Goal: Information Seeking & Learning: Learn about a topic

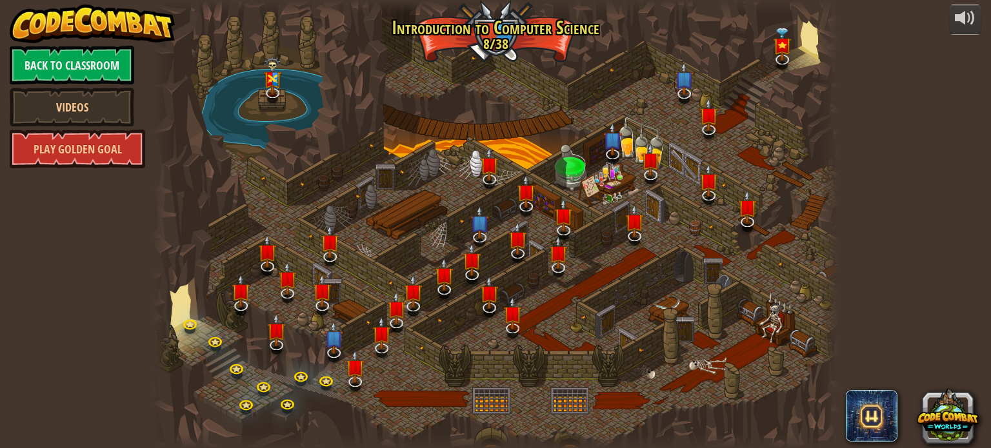
click at [501, 53] on div at bounding box center [495, 224] width 686 height 448
click at [52, 61] on link "Back to Classroom" at bounding box center [72, 65] width 125 height 39
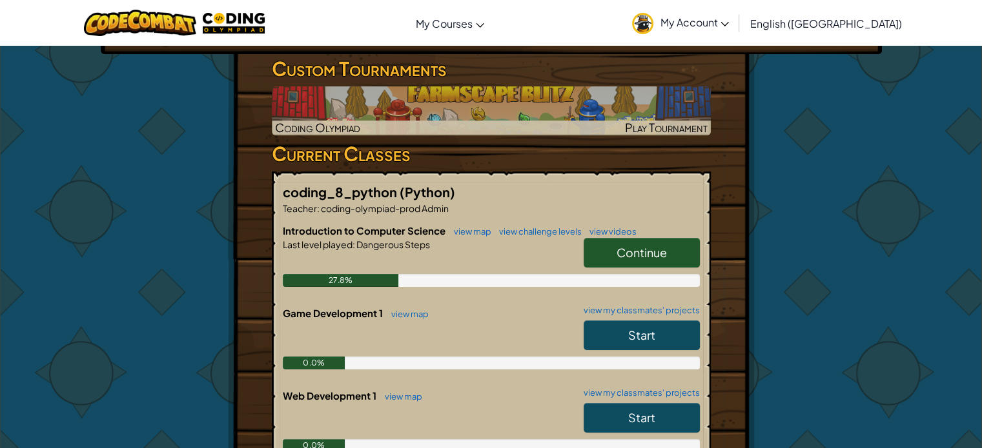
scroll to position [250, 0]
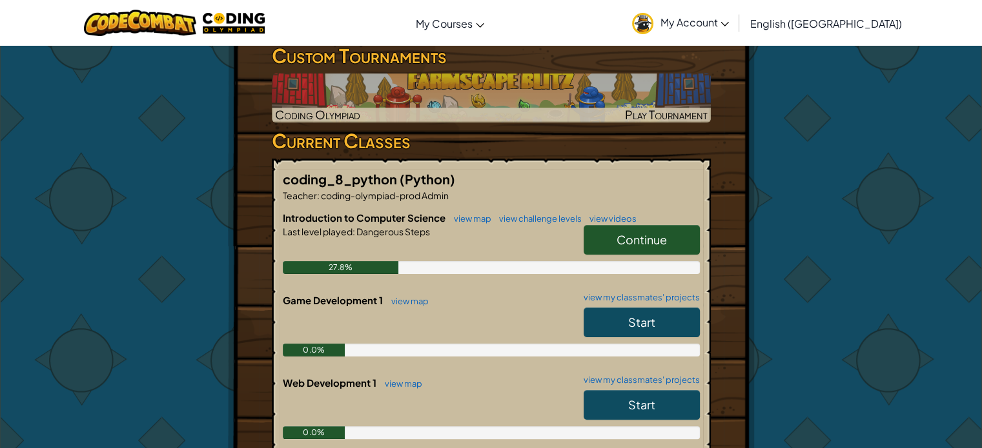
click at [607, 242] on link "Continue" at bounding box center [641, 240] width 116 height 30
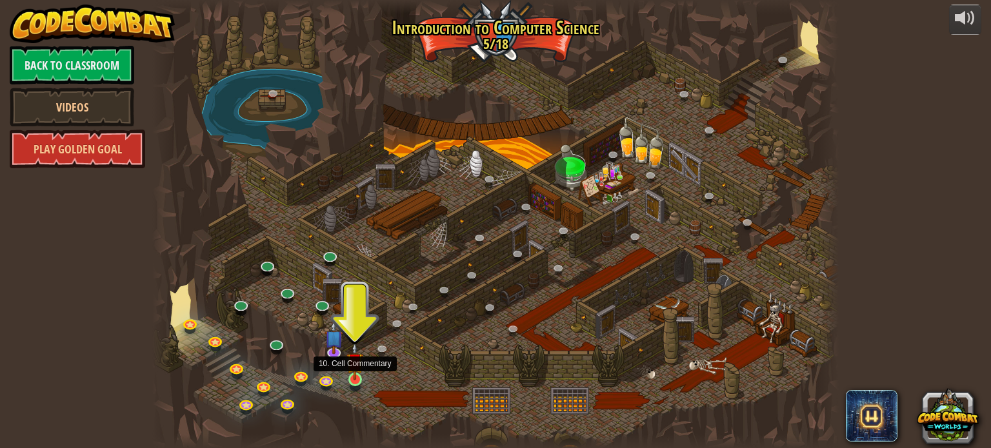
click at [357, 379] on img at bounding box center [355, 362] width 17 height 39
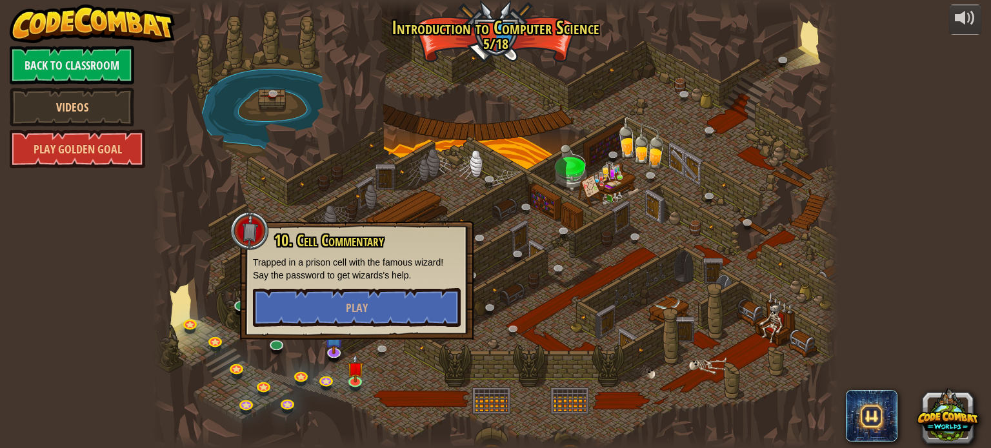
click at [362, 286] on div "10. Cell Commentary Trapped in a prison cell with the famous wizard! Say the pa…" at bounding box center [357, 279] width 208 height 95
click at [367, 306] on span "Play" at bounding box center [357, 308] width 22 height 16
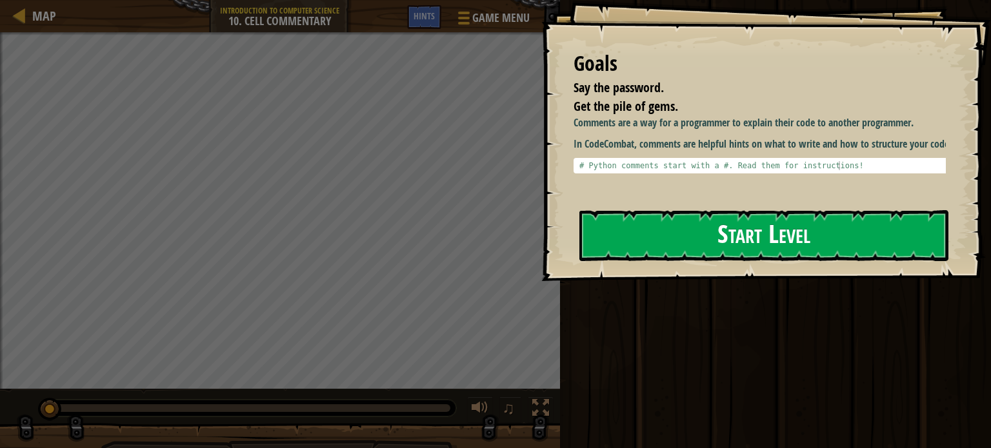
click at [764, 243] on button "Start Level" at bounding box center [763, 235] width 369 height 51
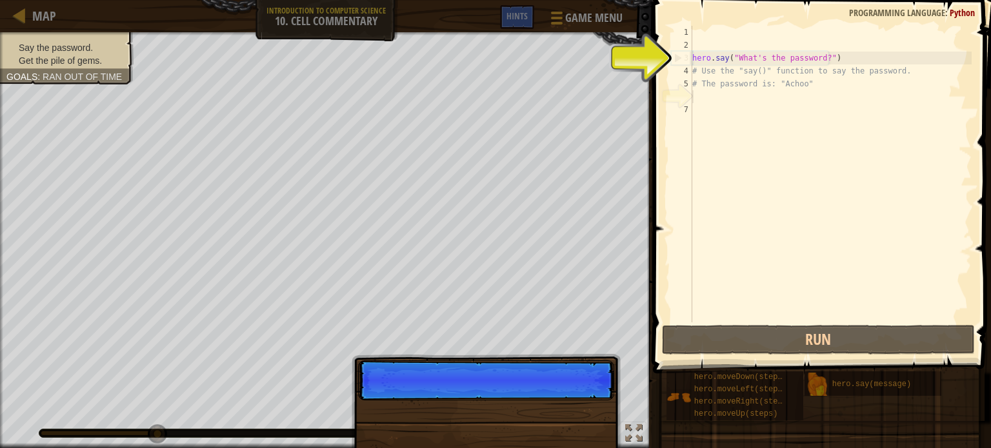
click at [713, 97] on div "hero . say ( "What's the password?" ) # Use the "say()" function to say the pas…" at bounding box center [831, 187] width 282 height 323
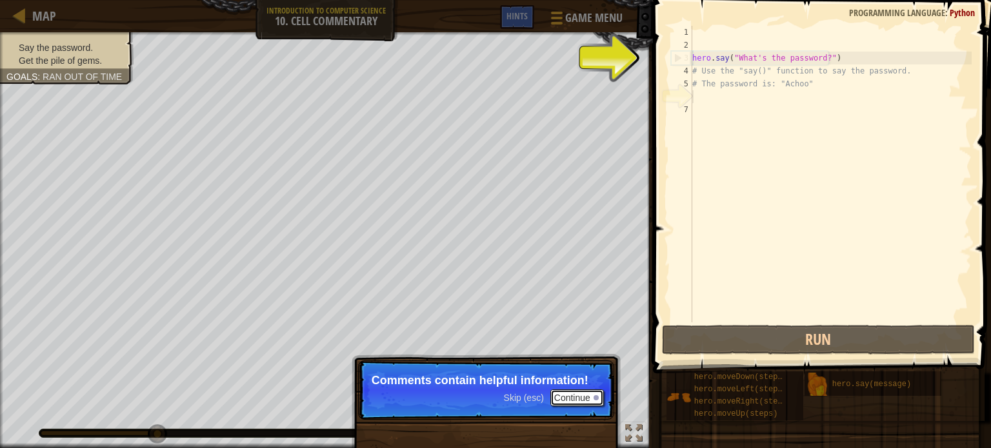
click at [576, 403] on button "Continue" at bounding box center [577, 398] width 54 height 17
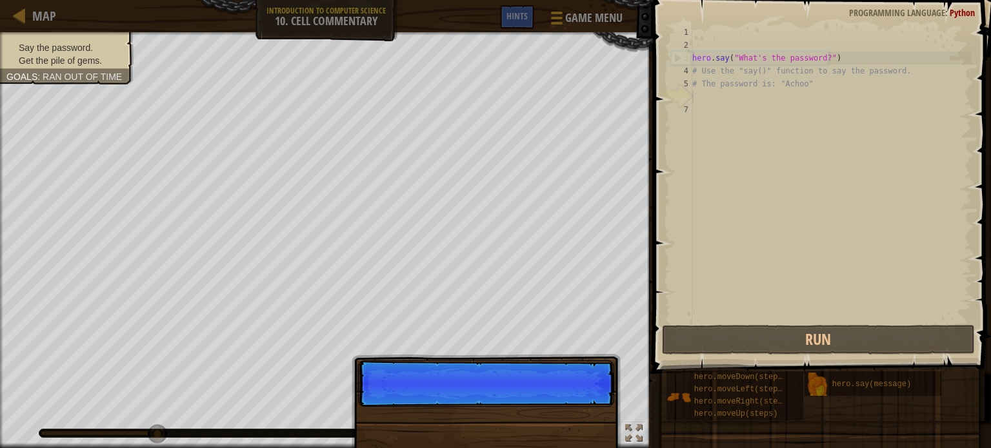
scroll to position [6, 0]
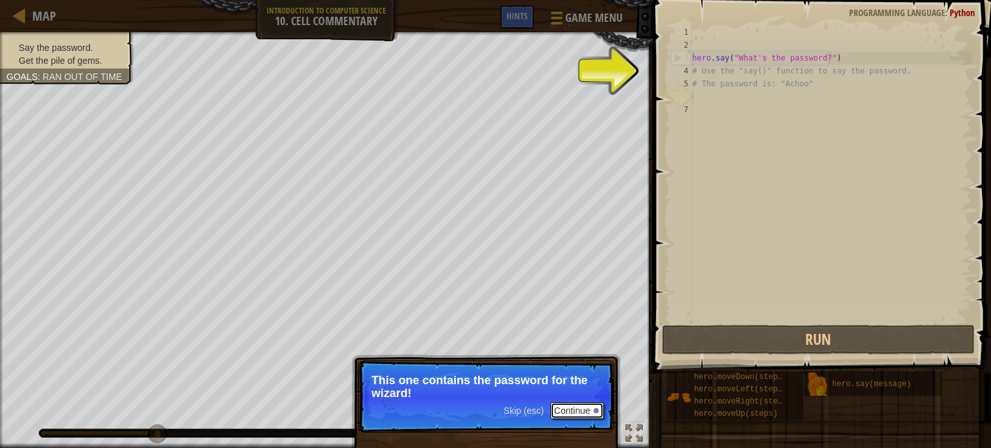
click at [574, 410] on button "Continue" at bounding box center [577, 411] width 54 height 17
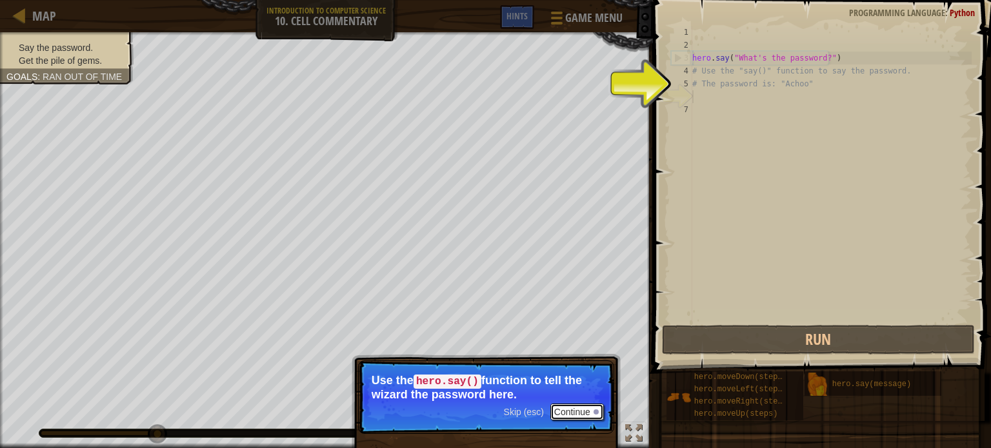
click at [560, 405] on button "Continue" at bounding box center [577, 412] width 54 height 17
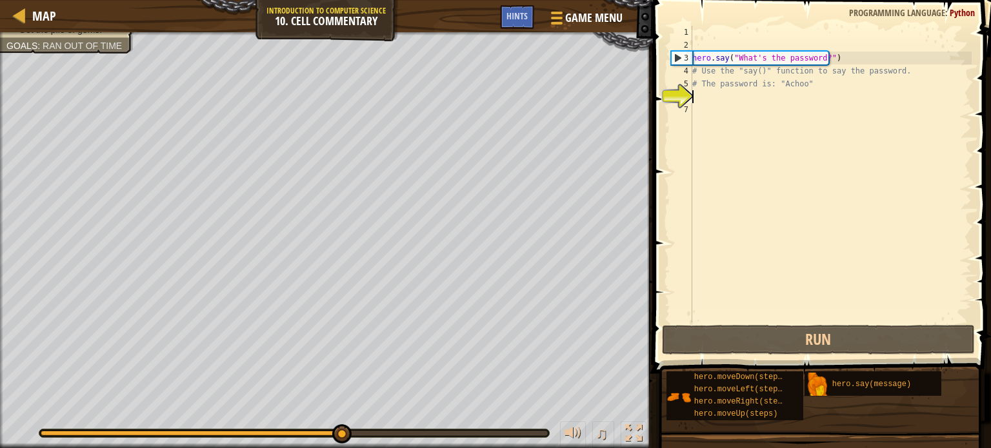
click at [710, 100] on div "hero . say ( "What's the password?" ) # Use the "say()" function to say the pas…" at bounding box center [831, 187] width 282 height 323
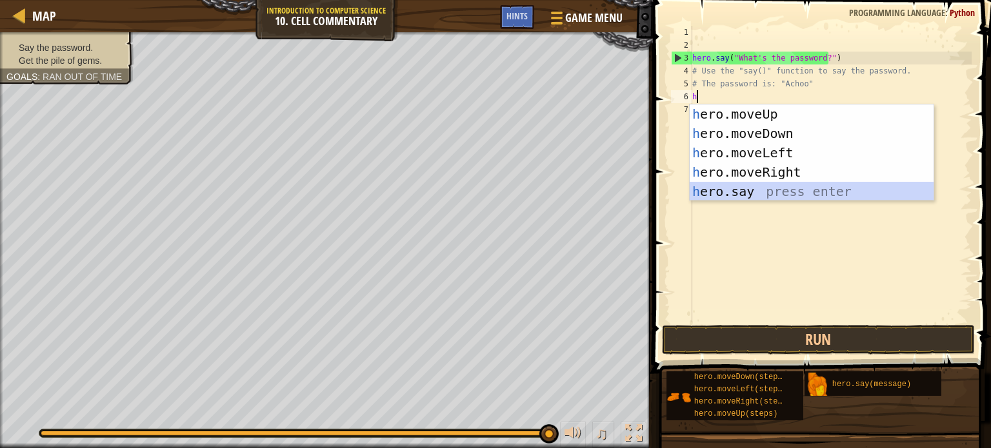
click at [782, 195] on div "h ero.moveUp press enter h ero.moveDown press enter h ero.moveLeft press enter …" at bounding box center [812, 173] width 244 height 136
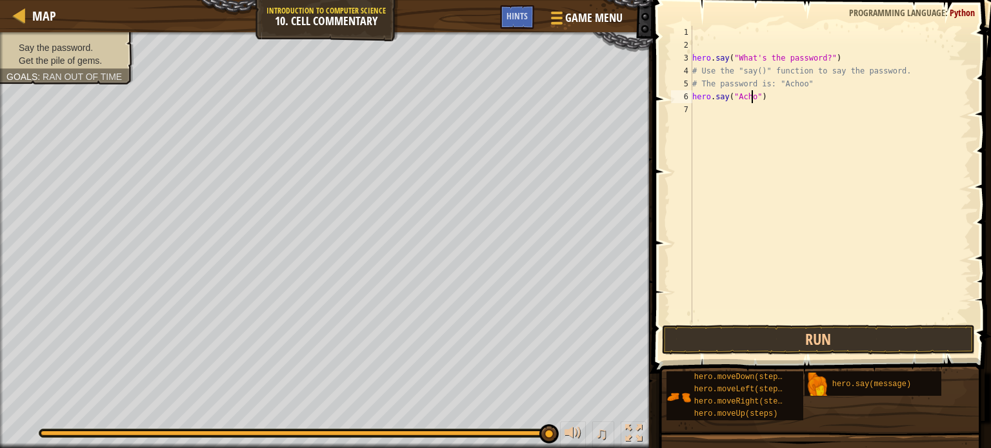
scroll to position [6, 5]
click at [785, 334] on button "Run" at bounding box center [818, 340] width 313 height 30
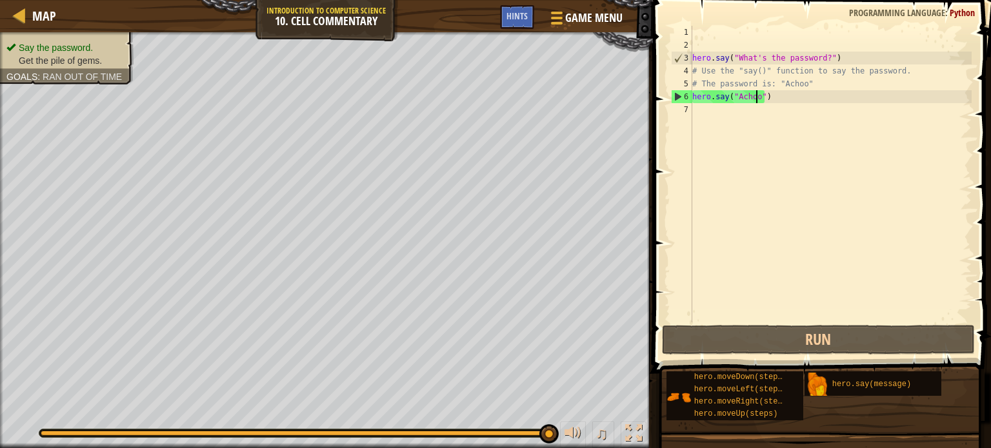
click at [804, 81] on div "hero . say ( "What's the password?" ) # Use the "say()" function to say the pas…" at bounding box center [831, 187] width 282 height 323
type textarea "# The password is: "Achoo""
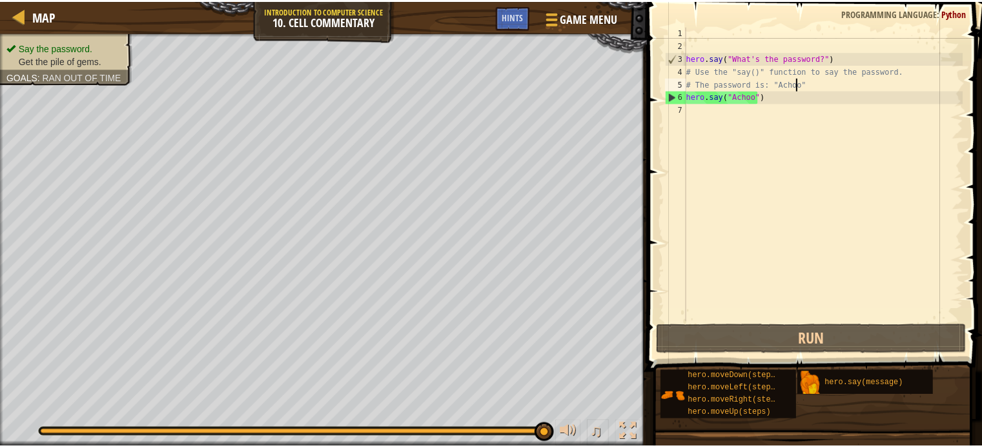
scroll to position [6, 0]
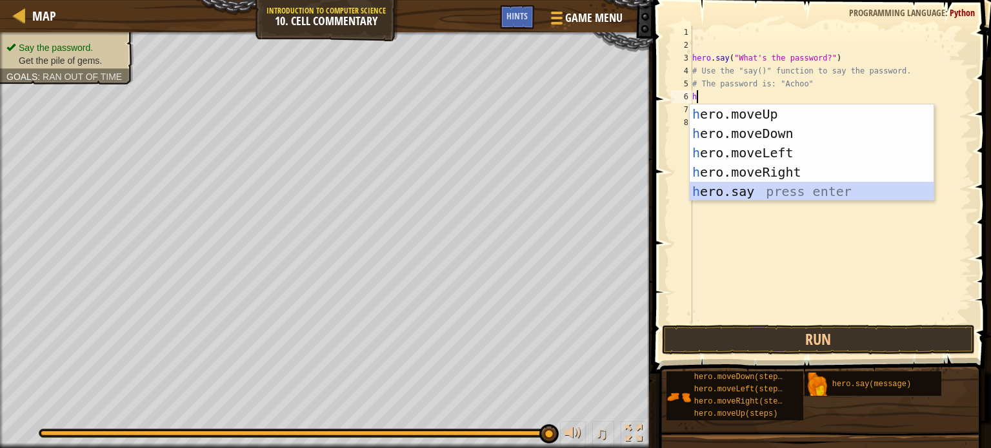
click at [837, 198] on div "h ero.moveUp press enter h ero.moveDown press enter h ero.moveLeft press enter …" at bounding box center [812, 173] width 244 height 136
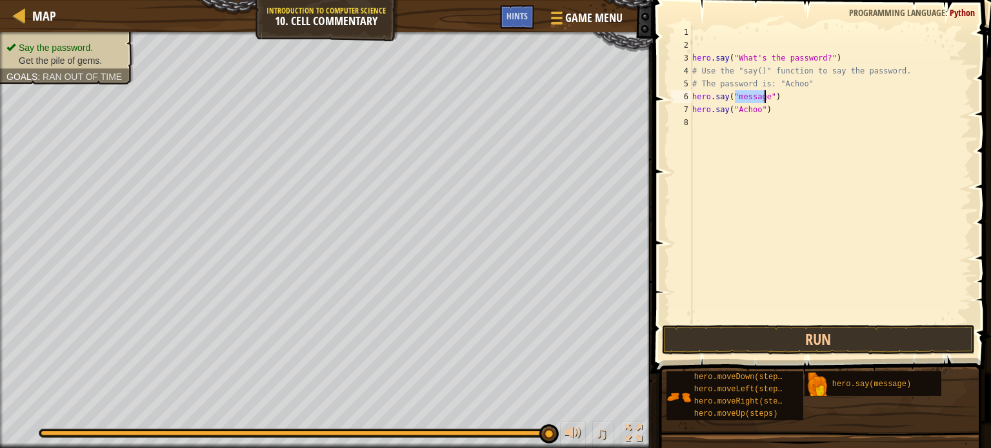
type textarea "hero.say("message")"
click at [774, 325] on button "Run" at bounding box center [818, 340] width 313 height 30
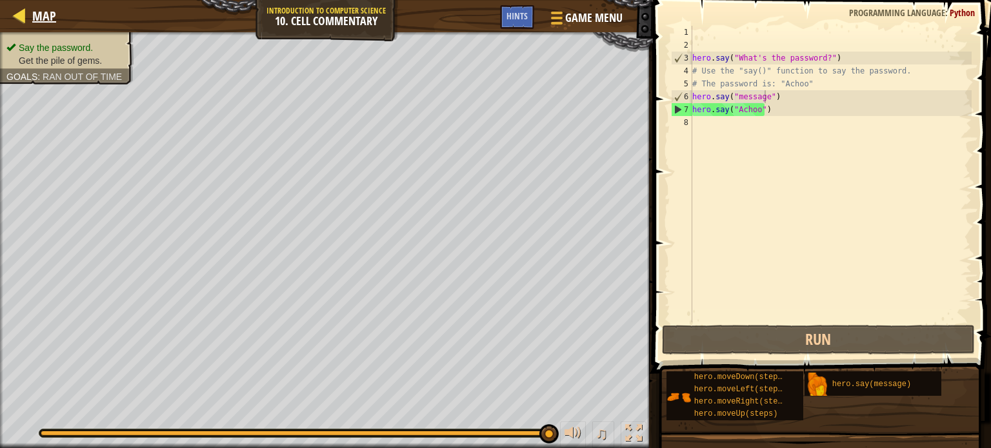
click at [36, 30] on div "Map" at bounding box center [41, 16] width 30 height 32
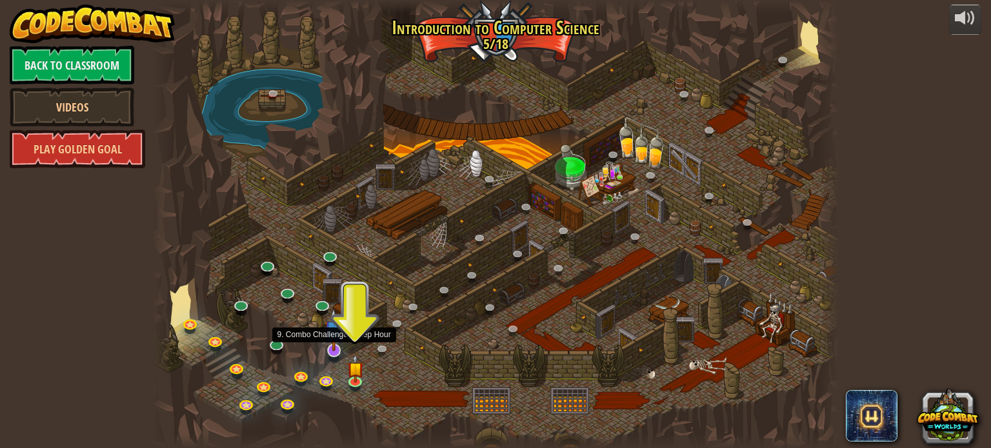
click at [337, 347] on img at bounding box center [334, 329] width 19 height 43
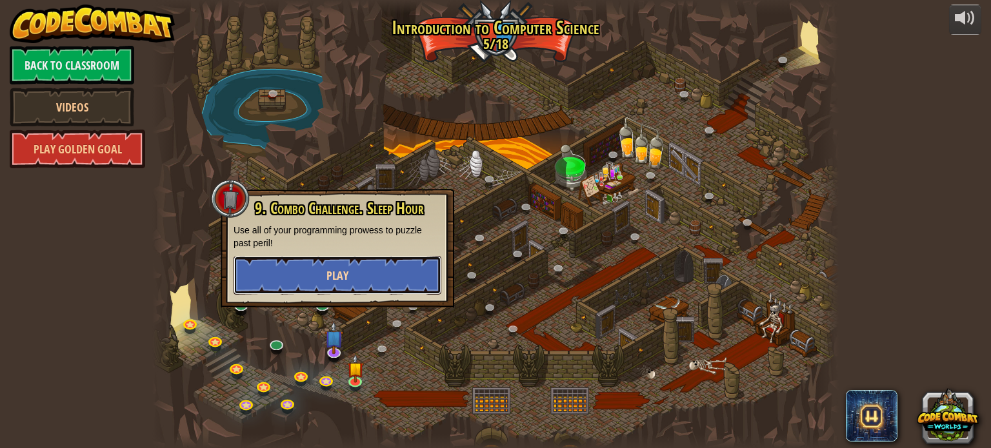
click at [352, 283] on button "Play" at bounding box center [338, 275] width 208 height 39
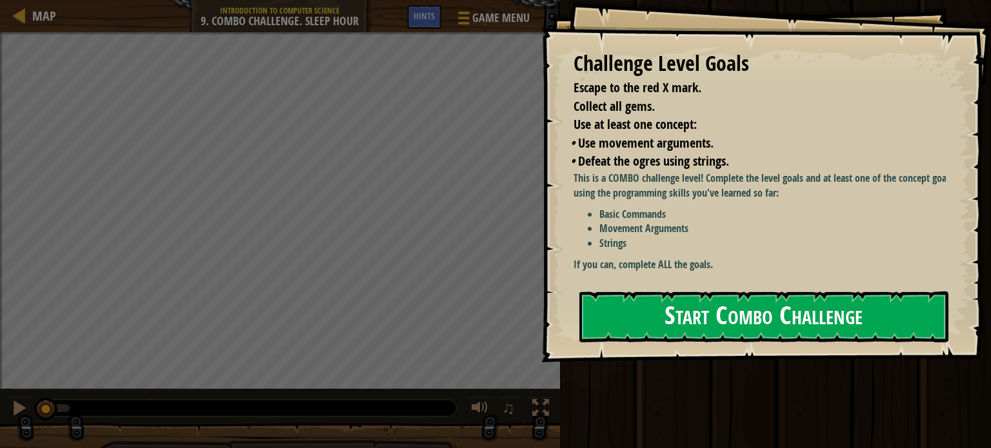
click at [775, 322] on button "Start Combo Challenge" at bounding box center [763, 317] width 369 height 51
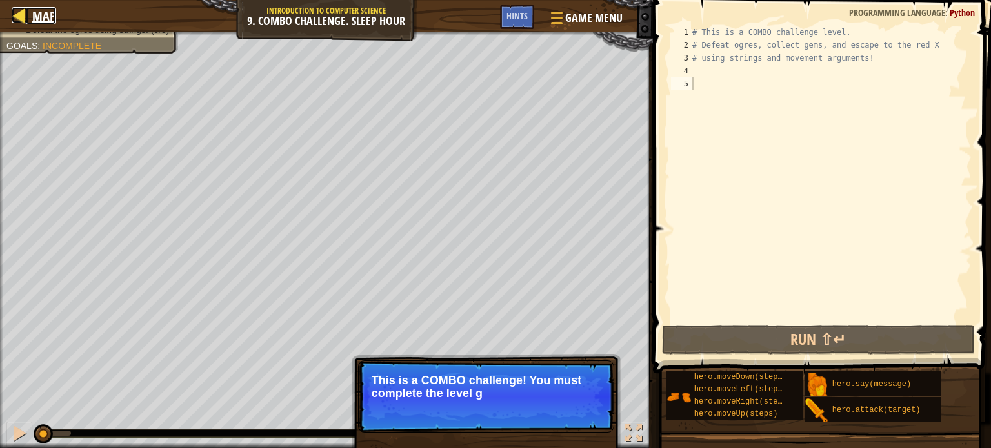
click at [37, 16] on span "Map" at bounding box center [44, 15] width 24 height 17
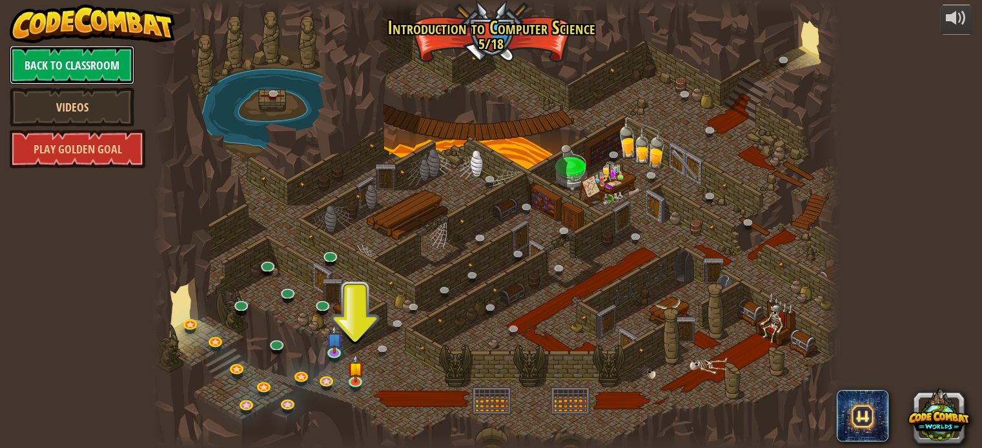
click at [75, 63] on link "Back to Classroom" at bounding box center [72, 65] width 125 height 39
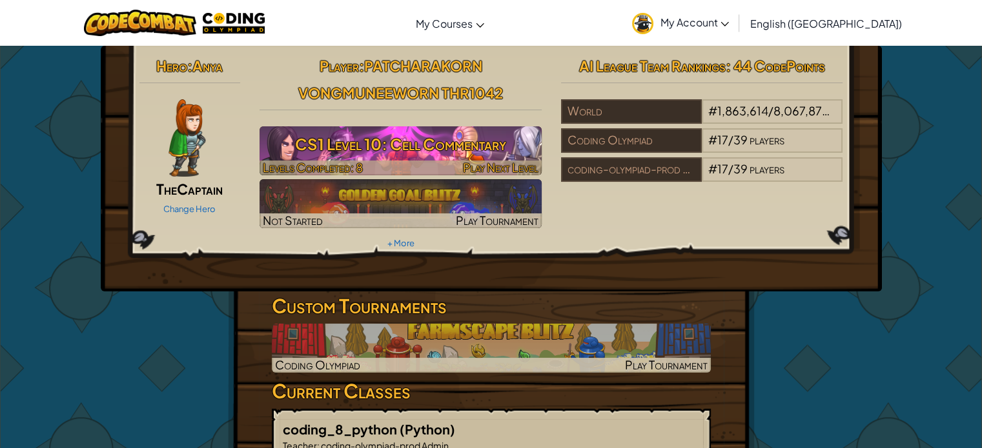
click at [398, 141] on h3 "CS1 Level 10: Cell Commentary" at bounding box center [400, 144] width 282 height 29
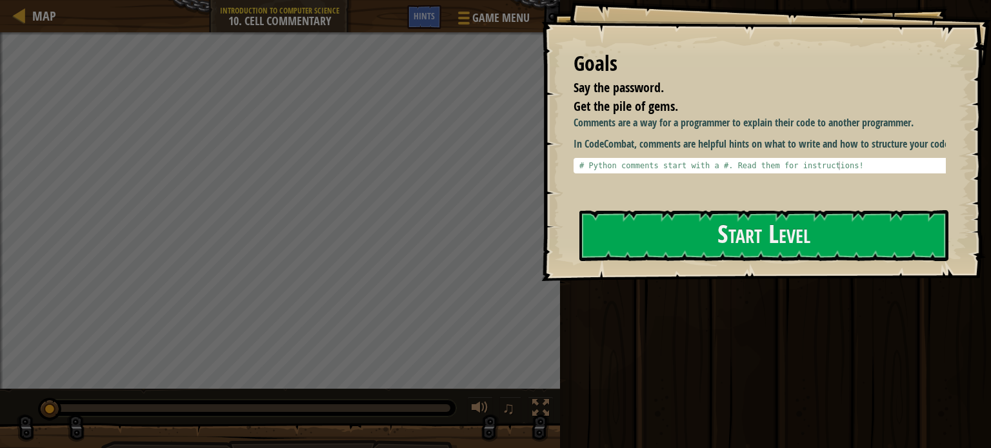
click at [774, 278] on div at bounding box center [763, 288] width 369 height 29
click at [702, 219] on button "Start Level" at bounding box center [763, 235] width 369 height 51
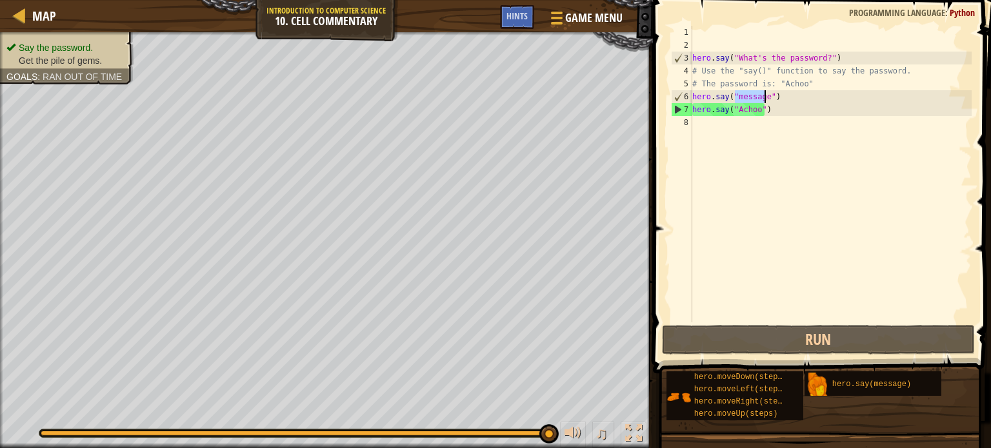
drag, startPoint x: 734, startPoint y: 94, endPoint x: 767, endPoint y: 92, distance: 33.0
click at [767, 92] on div "hero . say ( "What's the password?" ) # Use the "say()" function to say the pas…" at bounding box center [831, 187] width 282 height 323
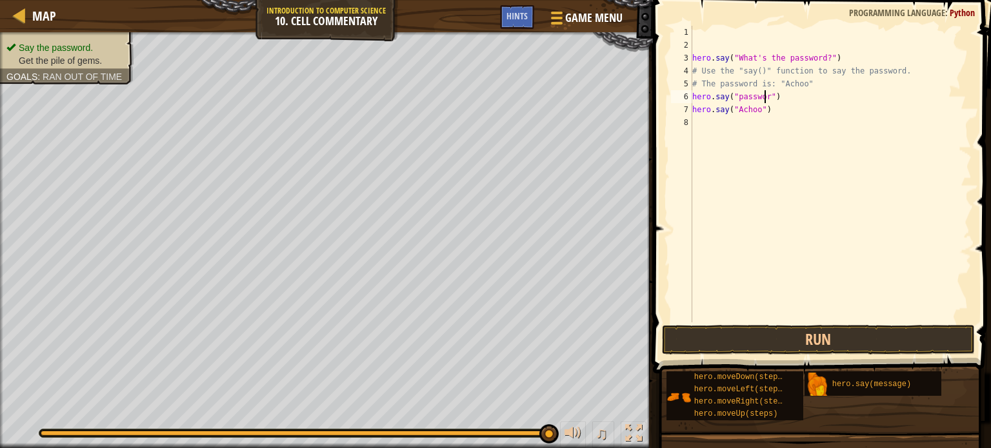
scroll to position [6, 6]
type textarea "hero.say("password")"
click at [775, 332] on button "Run" at bounding box center [818, 340] width 313 height 30
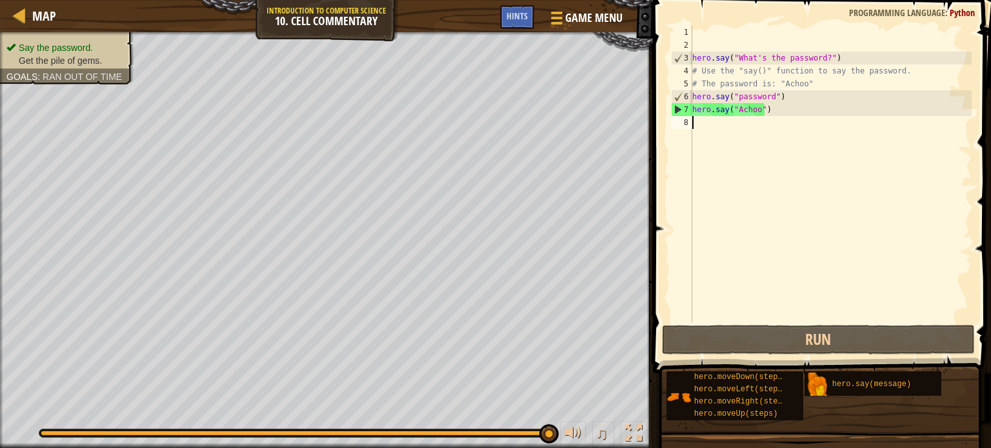
click at [792, 117] on div "hero . say ( "What's the password?" ) # Use the "say()" function to say the pas…" at bounding box center [831, 187] width 282 height 323
drag, startPoint x: 735, startPoint y: 95, endPoint x: 767, endPoint y: 95, distance: 32.3
click at [767, 95] on div "hero . say ( "What's the password?" ) # Use the "say()" function to say the pas…" at bounding box center [831, 187] width 282 height 323
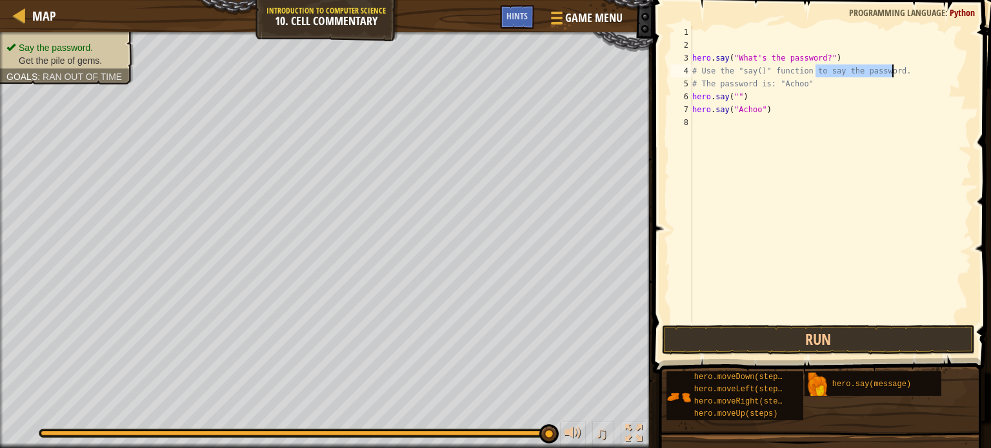
drag, startPoint x: 816, startPoint y: 74, endPoint x: 924, endPoint y: 75, distance: 107.8
click at [924, 75] on div "hero . say ( "What's the password?" ) # Use the "say()" function to say the pas…" at bounding box center [831, 187] width 282 height 323
click at [787, 85] on div "hero . say ( "What's the password?" ) # Use the "say()" function to say the pas…" at bounding box center [831, 187] width 282 height 323
drag, startPoint x: 755, startPoint y: 94, endPoint x: 656, endPoint y: 97, distance: 98.8
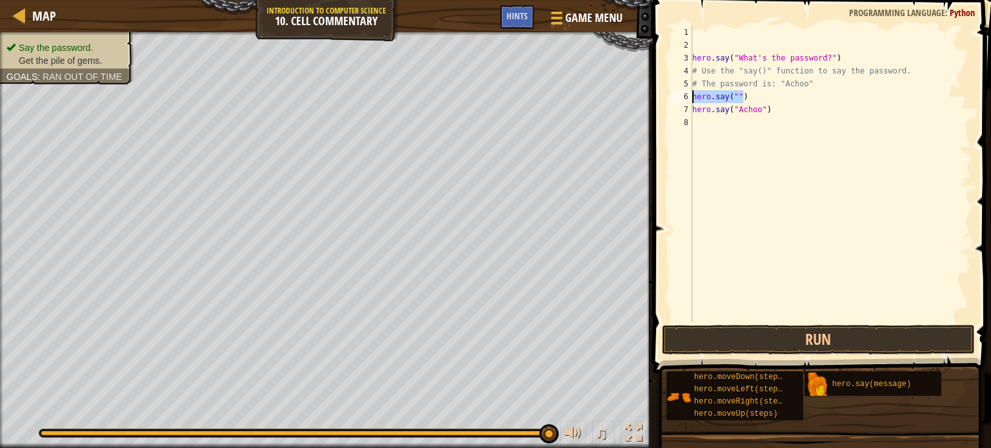
click at [656, 97] on div "# The password is: "Achoo" 1 2 3 4 5 6 7 8 hero . say ( "What's the password?" …" at bounding box center [820, 212] width 342 height 412
type textarea "hero.say("")"
click at [731, 126] on div "hero . say ( "What's the password?" ) # Use the "say()" function to say the pas…" at bounding box center [831, 187] width 282 height 323
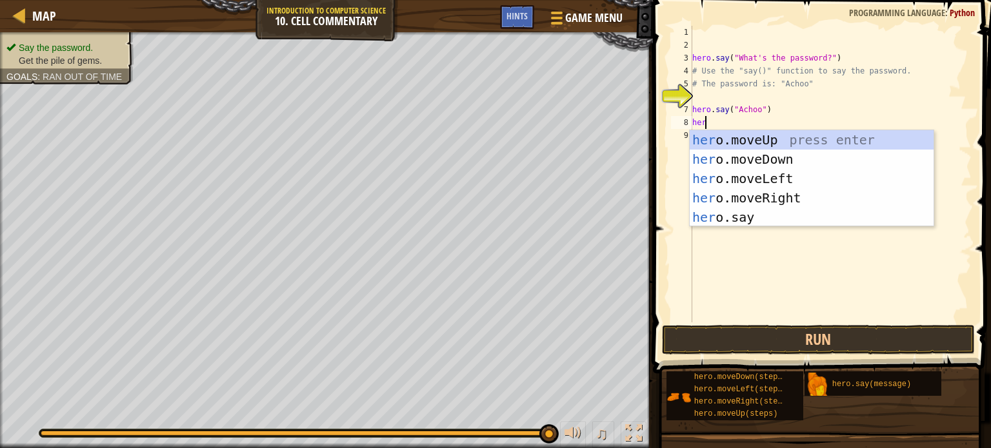
type textarea "hero"
click at [746, 137] on div "hero .moveUp press enter hero .moveDown press enter hero .moveLeft press enter …" at bounding box center [812, 198] width 244 height 136
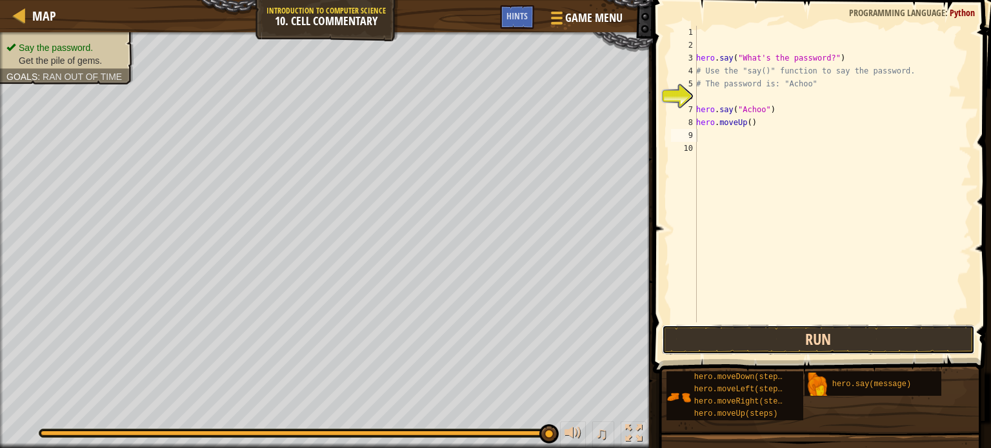
click at [756, 343] on button "Run" at bounding box center [818, 340] width 313 height 30
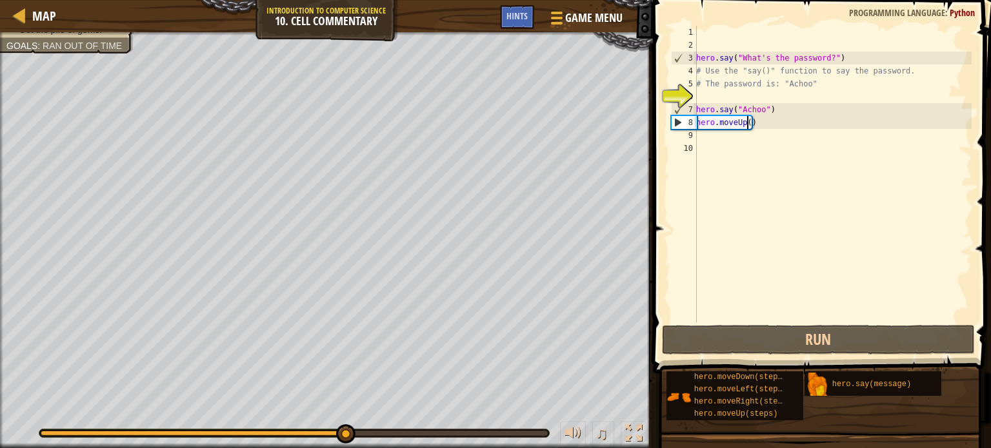
click at [748, 121] on div "hero . say ( "What's the password?" ) # Use the "say()" function to say the pas…" at bounding box center [833, 187] width 278 height 323
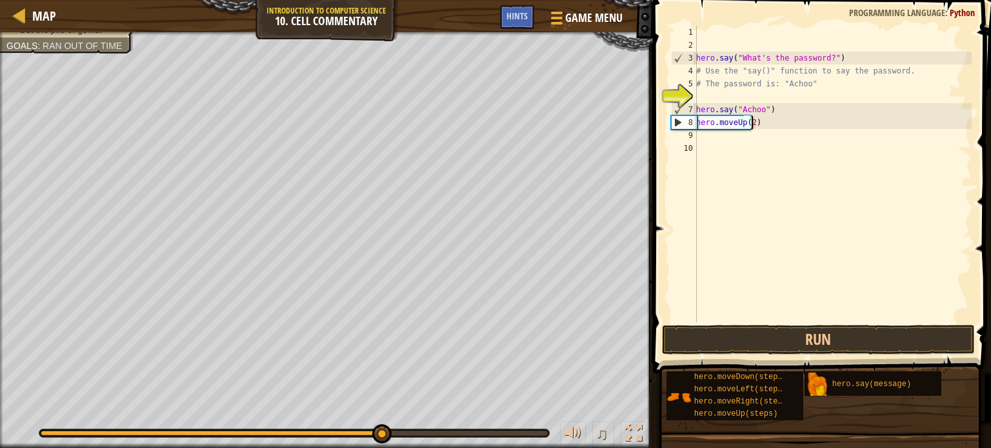
scroll to position [6, 4]
type textarea "hero.moveUp(2)"
click at [785, 323] on span at bounding box center [823, 169] width 348 height 412
click at [797, 345] on button "Run" at bounding box center [818, 340] width 313 height 30
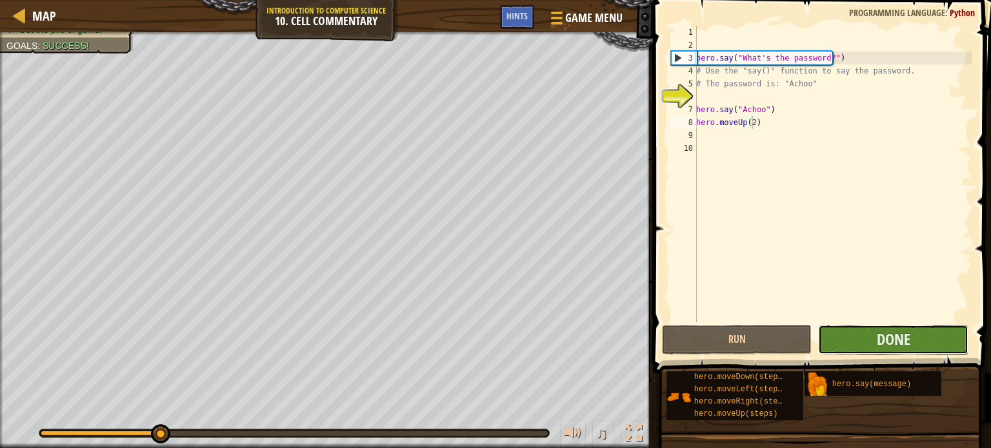
click at [847, 341] on button "Done" at bounding box center [893, 340] width 150 height 30
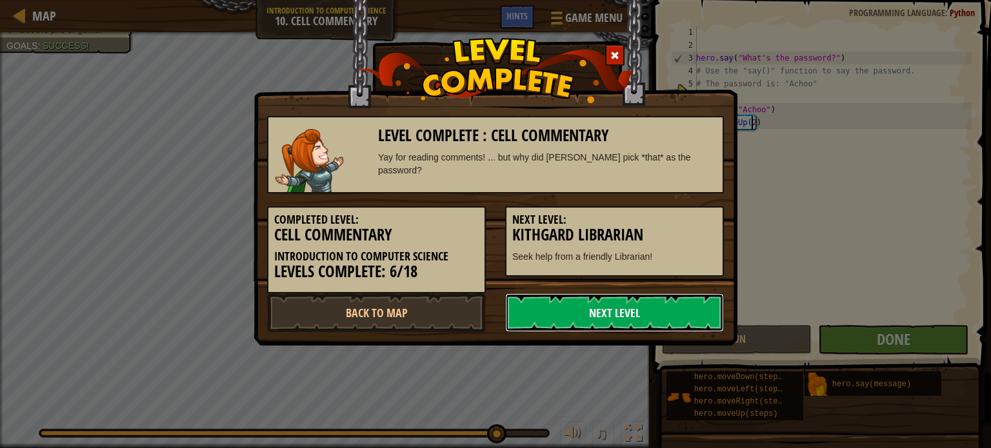
click at [631, 301] on link "Next Level" at bounding box center [614, 313] width 219 height 39
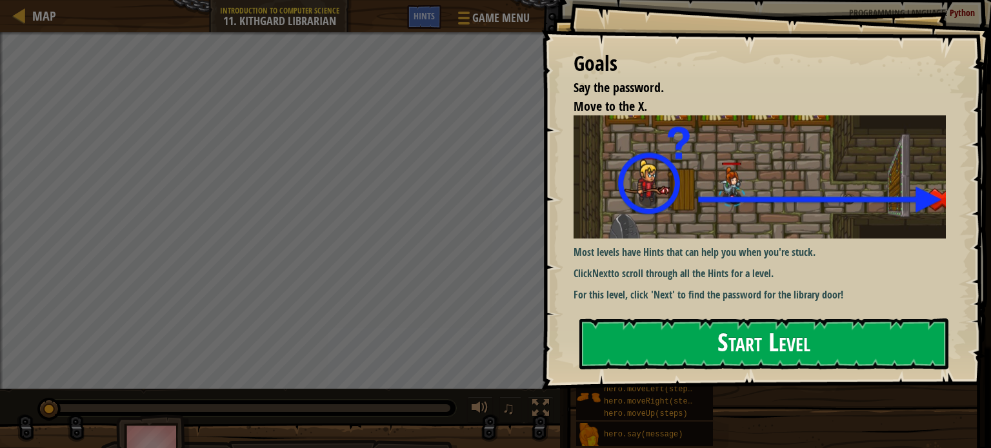
click at [783, 330] on button "Start Level" at bounding box center [763, 344] width 369 height 51
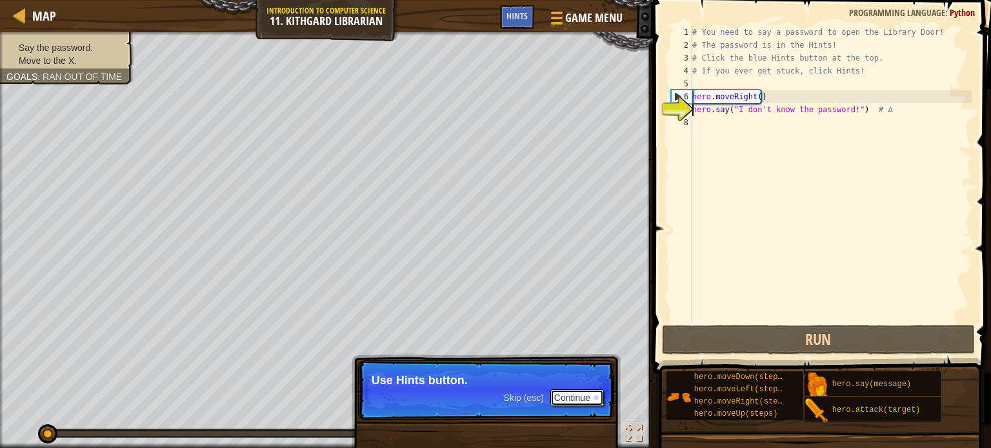
click at [583, 396] on button "Continue" at bounding box center [577, 398] width 54 height 17
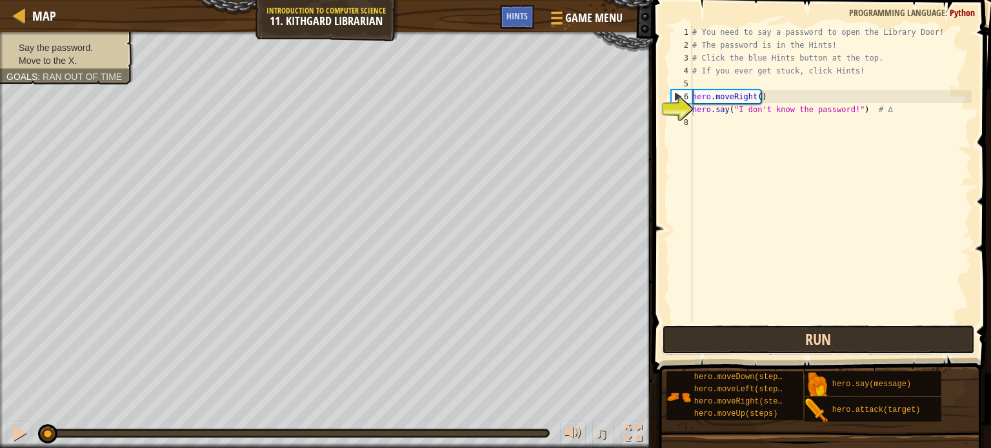
click at [819, 337] on button "Run" at bounding box center [818, 340] width 313 height 30
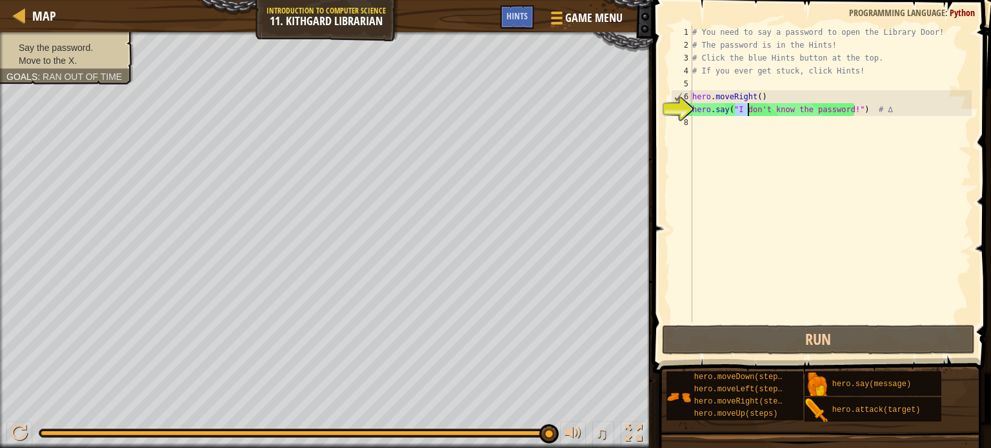
drag, startPoint x: 735, startPoint y: 108, endPoint x: 750, endPoint y: 107, distance: 14.9
click at [750, 107] on div "# You need to say a password to open the Library Door! # The password is in the…" at bounding box center [831, 187] width 282 height 323
click at [914, 110] on div "# You need to say a password to open the Library Door! # The password is in the…" at bounding box center [831, 187] width 282 height 323
click at [515, 23] on div "Hints" at bounding box center [517, 17] width 34 height 24
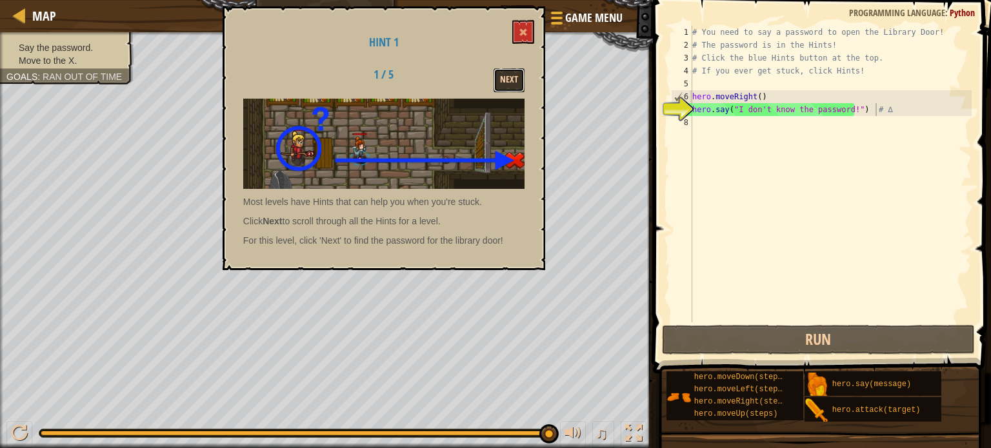
click at [507, 78] on button "Next" at bounding box center [509, 80] width 31 height 24
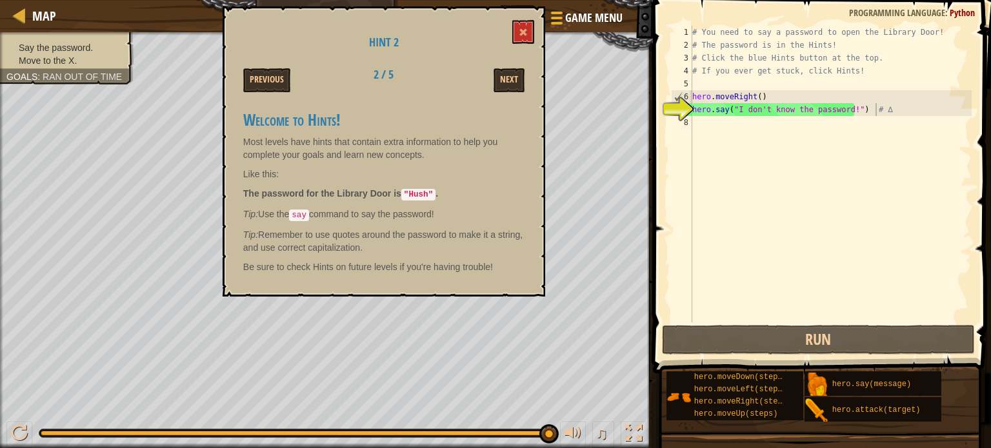
drag, startPoint x: 410, startPoint y: 196, endPoint x: 432, endPoint y: 194, distance: 22.0
click at [432, 194] on code ""Hush"" at bounding box center [418, 195] width 34 height 12
drag, startPoint x: 735, startPoint y: 108, endPoint x: 843, endPoint y: 108, distance: 108.4
click at [843, 108] on div "# You need to say a password to open the Library Door! # The password is in the…" at bounding box center [831, 187] width 282 height 323
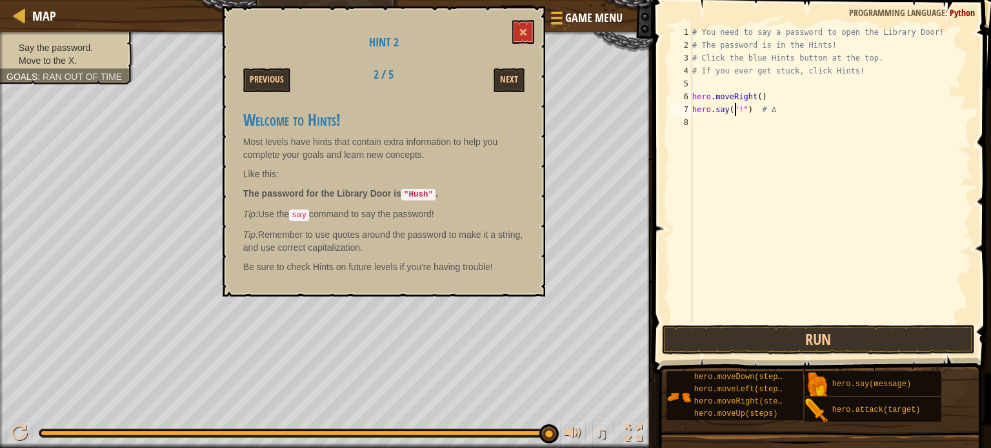
click at [737, 108] on div "# You need to say a password to open the Library Door! # The password is in the…" at bounding box center [831, 187] width 282 height 323
click at [737, 107] on div "# You need to say a password to open the Library Door! # The password is in the…" at bounding box center [831, 187] width 282 height 323
click at [739, 107] on div "# You need to say a password to open the Library Door! # The password is in the…" at bounding box center [831, 187] width 282 height 323
type textarea "hero.say("Hush") # ∆"
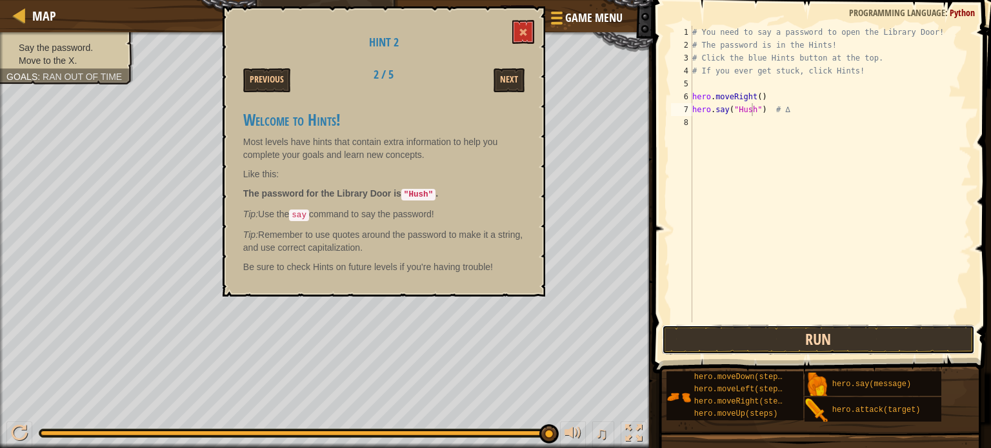
click at [743, 330] on button "Run" at bounding box center [818, 340] width 313 height 30
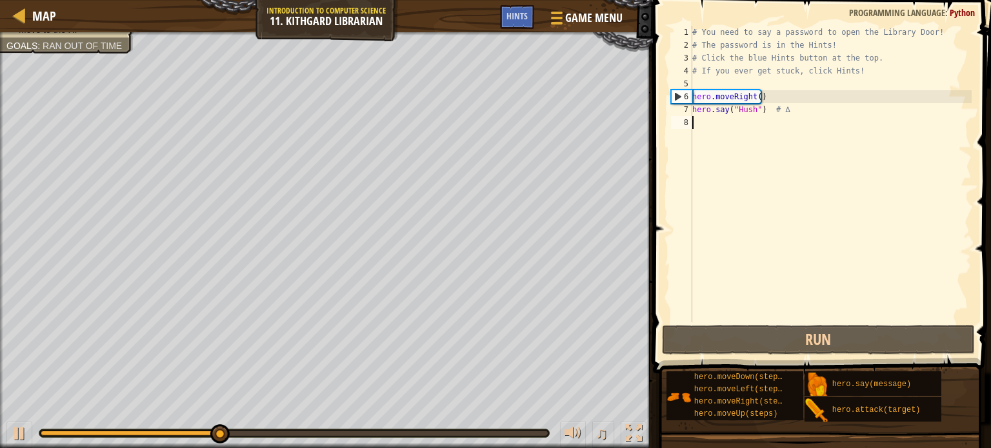
click at [730, 125] on div "# You need to say a password to open the Library Door! # The password is in the…" at bounding box center [831, 187] width 282 height 323
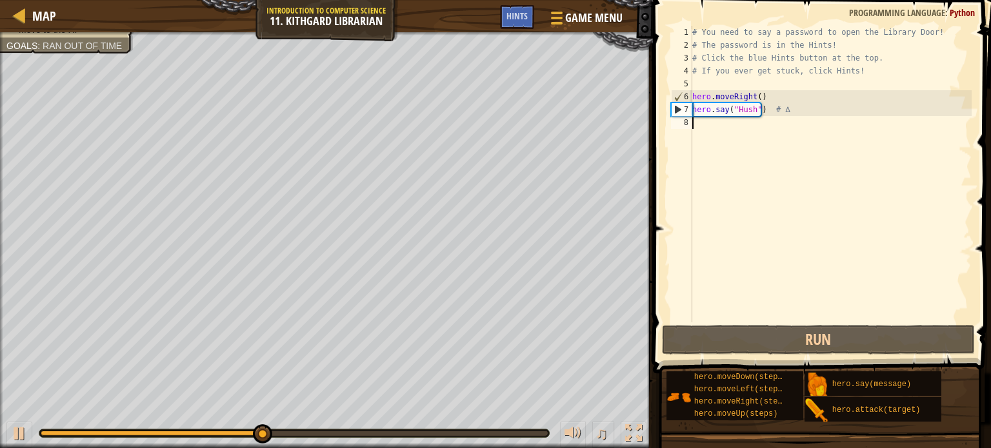
type textarea "h"
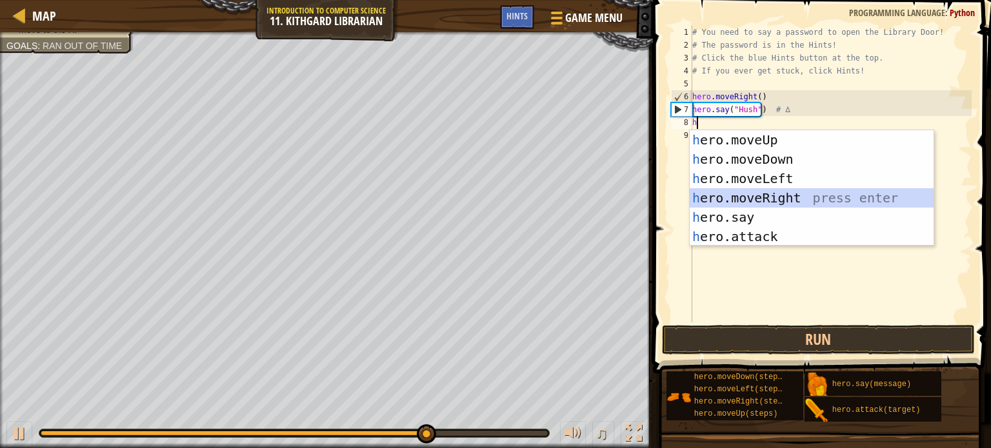
click at [813, 193] on div "h ero.moveUp press enter h ero.moveDown press enter h ero.moveLeft press enter …" at bounding box center [812, 207] width 244 height 155
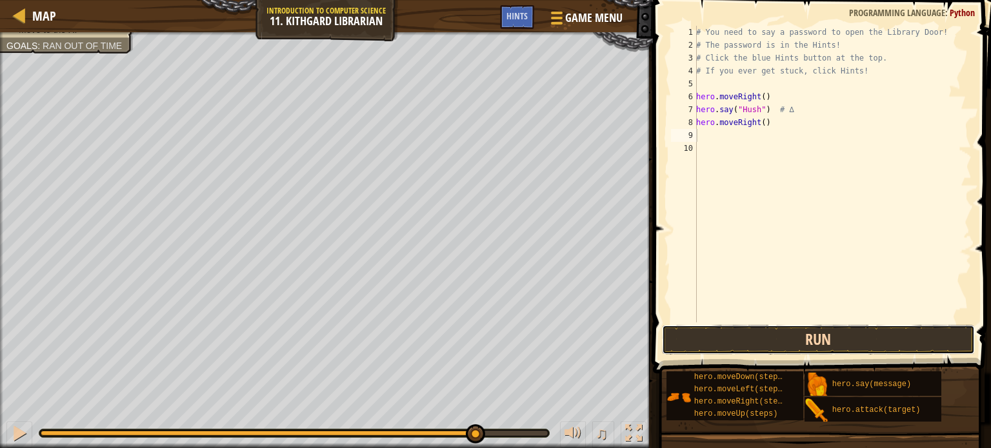
click at [791, 335] on button "Run" at bounding box center [818, 340] width 313 height 30
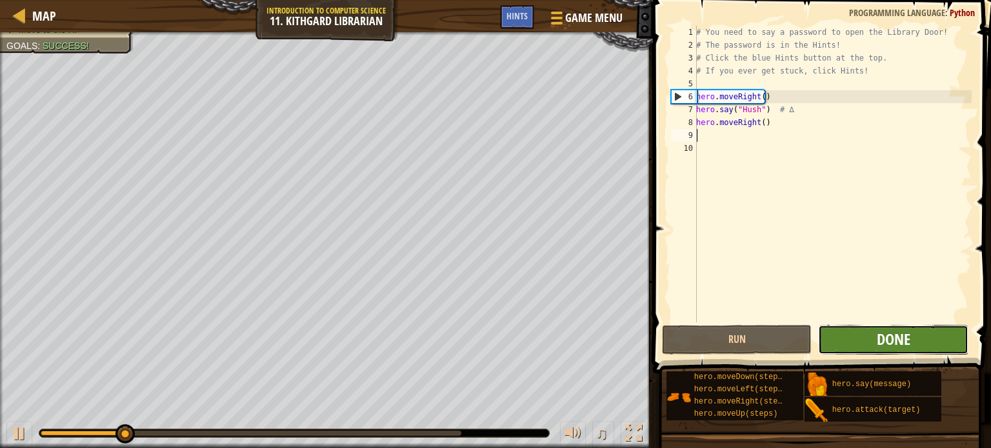
click at [878, 342] on span "Done" at bounding box center [894, 339] width 34 height 21
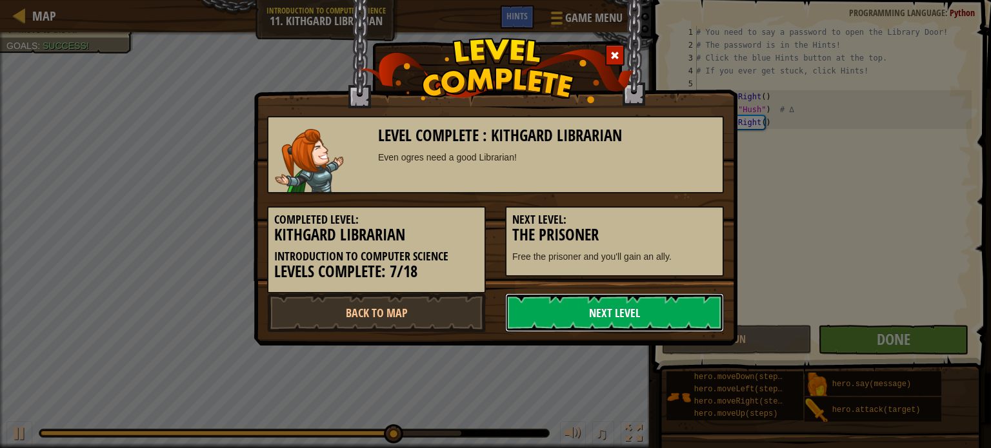
click at [603, 304] on link "Next Level" at bounding box center [614, 313] width 219 height 39
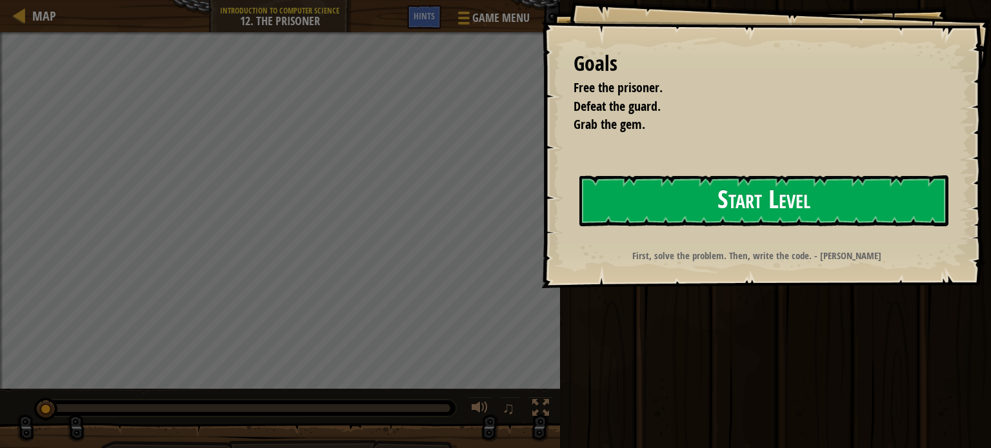
click at [674, 219] on button "Start Level" at bounding box center [763, 201] width 369 height 51
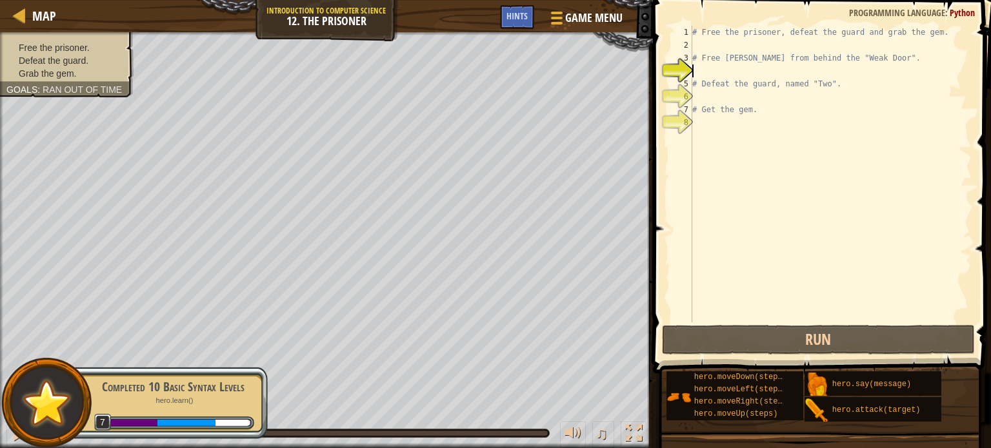
scroll to position [6, 0]
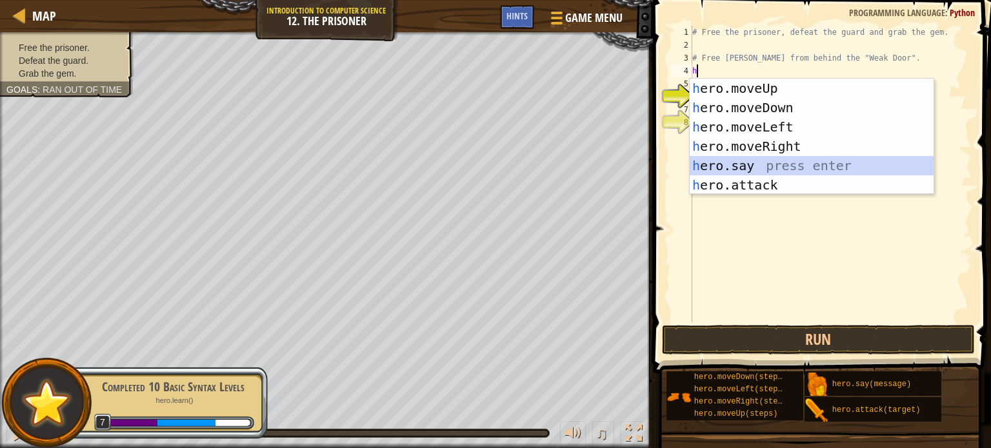
click at [769, 161] on div "h ero.moveUp press enter h ero.moveDown press enter h ero.moveLeft press enter …" at bounding box center [812, 156] width 244 height 155
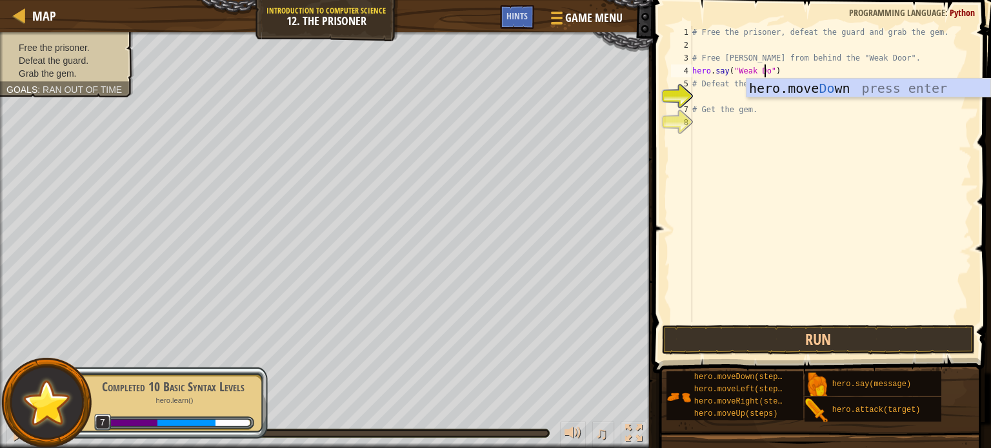
scroll to position [6, 6]
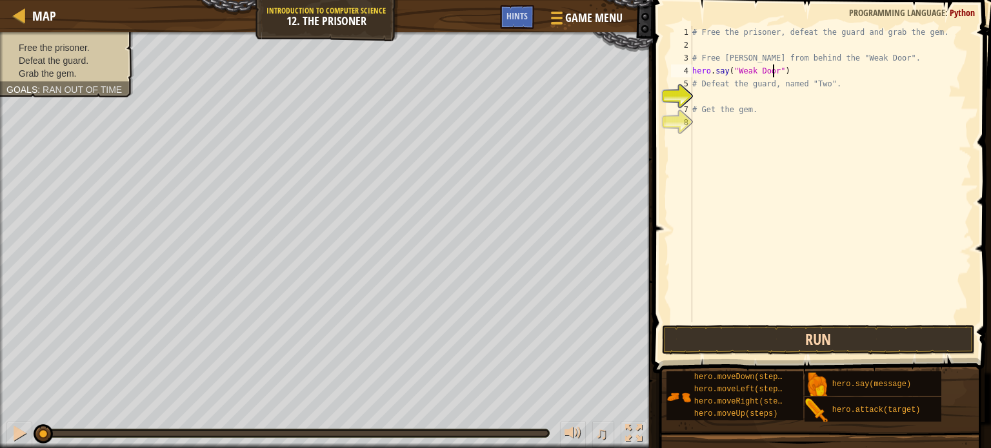
type textarea "hero.say("Weak Door")"
click at [723, 338] on button "Run" at bounding box center [818, 340] width 313 height 30
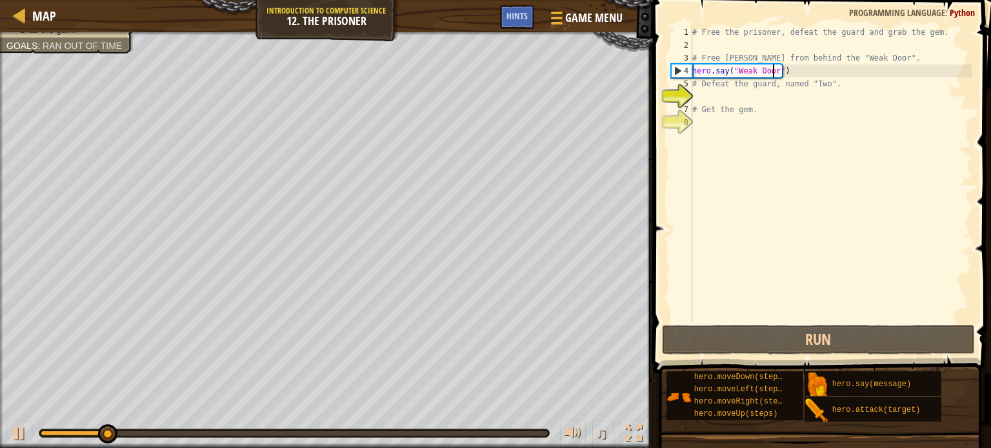
click at [712, 46] on div "# Free the prisoner, defeat the guard and grab the gem. # Free [PERSON_NAME] fr…" at bounding box center [831, 187] width 282 height 323
type textarea "h"
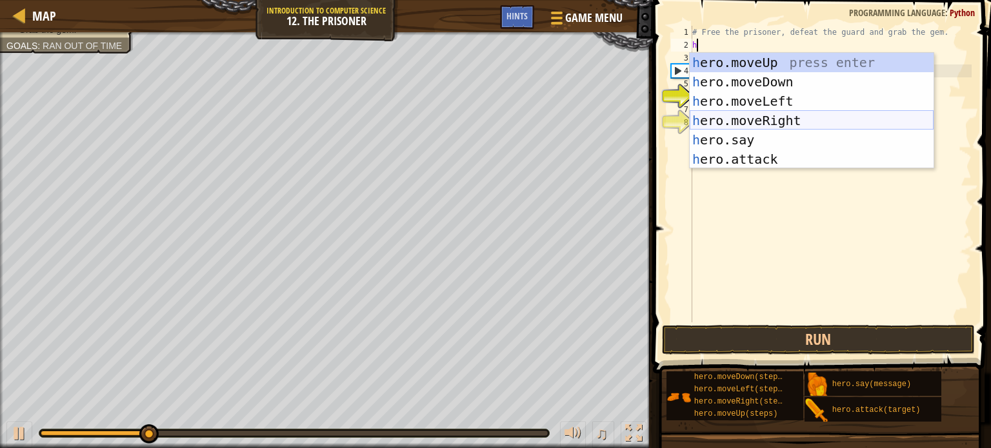
click at [747, 127] on div "h ero.moveUp press enter h ero.moveDown press enter h ero.moveLeft press enter …" at bounding box center [812, 130] width 244 height 155
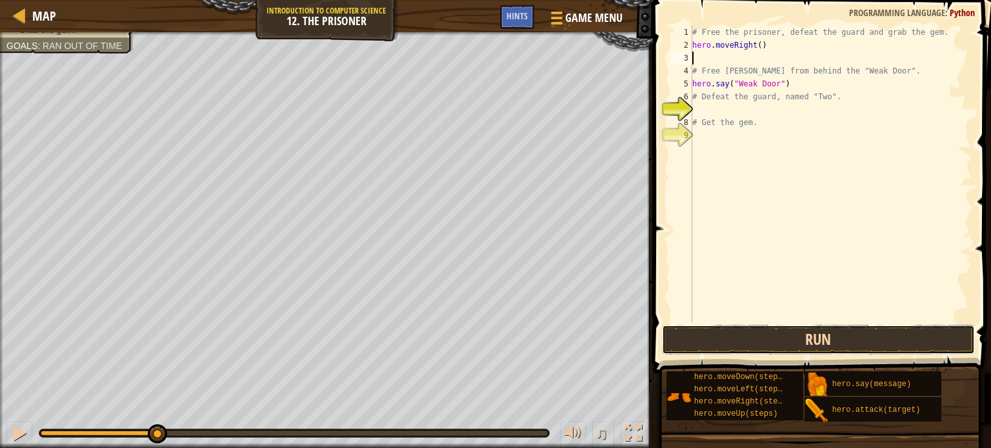
click at [778, 352] on button "Run" at bounding box center [818, 340] width 313 height 30
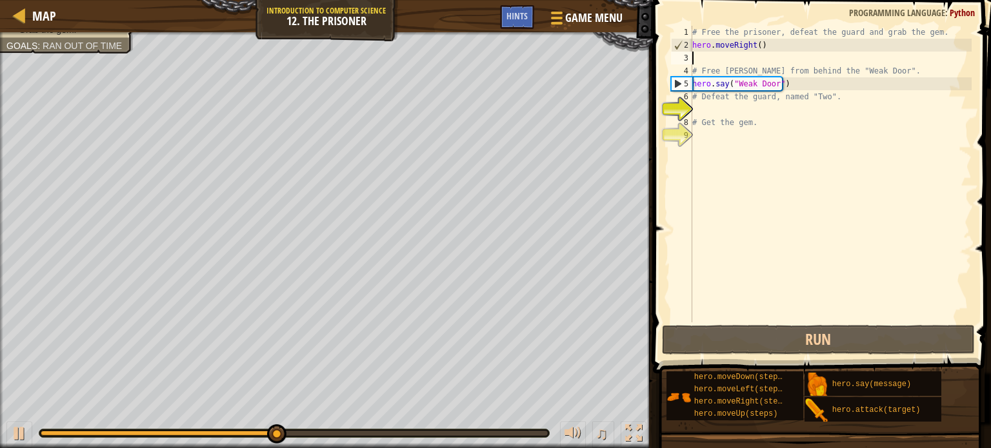
click at [724, 85] on div "# Free the prisoner, defeat the guard and grab the gem. hero . moveRight ( ) # …" at bounding box center [831, 187] width 282 height 323
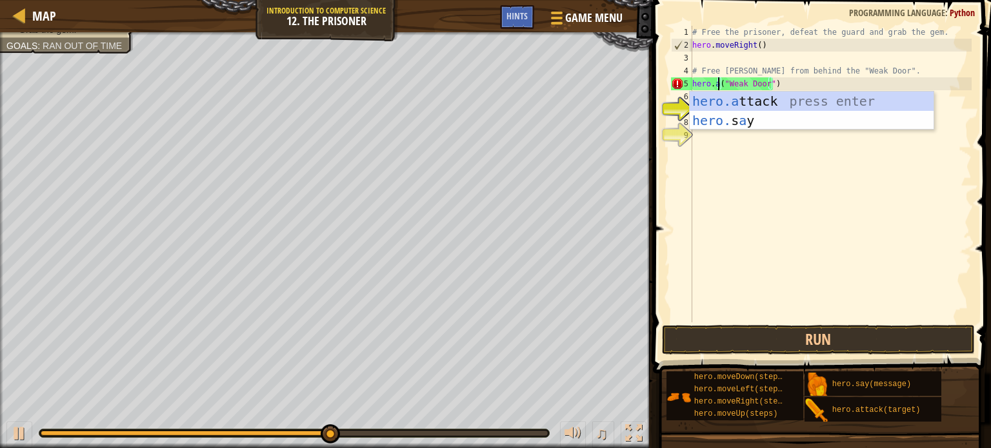
scroll to position [6, 2]
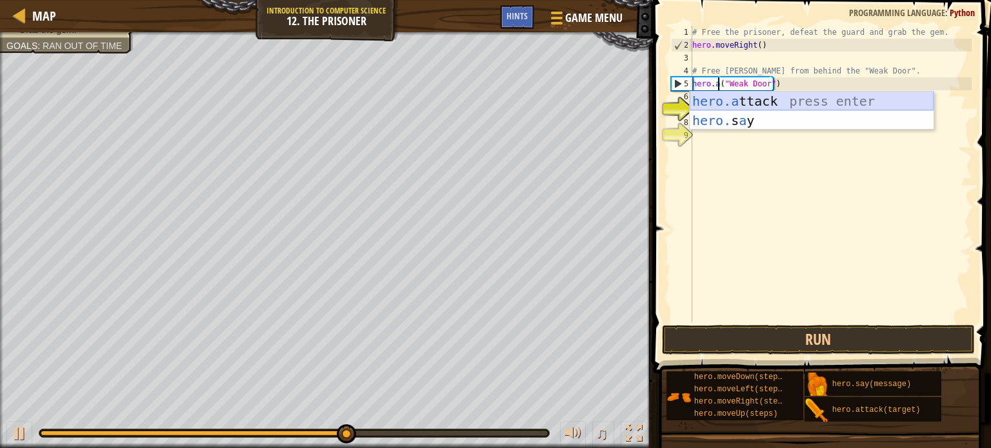
click at [792, 97] on div "hero.a ttack press enter hero. s a y press enter" at bounding box center [812, 130] width 244 height 77
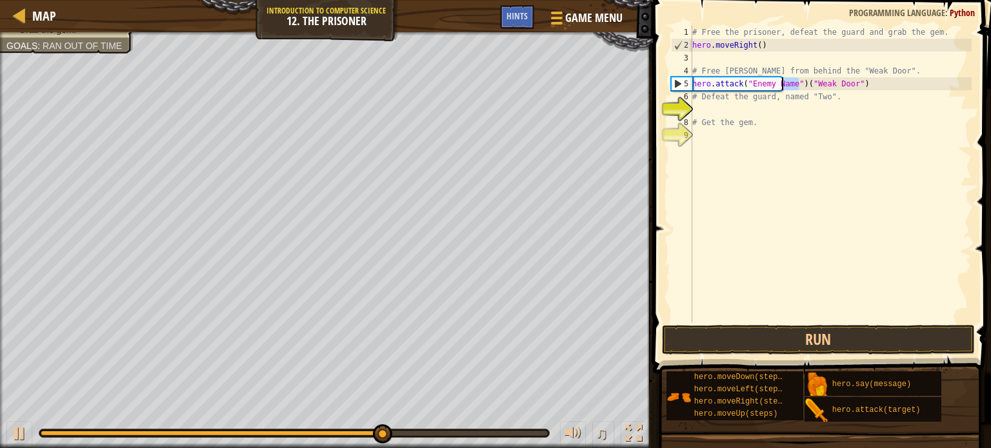
drag, startPoint x: 800, startPoint y: 86, endPoint x: 772, endPoint y: 85, distance: 27.8
click at [772, 85] on div "# Free the prisoner, defeat the guard and grab the gem. hero . moveRight ( ) # …" at bounding box center [831, 187] width 282 height 323
drag, startPoint x: 738, startPoint y: 84, endPoint x: 797, endPoint y: 85, distance: 59.4
click at [797, 85] on div "# Free the prisoner, defeat the guard and grab the gem. hero . moveRight ( ) # …" at bounding box center [831, 187] width 282 height 323
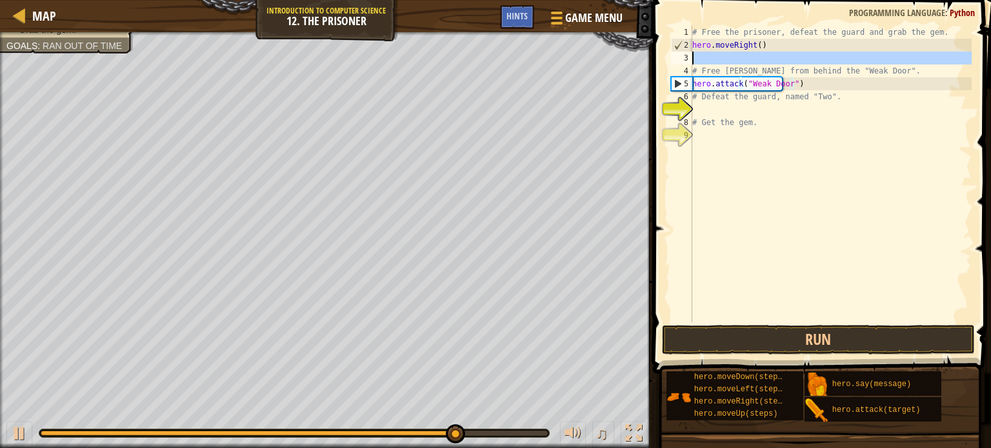
click at [691, 54] on div "3" at bounding box center [681, 58] width 21 height 13
type textarea "# Free [PERSON_NAME] from behind the "Weak Door"."
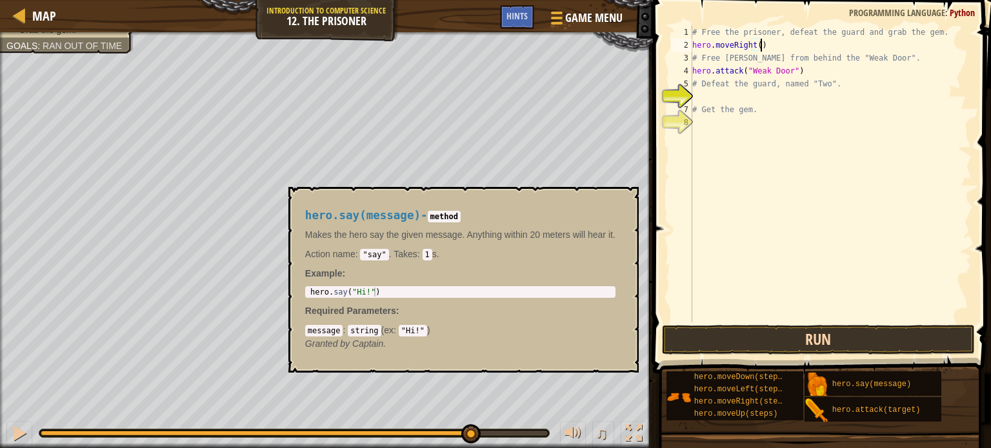
type textarea "hero.moveRight()"
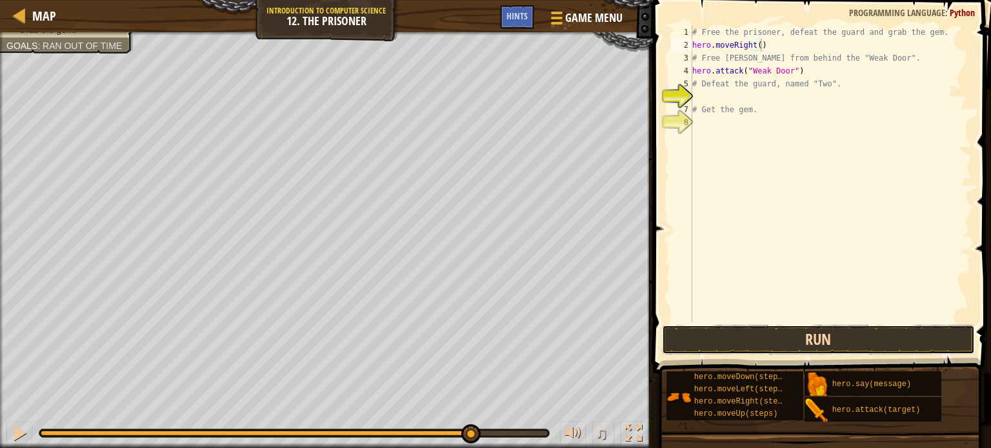
click at [845, 352] on button "Run" at bounding box center [818, 340] width 313 height 30
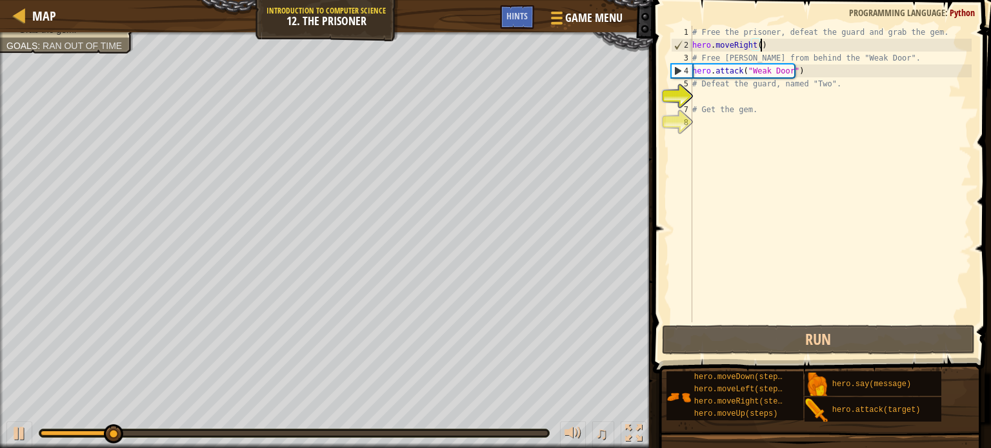
click at [719, 96] on div "# Free the prisoner, defeat the guard and grab the gem. hero . moveRight ( ) # …" at bounding box center [831, 187] width 282 height 323
type textarea "h"
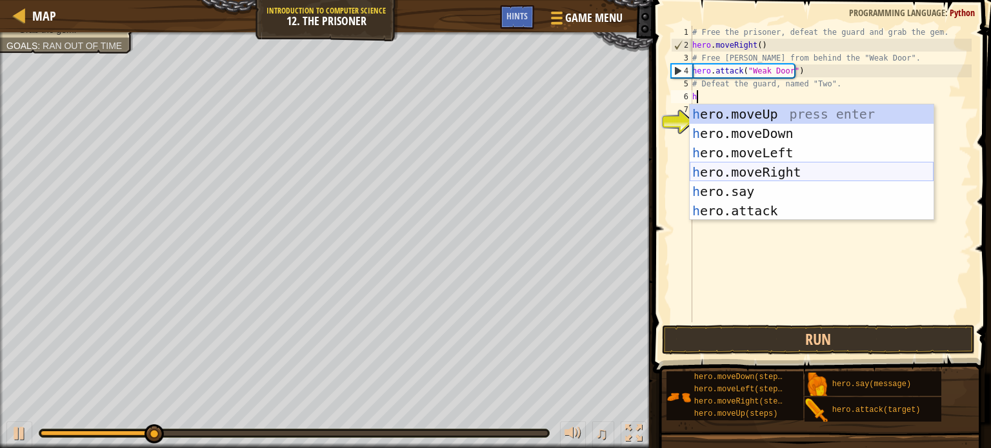
click at [756, 177] on div "h ero.moveUp press enter h ero.moveDown press enter h ero.moveLeft press enter …" at bounding box center [812, 182] width 244 height 155
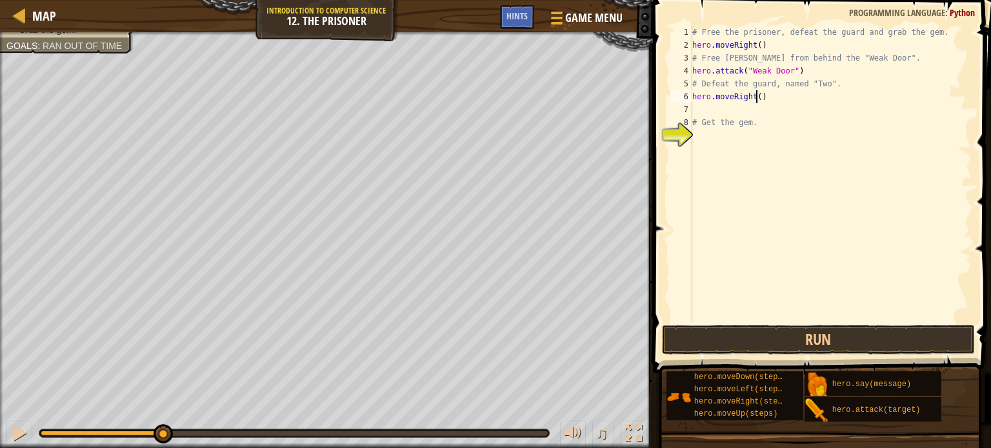
click at [756, 95] on div "# Free the prisoner, defeat the guard and grab the gem. hero . moveRight ( ) # …" at bounding box center [831, 187] width 282 height 323
type textarea "hero.moveRight(3)"
click at [701, 105] on div "# Free the prisoner, defeat the guard and grab the gem. hero . moveRight ( ) # …" at bounding box center [831, 187] width 282 height 323
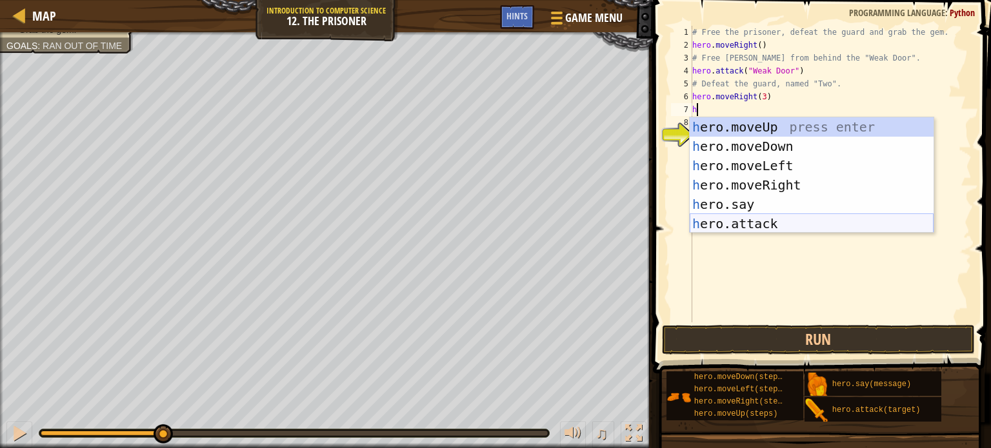
click at [749, 225] on div "h ero.moveUp press enter h ero.moveDown press enter h ero.moveLeft press enter …" at bounding box center [812, 194] width 244 height 155
type textarea "hero.attack("Enemy Name")"
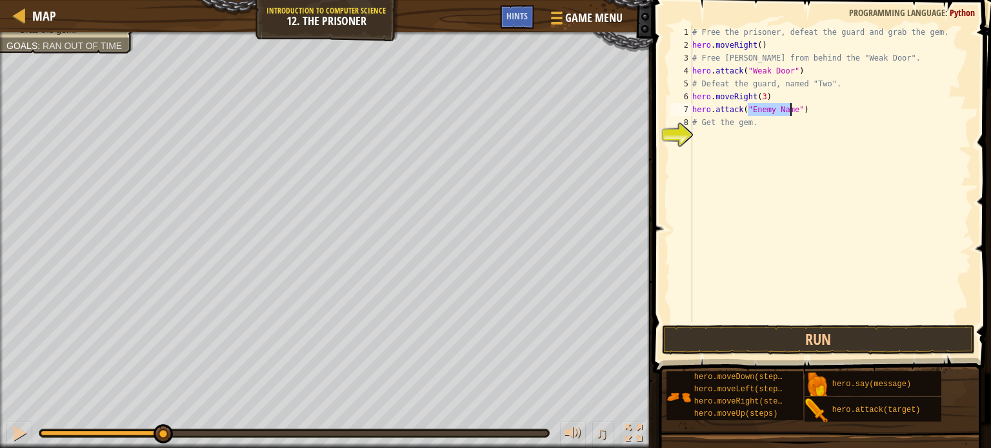
click at [818, 108] on div "# Free the prisoner, defeat the guard and grab the gem. hero . moveRight ( ) # …" at bounding box center [831, 187] width 282 height 323
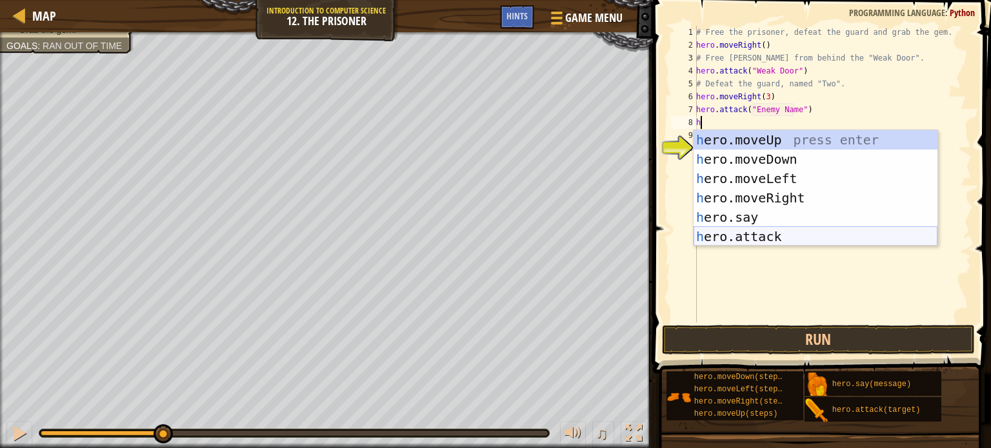
click at [750, 245] on div "h ero.moveUp press enter h ero.moveDown press enter h ero.moveLeft press enter …" at bounding box center [816, 207] width 244 height 155
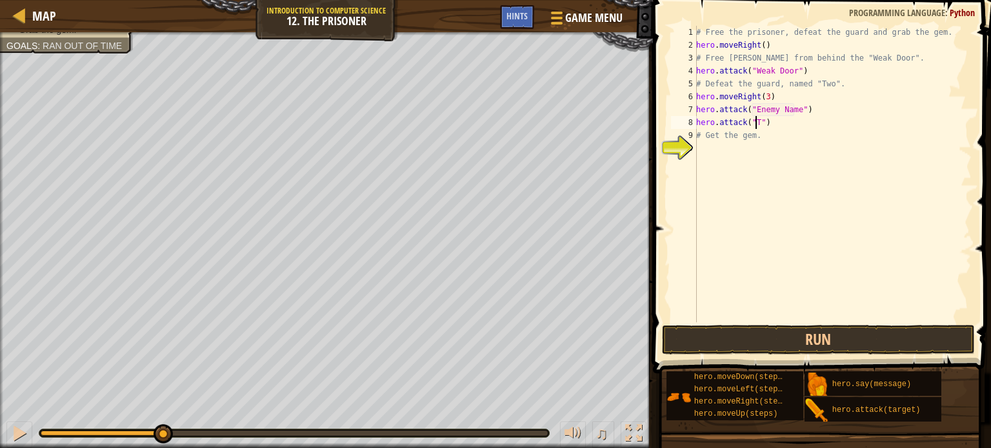
scroll to position [6, 5]
click at [753, 109] on div "# Free the prisoner, defeat the guard and grab the gem. hero . moveRight ( ) # …" at bounding box center [833, 187] width 278 height 323
drag, startPoint x: 751, startPoint y: 110, endPoint x: 796, endPoint y: 110, distance: 45.2
click at [796, 110] on div "# Free the prisoner, defeat the guard and grab the gem. hero . moveRight ( ) # …" at bounding box center [833, 187] width 278 height 323
type textarea "hero.attack("Two")"
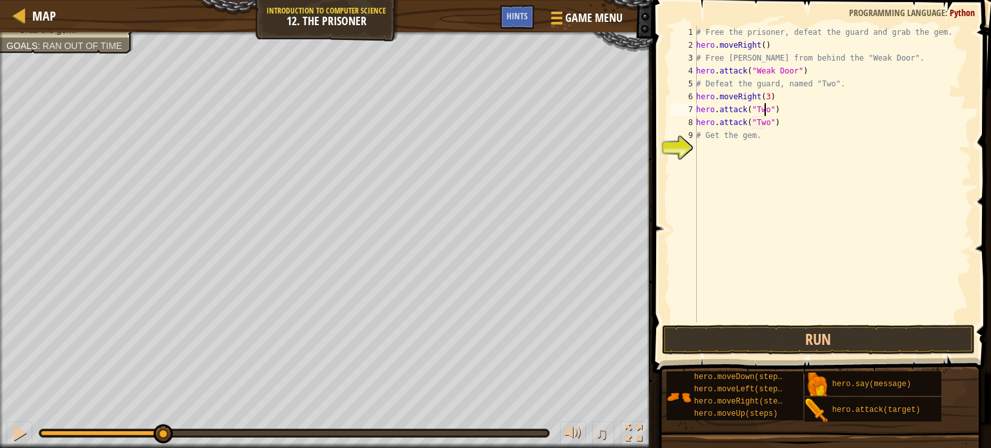
click at [704, 154] on div "# Free the prisoner, defeat the guard and grab the gem. hero . moveRight ( ) # …" at bounding box center [833, 187] width 278 height 323
type textarea "h"
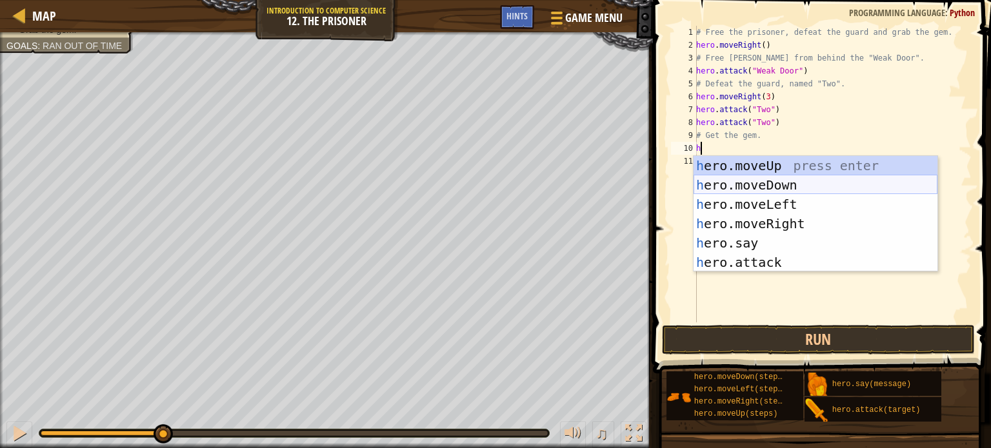
click at [778, 186] on div "h ero.moveUp press enter h ero.moveDown press enter h ero.moveLeft press enter …" at bounding box center [816, 233] width 244 height 155
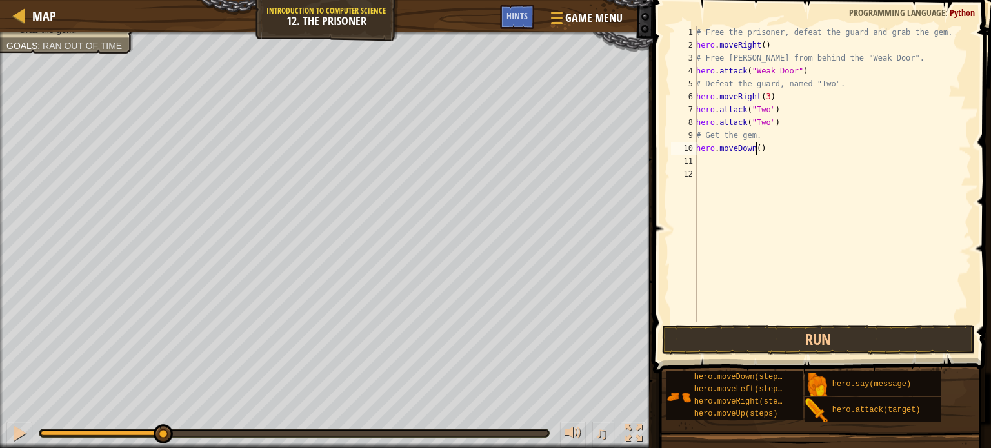
click at [756, 148] on div "# Free the prisoner, defeat the guard and grab the gem. hero . moveRight ( ) # …" at bounding box center [833, 187] width 278 height 323
type textarea "hero.moveDown(3)"
click at [756, 329] on button "Run" at bounding box center [818, 340] width 313 height 30
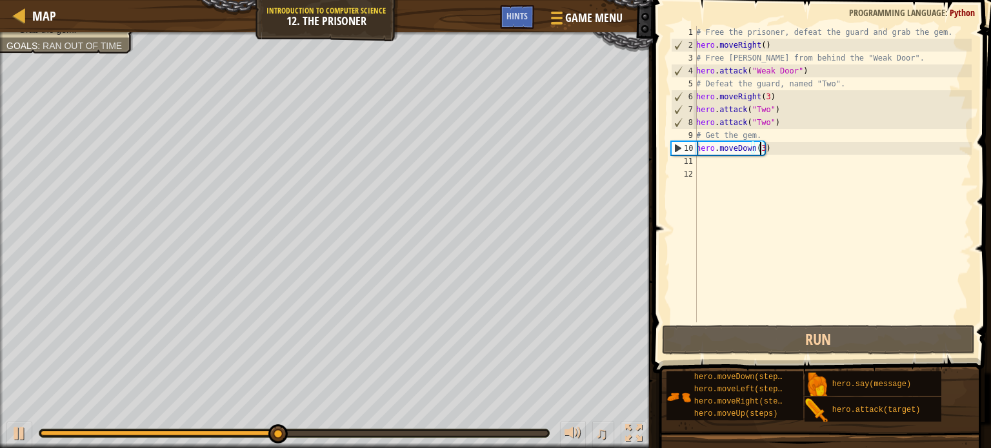
click at [704, 165] on div "# Free the prisoner, defeat the guard and grab the gem. hero . moveRight ( ) # …" at bounding box center [833, 187] width 278 height 323
type textarea "h"
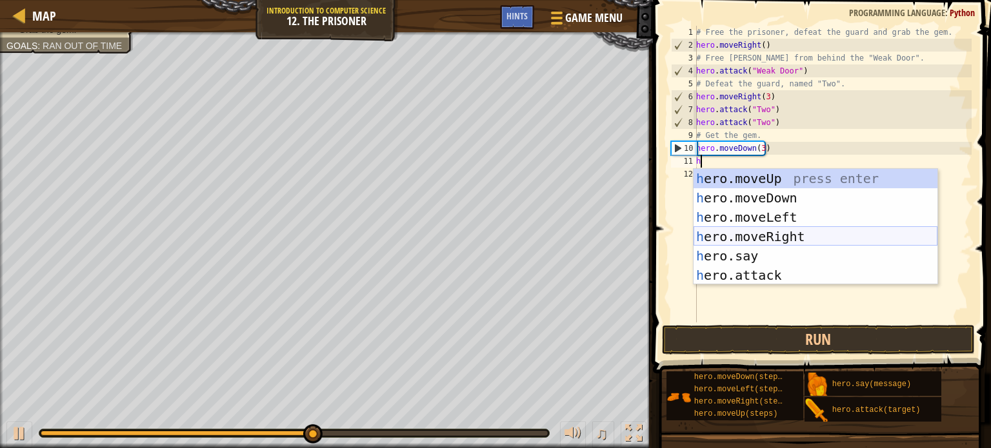
click at [796, 232] on div "h ero.moveUp press enter h ero.moveDown press enter h ero.moveLeft press enter …" at bounding box center [816, 246] width 244 height 155
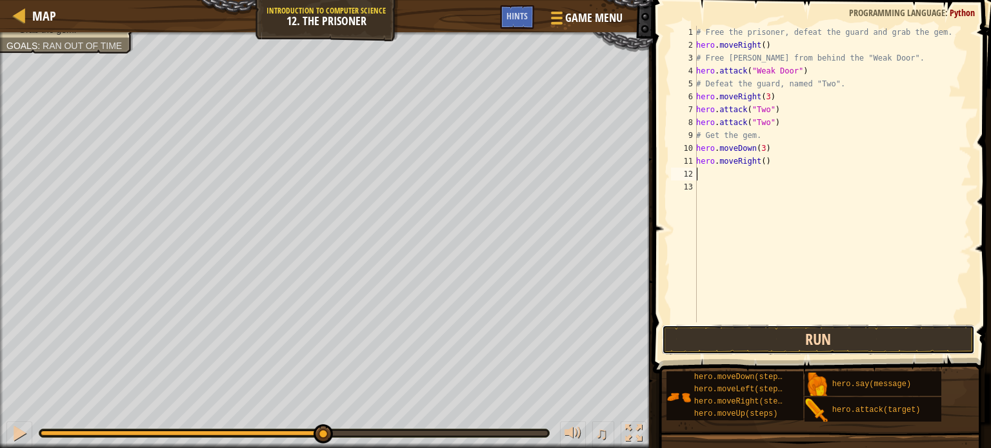
click at [798, 343] on button "Run" at bounding box center [818, 340] width 313 height 30
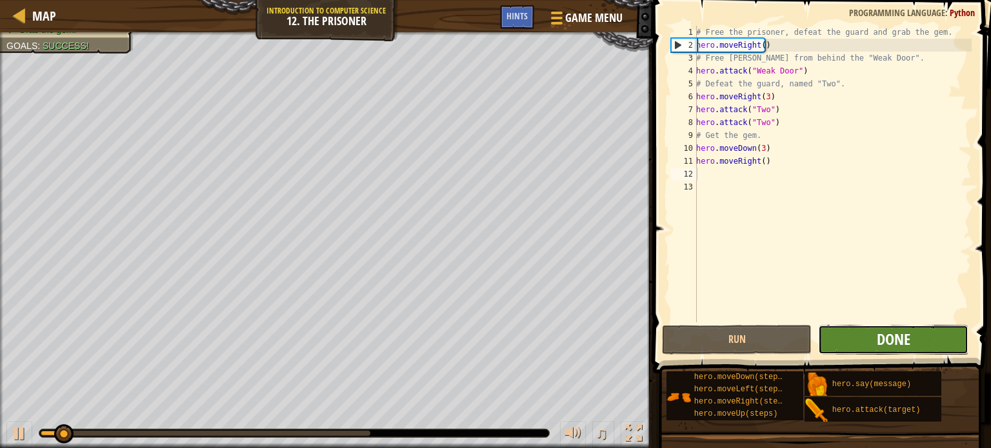
click at [881, 347] on span "Done" at bounding box center [894, 339] width 34 height 21
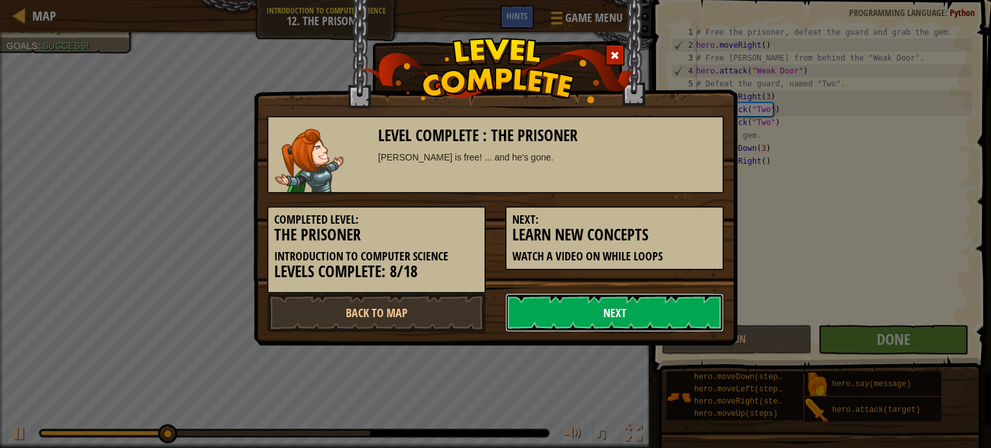
click at [625, 310] on link "Next" at bounding box center [614, 313] width 219 height 39
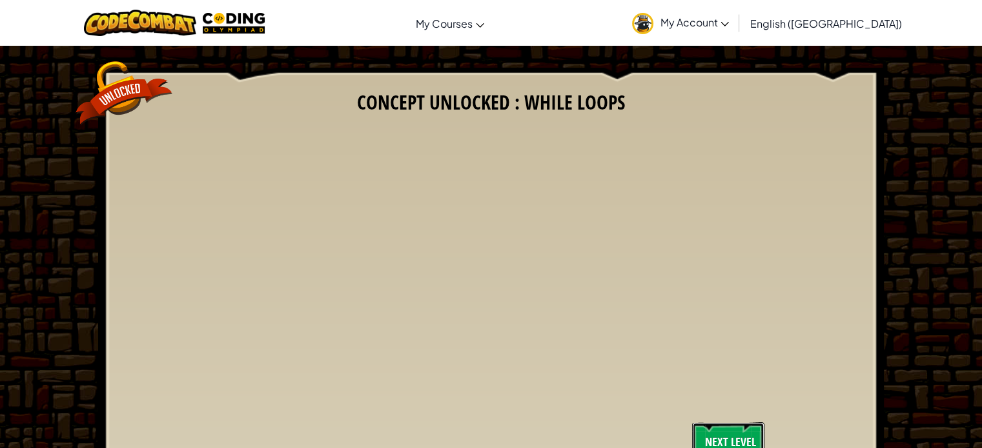
click at [730, 432] on link "Next Level" at bounding box center [728, 442] width 72 height 39
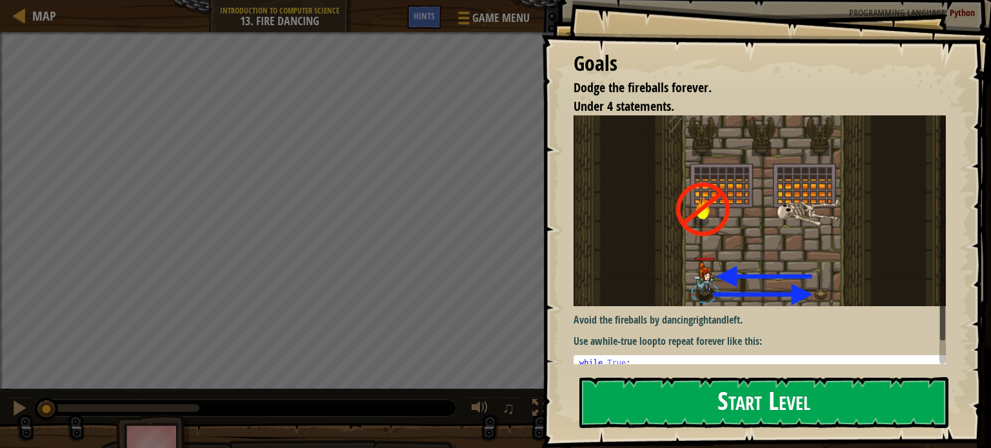
click at [735, 391] on button "Start Level" at bounding box center [763, 403] width 369 height 51
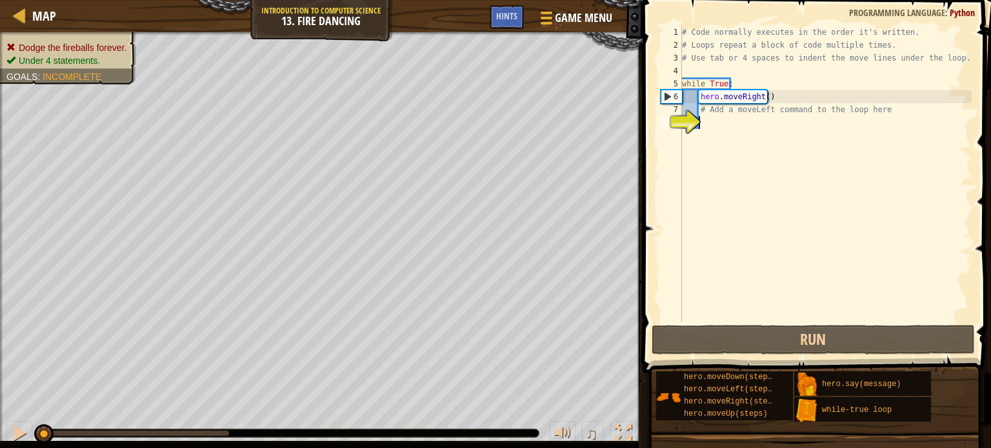
type textarea "h"
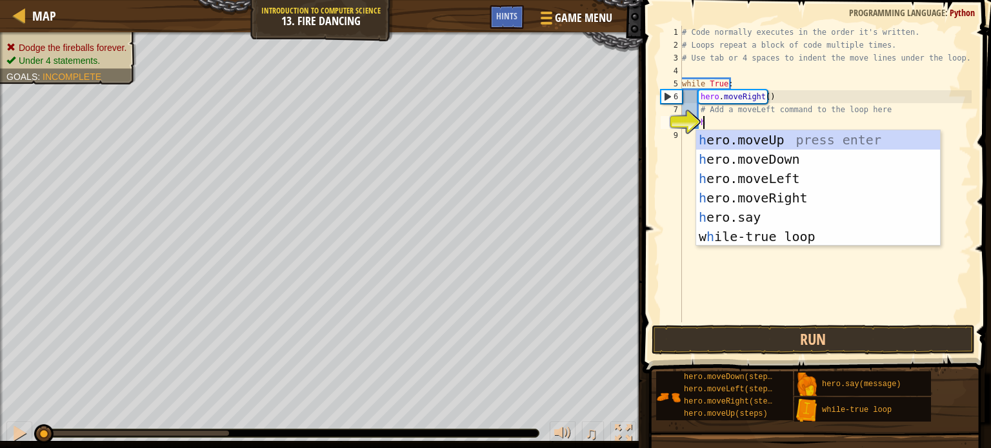
scroll to position [6, 1]
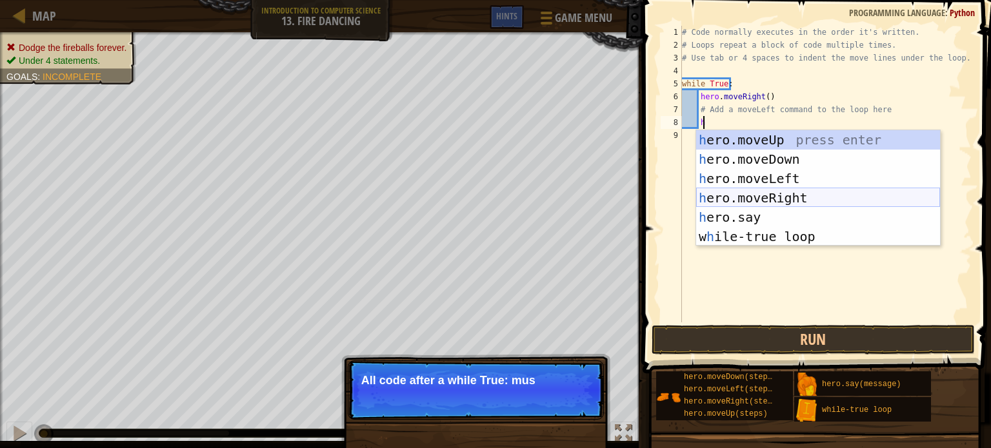
click at [780, 201] on div "h ero.moveUp press enter h ero.moveDown press enter h ero.moveLeft press enter …" at bounding box center [818, 207] width 244 height 155
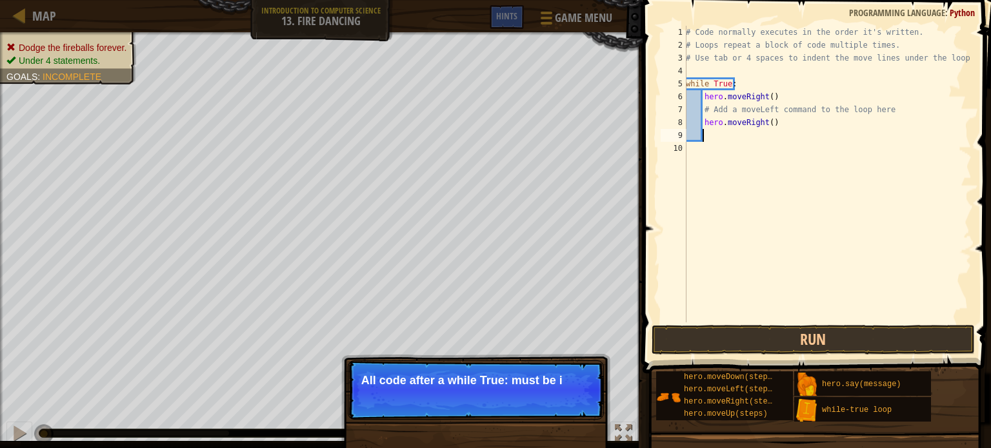
scroll to position [6, 0]
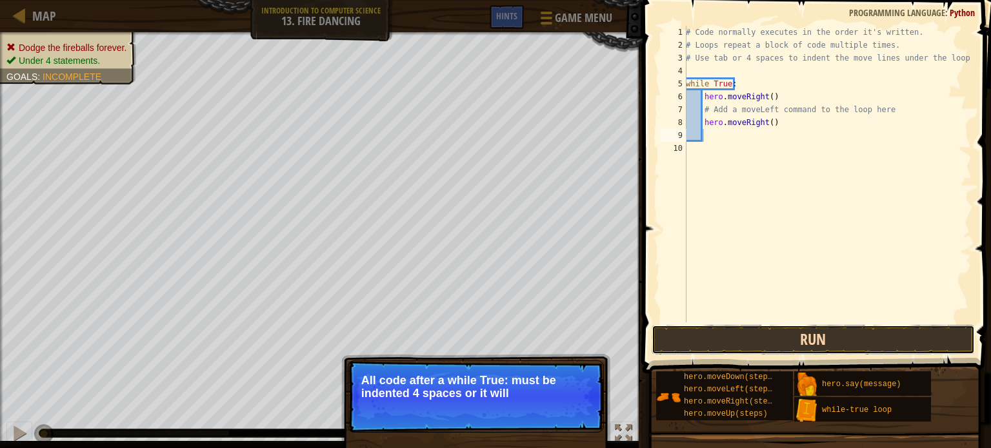
click at [774, 336] on button "Run" at bounding box center [813, 340] width 323 height 30
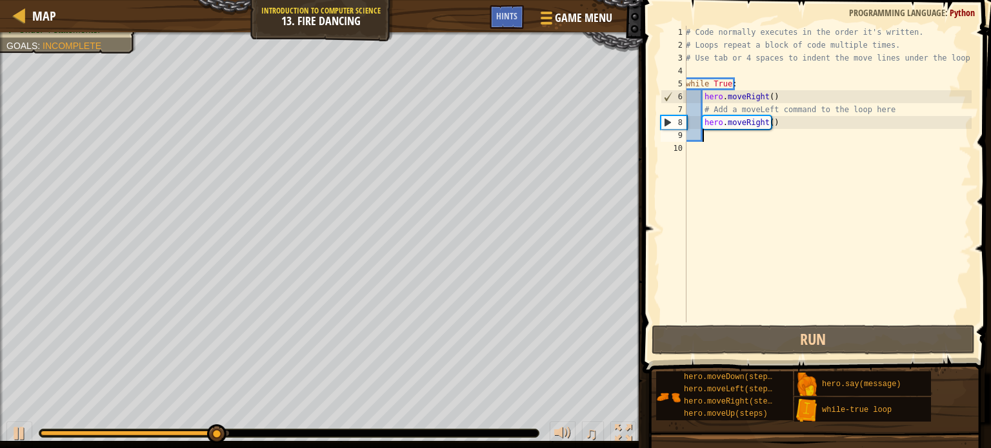
type textarea "h"
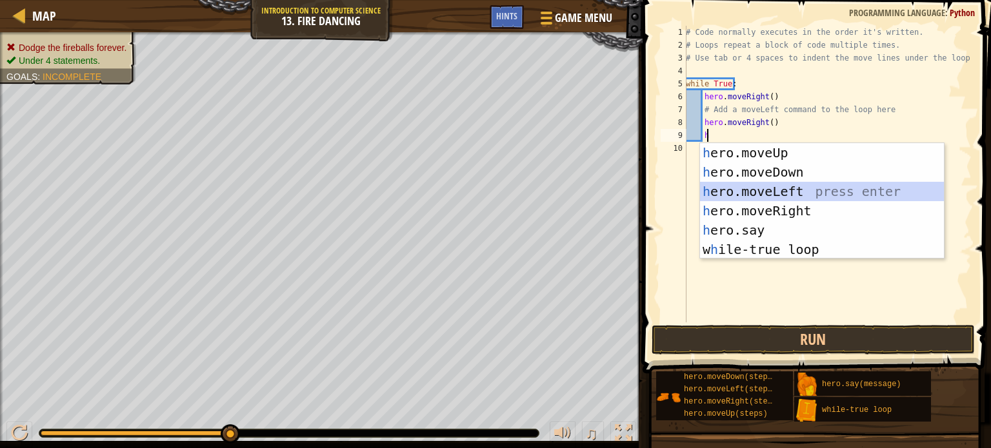
click at [796, 193] on div "h ero.moveUp press enter h ero.moveDown press enter h ero.moveLeft press enter …" at bounding box center [822, 220] width 244 height 155
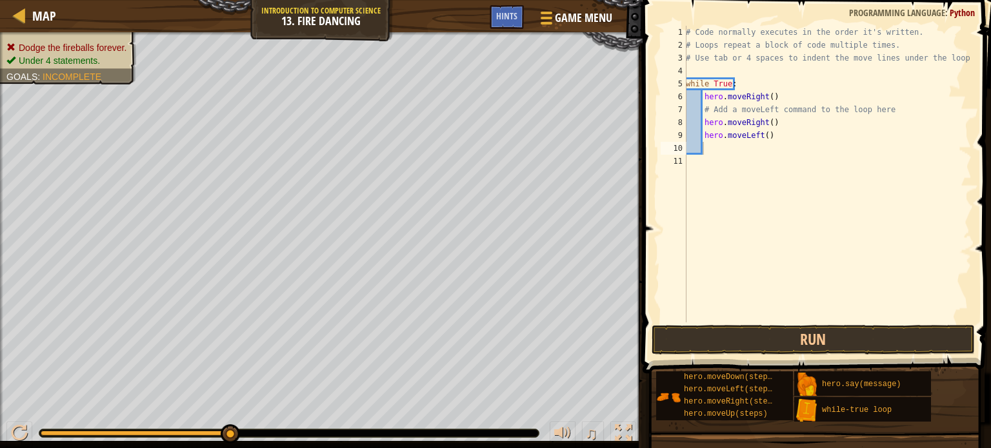
click at [799, 323] on span at bounding box center [818, 169] width 359 height 412
drag, startPoint x: 774, startPoint y: 118, endPoint x: 705, endPoint y: 119, distance: 69.1
click at [705, 119] on div "# Code normally executes in the order it's written. # Loops repeat a block of c…" at bounding box center [827, 187] width 288 height 323
click at [705, 119] on div "# Code normally executes in the order it's written. # Loops repeat a block of c…" at bounding box center [827, 174] width 288 height 297
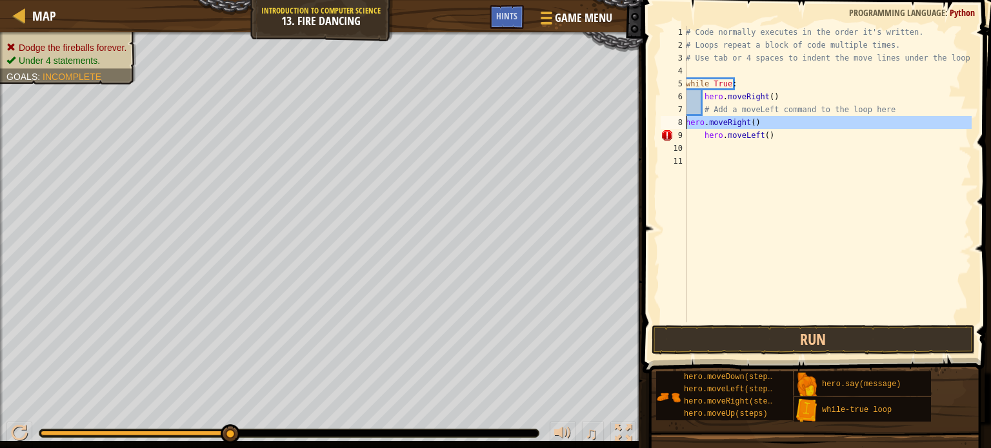
drag, startPoint x: 686, startPoint y: 121, endPoint x: 694, endPoint y: 119, distance: 8.5
click at [694, 119] on div "hero.moveRight() 1 2 3 4 5 6 7 8 9 10 11 # Code normally executes in the order …" at bounding box center [815, 174] width 314 height 297
type textarea "hero.moveLeft()"
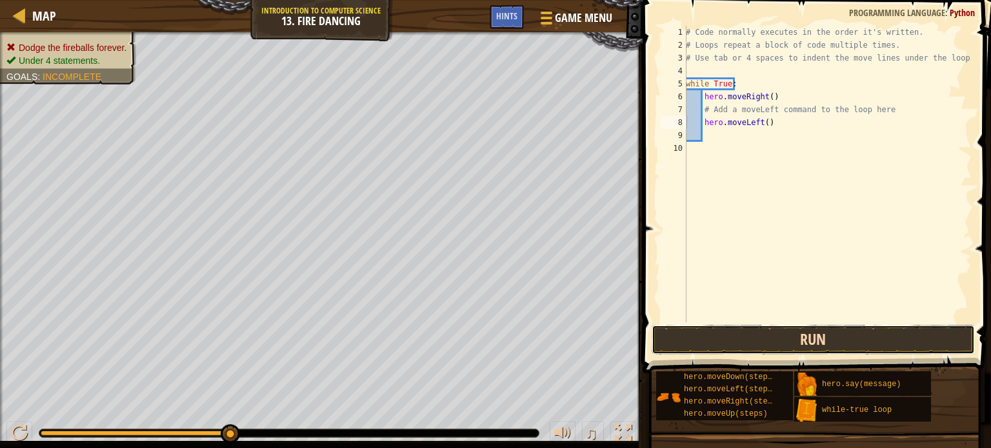
click at [748, 337] on button "Run" at bounding box center [813, 340] width 323 height 30
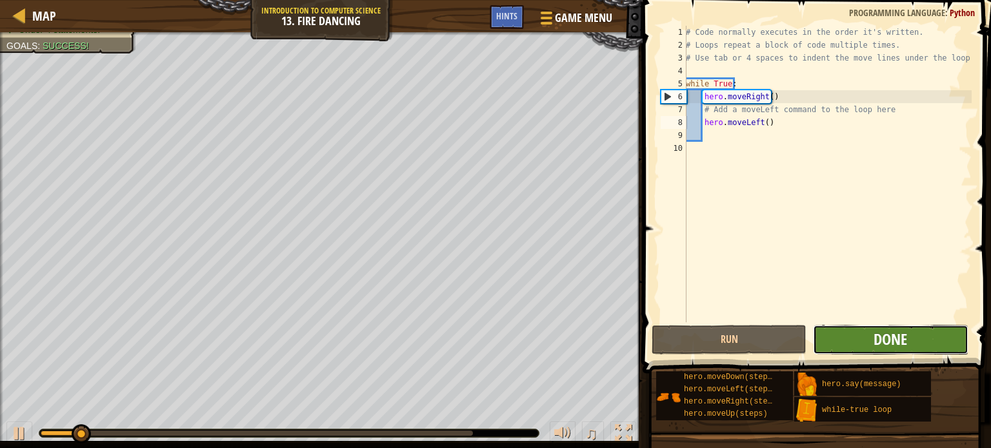
click at [874, 334] on button "Done" at bounding box center [890, 340] width 155 height 30
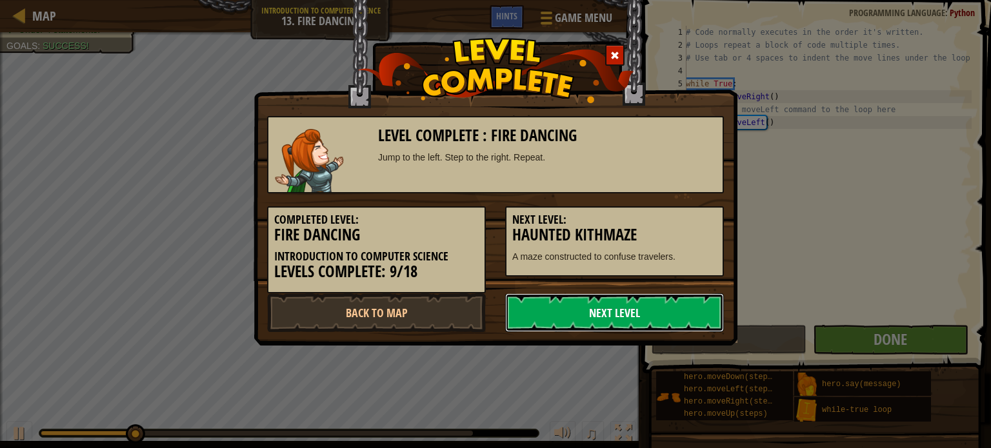
click at [599, 308] on link "Next Level" at bounding box center [614, 313] width 219 height 39
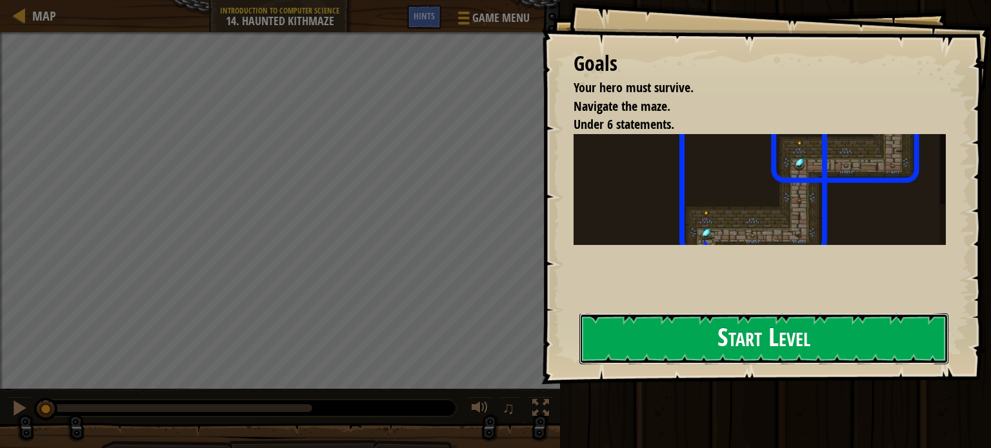
click at [703, 348] on button "Start Level" at bounding box center [763, 339] width 369 height 51
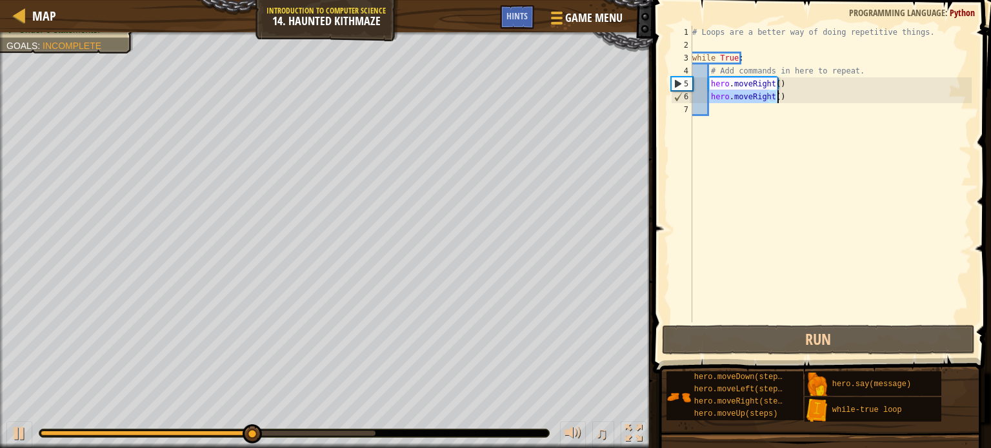
drag, startPoint x: 710, startPoint y: 97, endPoint x: 779, endPoint y: 99, distance: 69.1
click at [779, 99] on div "# Loops are a better way of doing repetitive things. while True : # Add command…" at bounding box center [831, 187] width 282 height 323
type textarea "hero.moveRight()"
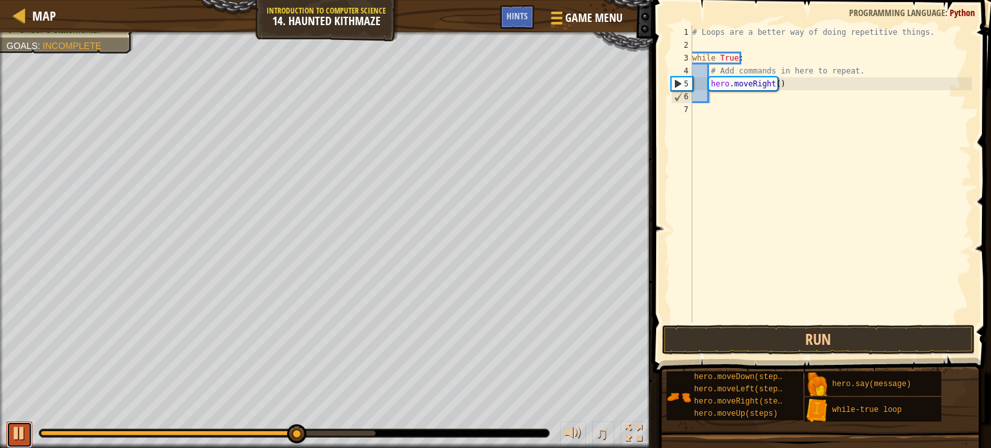
click at [12, 426] on div at bounding box center [19, 433] width 17 height 17
click at [305, 438] on div "♫" at bounding box center [326, 430] width 653 height 39
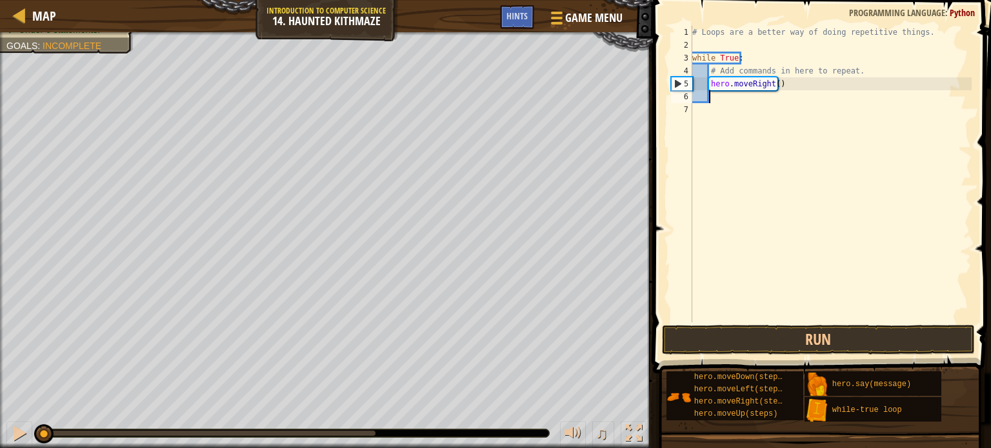
drag, startPoint x: 305, startPoint y: 438, endPoint x: 15, endPoint y: 416, distance: 290.6
click at [15, 416] on div "♫" at bounding box center [326, 430] width 653 height 39
click at [774, 83] on div "# Loops are a better way of doing repetitive things. while True : # Add command…" at bounding box center [831, 187] width 282 height 323
type textarea "hero.moveRight(2)"
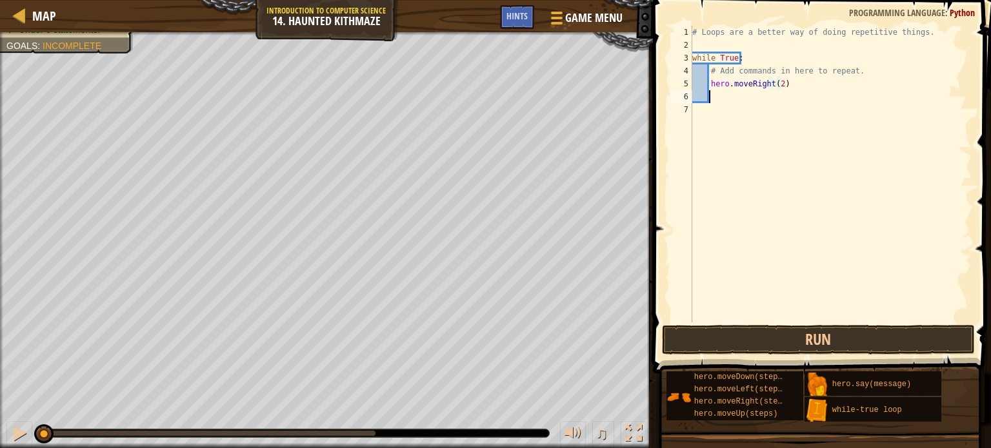
click at [716, 98] on div "# Loops are a better way of doing repetitive things. while True : # Add command…" at bounding box center [831, 187] width 282 height 323
type textarea "h"
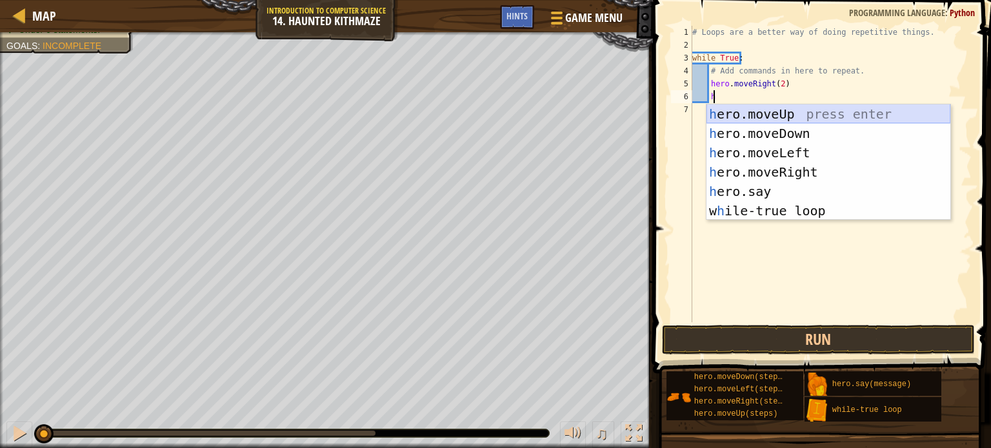
click at [783, 115] on div "h ero.moveUp press enter h ero.moveDown press enter h ero.moveLeft press enter …" at bounding box center [829, 182] width 244 height 155
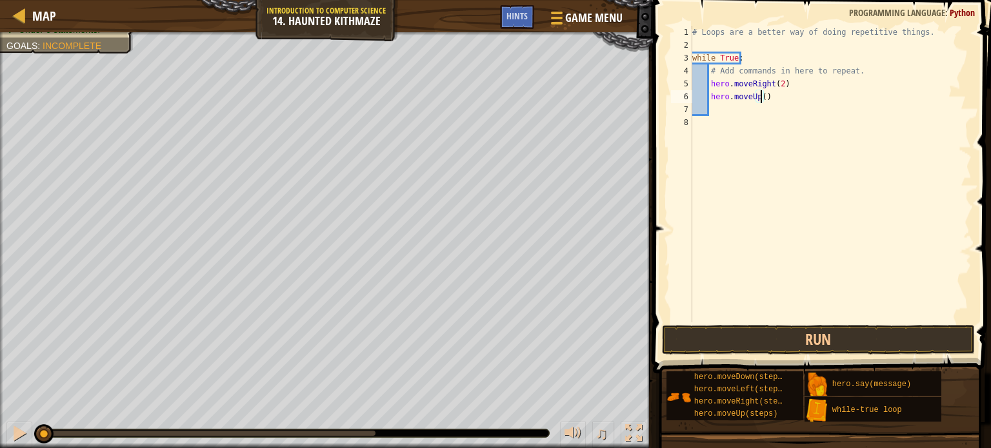
click at [761, 96] on div "# Loops are a better way of doing repetitive things. while True : # Add command…" at bounding box center [831, 187] width 282 height 323
type textarea "hero.moveUp(2)"
click at [716, 114] on div "# Loops are a better way of doing repetitive things. while True : # Add command…" at bounding box center [831, 187] width 282 height 323
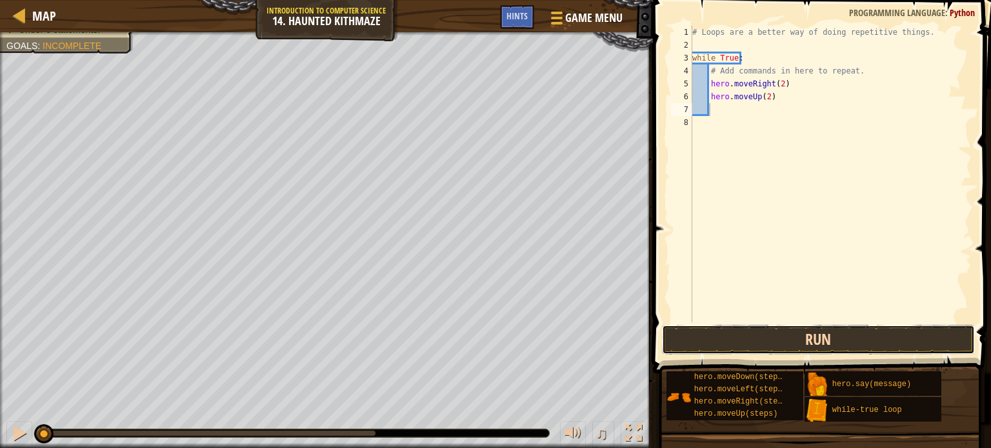
click at [798, 340] on button "Run" at bounding box center [818, 340] width 313 height 30
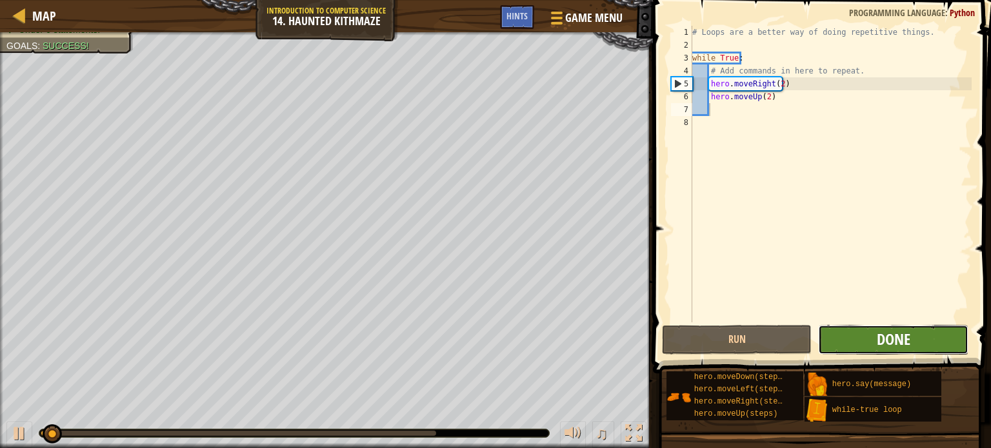
click at [900, 339] on span "Done" at bounding box center [894, 339] width 34 height 21
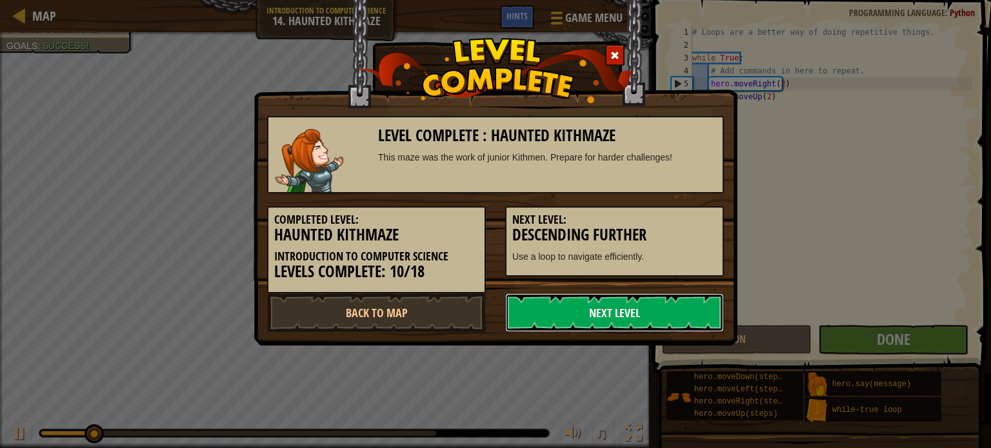
click at [619, 319] on link "Next Level" at bounding box center [614, 313] width 219 height 39
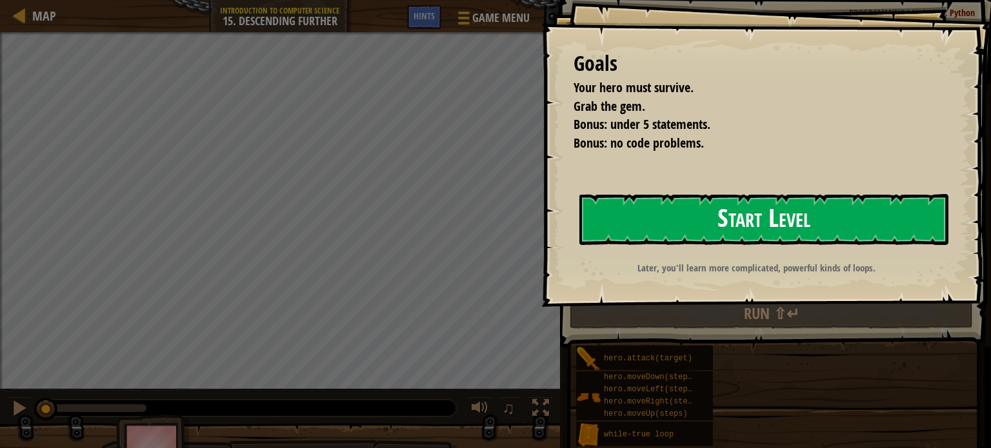
click at [674, 228] on button "Start Level" at bounding box center [763, 219] width 369 height 51
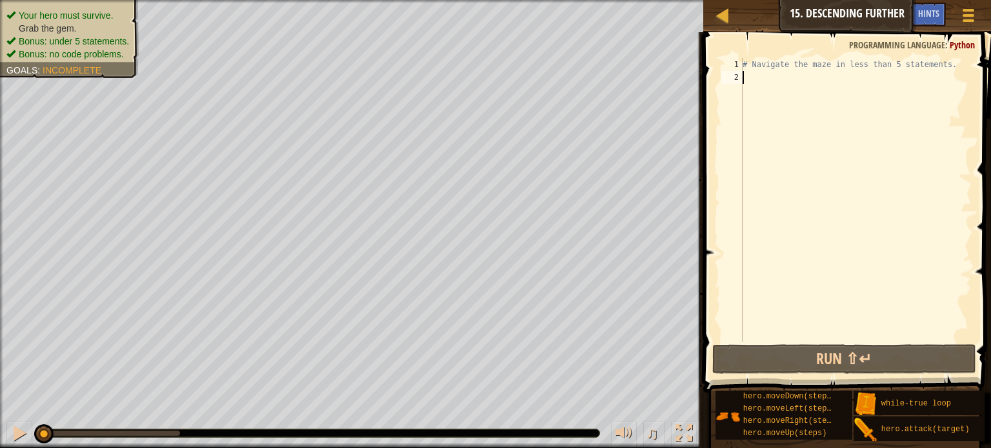
scroll to position [6, 0]
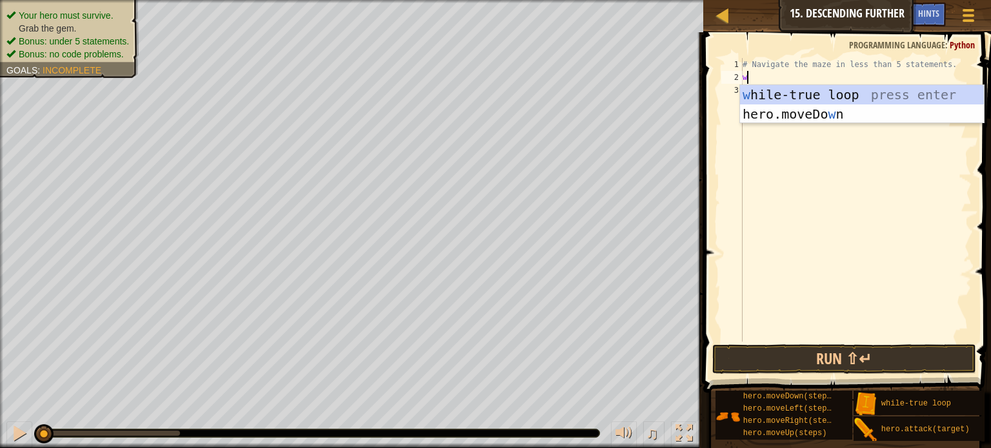
type textarea "wh"
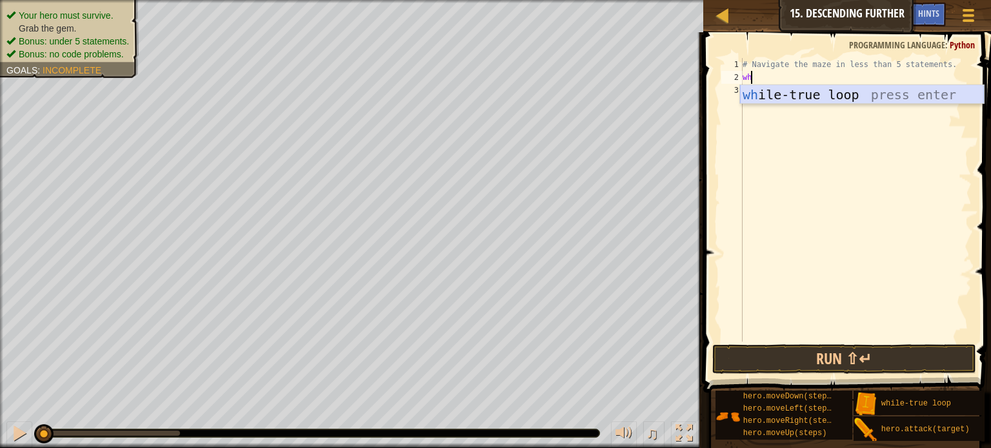
click at [799, 88] on div "wh ile-true loop press enter" at bounding box center [862, 114] width 244 height 58
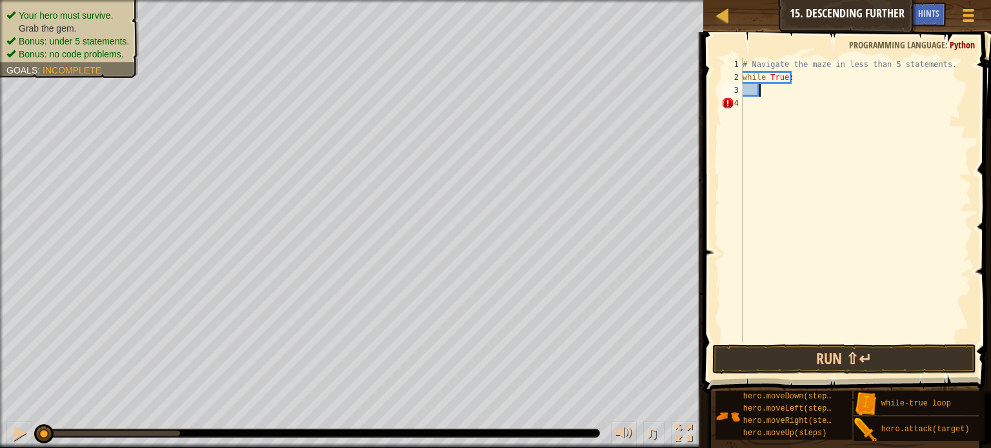
type textarea "h"
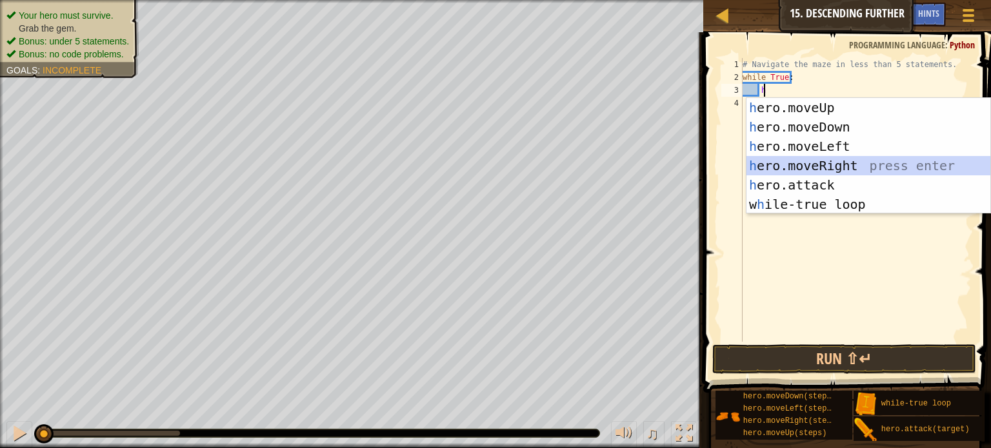
click at [839, 167] on div "h ero.moveUp press enter h ero.moveDown press enter h ero.moveLeft press enter …" at bounding box center [869, 175] width 244 height 155
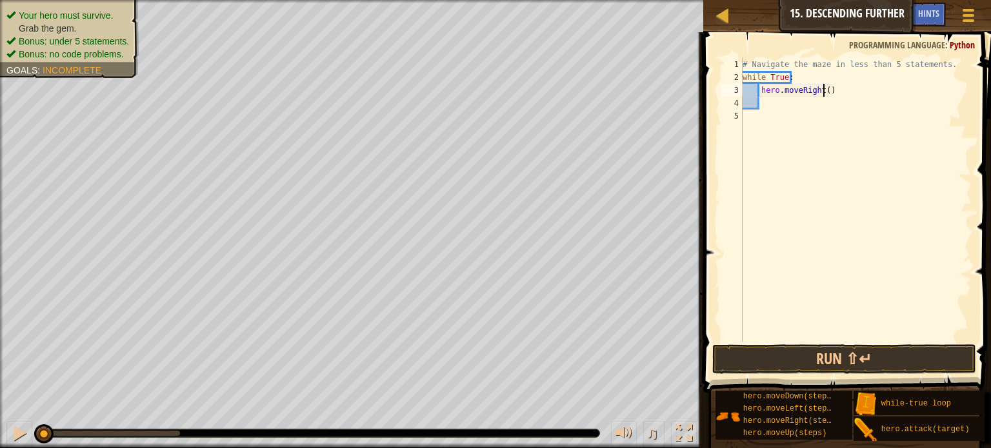
click at [822, 89] on div "# Navigate the maze in less than 5 statements. while True : hero . moveRight ( )" at bounding box center [856, 213] width 232 height 310
type textarea "hero.moveRight(2)"
click at [785, 109] on div "# Navigate the maze in less than 5 statements. while True : hero . moveRight ( …" at bounding box center [856, 213] width 232 height 310
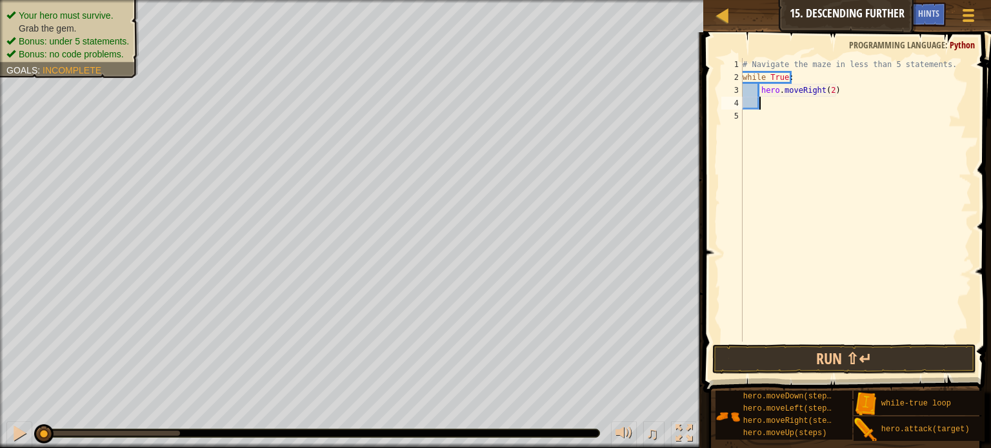
type textarea "h"
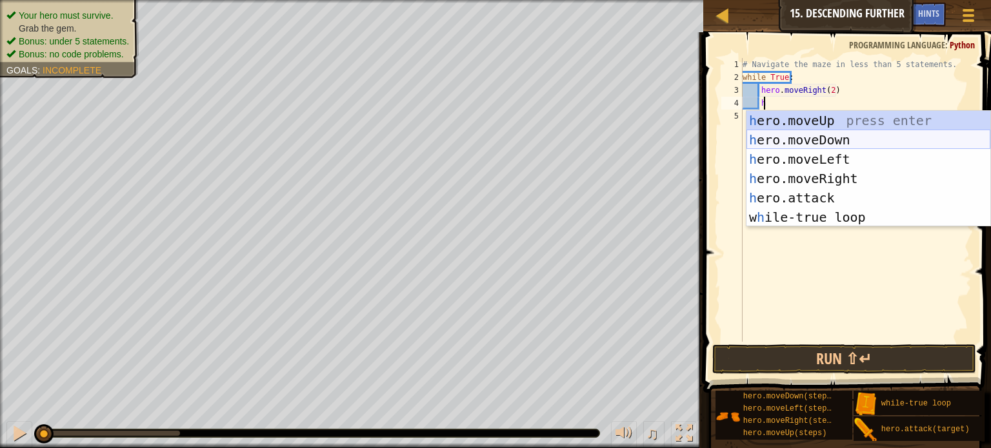
click at [838, 139] on div "h ero.moveUp press enter h ero.moveDown press enter h ero.moveLeft press enter …" at bounding box center [869, 188] width 244 height 155
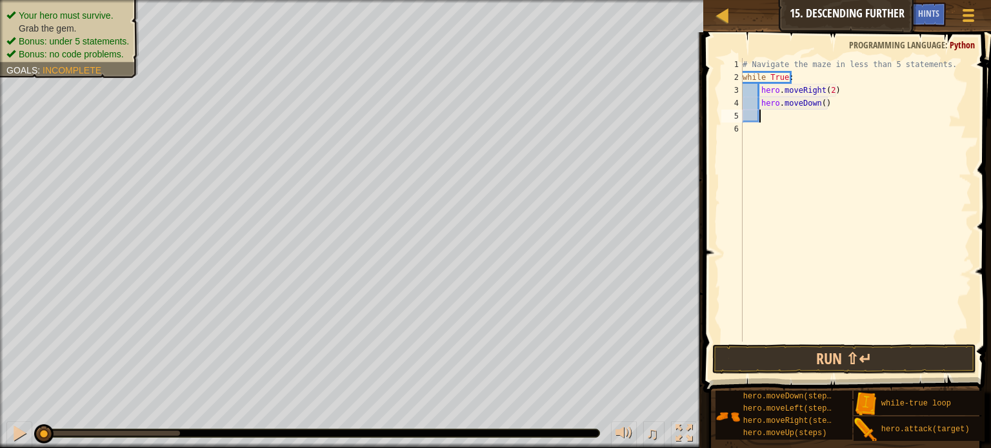
scroll to position [6, 0]
click at [833, 350] on button "Run ⇧↵" at bounding box center [844, 360] width 264 height 30
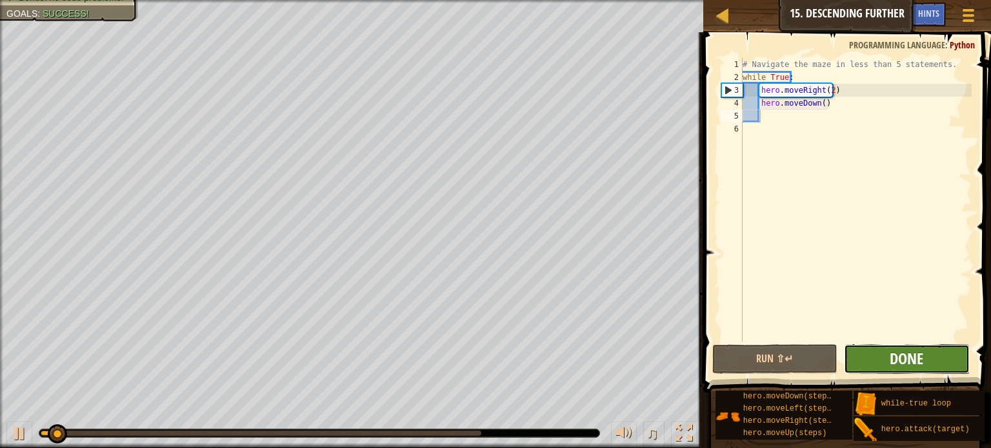
click at [912, 366] on span "Done" at bounding box center [907, 358] width 34 height 21
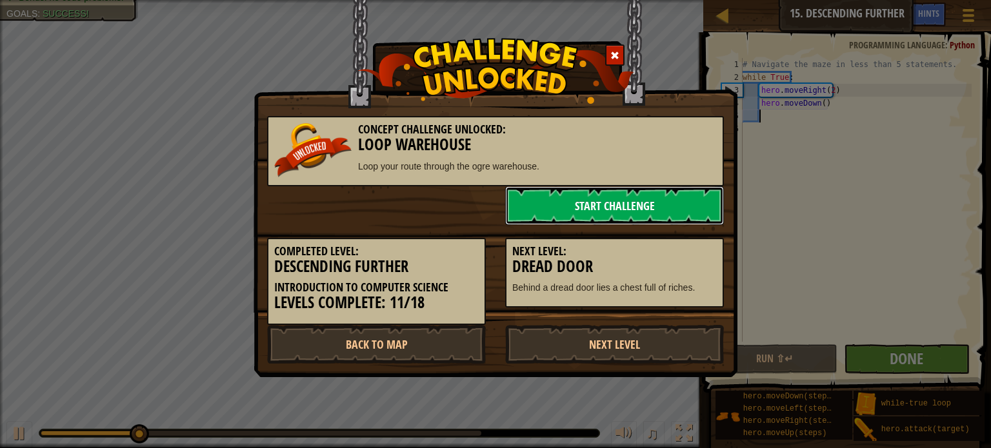
click at [616, 202] on link "Start Challenge" at bounding box center [614, 205] width 219 height 39
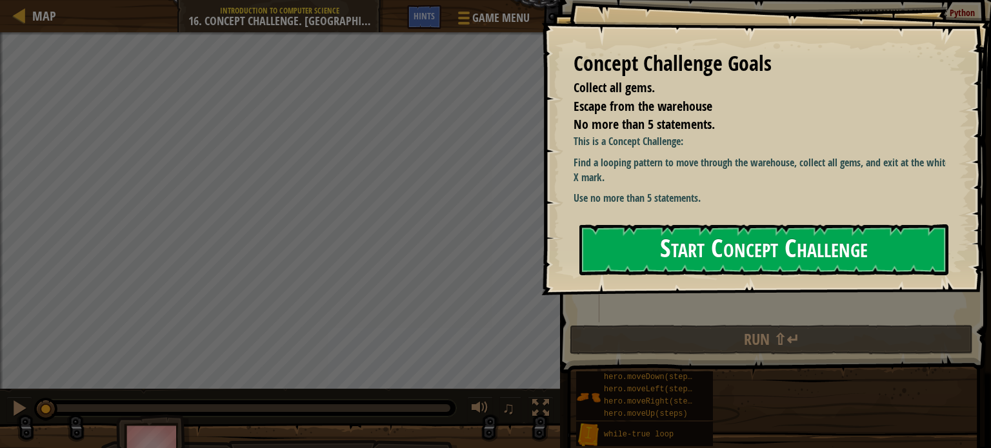
click at [649, 254] on button "Start Concept Challenge" at bounding box center [763, 250] width 369 height 51
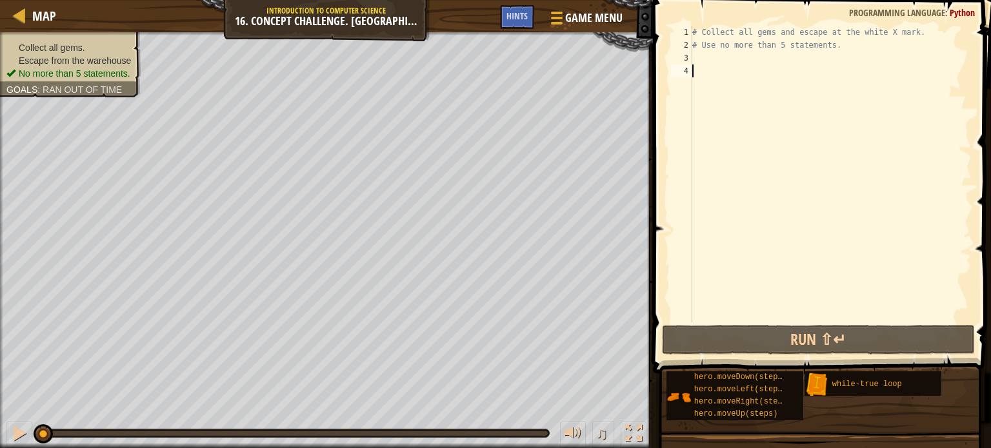
scroll to position [6, 0]
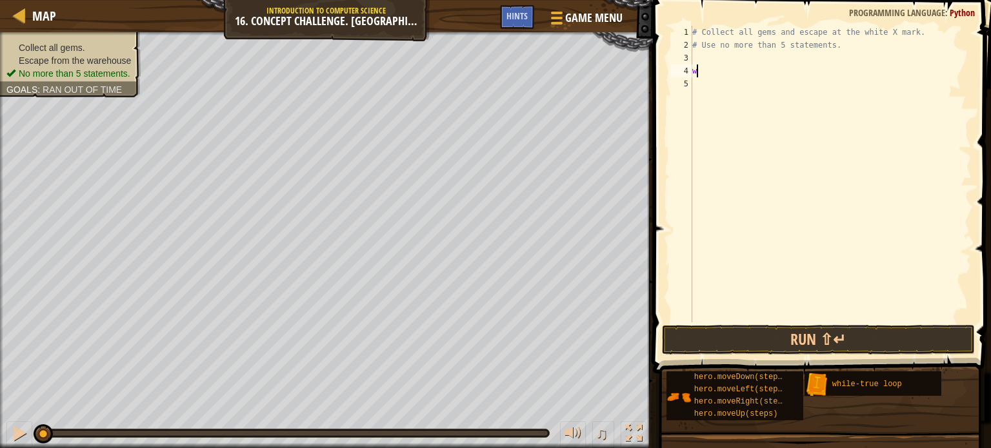
click at [727, 76] on div "# Collect all gems and escape at the white X mark. # Use no more than 5 stateme…" at bounding box center [831, 187] width 282 height 323
type textarea "wh"
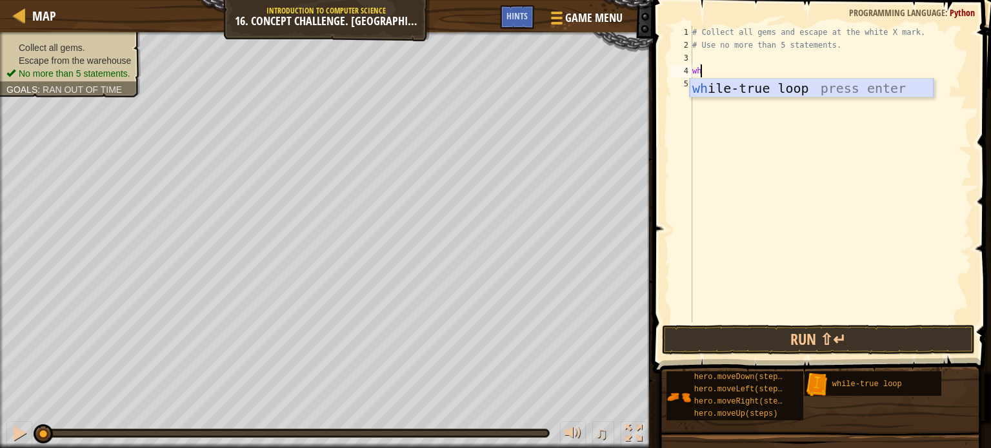
click at [772, 87] on div "wh ile-true loop press enter" at bounding box center [812, 108] width 244 height 58
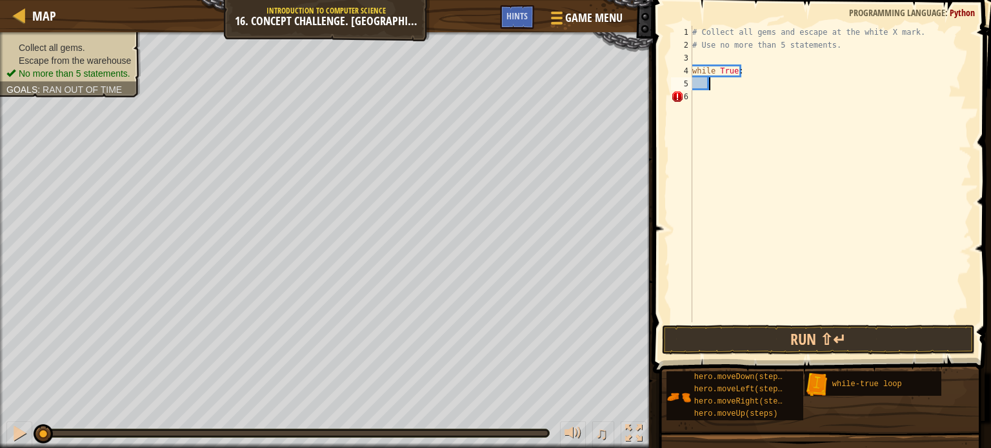
type textarea "h"
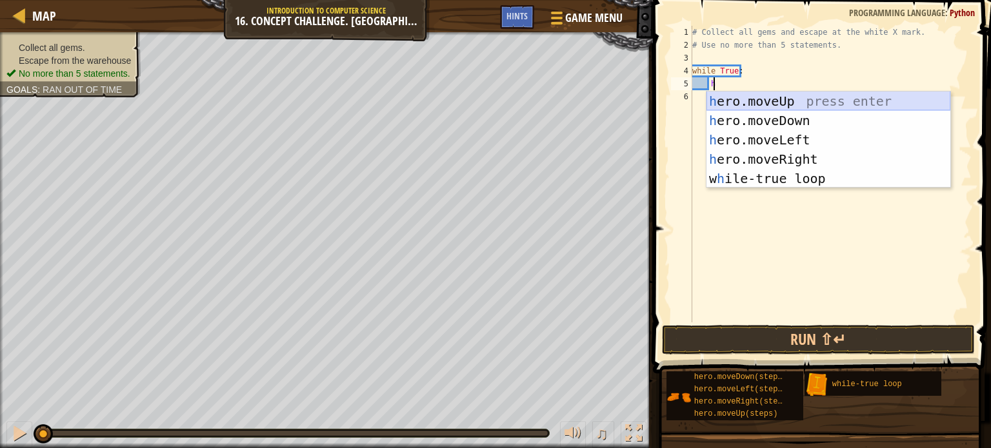
click at [787, 100] on div "h ero.moveUp press enter h ero.moveDown press enter h ero.moveLeft press enter …" at bounding box center [829, 160] width 244 height 136
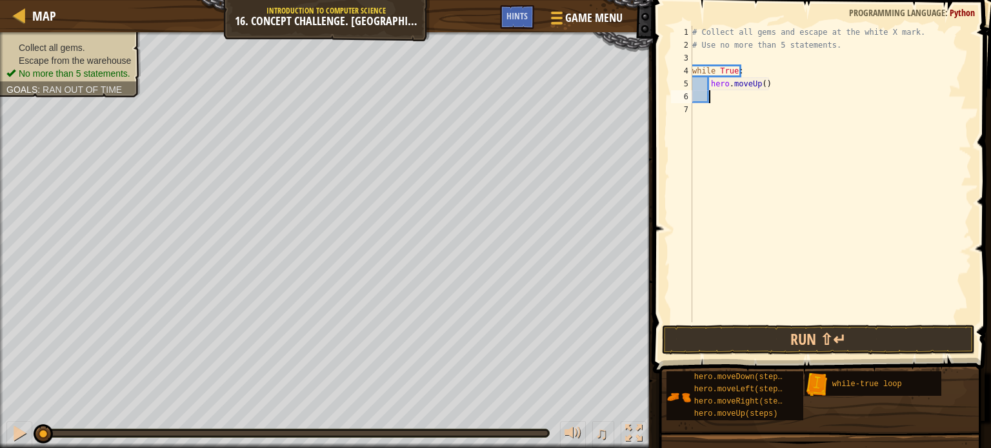
type textarea "h"
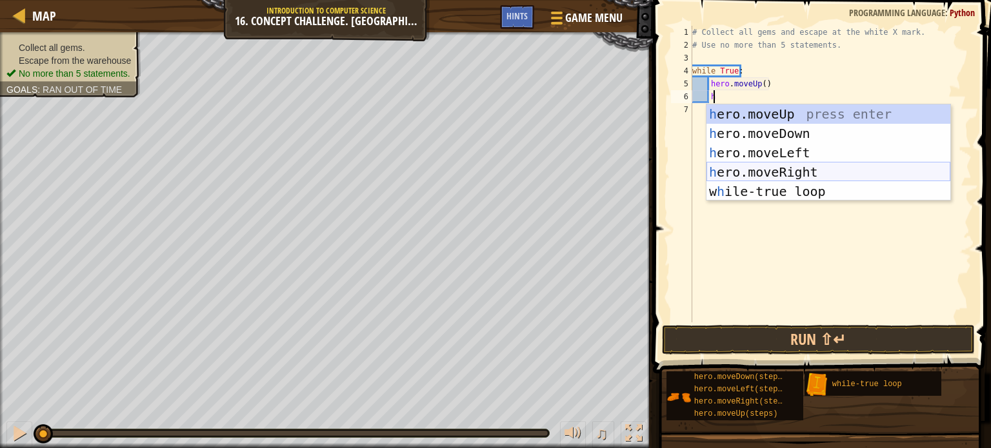
click at [831, 174] on div "h ero.moveUp press enter h ero.moveDown press enter h ero.moveLeft press enter …" at bounding box center [829, 173] width 244 height 136
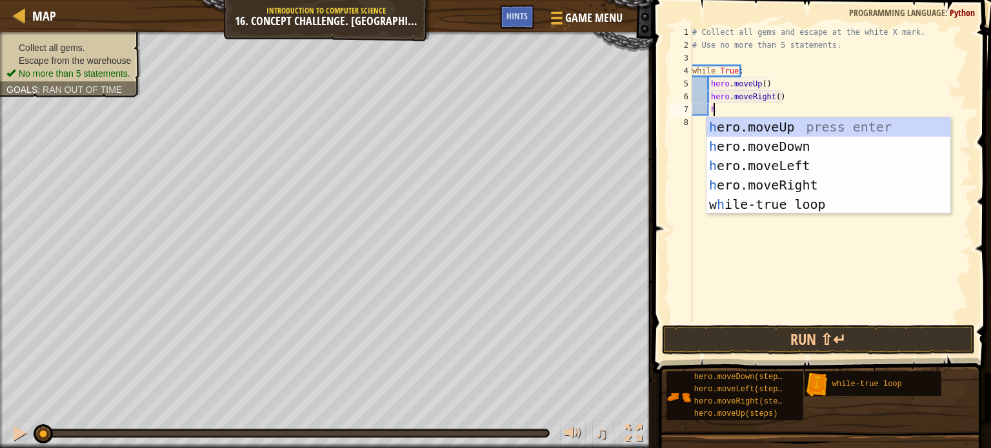
click at [763, 85] on div "# Collect all gems and escape at the white X mark. # Use no more than 5 stateme…" at bounding box center [831, 187] width 282 height 323
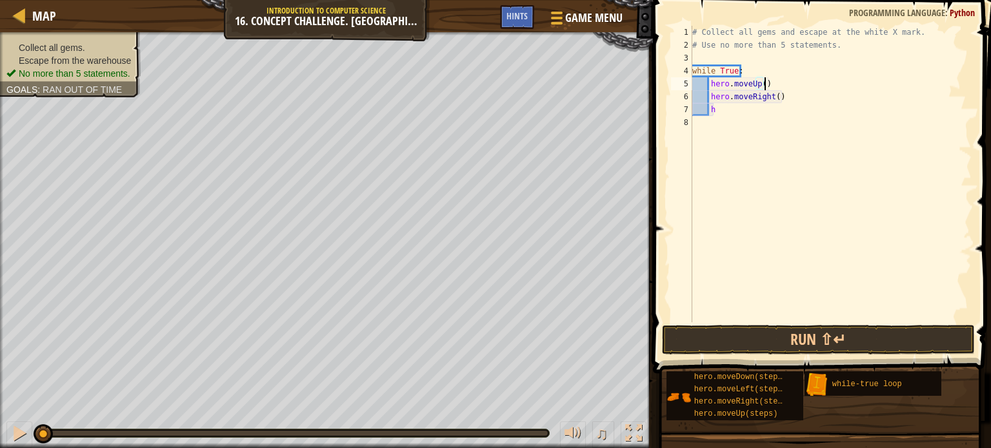
click at [756, 82] on div "# Collect all gems and escape at the white X mark. # Use no more than 5 stateme…" at bounding box center [831, 187] width 282 height 323
click at [763, 85] on div "# Collect all gems and escape at the white X mark. # Use no more than 5 stateme…" at bounding box center [831, 187] width 282 height 323
click at [760, 84] on div "# Collect all gems and escape at the white X mark. # Use no more than 5 stateme…" at bounding box center [831, 187] width 282 height 323
click at [772, 96] on div "# Collect all gems and escape at the white X mark. # Use no more than 5 stateme…" at bounding box center [831, 187] width 282 height 323
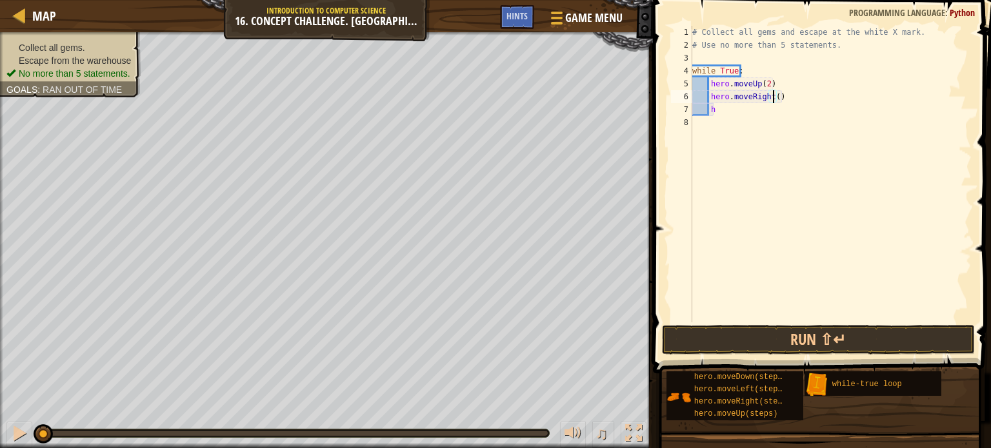
scroll to position [6, 6]
click at [729, 112] on div "# Collect all gems and escape at the white X mark. # Use no more than 5 stateme…" at bounding box center [831, 187] width 282 height 323
type textarea "he"
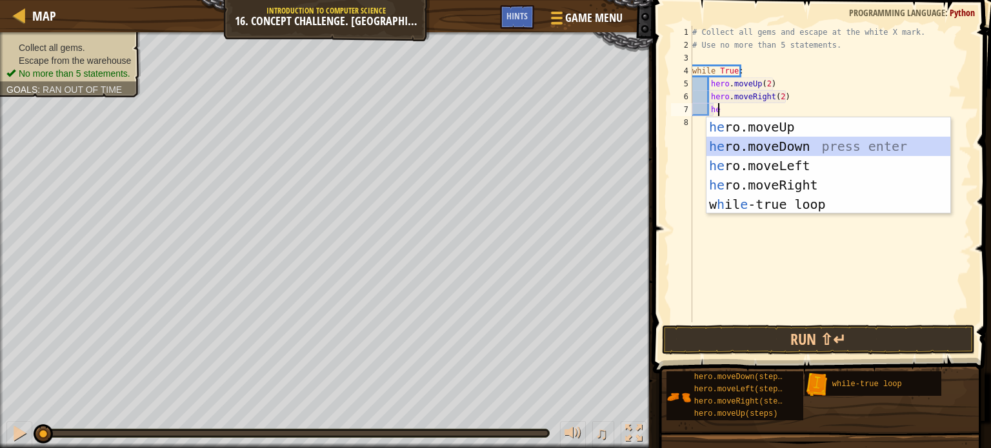
click at [775, 146] on div "he ro.moveUp press enter he ro.moveDown press enter he ro.moveLeft press enter …" at bounding box center [829, 185] width 244 height 136
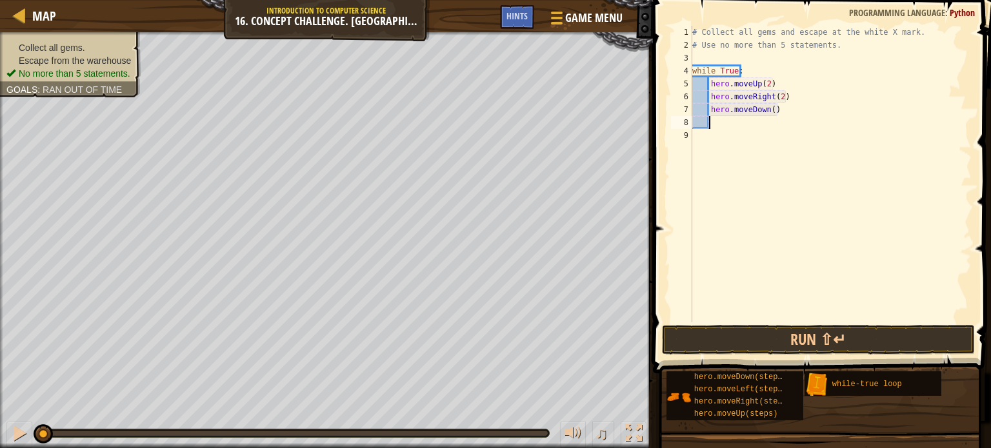
type textarea "h"
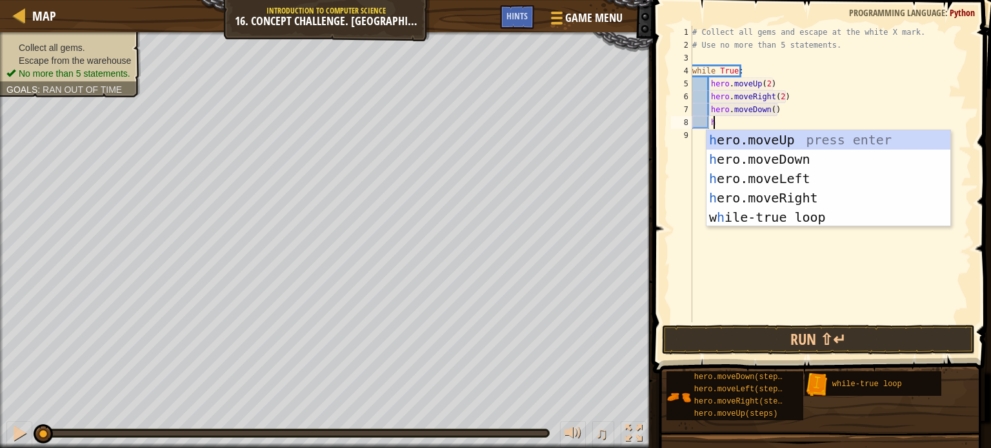
scroll to position [6, 1]
click at [803, 176] on div "h ero.moveUp press enter h ero.moveDown press enter h ero.moveLeft press enter …" at bounding box center [829, 198] width 244 height 136
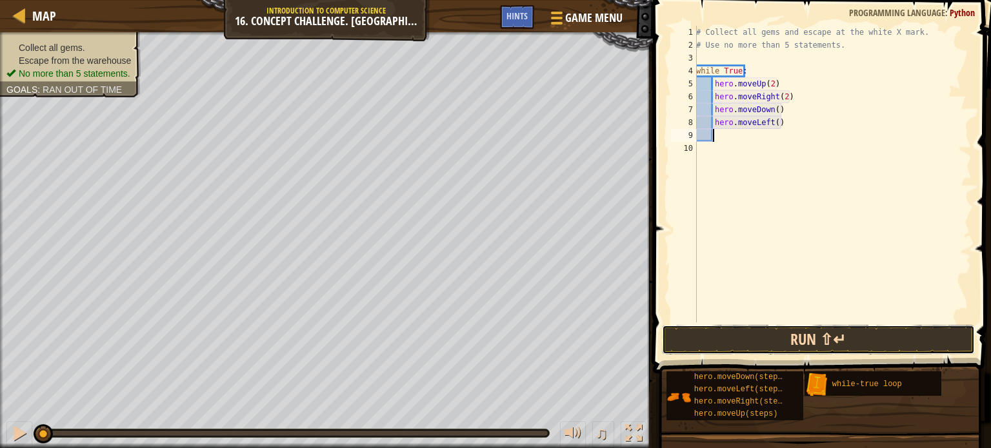
click at [790, 341] on button "Run ⇧↵" at bounding box center [818, 340] width 313 height 30
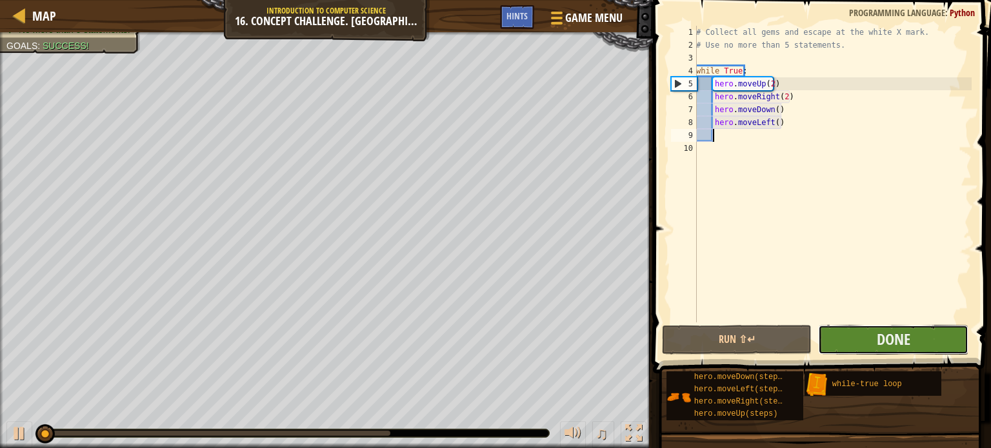
click at [868, 341] on button "Done" at bounding box center [893, 340] width 150 height 30
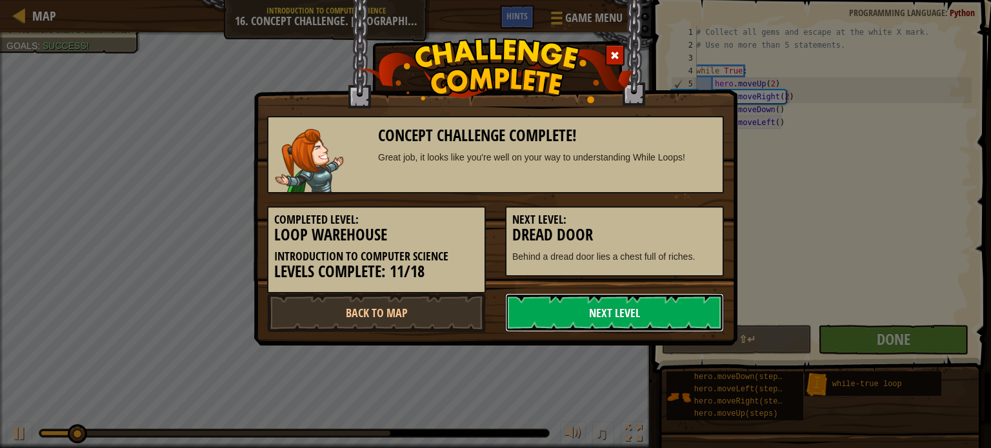
click at [569, 310] on link "Next Level" at bounding box center [614, 313] width 219 height 39
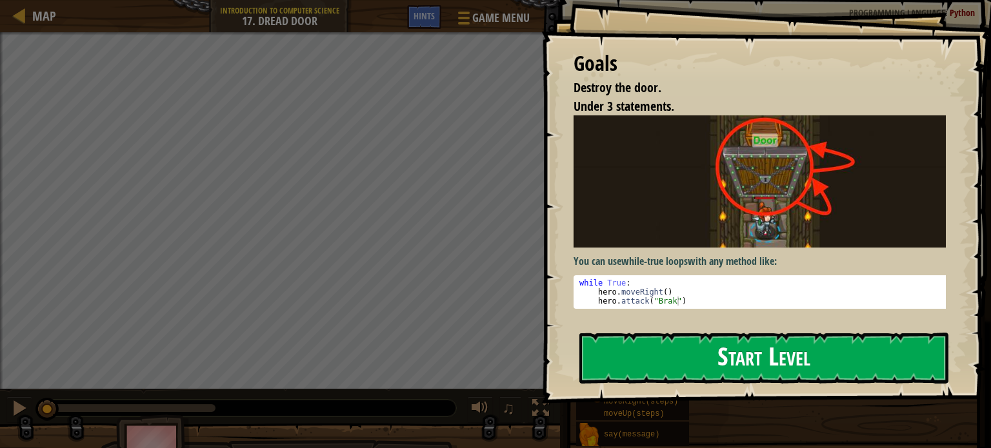
click at [759, 353] on button "Start Level" at bounding box center [763, 358] width 369 height 51
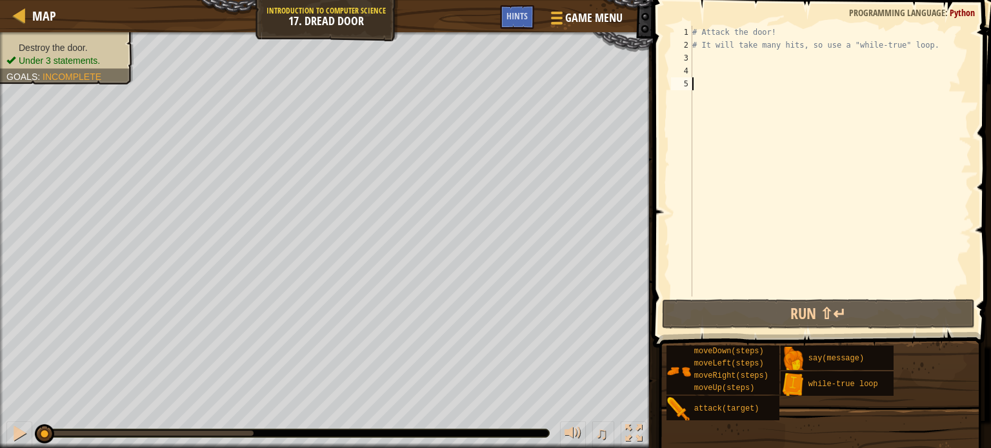
click at [720, 56] on div "# Attack the door! # It will take many hits, so use a "while-true" loop." at bounding box center [831, 174] width 282 height 297
type textarea "w"
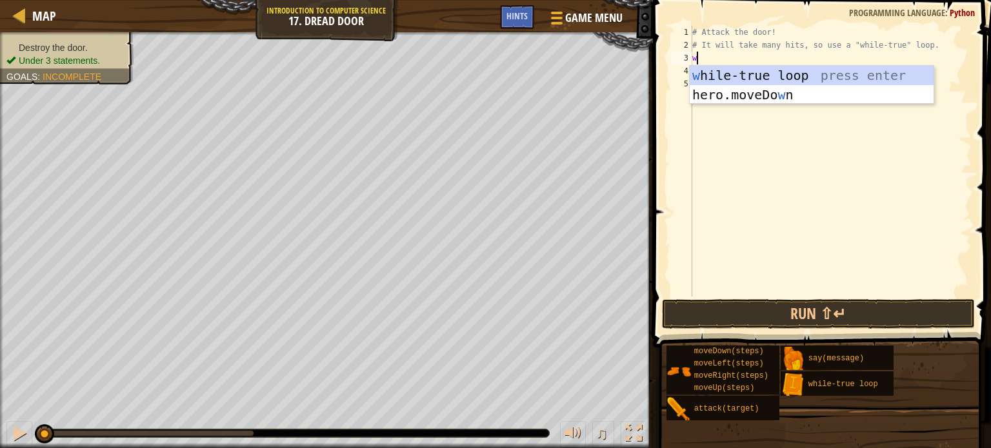
scroll to position [6, 0]
click at [732, 71] on div "w [PERSON_NAME]-true loop press enter hero.moveDo w n press enter" at bounding box center [812, 104] width 244 height 77
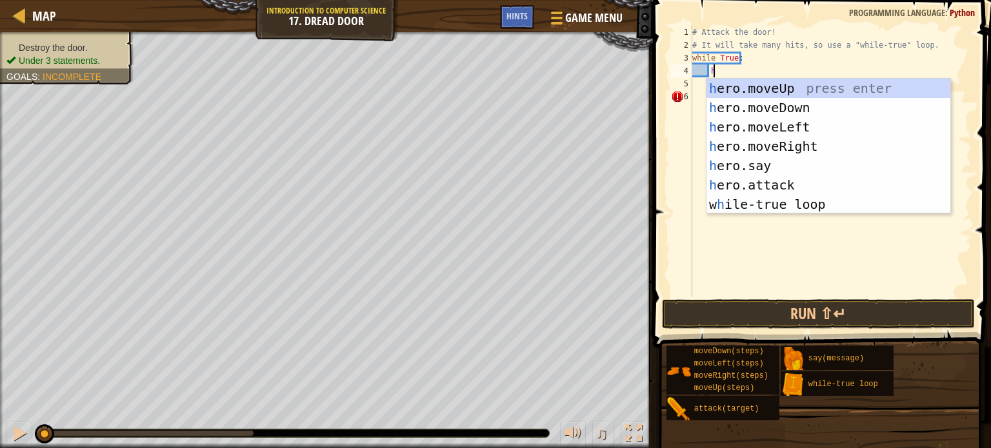
scroll to position [6, 1]
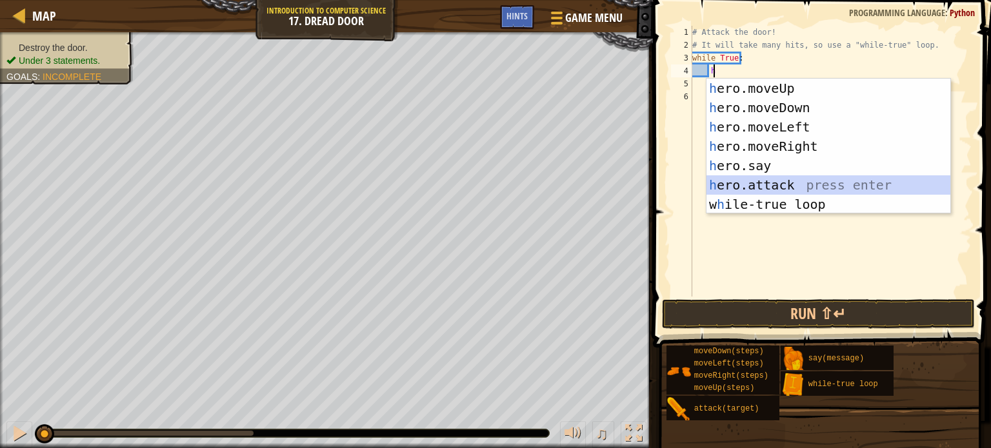
click at [767, 179] on div "h ero.moveUp press enter h ero.moveDown press enter h ero.moveLeft press enter …" at bounding box center [829, 166] width 244 height 174
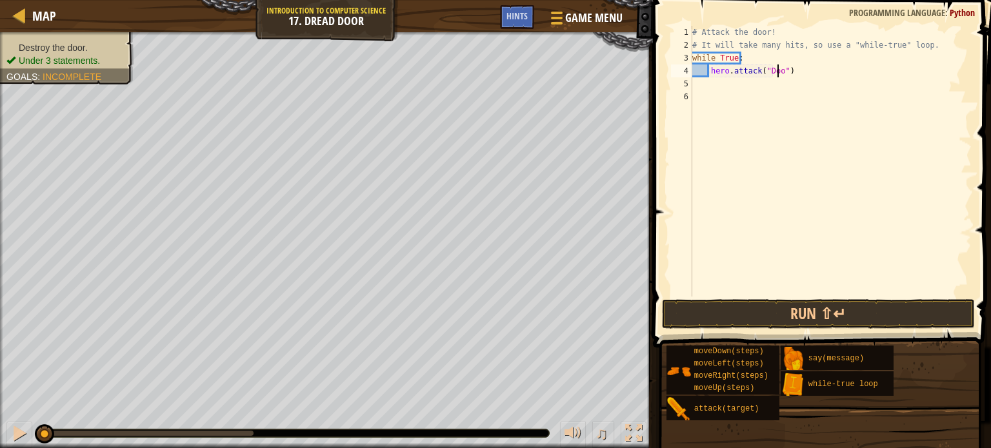
scroll to position [6, 7]
type textarea "hero.attack("Door")"
click at [809, 303] on button "Run ⇧↵" at bounding box center [818, 314] width 313 height 30
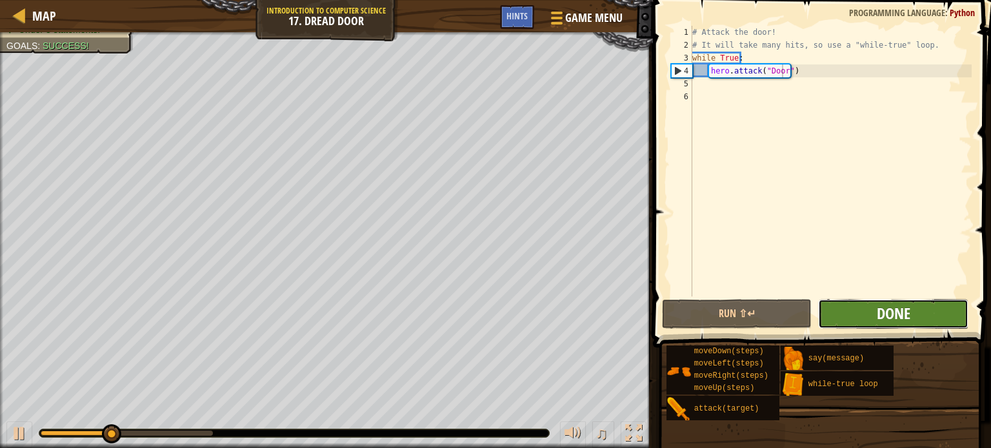
click at [894, 310] on span "Done" at bounding box center [894, 313] width 34 height 21
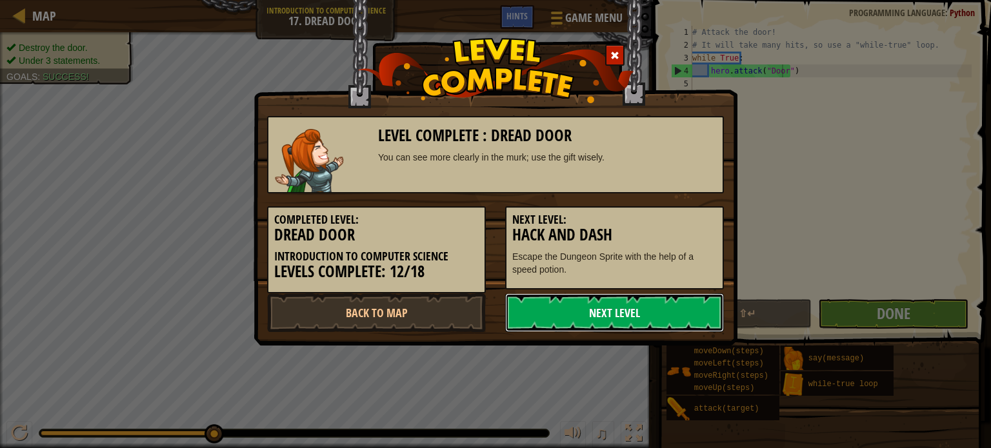
click at [610, 307] on link "Next Level" at bounding box center [614, 313] width 219 height 39
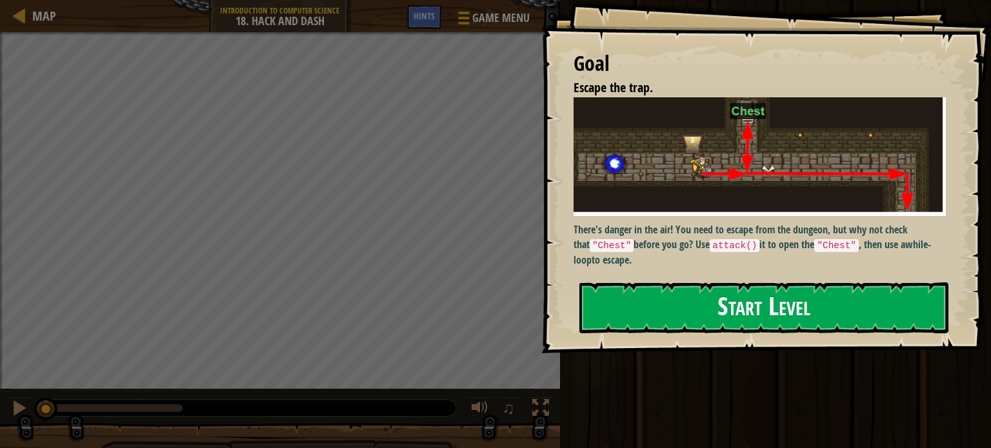
click at [754, 287] on button "Start Level" at bounding box center [763, 308] width 369 height 51
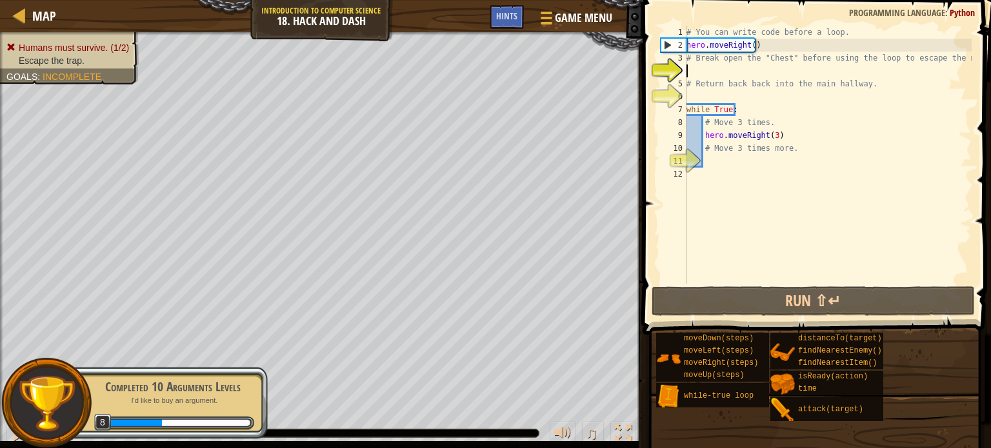
click at [711, 72] on div "# You can write code before a loop. hero . moveRight ( ) # Break open the "Ches…" at bounding box center [828, 168] width 288 height 284
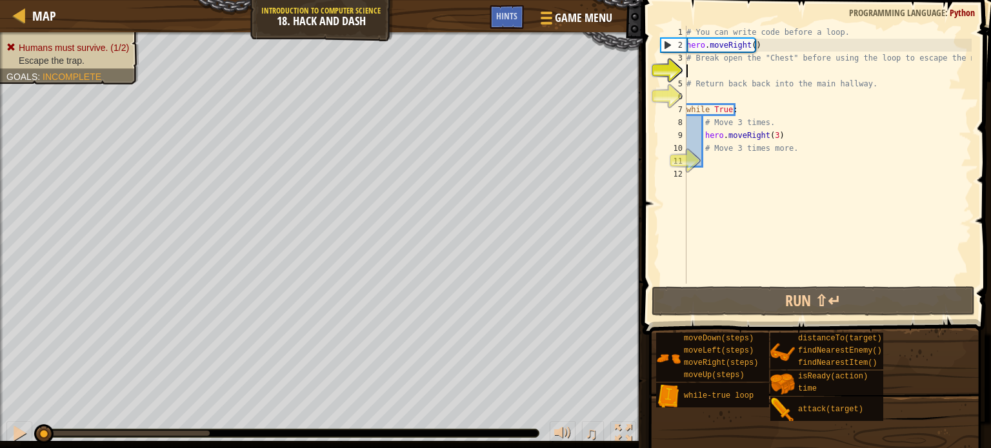
type textarea "h"
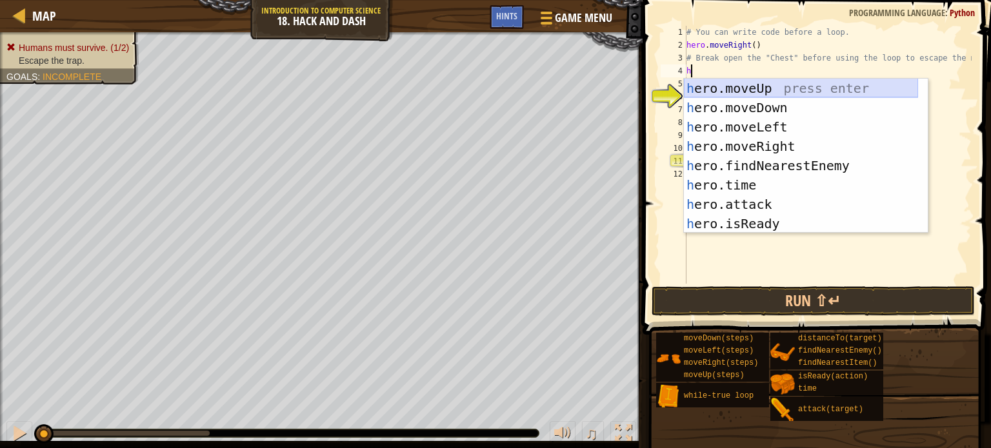
click at [765, 93] on div "h ero.moveUp press enter h ero.moveDown press enter h ero.moveLeft press enter …" at bounding box center [801, 176] width 234 height 194
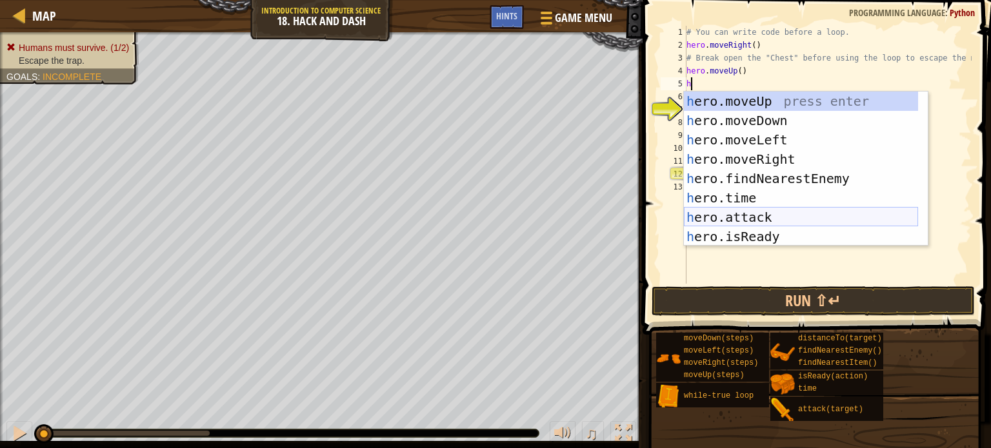
click at [776, 216] on div "h ero.moveUp press enter h ero.moveDown press enter h ero.moveLeft press enter …" at bounding box center [801, 189] width 234 height 194
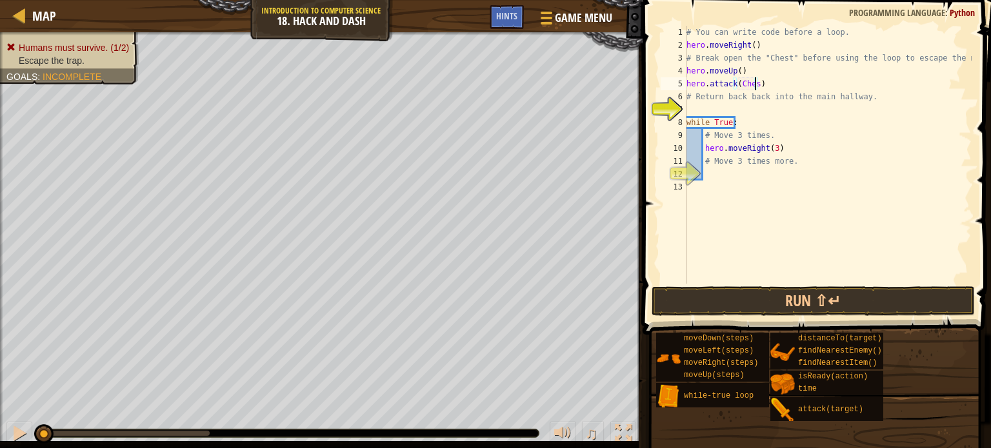
scroll to position [6, 5]
click at [738, 85] on div "# You can write code before a loop. hero . moveRight ( ) # Break open the "Ches…" at bounding box center [828, 168] width 288 height 284
type textarea "hero.attack("Chest")"
click at [703, 110] on div "# You can write code before a loop. hero . moveRight ( ) # Break open the "Ches…" at bounding box center [828, 168] width 288 height 284
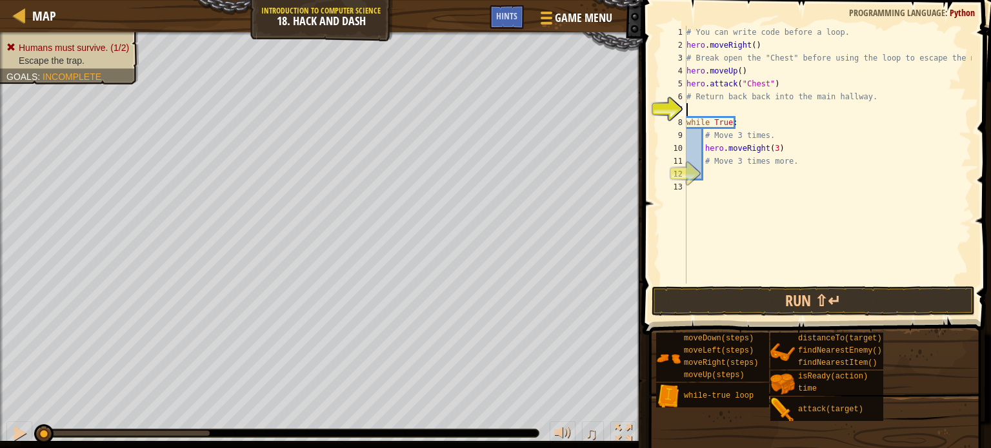
scroll to position [6, 0]
click at [709, 105] on div "# You can write code before a loop. hero . moveRight ( ) # Break open the "Ches…" at bounding box center [828, 168] width 288 height 284
type textarea "h"
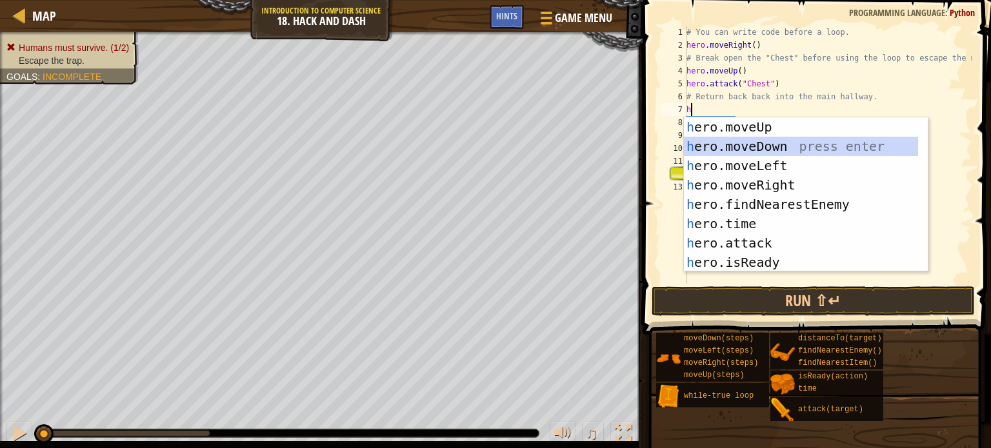
click at [774, 145] on div "h ero.moveUp press enter h ero.moveDown press enter h ero.moveLeft press enter …" at bounding box center [806, 214] width 244 height 194
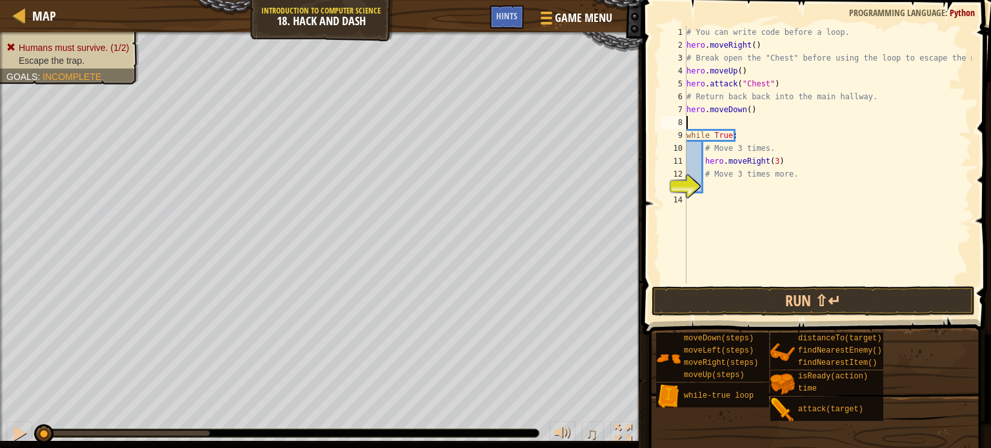
click at [723, 187] on div "# You can write code before a loop. hero . moveRight ( ) # Break open the "Ches…" at bounding box center [828, 168] width 288 height 284
type textarea "h"
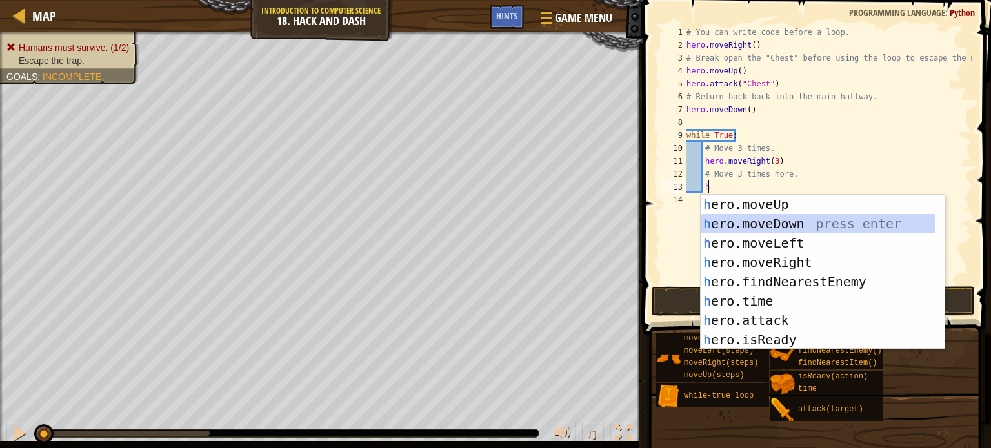
click at [777, 224] on div "h ero.moveUp press enter h ero.moveDown press enter h ero.moveLeft press enter …" at bounding box center [818, 292] width 234 height 194
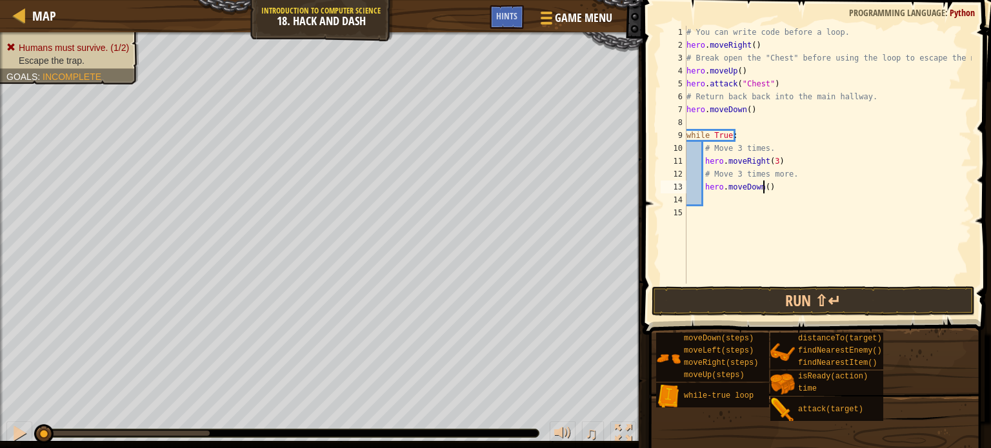
click at [763, 190] on div "# You can write code before a loop. hero . moveRight ( ) # Break open the "Ches…" at bounding box center [828, 168] width 288 height 284
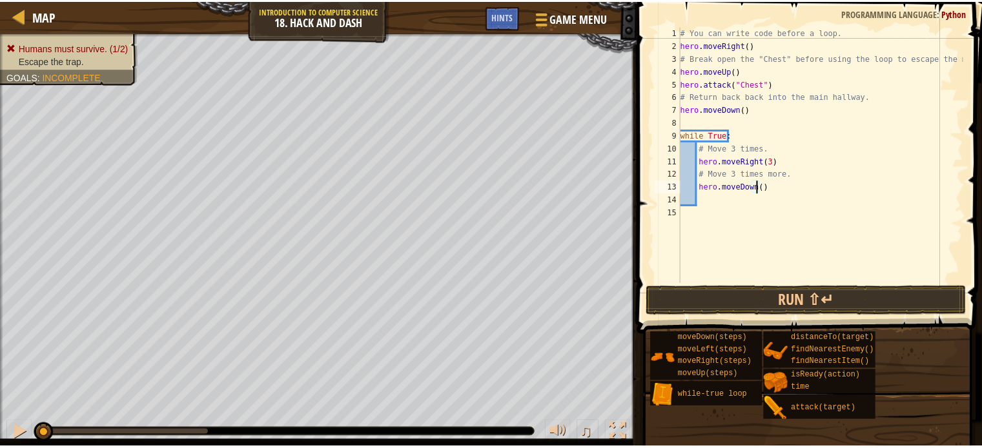
scroll to position [6, 6]
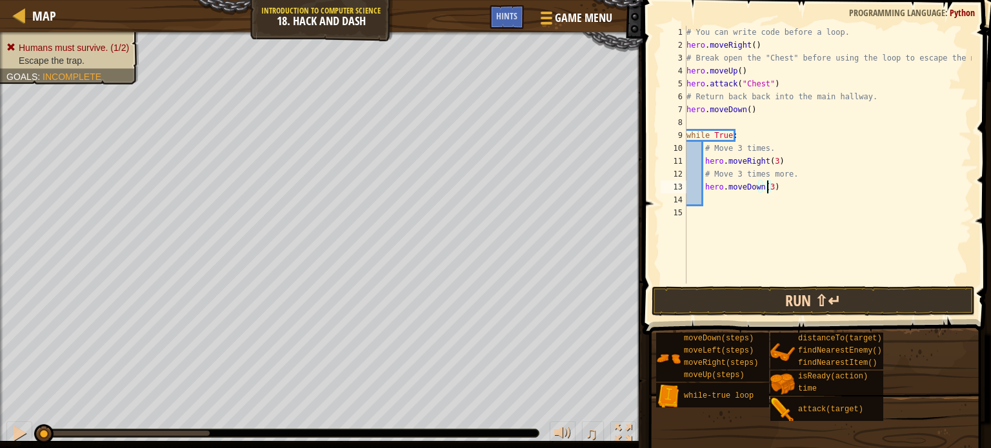
type textarea "hero.moveDown(3)"
click at [863, 290] on button "Run ⇧↵" at bounding box center [813, 302] width 323 height 30
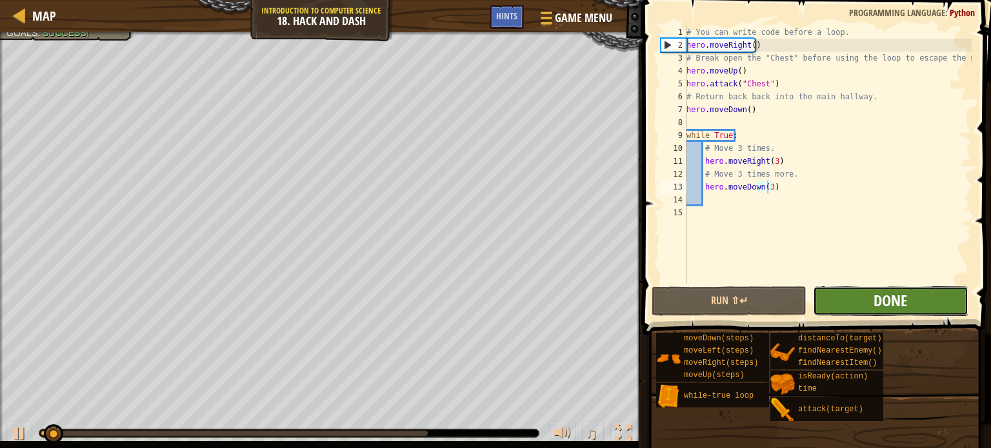
click at [895, 305] on span "Done" at bounding box center [891, 300] width 34 height 21
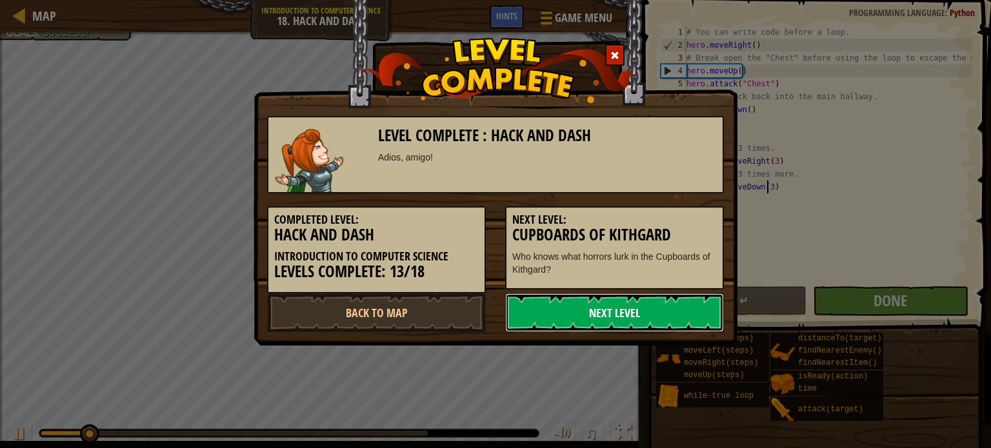
click at [599, 303] on link "Next Level" at bounding box center [614, 313] width 219 height 39
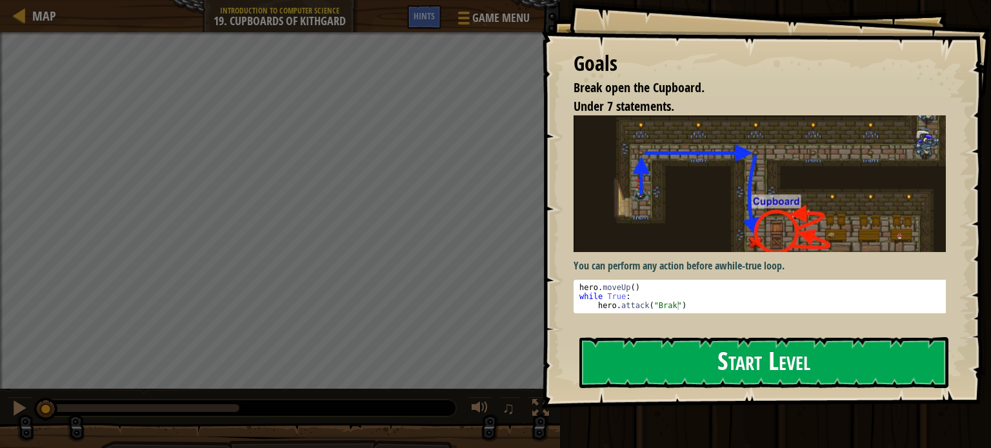
click at [726, 356] on button "Start Level" at bounding box center [763, 362] width 369 height 51
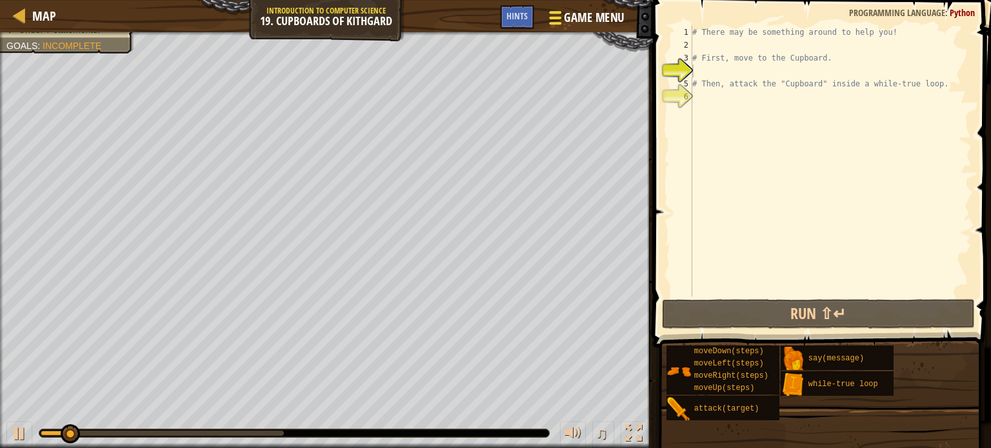
click at [575, 25] on span "Game Menu" at bounding box center [594, 17] width 60 height 17
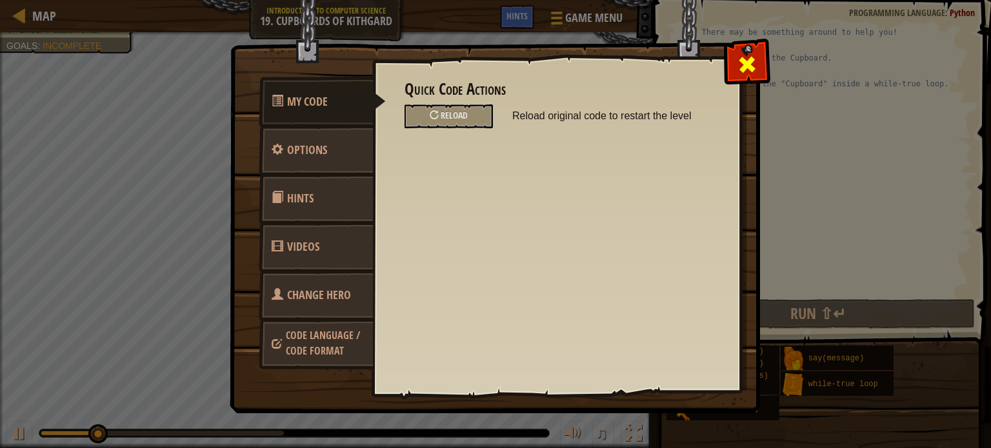
click at [745, 51] on div at bounding box center [747, 61] width 41 height 41
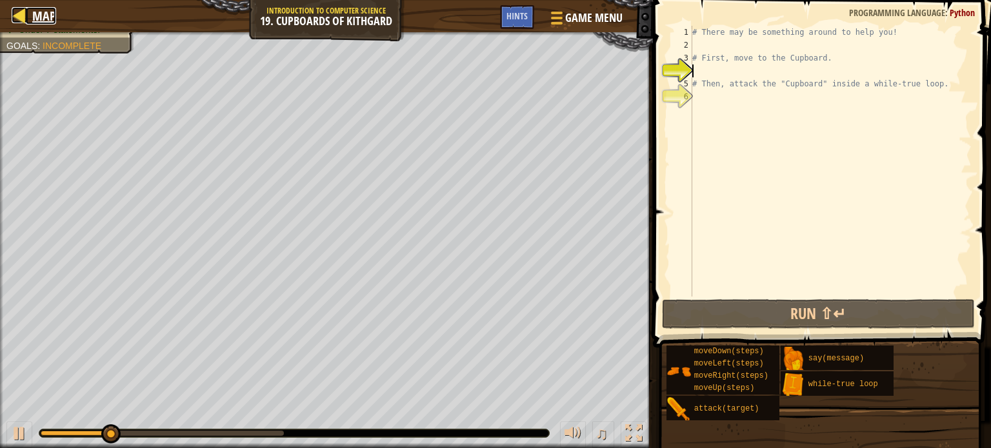
click at [36, 15] on span "Map" at bounding box center [44, 15] width 24 height 17
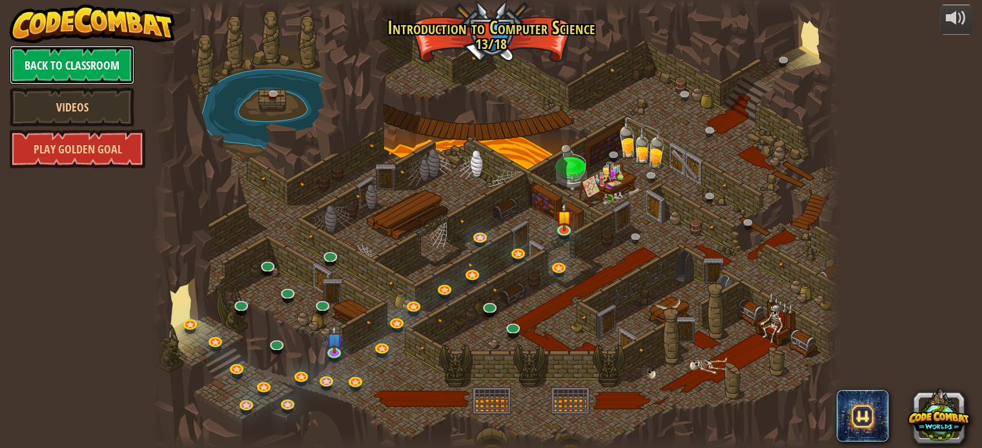
click at [80, 61] on link "Back to Classroom" at bounding box center [72, 65] width 125 height 39
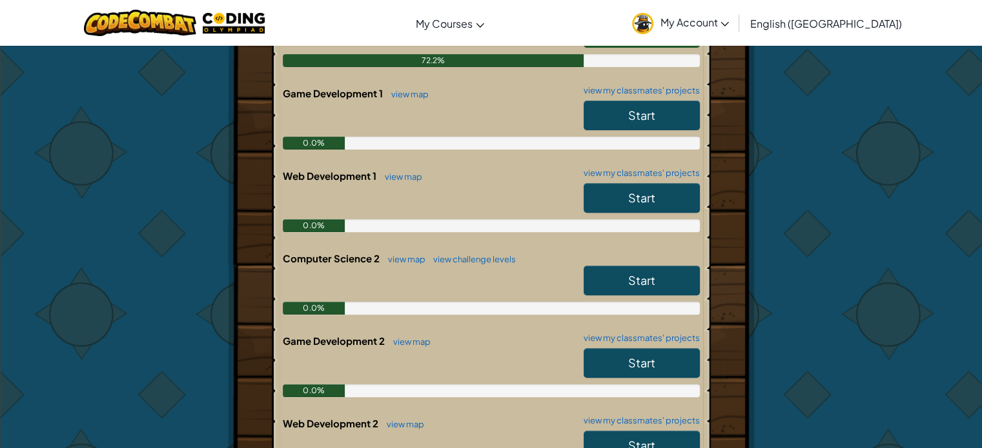
scroll to position [494, 0]
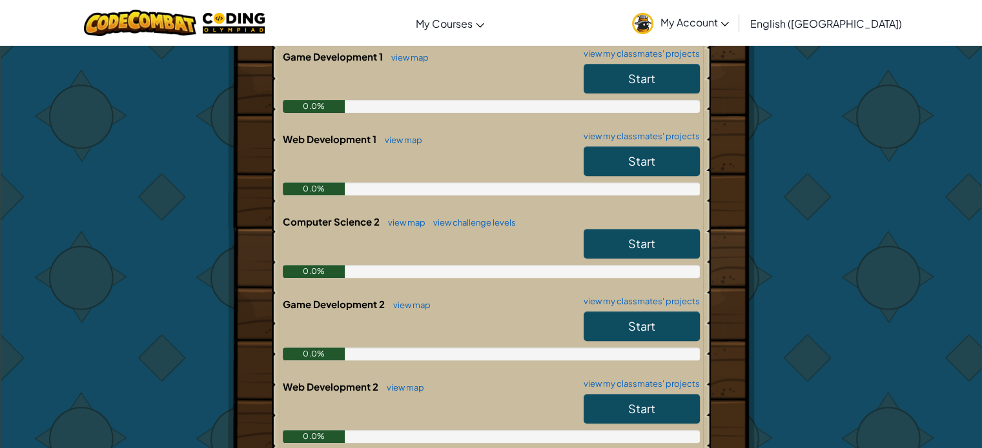
click at [639, 245] on span "Start" at bounding box center [641, 243] width 27 height 15
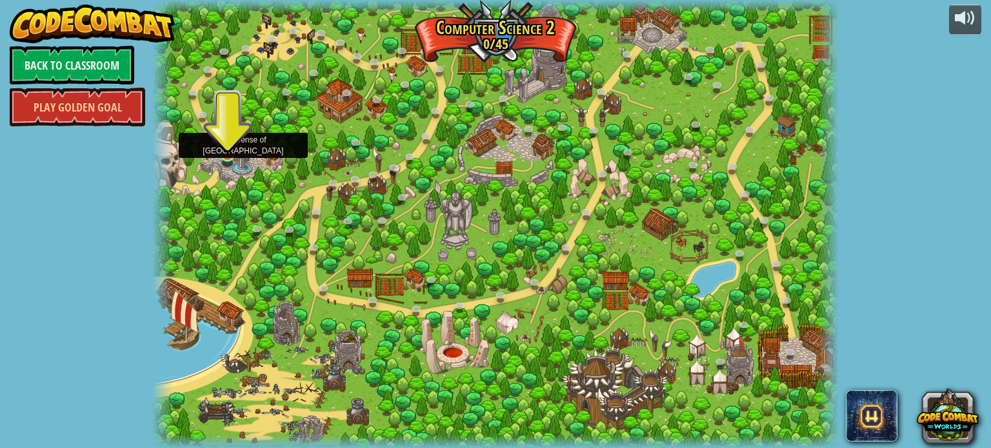
click at [222, 153] on img at bounding box center [227, 137] width 17 height 39
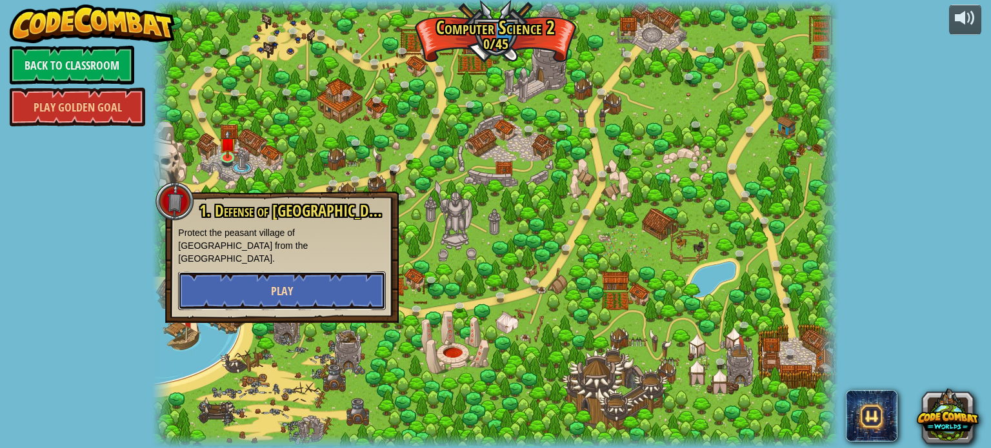
click at [307, 272] on button "Play" at bounding box center [282, 291] width 208 height 39
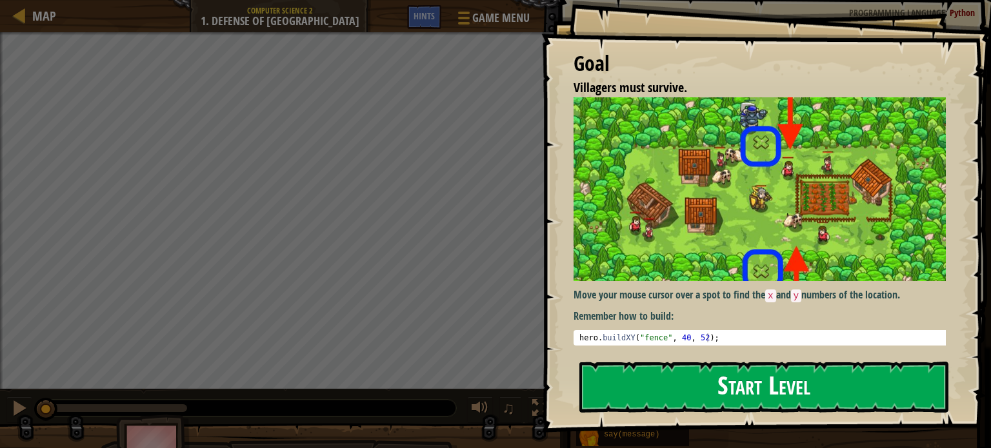
click at [668, 394] on button "Start Level" at bounding box center [763, 387] width 369 height 51
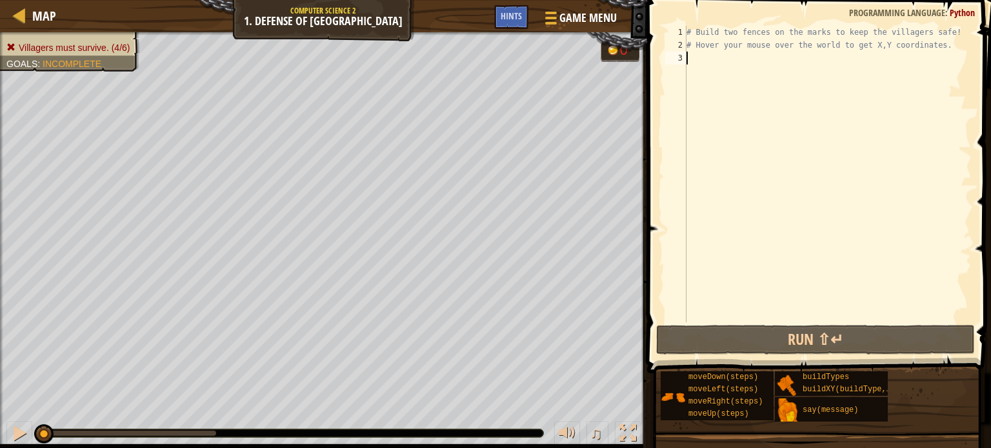
click at [710, 58] on div "# Build two fences on the marks to keep the villagers safe! # Hover your mouse …" at bounding box center [828, 187] width 288 height 323
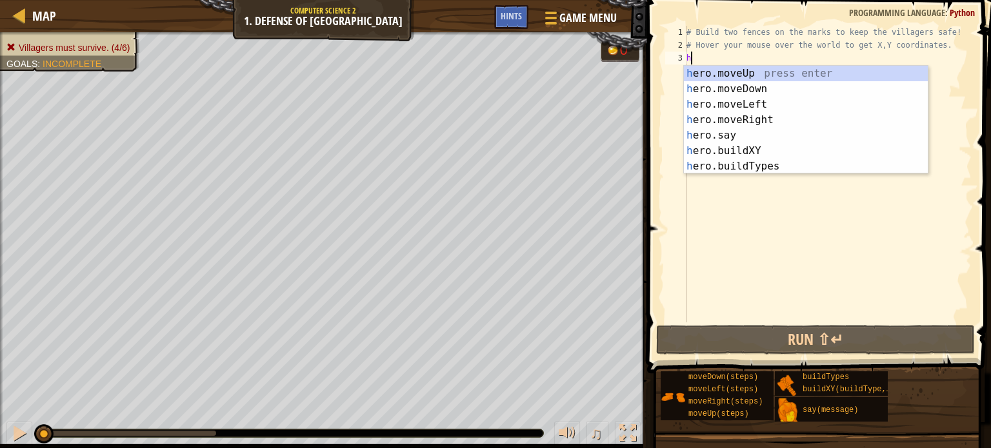
type textarea "h"
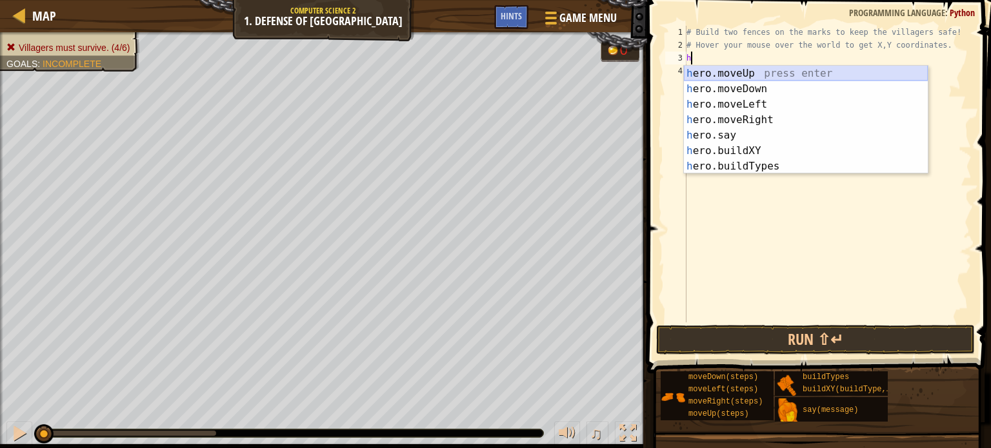
click at [741, 72] on div "h ero.moveUp press enter h ero.moveDown press enter h ero.moveLeft press enter …" at bounding box center [806, 135] width 244 height 139
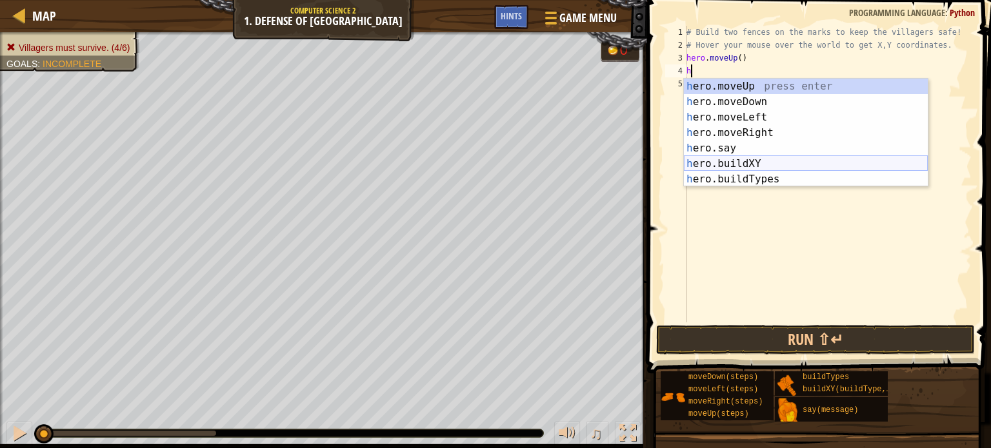
click at [749, 165] on div "h ero.moveUp press enter h ero.moveDown press enter h ero.moveLeft press enter …" at bounding box center [806, 148] width 244 height 139
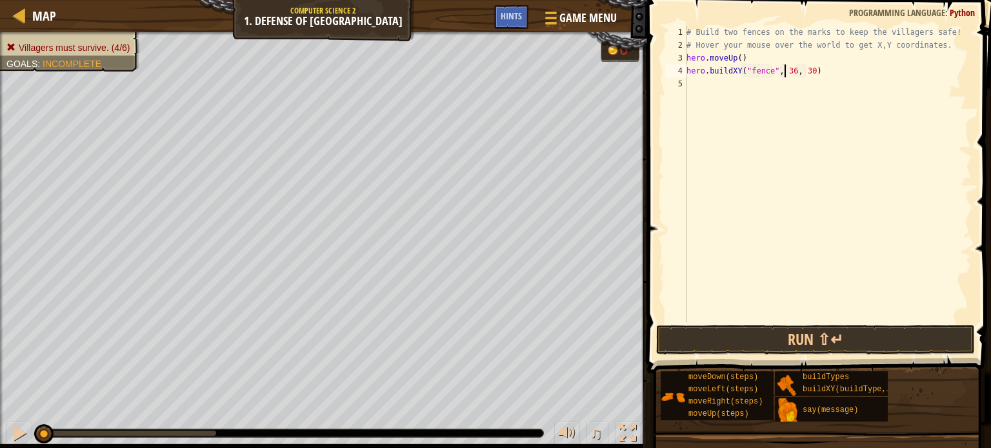
click at [785, 69] on div "# Build two fences on the marks to keep the villagers safe! # Hover your mouse …" at bounding box center [828, 187] width 288 height 323
click at [791, 71] on div "# Build two fences on the marks to keep the villagers safe! # Hover your mouse …" at bounding box center [828, 187] width 288 height 323
click at [789, 70] on div "# Build two fences on the marks to keep the villagers safe! # Hover your mouse …" at bounding box center [828, 187] width 288 height 323
click at [805, 69] on div "# Build two fences on the marks to keep the villagers safe! # Hover your mouse …" at bounding box center [828, 187] width 288 height 323
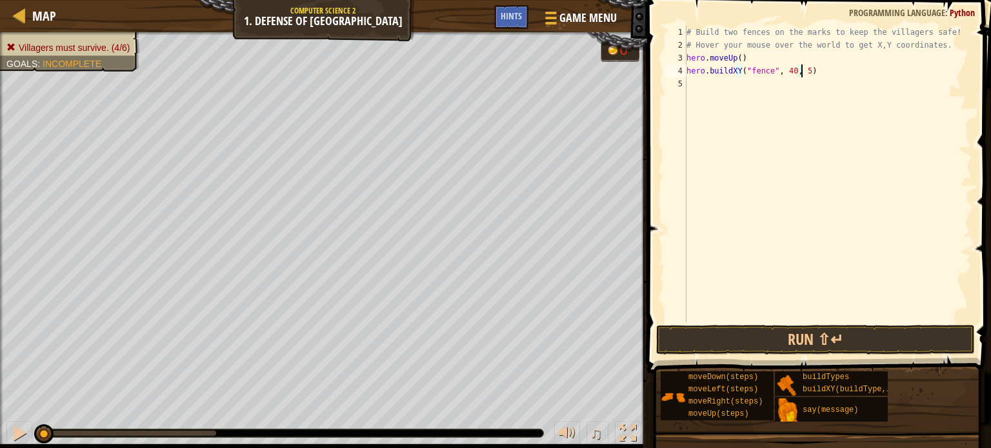
scroll to position [6, 9]
type textarea "hero.buildXY("fence", 40, 52)"
click at [709, 84] on div "# Build two fences on the marks to keep the villagers safe! # Hover your mouse …" at bounding box center [828, 187] width 288 height 323
type textarea "h"
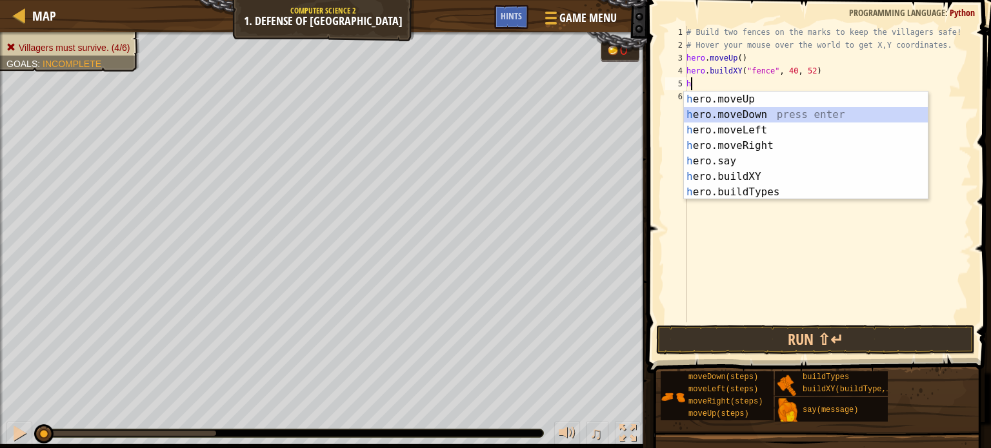
click at [747, 119] on div "h ero.moveUp press enter h ero.moveDown press enter h ero.moveLeft press enter …" at bounding box center [806, 161] width 244 height 139
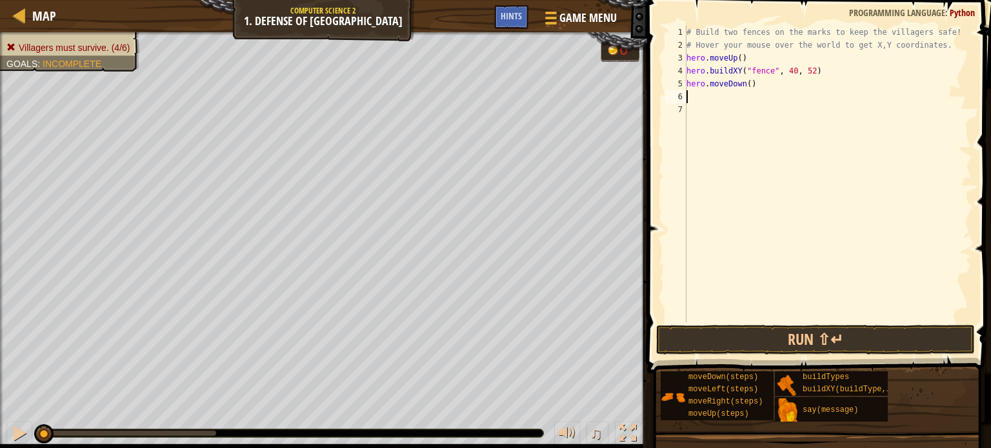
click at [746, 85] on div "# Build two fences on the marks to keep the villagers safe! # Hover your mouse …" at bounding box center [828, 187] width 288 height 323
type textarea "hero.moveDown(2)"
click at [700, 94] on div "# Build two fences on the marks to keep the villagers safe! # Hover your mouse …" at bounding box center [828, 187] width 288 height 323
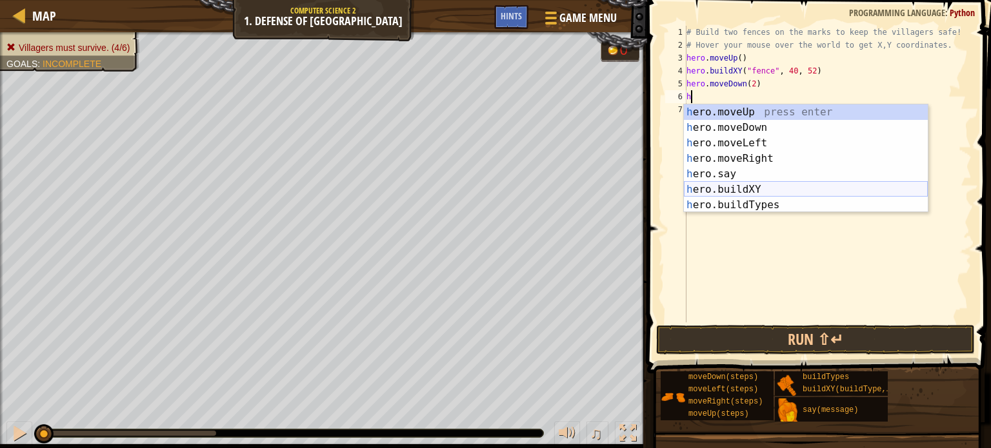
click at [747, 185] on div "h ero.moveUp press enter h ero.moveDown press enter h ero.moveLeft press enter …" at bounding box center [806, 174] width 244 height 139
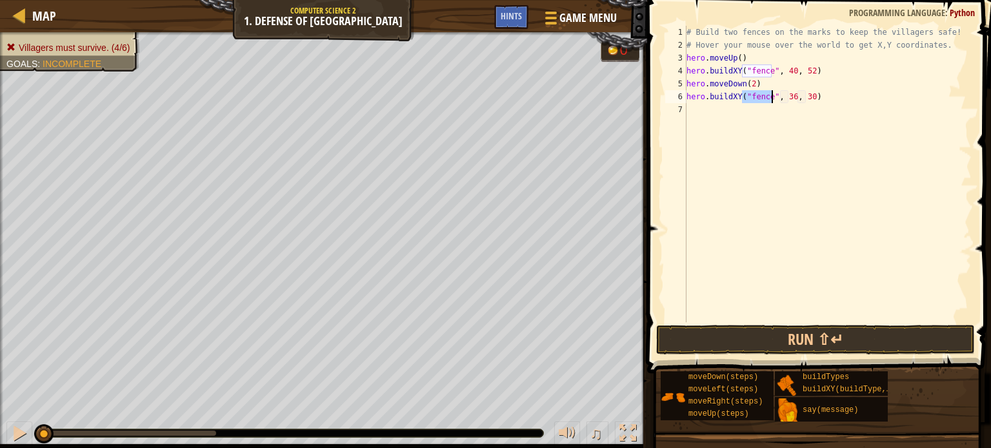
click at [789, 97] on div "# Build two fences on the marks to keep the villagers safe! # Hover your mouse …" at bounding box center [828, 187] width 288 height 323
click at [805, 96] on div "# Build two fences on the marks to keep the villagers safe! # Hover your mouse …" at bounding box center [828, 187] width 288 height 323
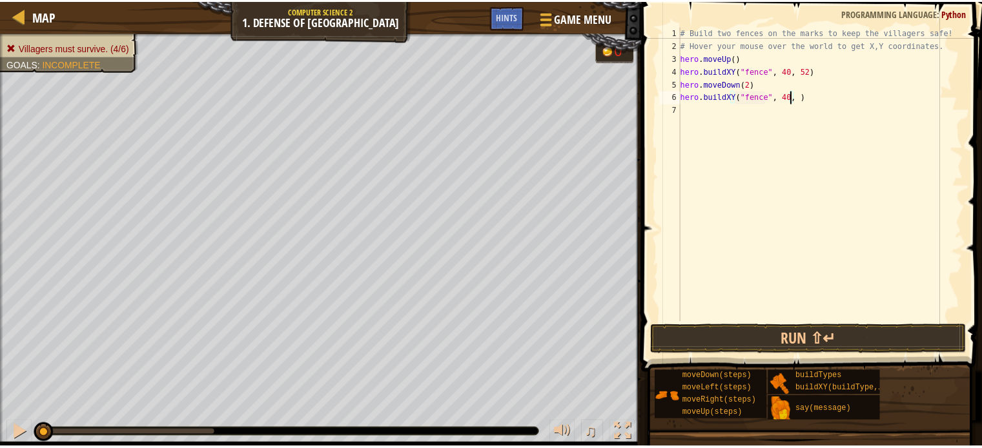
scroll to position [6, 9]
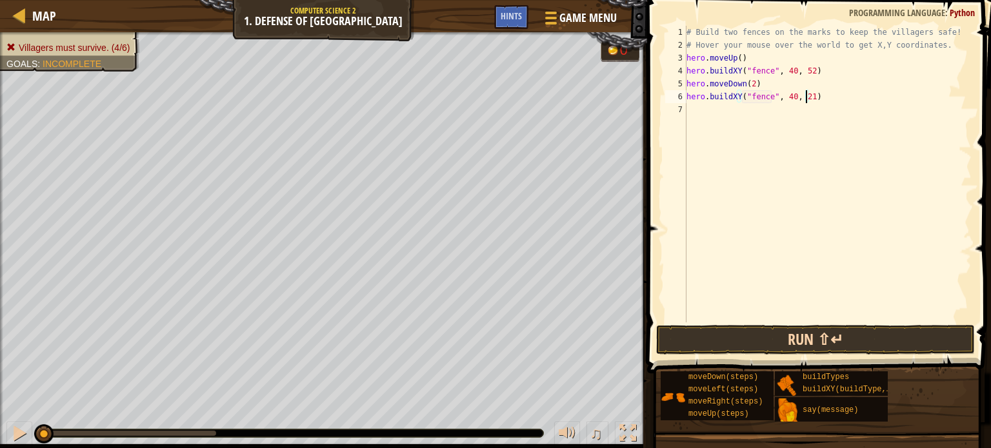
type textarea "hero.buildXY("fence", 40, 21)"
click at [819, 335] on button "Run ⇧↵" at bounding box center [815, 340] width 319 height 30
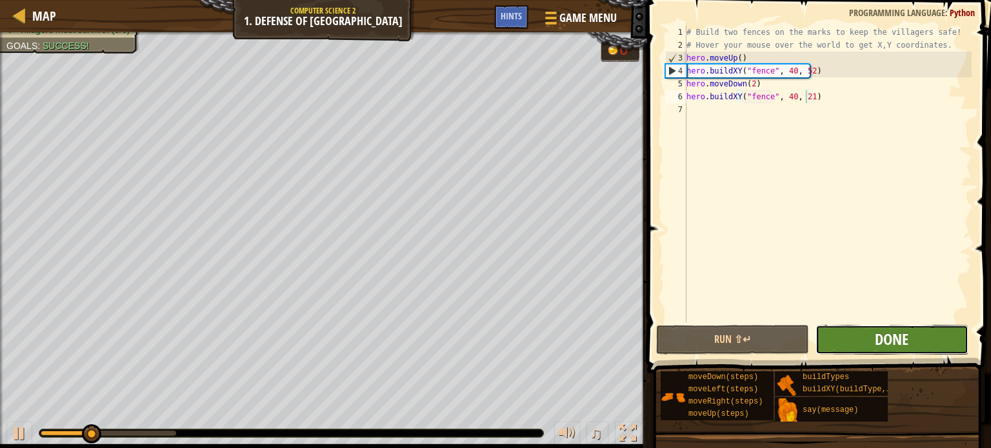
click at [880, 345] on span "Done" at bounding box center [892, 339] width 34 height 21
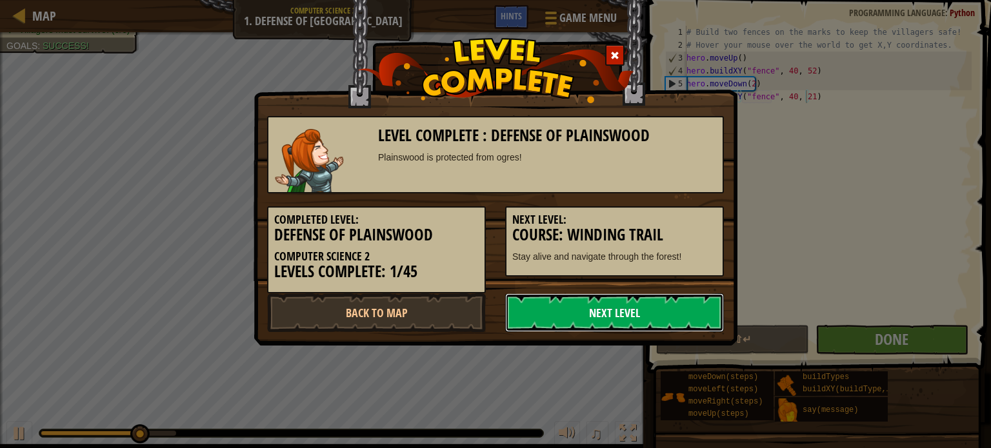
click at [601, 312] on link "Next Level" at bounding box center [614, 313] width 219 height 39
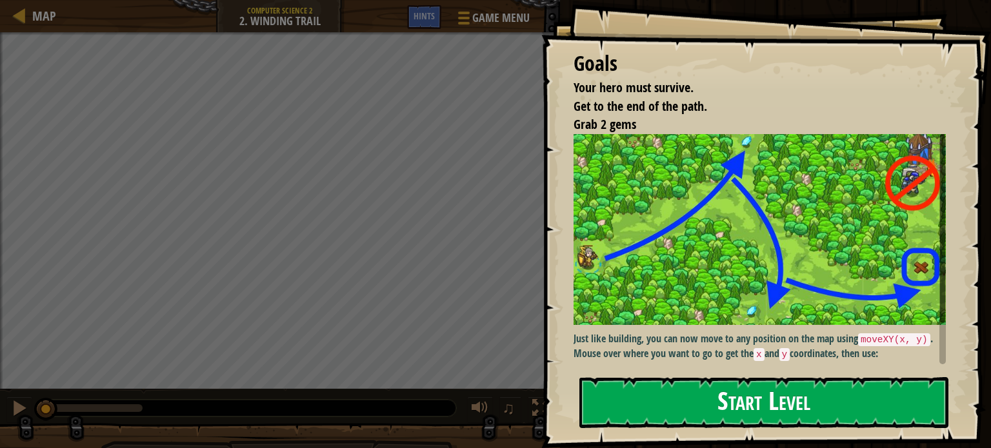
click at [753, 386] on button "Start Level" at bounding box center [763, 403] width 369 height 51
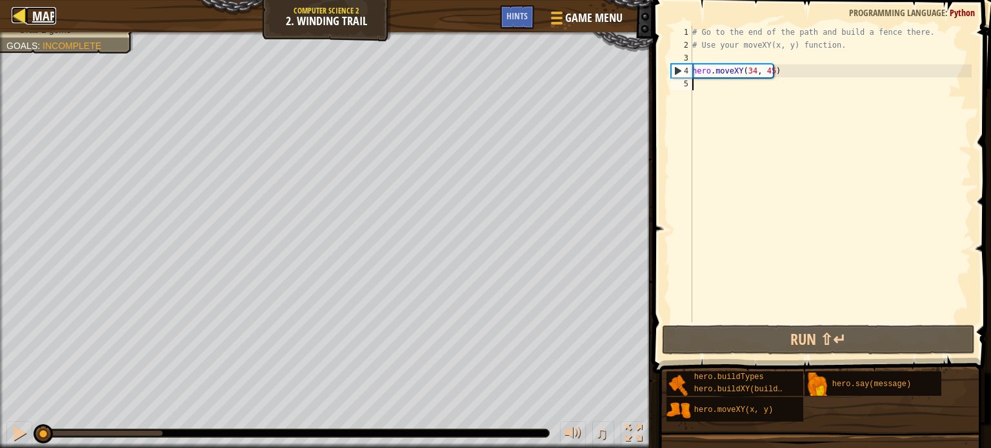
click at [21, 17] on div at bounding box center [20, 15] width 16 height 16
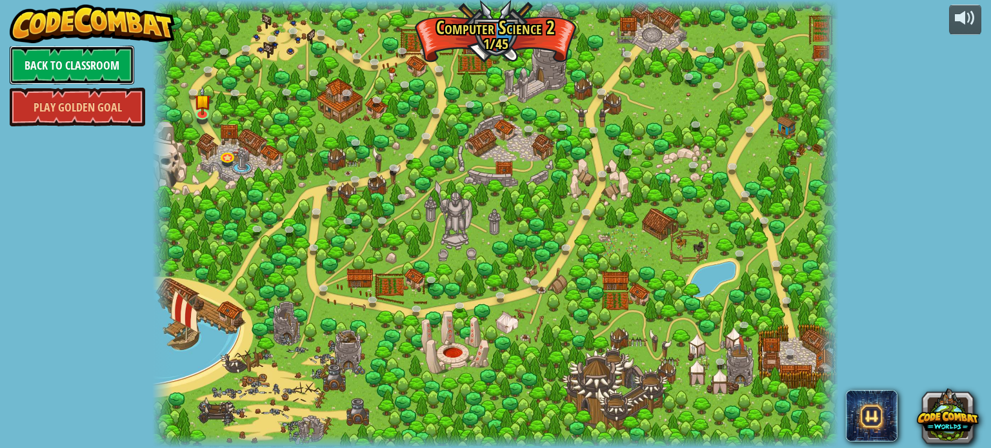
click at [86, 52] on link "Back to Classroom" at bounding box center [72, 65] width 125 height 39
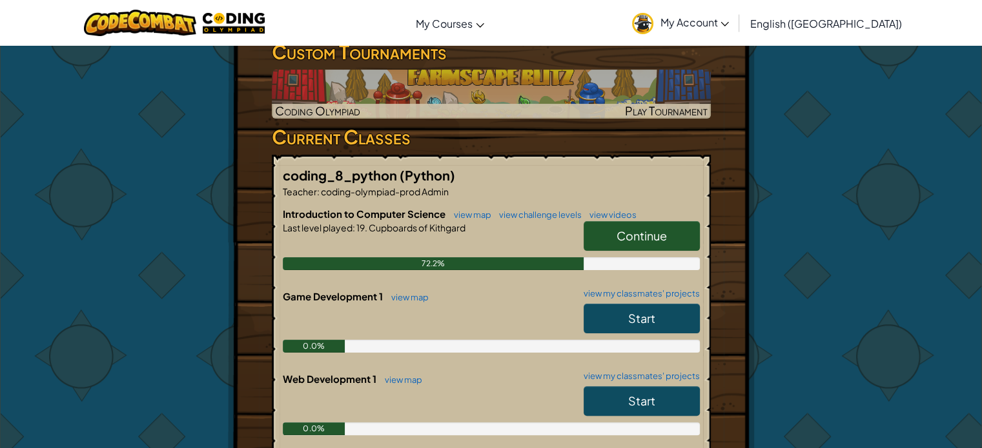
scroll to position [259, 0]
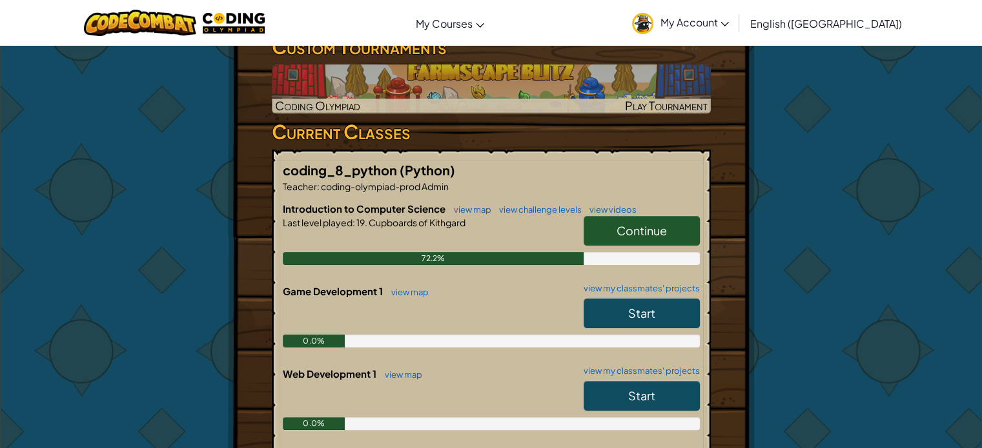
click at [623, 219] on link "Continue" at bounding box center [641, 231] width 116 height 30
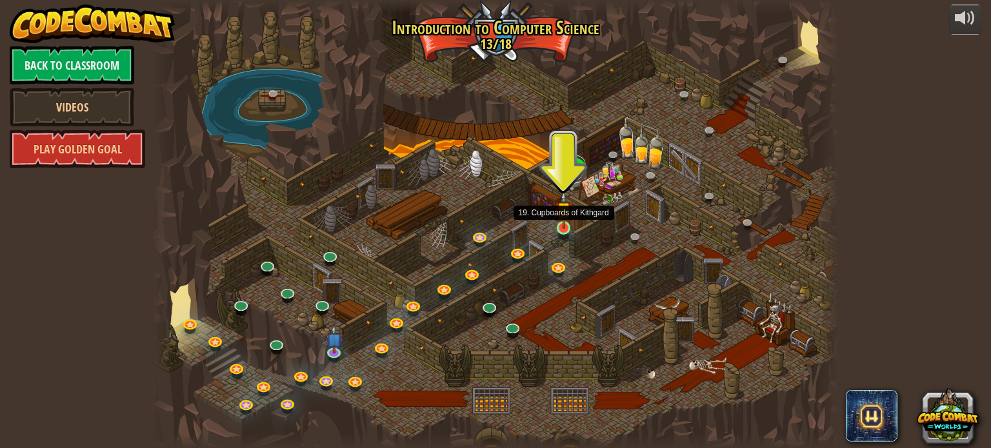
click at [570, 219] on img at bounding box center [564, 210] width 17 height 39
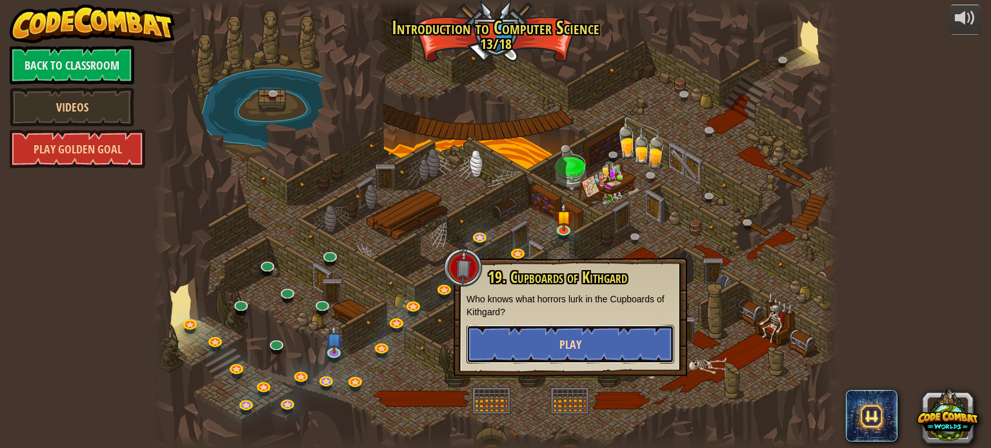
click at [543, 341] on button "Play" at bounding box center [571, 344] width 208 height 39
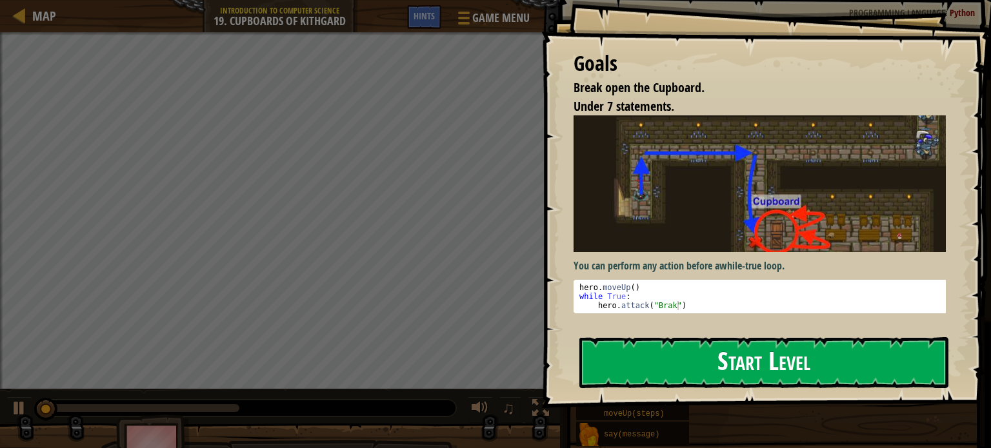
click at [674, 378] on button "Start Level" at bounding box center [763, 362] width 369 height 51
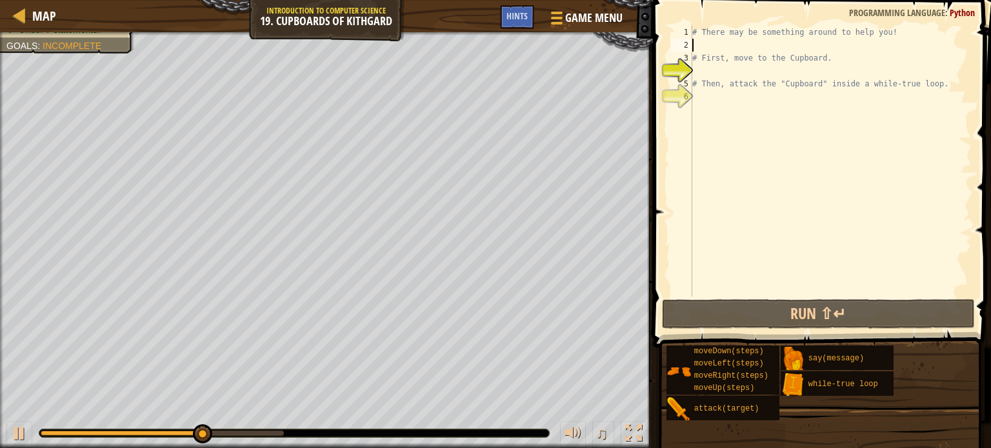
click at [712, 46] on div "# There may be something around to help you! # First, move to the Cupboard. # T…" at bounding box center [831, 174] width 282 height 297
click at [23, 429] on div at bounding box center [19, 433] width 17 height 17
drag, startPoint x: 267, startPoint y: 427, endPoint x: 57, endPoint y: 422, distance: 209.1
click at [57, 422] on div "♫" at bounding box center [326, 430] width 653 height 39
type textarea "h"
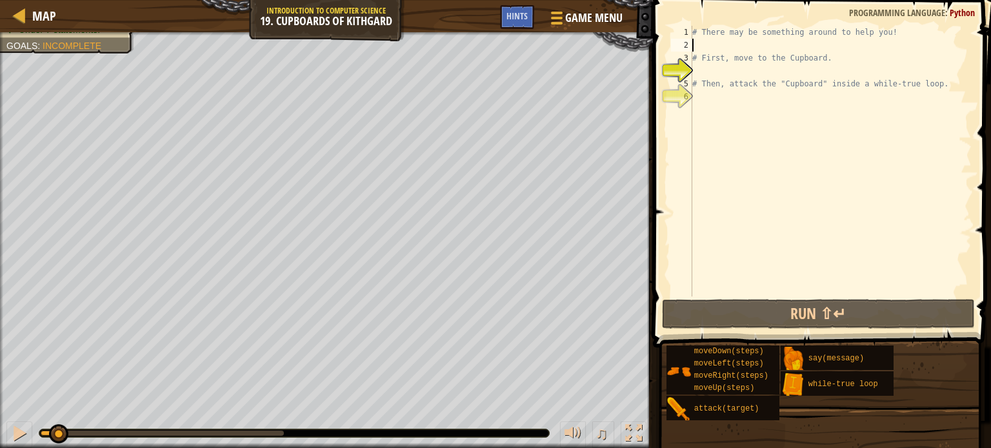
scroll to position [6, 0]
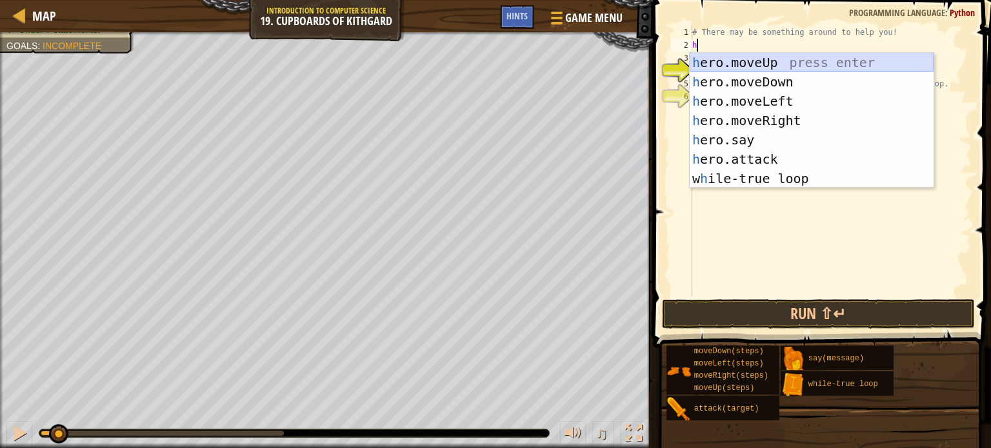
click at [784, 66] on div "h ero.moveUp press enter h ero.moveDown press enter h ero.moveLeft press enter …" at bounding box center [812, 140] width 244 height 174
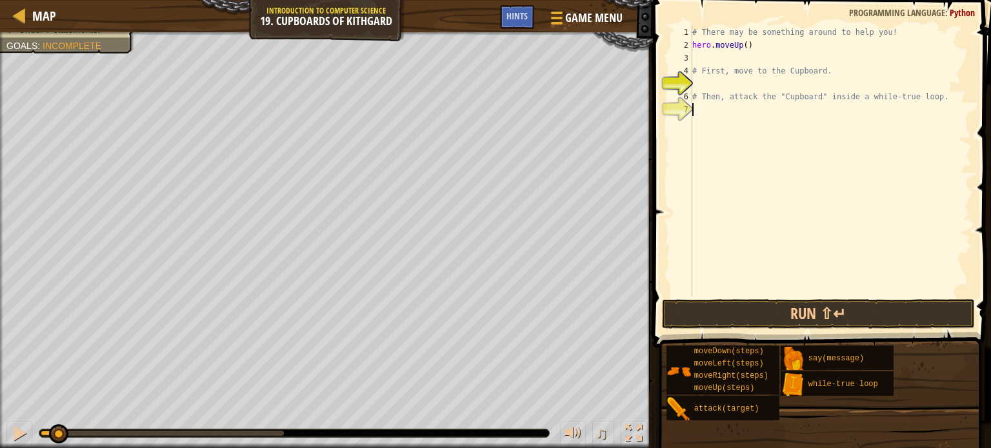
click at [717, 114] on div "# There may be something around to help you! hero . moveUp ( ) # First, move to…" at bounding box center [831, 174] width 282 height 297
click at [711, 57] on div "# There may be something around to help you! hero . moveUp ( ) # First, move to…" at bounding box center [831, 174] width 282 height 297
type textarea "h"
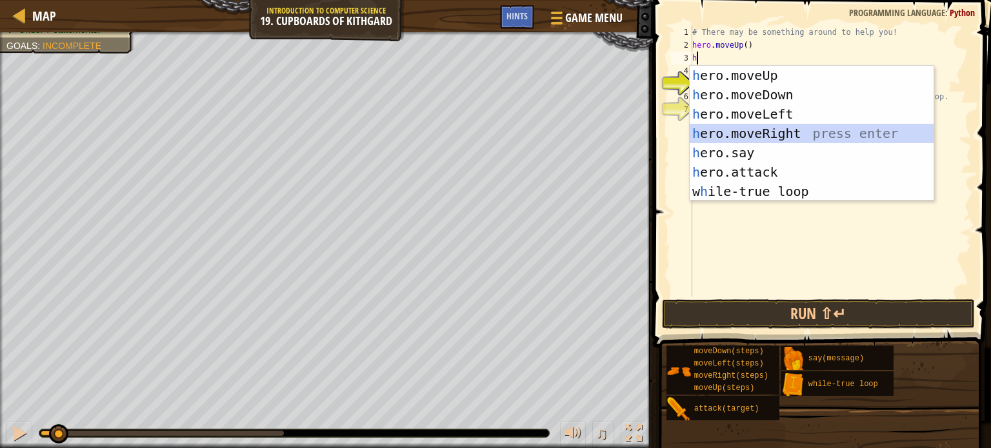
click at [785, 128] on div "h ero.moveUp press enter h ero.moveDown press enter h ero.moveLeft press enter …" at bounding box center [812, 153] width 244 height 174
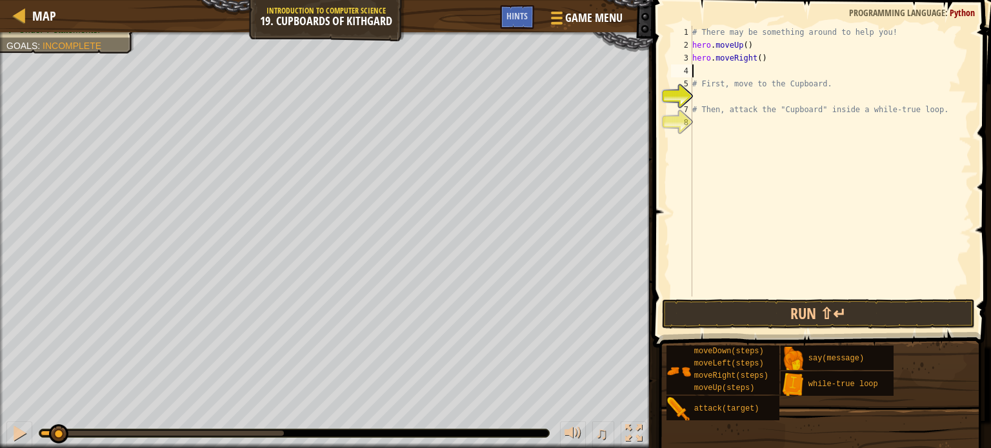
click at [757, 57] on div "# There may be something around to help you! hero . moveUp ( ) hero . moveRight…" at bounding box center [831, 174] width 282 height 297
type textarea "hero.moveRight(2)"
click at [705, 68] on div "# There may be something around to help you! hero . moveUp ( ) hero . moveRight…" at bounding box center [831, 174] width 282 height 297
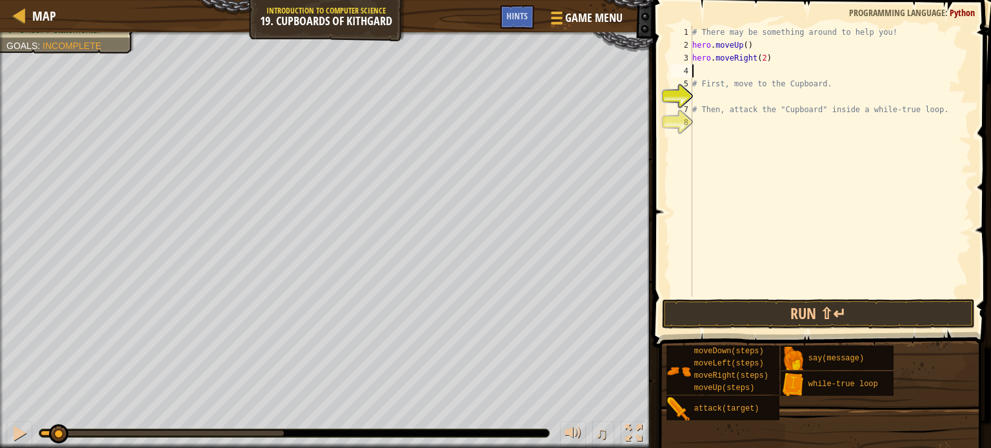
type textarea "h"
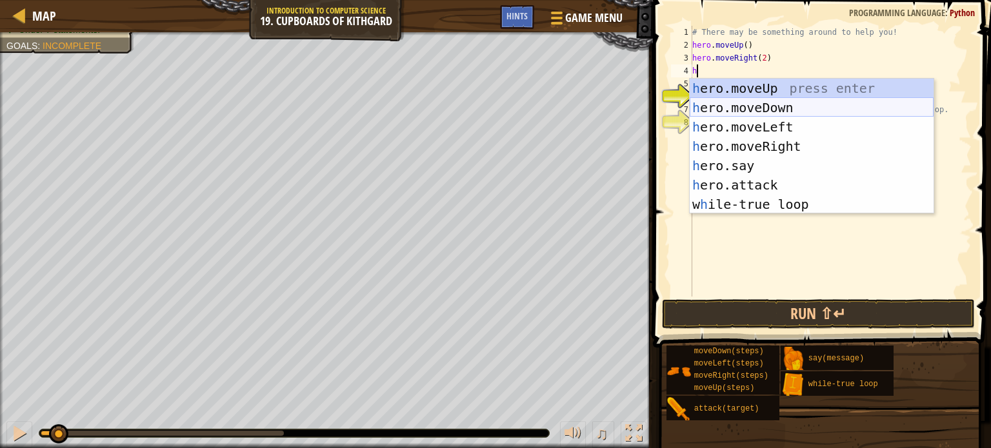
click at [775, 105] on div "h ero.moveUp press enter h ero.moveDown press enter h ero.moveLeft press enter …" at bounding box center [812, 166] width 244 height 174
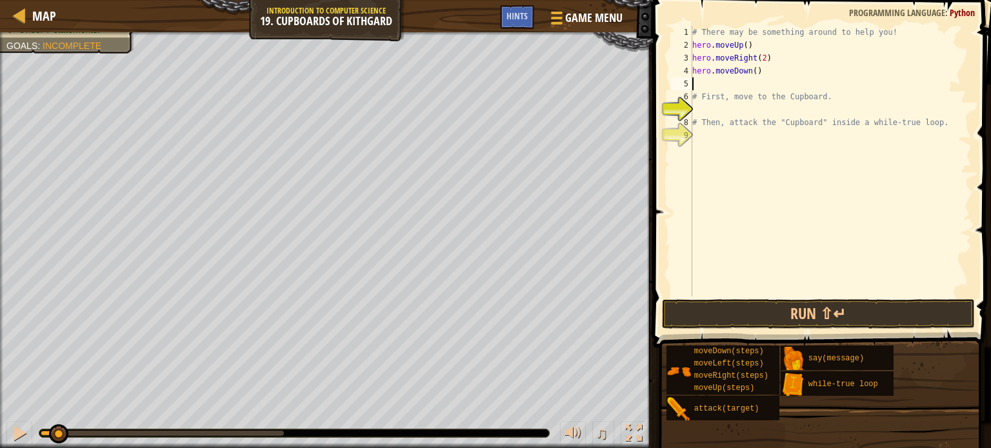
click at [753, 68] on div "# There may be something around to help you! hero . moveUp ( ) hero . moveRight…" at bounding box center [831, 174] width 282 height 297
type textarea "hero.moveDown(2)"
click at [726, 106] on div "# There may be something around to help you! hero . moveUp ( ) hero . moveRight…" at bounding box center [831, 174] width 282 height 297
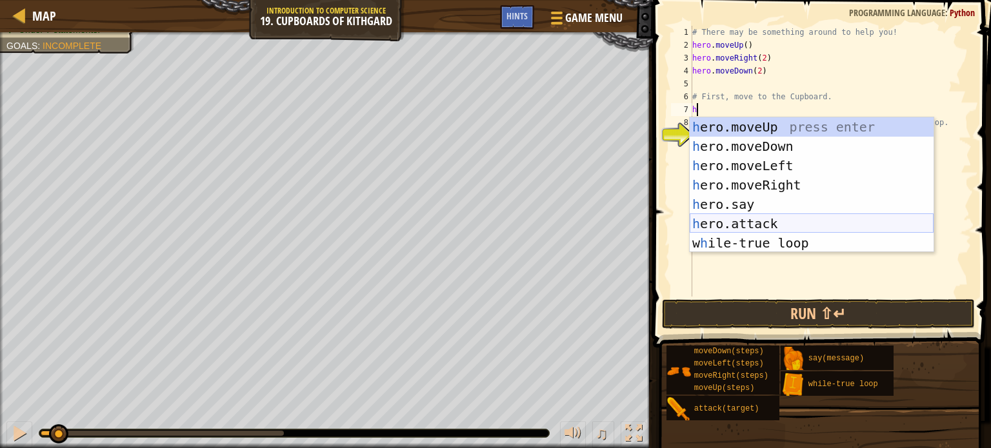
click at [789, 217] on div "h ero.moveUp press enter h ero.moveDown press enter h ero.moveLeft press enter …" at bounding box center [812, 204] width 244 height 174
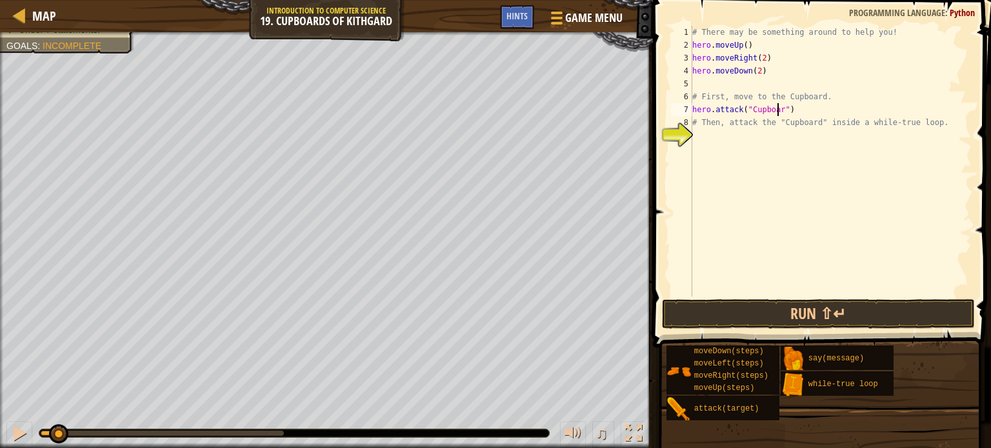
scroll to position [6, 7]
click at [785, 314] on button "Run ⇧↵" at bounding box center [818, 314] width 313 height 30
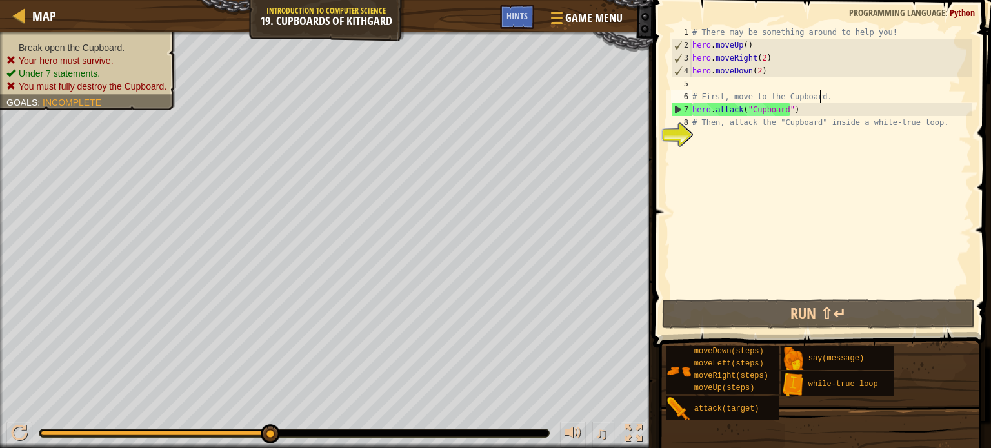
click at [829, 98] on div "# There may be something around to help you! hero . moveUp ( ) hero . moveRight…" at bounding box center [831, 174] width 282 height 297
type textarea "# First, move to the Cupboard."
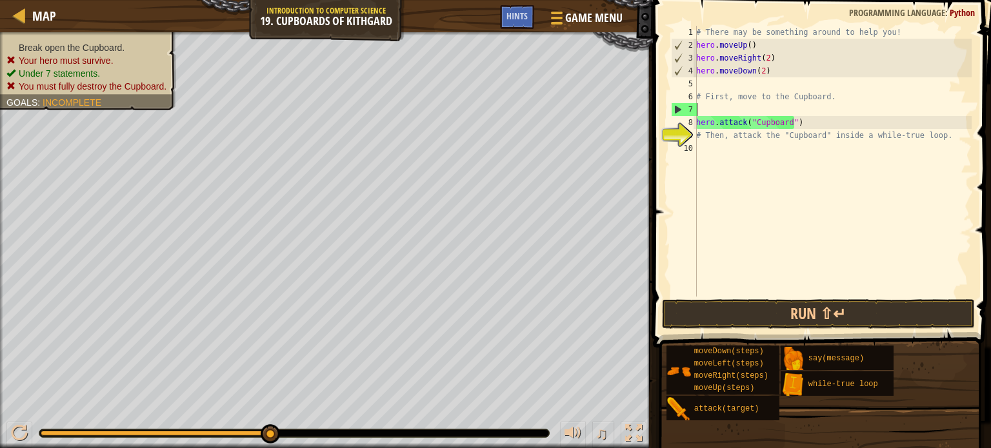
scroll to position [6, 0]
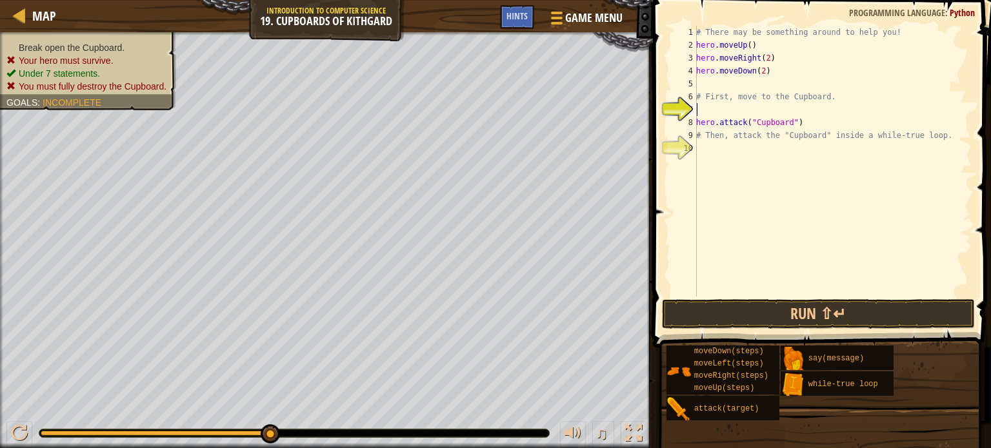
type textarea "w"
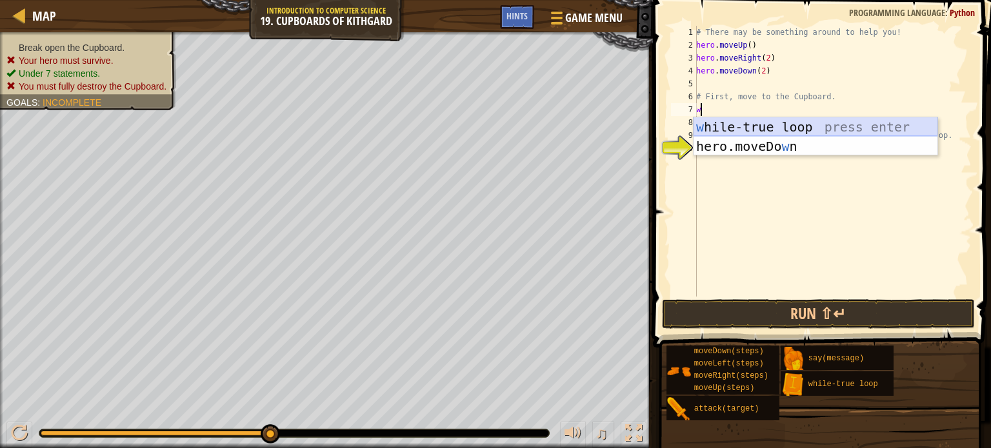
click at [800, 118] on div "w [PERSON_NAME]-true loop press enter hero.moveDo w n press enter" at bounding box center [816, 155] width 244 height 77
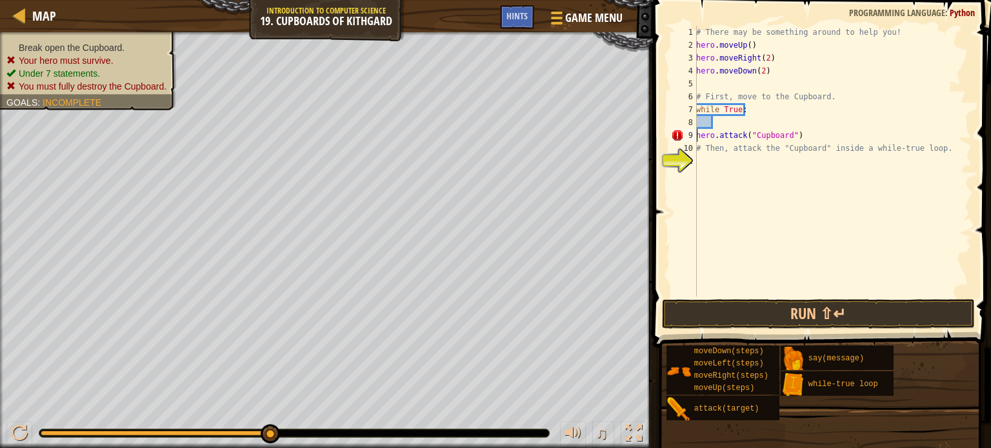
click at [698, 135] on div "# There may be something around to help you! hero . moveUp ( ) hero . moveRight…" at bounding box center [833, 174] width 278 height 297
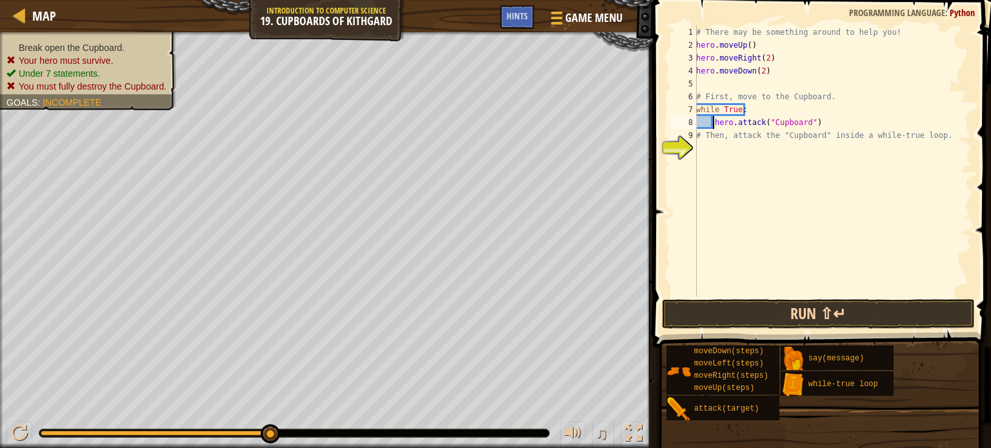
type textarea "hero.attack("Cupboard")"
click at [811, 305] on button "Run ⇧↵" at bounding box center [818, 314] width 313 height 30
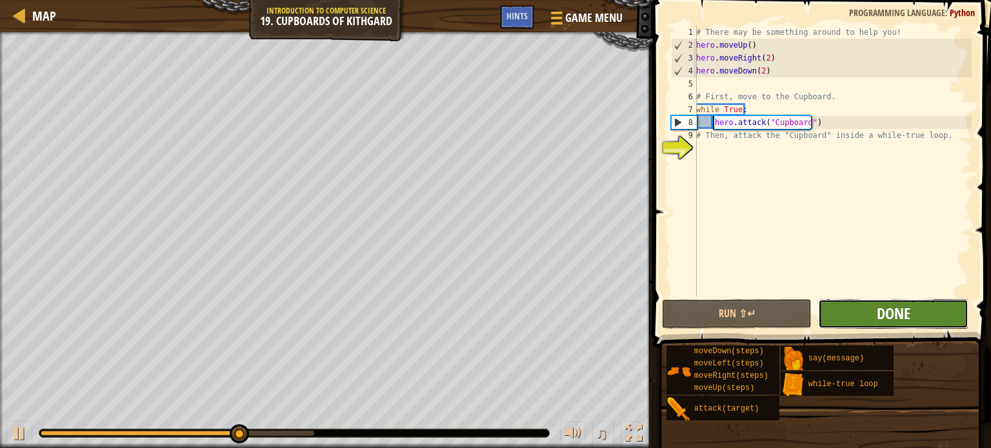
click at [898, 316] on span "Done" at bounding box center [894, 313] width 34 height 21
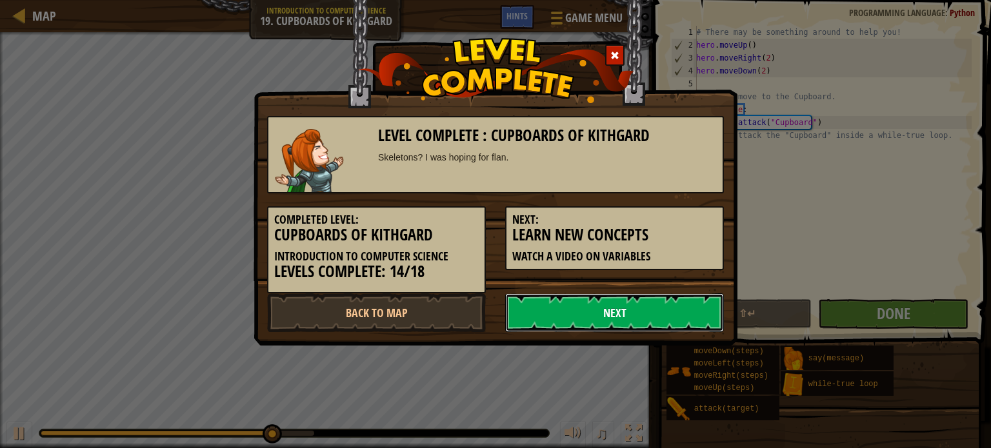
click at [591, 302] on link "Next" at bounding box center [614, 313] width 219 height 39
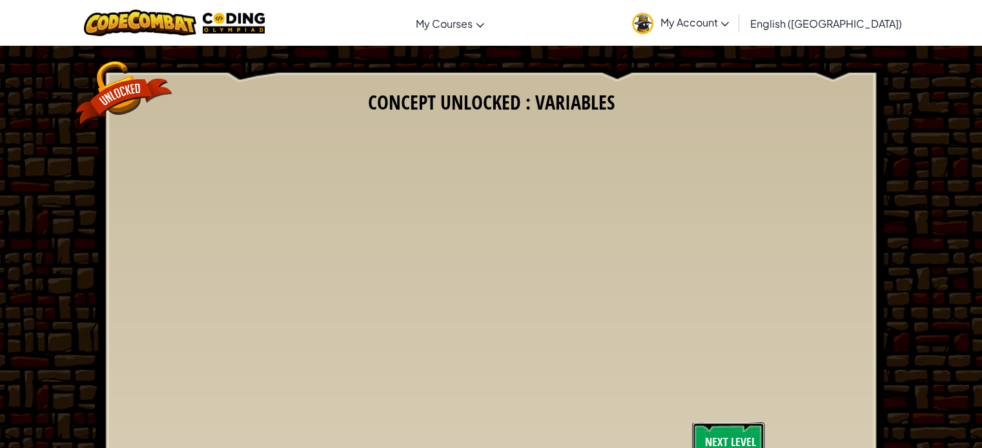
click at [723, 441] on link "Next Level" at bounding box center [728, 442] width 72 height 39
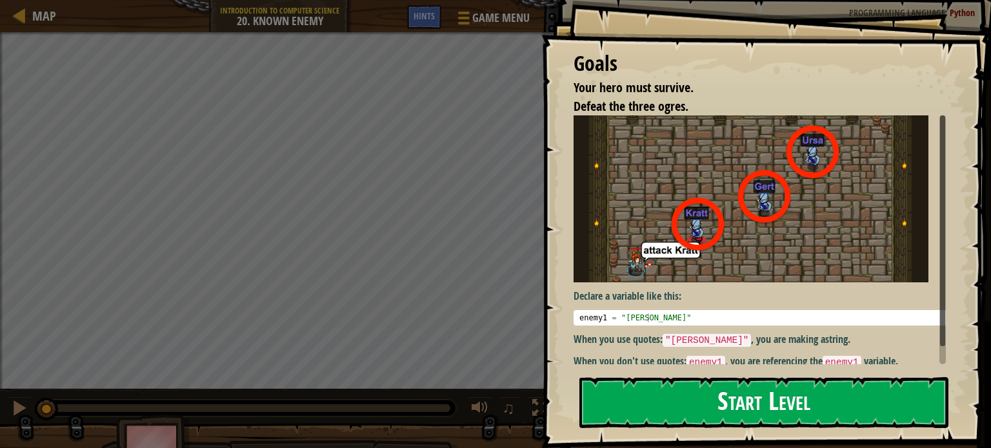
click at [836, 414] on button "Start Level" at bounding box center [763, 403] width 369 height 51
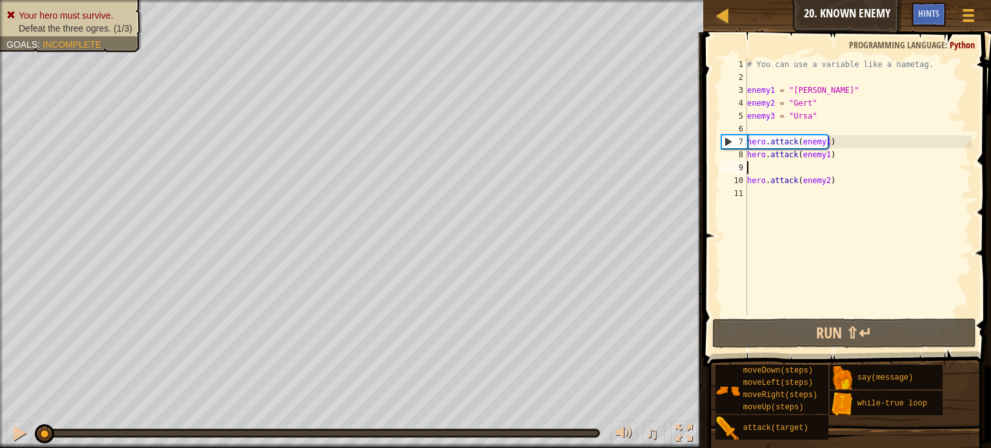
click at [764, 170] on div "# You can use a variable like a nametag. enemy1 = "[PERSON_NAME]" enemy2 = "[PE…" at bounding box center [858, 200] width 227 height 284
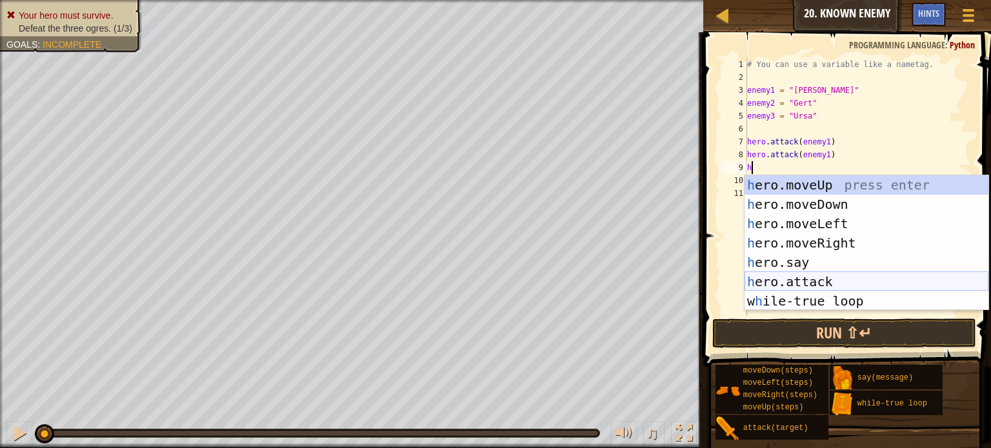
click at [801, 287] on div "h ero.moveUp press enter h ero.moveDown press enter h ero.moveLeft press enter …" at bounding box center [867, 263] width 244 height 174
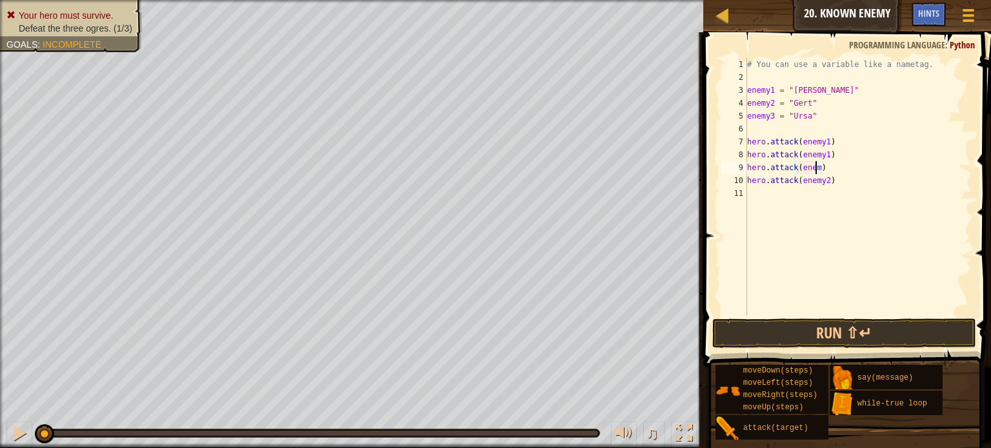
scroll to position [6, 5]
type textarea "hero.attack(enemy2)"
click at [842, 182] on div "# You can use a variable like a nametag. enemy1 = "[PERSON_NAME]" enemy2 = "[PE…" at bounding box center [858, 200] width 227 height 284
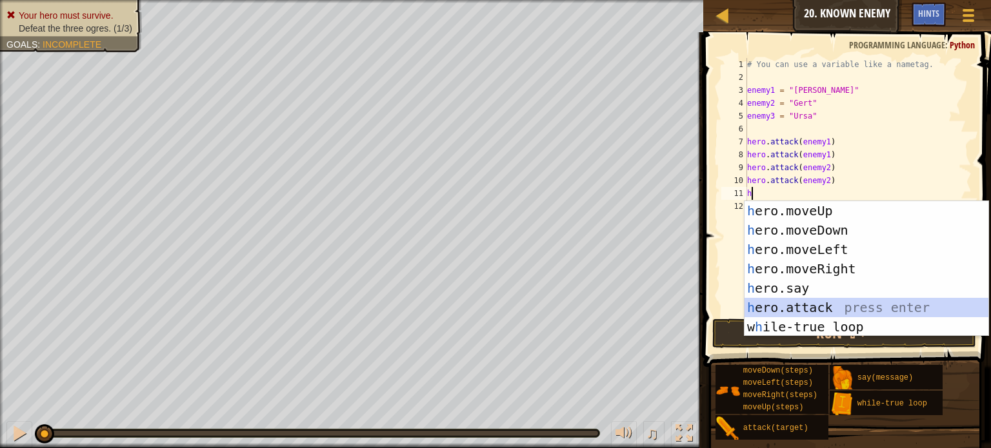
click at [809, 307] on div "h ero.moveUp press enter h ero.moveDown press enter h ero.moveLeft press enter …" at bounding box center [867, 288] width 244 height 174
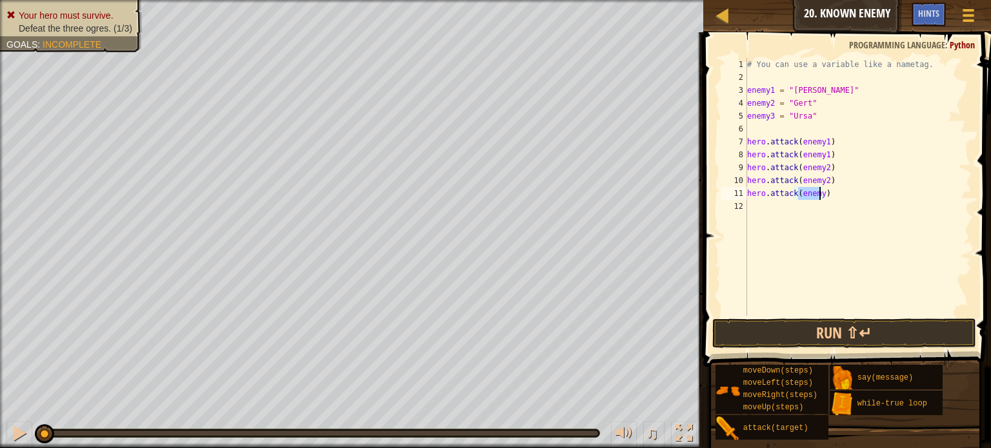
click at [821, 195] on div "# You can use a variable like a nametag. enemy1 = "[PERSON_NAME]" enemy2 = "[PE…" at bounding box center [858, 187] width 227 height 258
type textarea "hero.attack(enemy3)"
drag, startPoint x: 750, startPoint y: 193, endPoint x: 794, endPoint y: 195, distance: 43.9
click at [794, 195] on div "# You can use a variable like a nametag. enemy1 = "[PERSON_NAME]" enemy2 = "[PE…" at bounding box center [858, 200] width 227 height 284
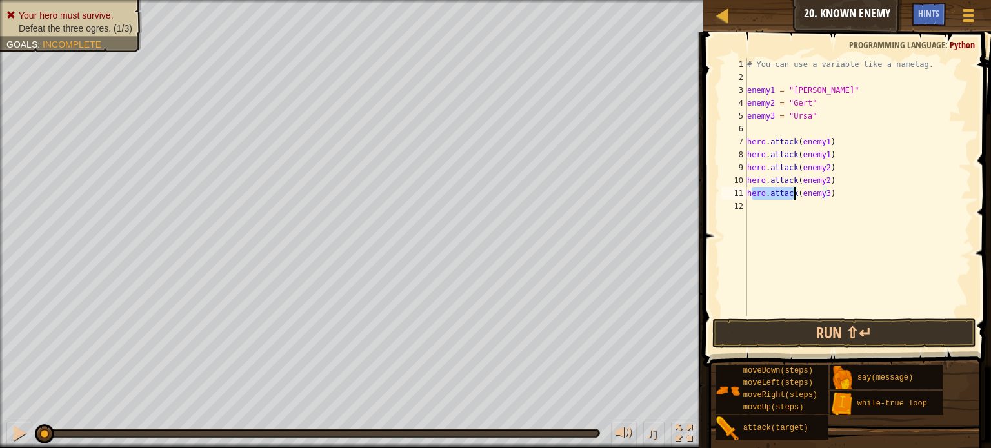
click at [840, 196] on div "# You can use a variable like a nametag. enemy1 = "[PERSON_NAME]" enemy2 = "[PE…" at bounding box center [858, 200] width 227 height 284
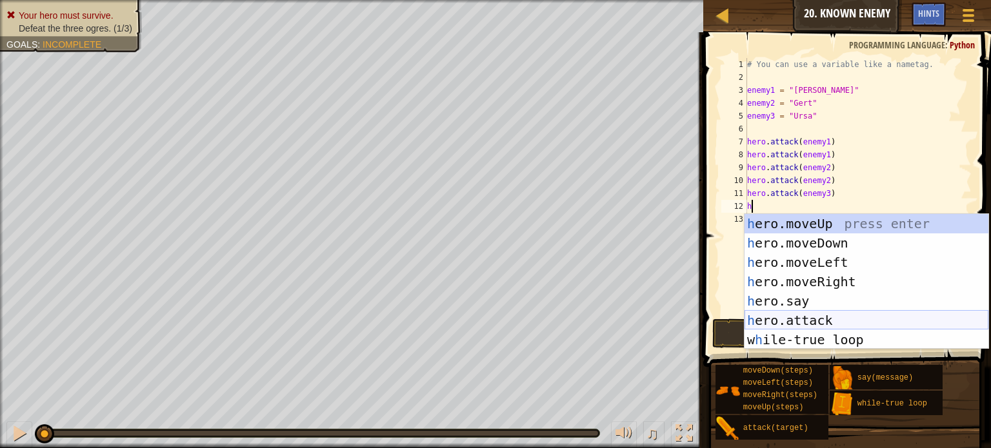
click at [806, 314] on div "h ero.moveUp press enter h ero.moveDown press enter h ero.moveLeft press enter …" at bounding box center [867, 301] width 244 height 174
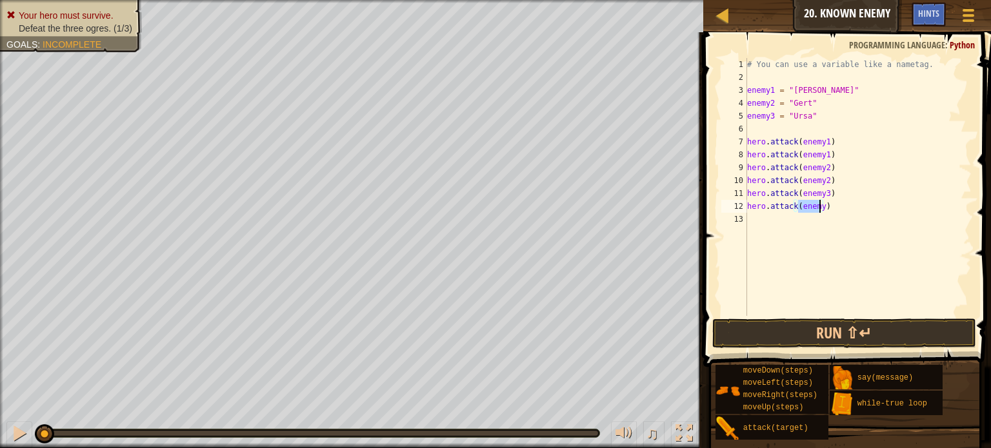
click at [819, 205] on div "# You can use a variable like a nametag. enemy1 = "[PERSON_NAME]" enemy2 = "[PE…" at bounding box center [858, 187] width 227 height 258
type textarea "hero.attack(enemy3)"
click at [834, 333] on button "Run ⇧↵" at bounding box center [844, 334] width 264 height 30
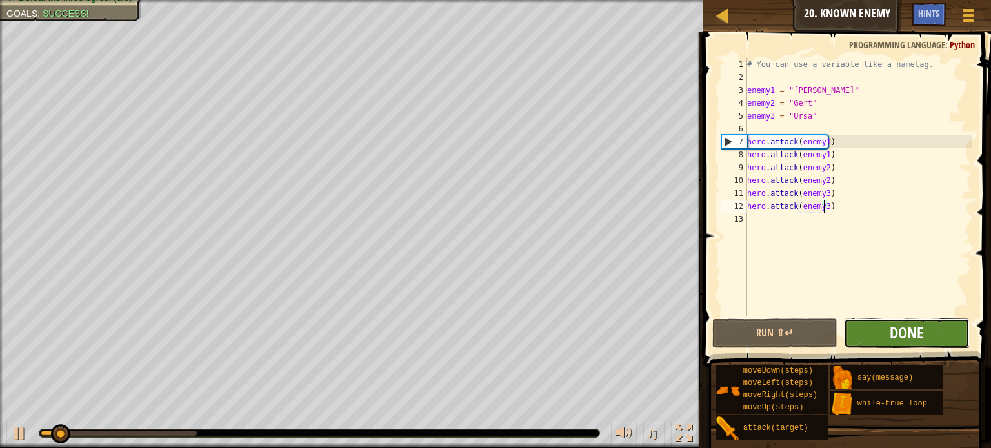
click at [891, 330] on span "Done" at bounding box center [907, 333] width 34 height 21
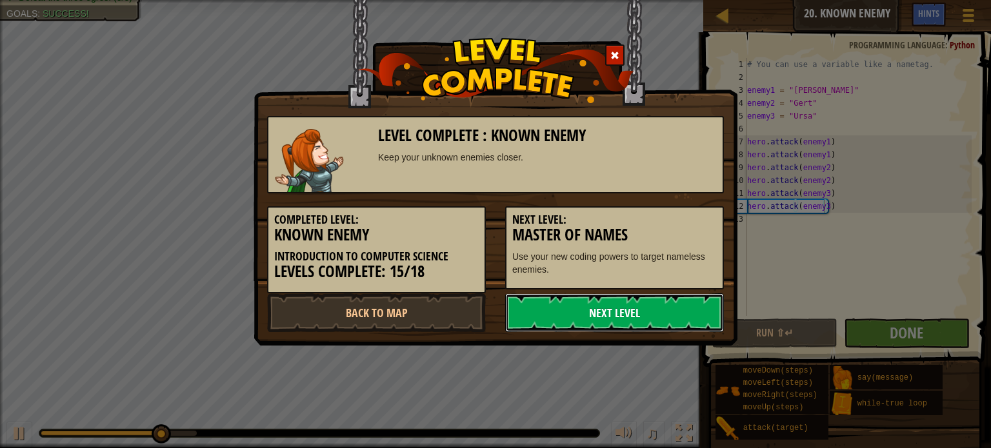
click at [592, 314] on link "Next Level" at bounding box center [614, 313] width 219 height 39
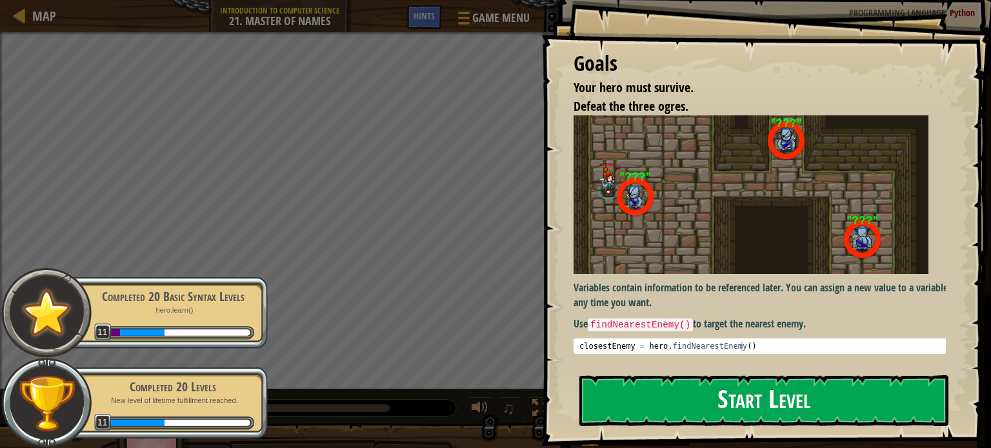
click at [720, 405] on button "Start Level" at bounding box center [763, 401] width 369 height 51
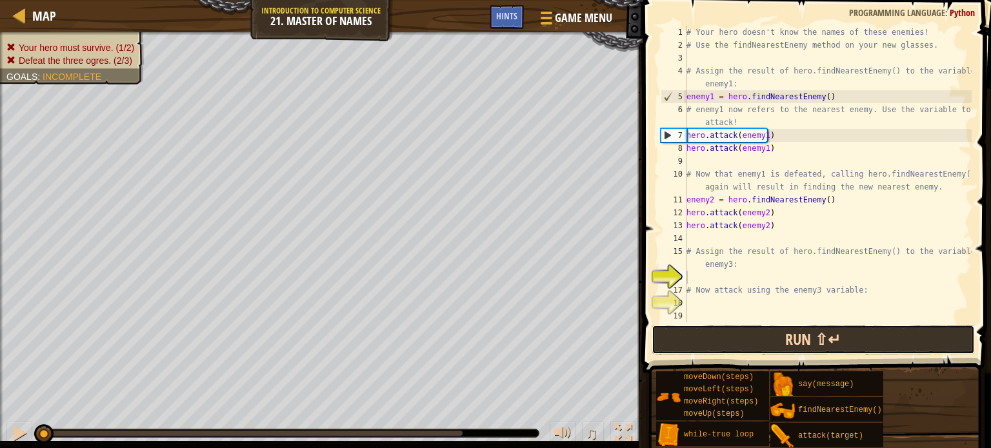
click at [759, 339] on button "Run ⇧↵" at bounding box center [813, 340] width 323 height 30
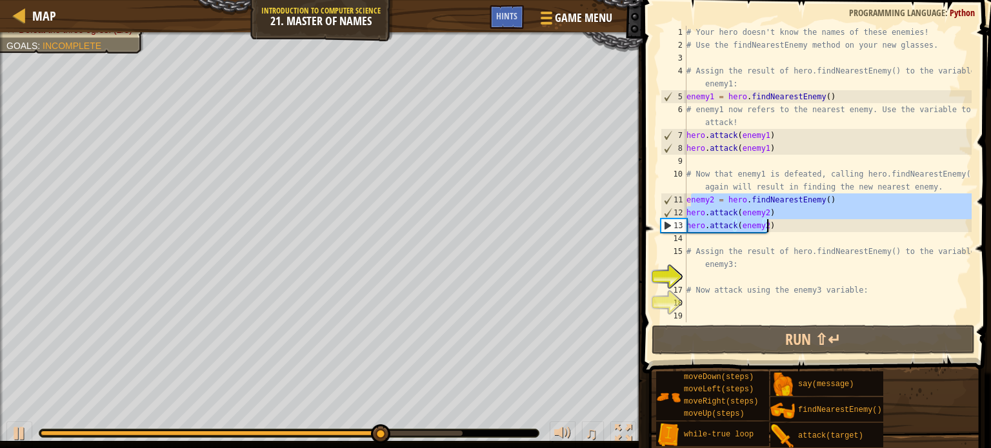
drag, startPoint x: 692, startPoint y: 200, endPoint x: 827, endPoint y: 225, distance: 137.2
click at [827, 225] on div "# Your hero doesn't know the names of these enemies! # Use the findNearestEnemy…" at bounding box center [828, 187] width 288 height 323
type textarea "hero.attack(enemy2) hero.attack(enemy2)"
click at [718, 272] on div "# Your hero doesn't know the names of these enemies! # Use the findNearestEnemy…" at bounding box center [828, 187] width 288 height 323
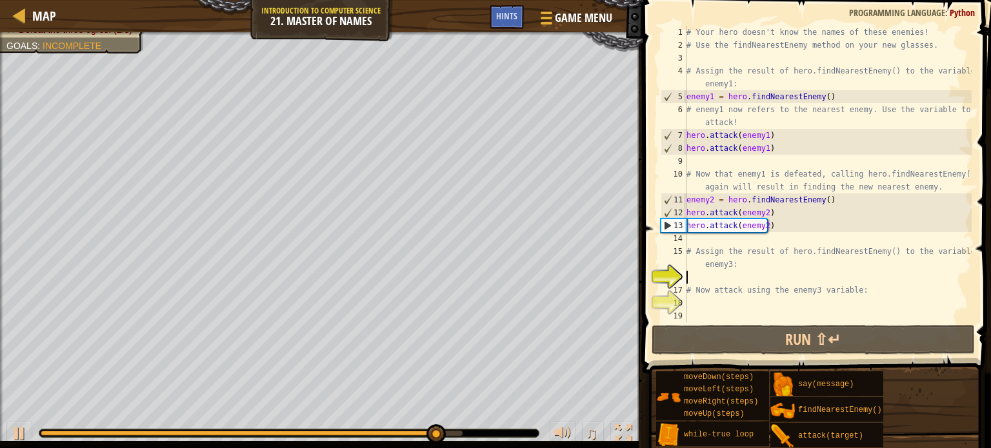
paste textarea "hero.attack(enemy2)"
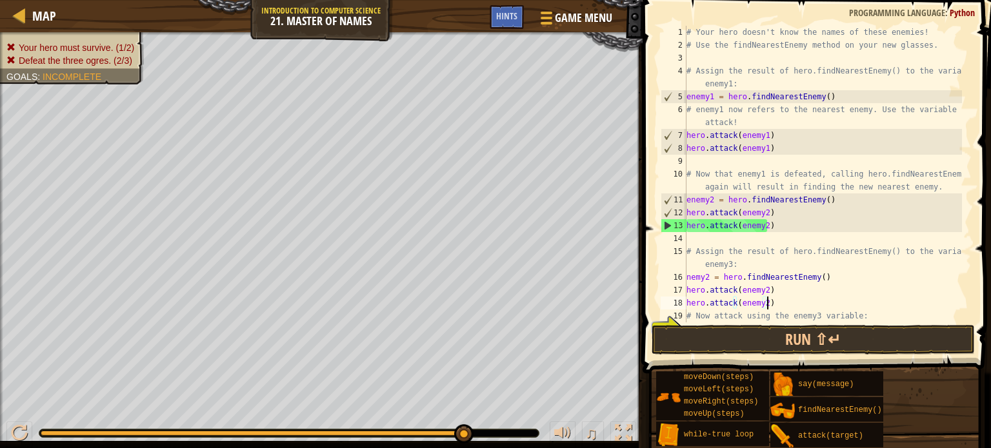
click at [707, 277] on div "# Your hero doesn't know the names of these enemies! # Use the findNearestEnemy…" at bounding box center [823, 187] width 278 height 323
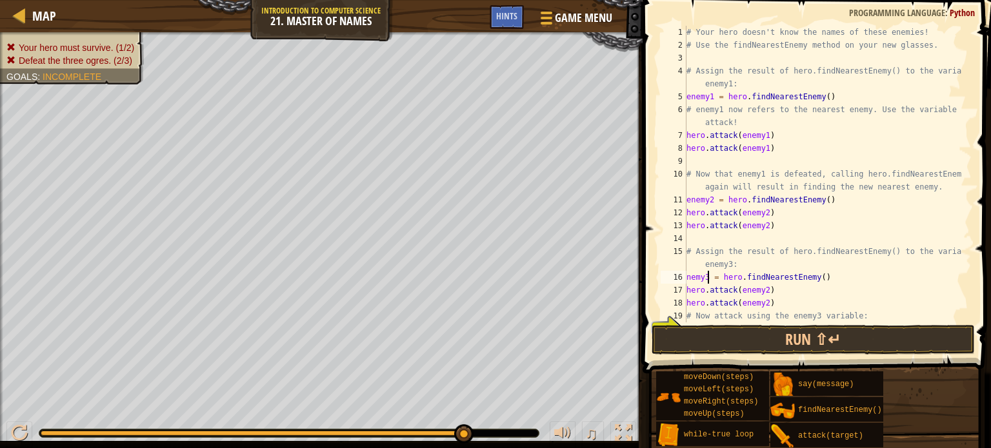
scroll to position [6, 2]
click at [762, 288] on div "# Your hero doesn't know the names of these enemies! # Use the findNearestEnemy…" at bounding box center [823, 187] width 278 height 323
click at [762, 302] on div "# Your hero doesn't know the names of these enemies! # Use the findNearestEnemy…" at bounding box center [823, 187] width 278 height 323
click at [817, 331] on button "Run ⇧↵" at bounding box center [813, 340] width 323 height 30
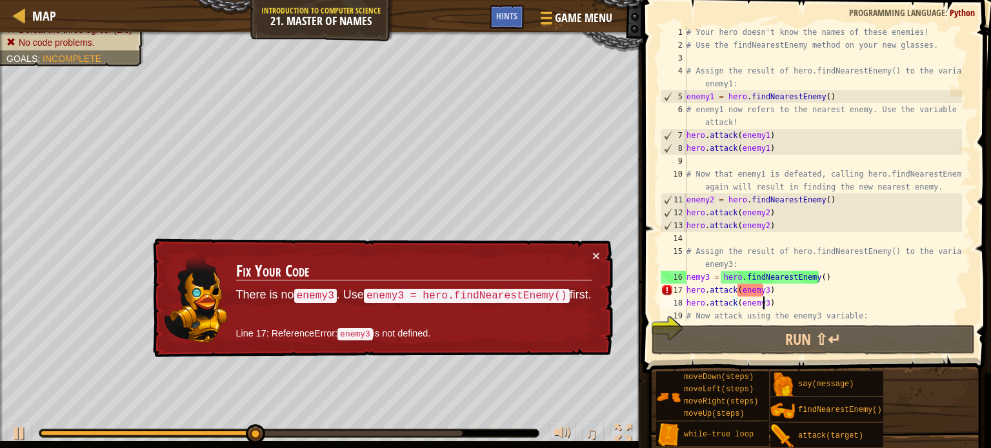
click at [689, 276] on div "# Your hero doesn't know the names of these enemies! # Use the findNearestEnemy…" at bounding box center [823, 187] width 278 height 323
click at [685, 276] on div "16" at bounding box center [674, 277] width 26 height 13
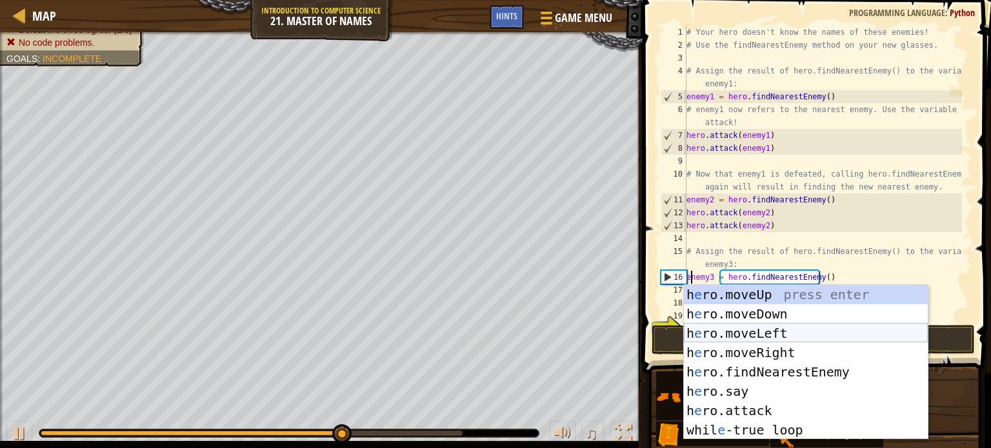
type textarea "enemy3 = hero.findNearestEnemy()"
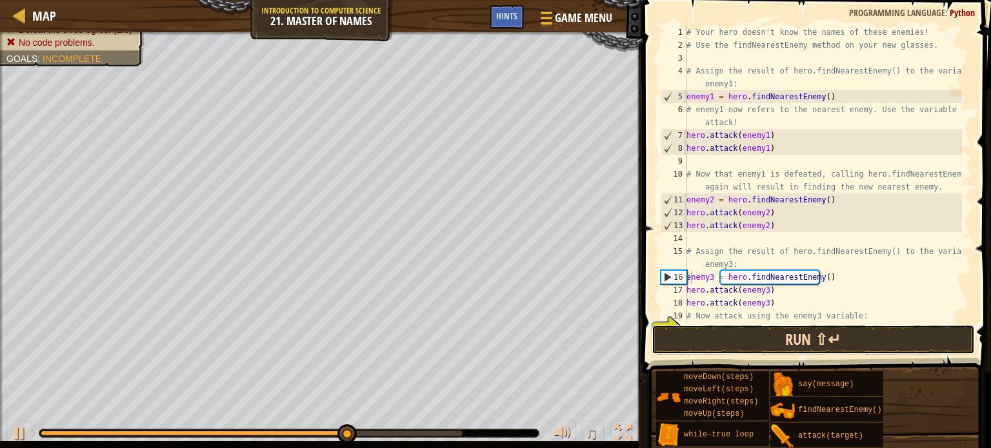
click at [675, 338] on button "Run ⇧↵" at bounding box center [813, 340] width 323 height 30
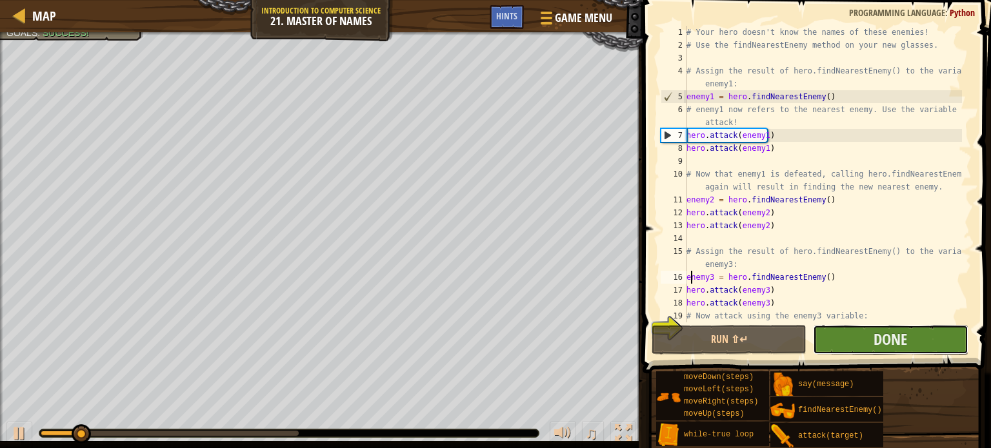
click at [861, 332] on button "Done" at bounding box center [890, 340] width 155 height 30
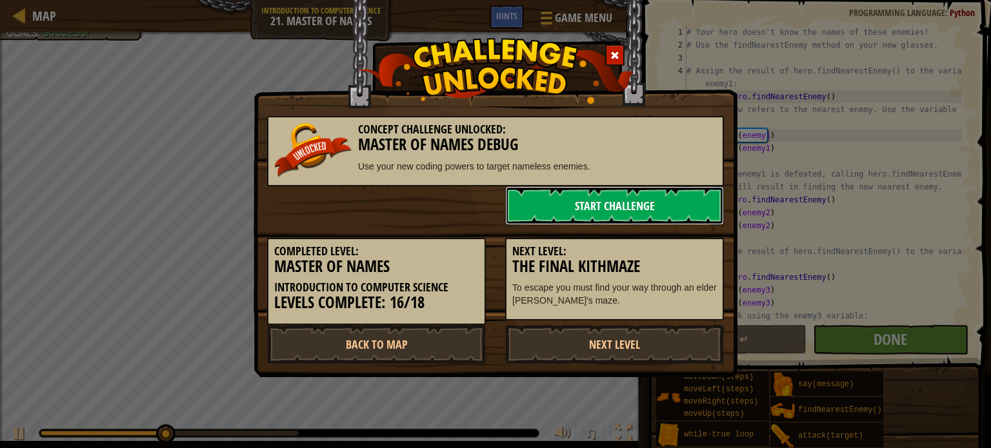
click at [600, 202] on link "Start Challenge" at bounding box center [614, 205] width 219 height 39
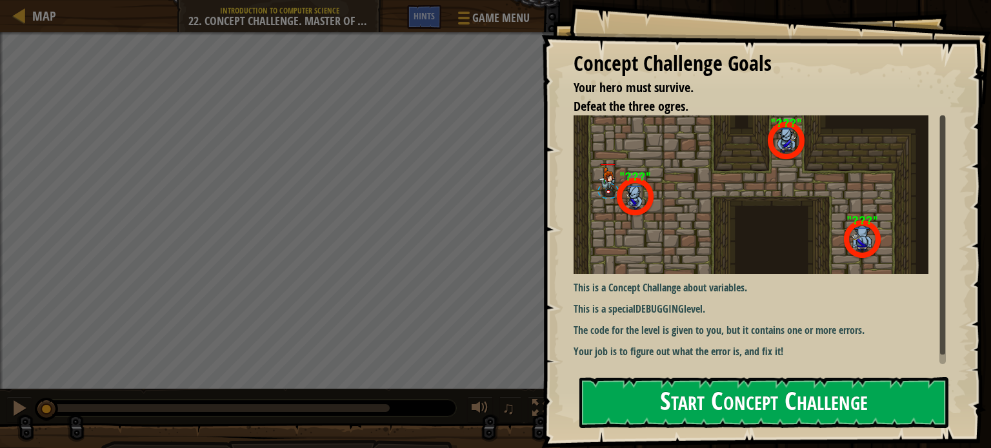
click at [765, 418] on button "Start Concept Challenge" at bounding box center [763, 403] width 369 height 51
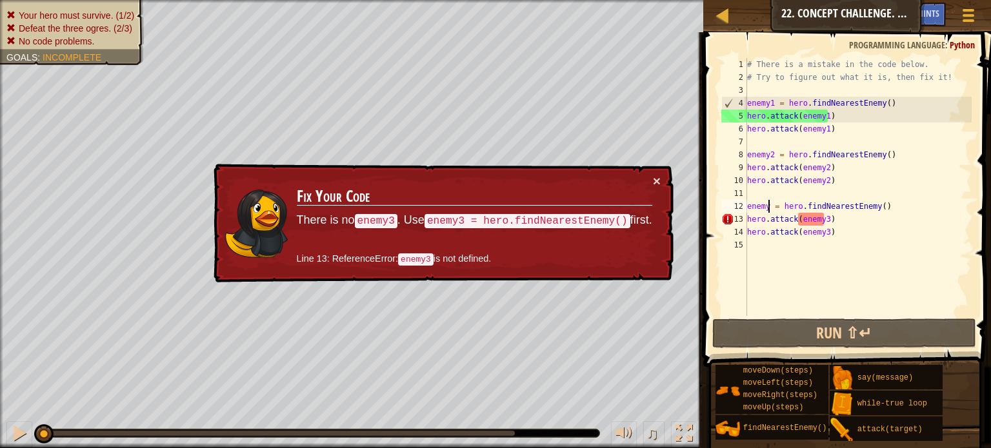
click at [768, 205] on div "# There is a mistake in the code below. # Try to figure out what it is, then fi…" at bounding box center [858, 200] width 227 height 284
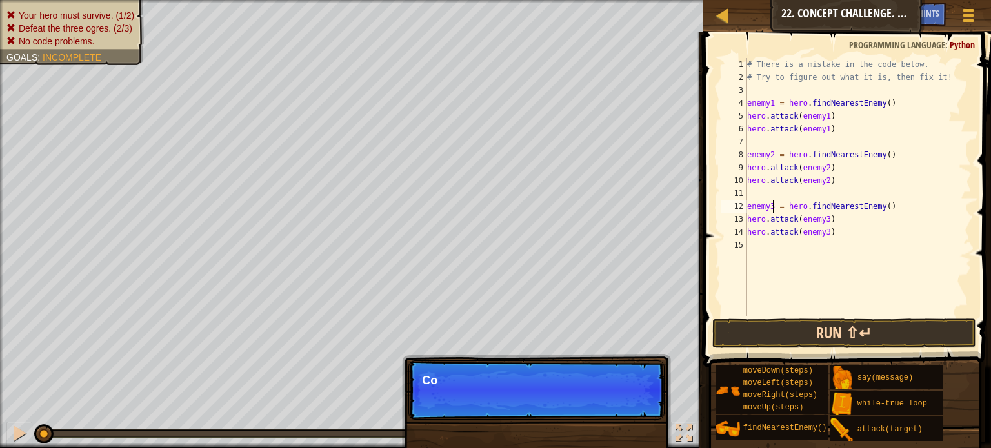
type textarea "enemy3 = hero.findNearestEnemy()"
click at [852, 339] on button "Run ⇧↵" at bounding box center [844, 334] width 264 height 30
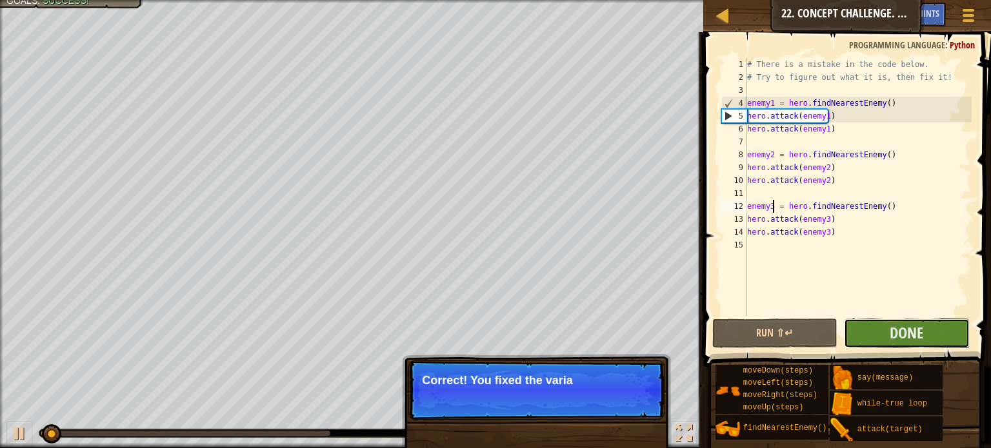
click at [912, 343] on span "Done" at bounding box center [907, 333] width 34 height 21
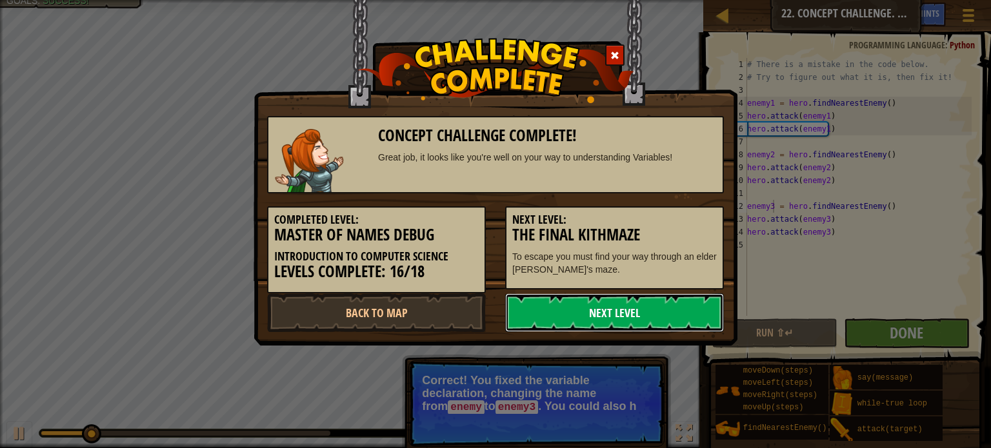
click at [599, 302] on link "Next Level" at bounding box center [614, 313] width 219 height 39
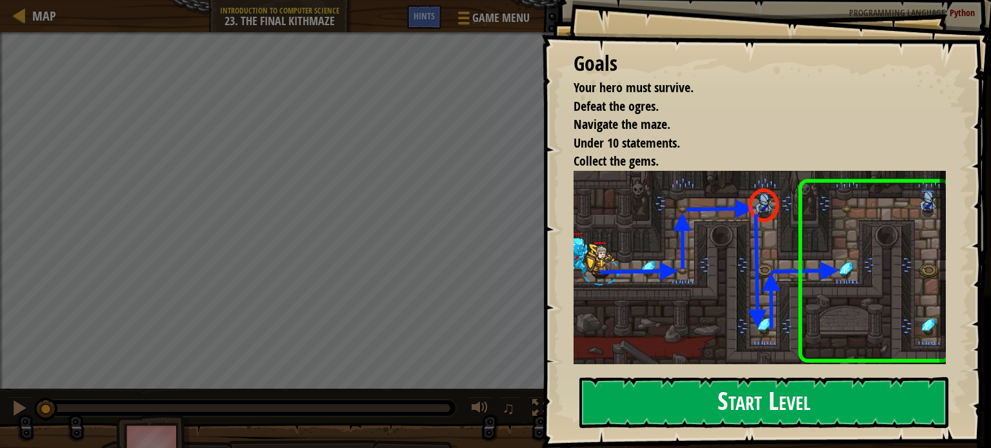
click at [790, 396] on button "Start Level" at bounding box center [763, 403] width 369 height 51
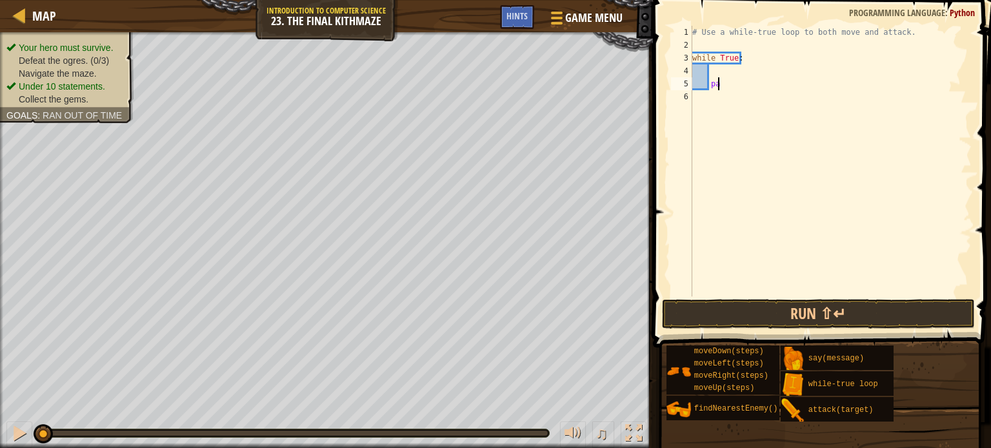
type textarea "p"
click at [721, 68] on div "# Use a while-true loop to both move and attack. while True :" at bounding box center [831, 174] width 282 height 297
type textarea "h"
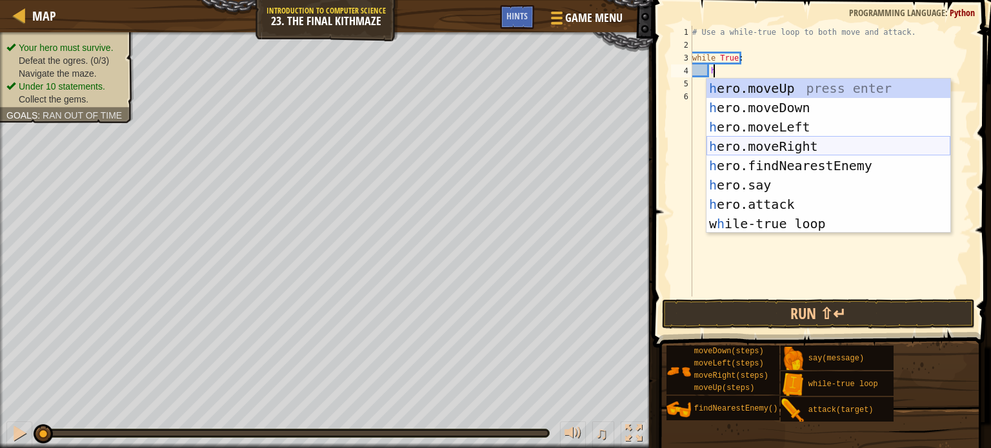
click at [819, 146] on div "h ero.moveUp press enter h ero.moveDown press enter h ero.moveLeft press enter …" at bounding box center [829, 176] width 244 height 194
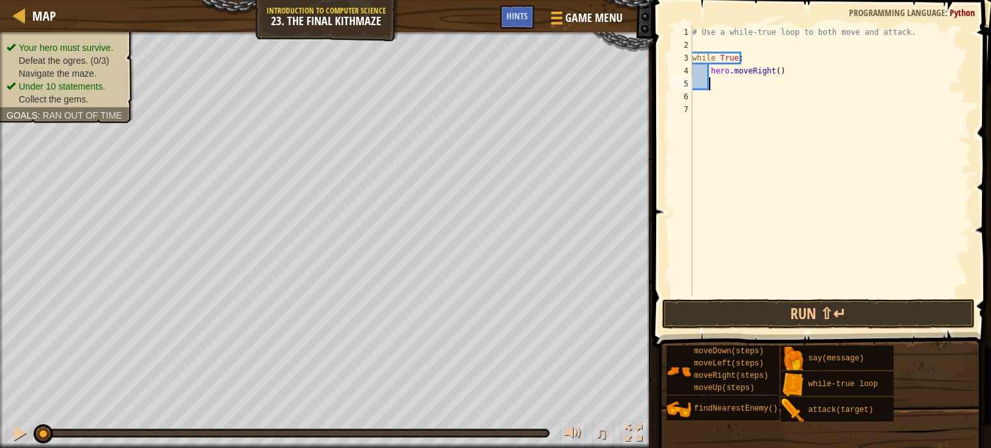
scroll to position [6, 0]
type textarea "h"
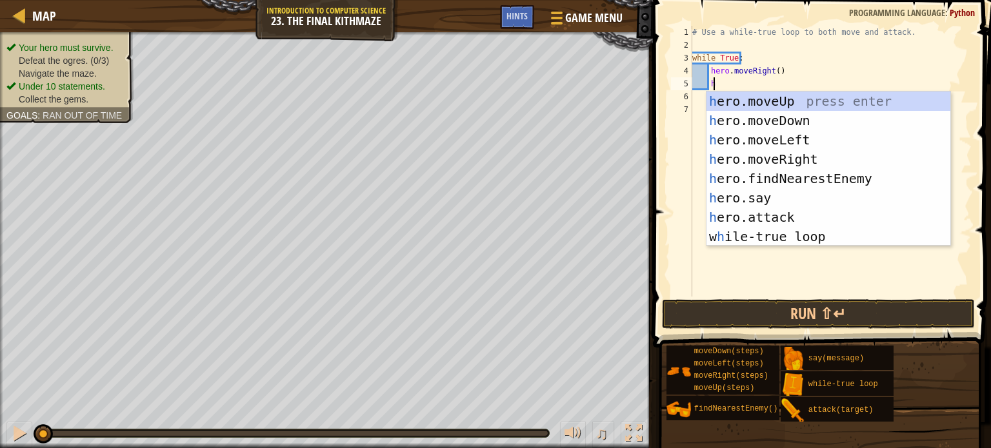
scroll to position [6, 1]
click at [847, 101] on div "h ero.moveUp press enter h ero.moveDown press enter h ero.moveLeft press enter …" at bounding box center [829, 189] width 244 height 194
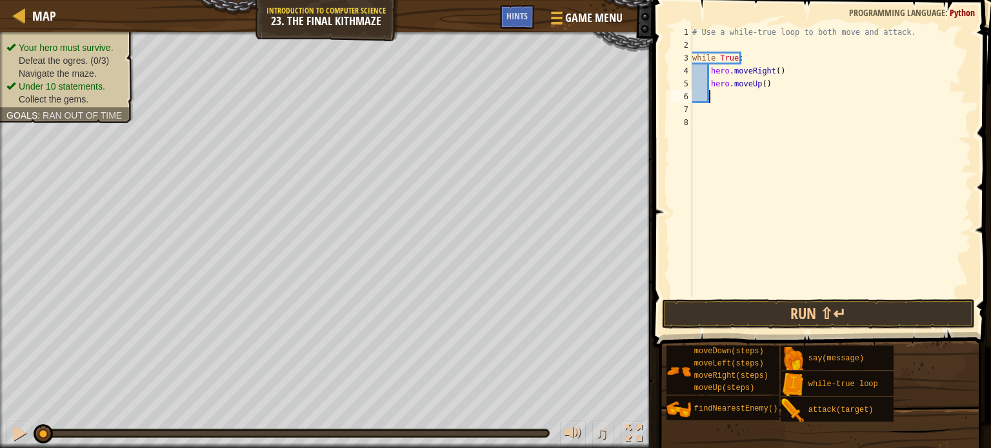
type textarea "h"
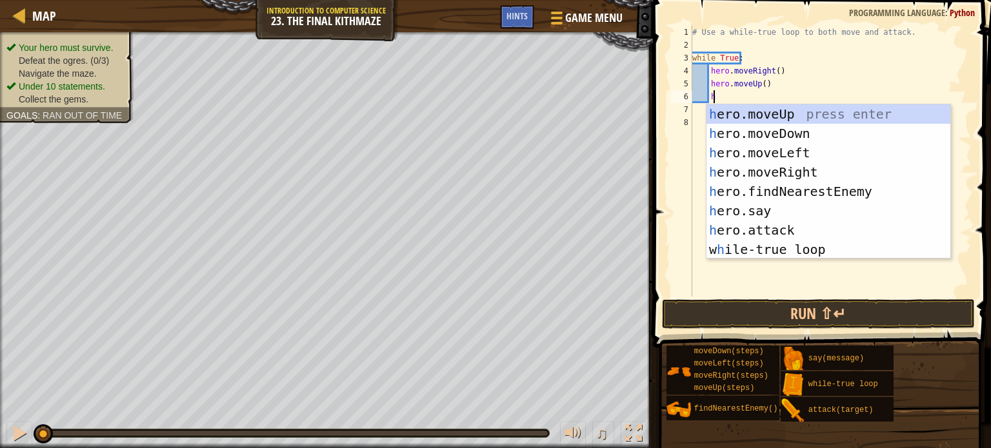
scroll to position [6, 1]
click at [711, 44] on div "# Use a while-true loop to both move and attack. while True : hero . moveRight …" at bounding box center [831, 174] width 282 height 297
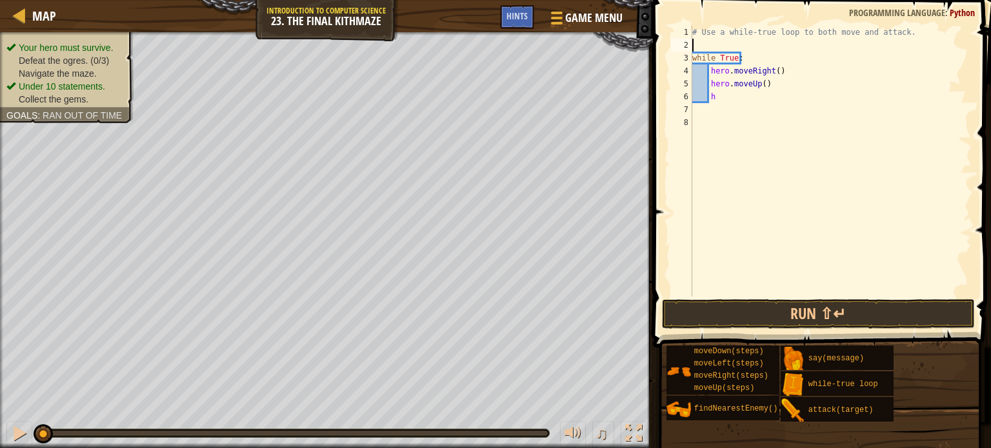
scroll to position [6, 0]
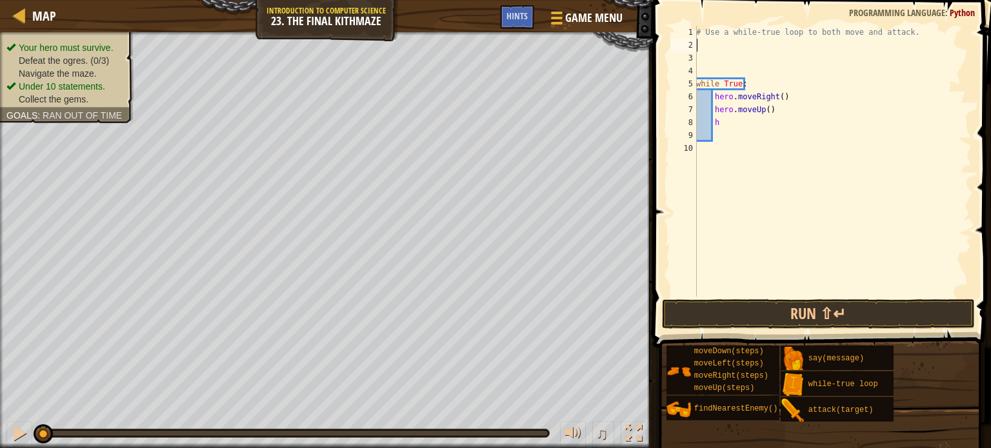
click at [711, 44] on div "# Use a while-true loop to both move and attack. while True : hero . moveRight …" at bounding box center [833, 174] width 278 height 297
type textarea "e"
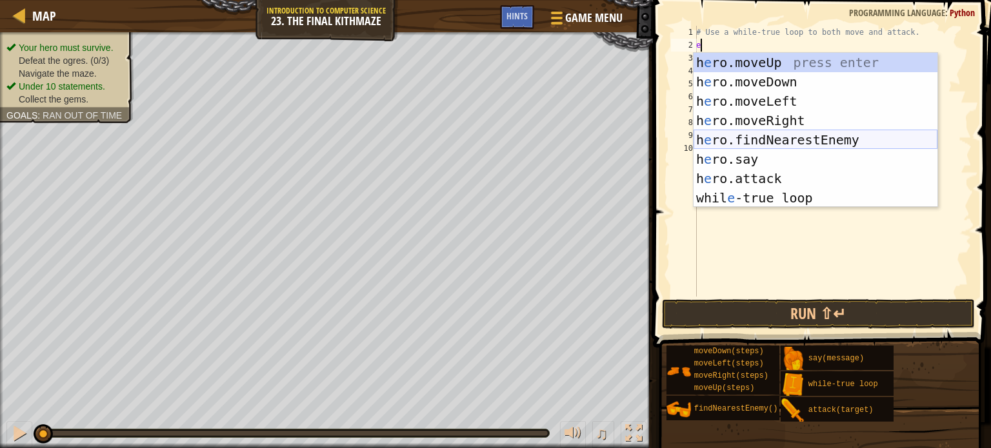
click at [769, 131] on div "h e ro.moveUp press enter h e ro.moveDown press enter h e ro.moveLeft press ent…" at bounding box center [816, 150] width 244 height 194
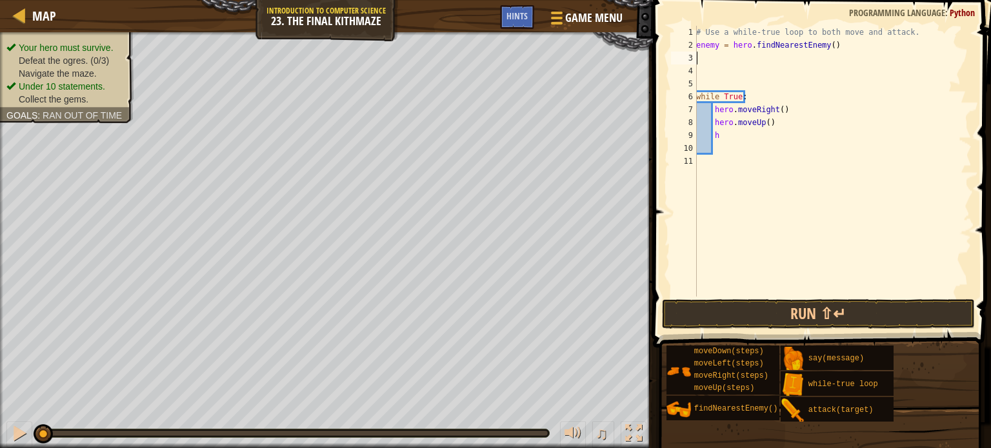
type textarea "e"
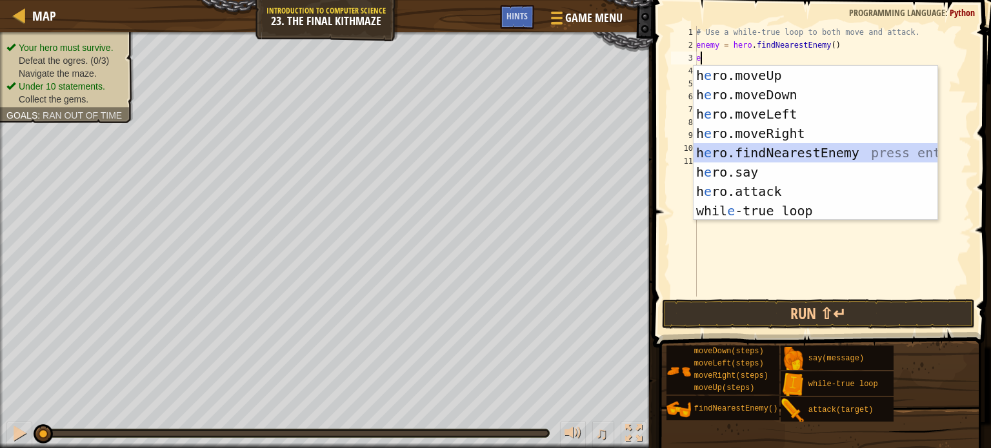
click at [814, 150] on div "h e ro.moveUp press enter h e ro.moveDown press enter h e ro.moveLeft press ent…" at bounding box center [816, 163] width 244 height 194
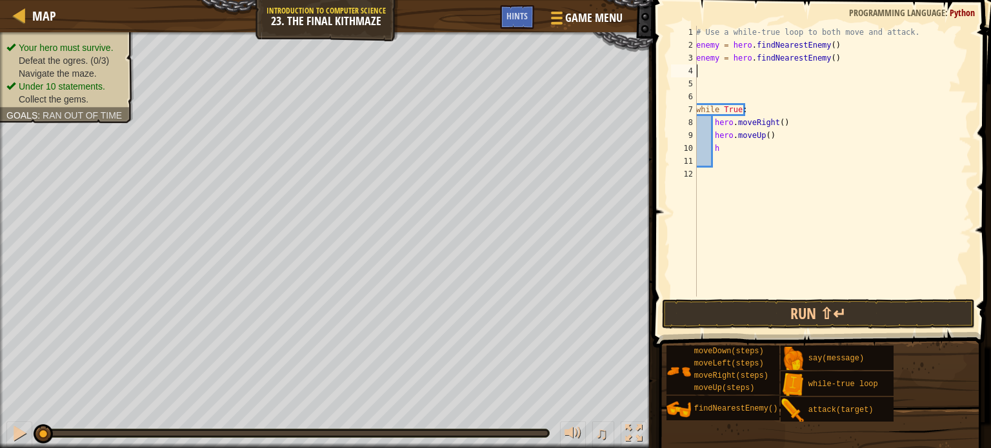
click at [718, 46] on div "# Use a while-true loop to both move and attack. enemy = hero . findNearestEnem…" at bounding box center [833, 174] width 278 height 297
click at [716, 59] on div "# Use a while-true loop to both move and attack. enemy1 = hero . findNearestEne…" at bounding box center [833, 174] width 278 height 297
click at [741, 153] on div "# Use a while-true loop to both move and attack. enemy1 = hero . findNearestEne…" at bounding box center [833, 174] width 278 height 297
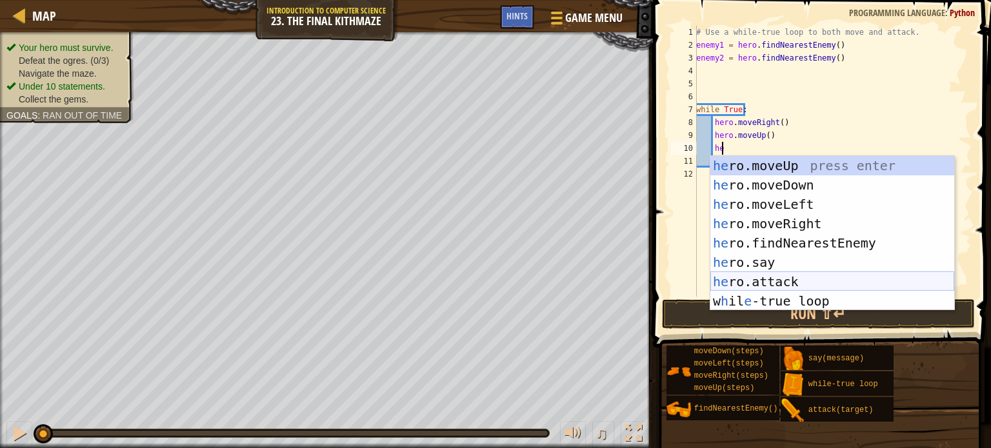
click at [770, 279] on div "he ro.moveUp press enter he ro.moveDown press enter he ro.moveLeft press enter …" at bounding box center [832, 253] width 244 height 194
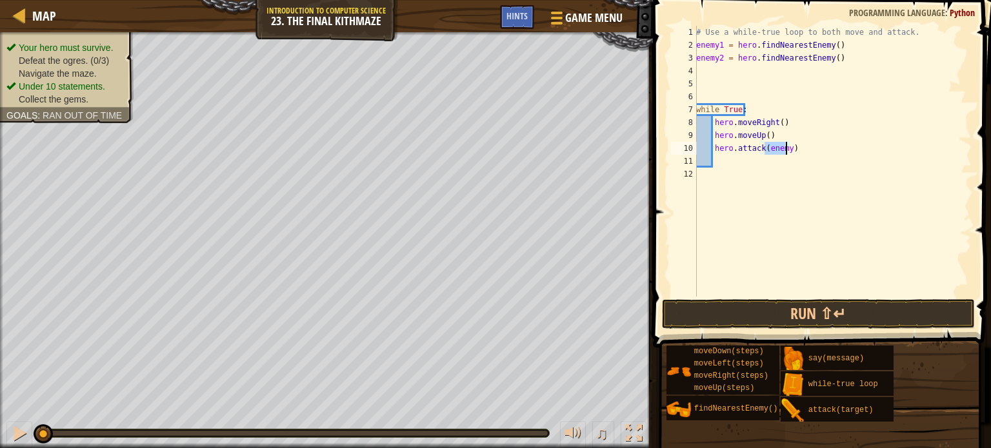
click at [806, 152] on div "# Use a while-true loop to both move and attack. enemy1 = hero . findNearestEne…" at bounding box center [833, 174] width 278 height 297
drag, startPoint x: 697, startPoint y: 57, endPoint x: 831, endPoint y: 64, distance: 134.4
click at [831, 64] on div "# Use a while-true loop to both move and attack. enemy1 = hero . findNearestEne…" at bounding box center [833, 174] width 278 height 297
type textarea "enemy2 = hero.findNearestEnemy()"
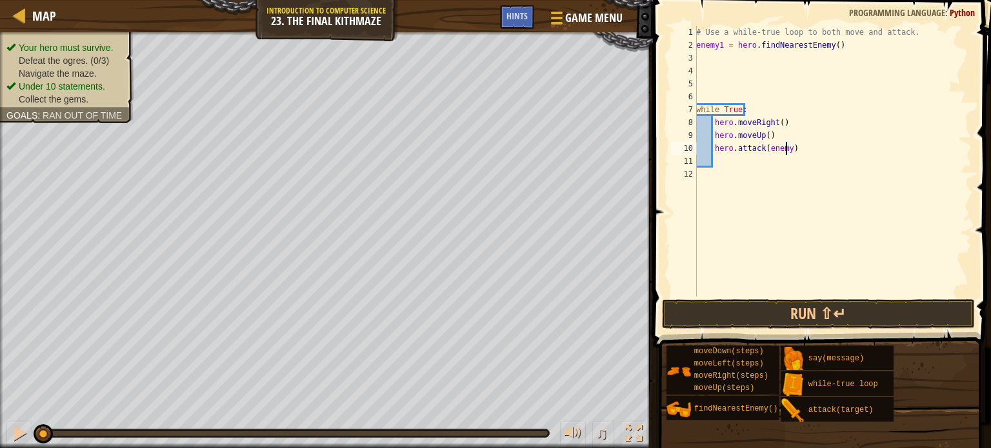
click at [787, 148] on div "# Use a while-true loop to both move and attack. enemy1 = hero . findNearestEne…" at bounding box center [833, 174] width 278 height 297
type textarea "hero.attack(enemy1)"
drag, startPoint x: 713, startPoint y: 148, endPoint x: 803, endPoint y: 152, distance: 89.8
click at [803, 152] on div "# Use a while-true loop to both move and attack. enemy1 = hero . findNearestEne…" at bounding box center [833, 174] width 278 height 297
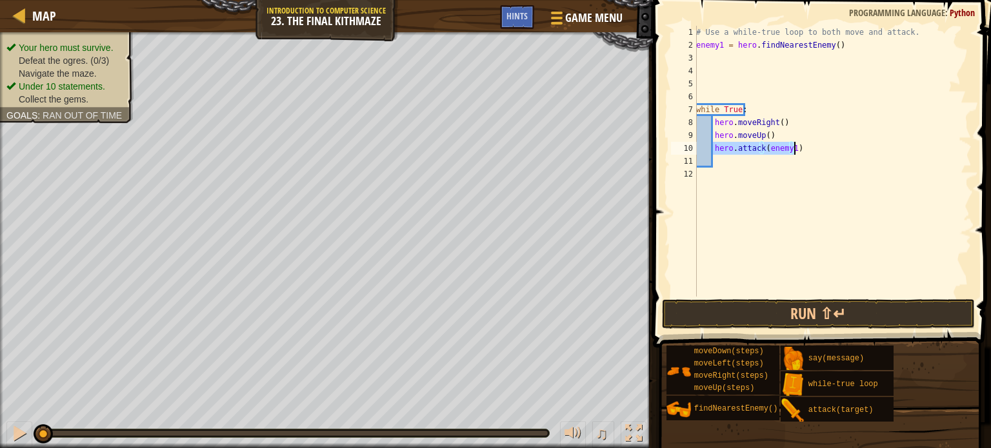
click at [749, 167] on div "# Use a while-true loop to both move and attack. enemy1 = hero . findNearestEne…" at bounding box center [833, 174] width 278 height 297
type textarea "hero.attack(enemy1)"
type textarea "h"
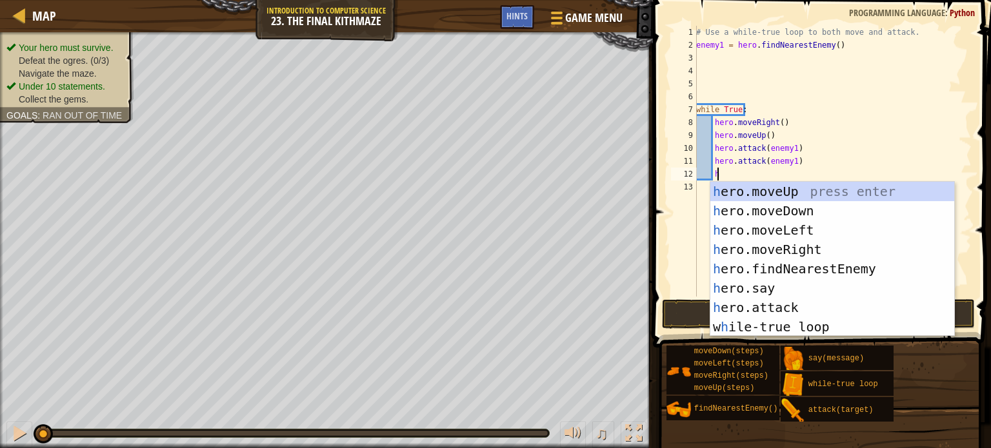
scroll to position [6, 1]
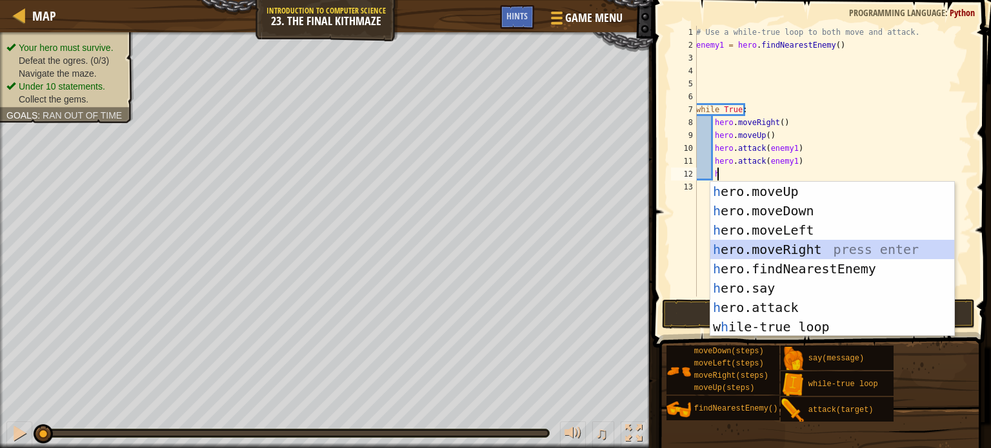
click at [795, 245] on div "h ero.moveUp press enter h ero.moveDown press enter h ero.moveLeft press enter …" at bounding box center [832, 279] width 244 height 194
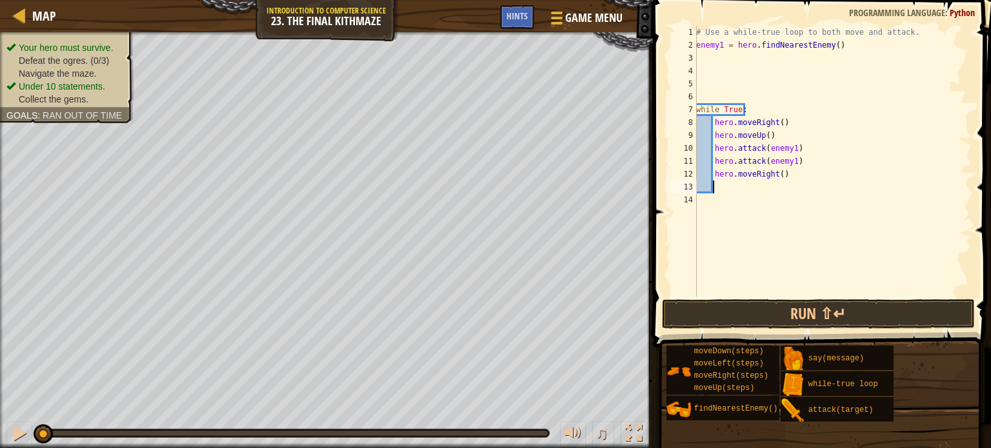
type textarea "h"
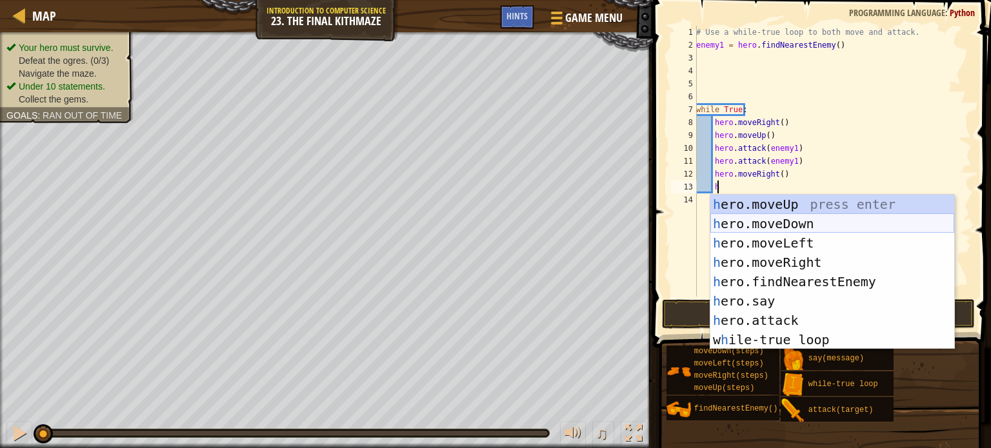
click at [769, 217] on div "h ero.moveUp press enter h ero.moveDown press enter h ero.moveLeft press enter …" at bounding box center [832, 292] width 244 height 194
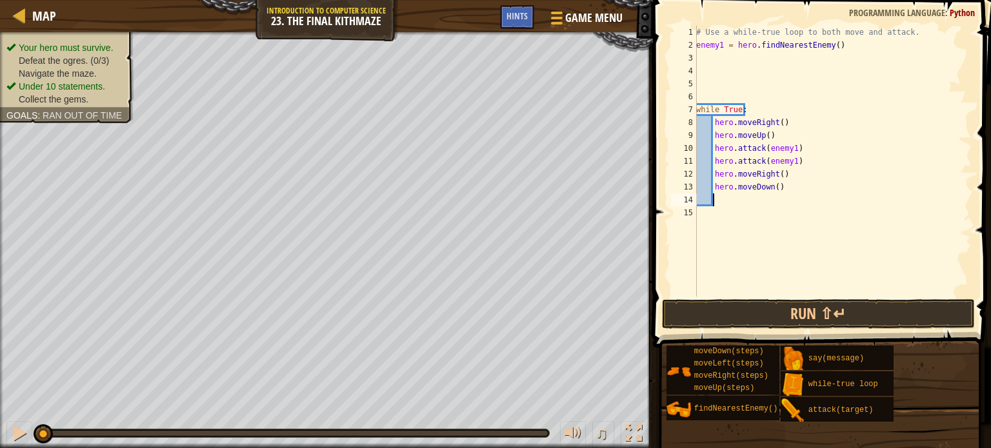
scroll to position [6, 0]
click at [776, 187] on div "# Use a while-true loop to both move and attack. enemy1 = hero . findNearestEne…" at bounding box center [833, 174] width 278 height 297
click at [772, 186] on div "# Use a while-true loop to both move and attack. enemy1 = hero . findNearestEne…" at bounding box center [833, 174] width 278 height 297
type textarea "hero.moveDown(2)"
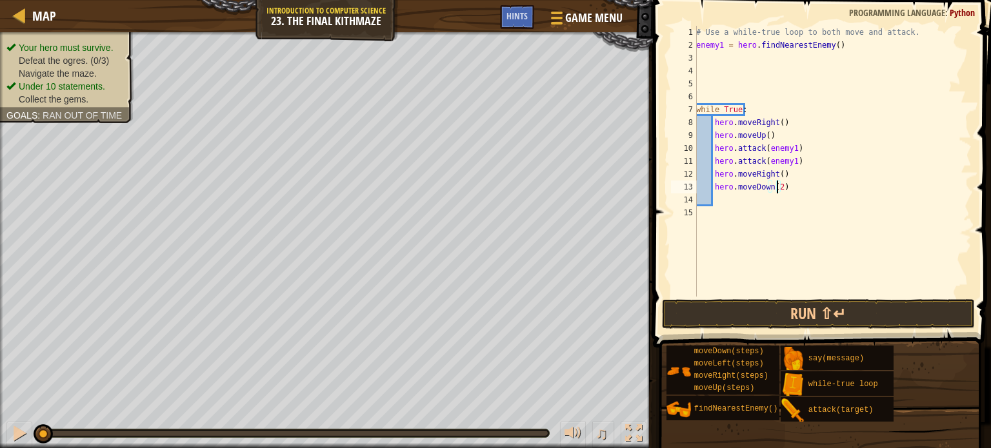
click at [725, 197] on div "# Use a while-true loop to both move and attack. enemy1 = hero . findNearestEne…" at bounding box center [833, 174] width 278 height 297
type textarea "h"
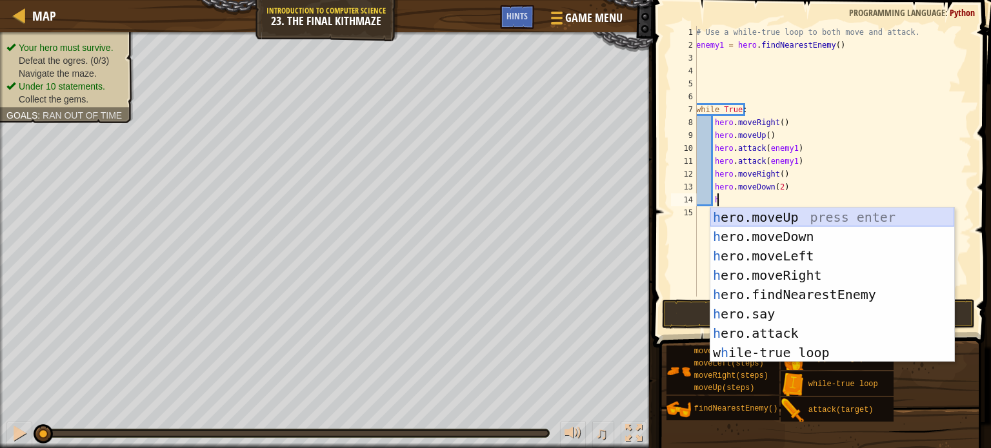
click at [865, 217] on div "h ero.moveUp press enter h ero.moveDown press enter h ero.moveLeft press enter …" at bounding box center [832, 305] width 244 height 194
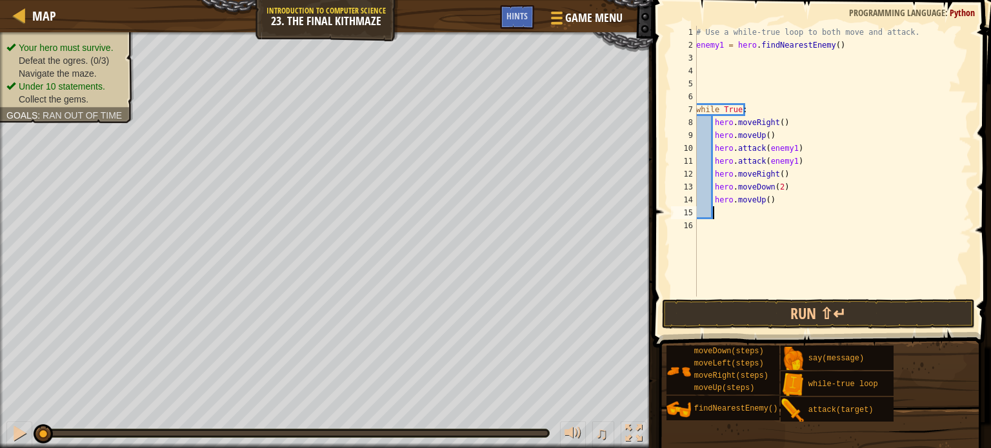
scroll to position [6, 0]
click at [834, 317] on button "Run ⇧↵" at bounding box center [818, 314] width 313 height 30
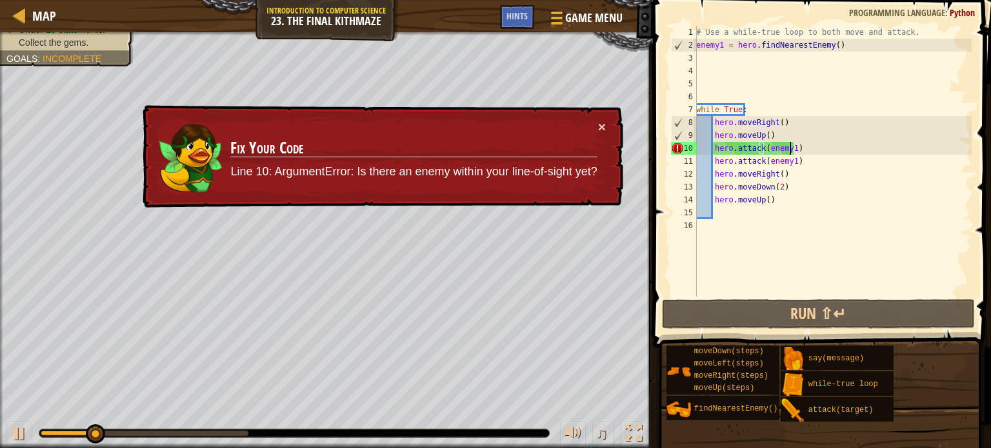
click at [790, 150] on div "# Use a while-true loop to both move and attack. enemy1 = hero . findNearestEne…" at bounding box center [833, 174] width 278 height 297
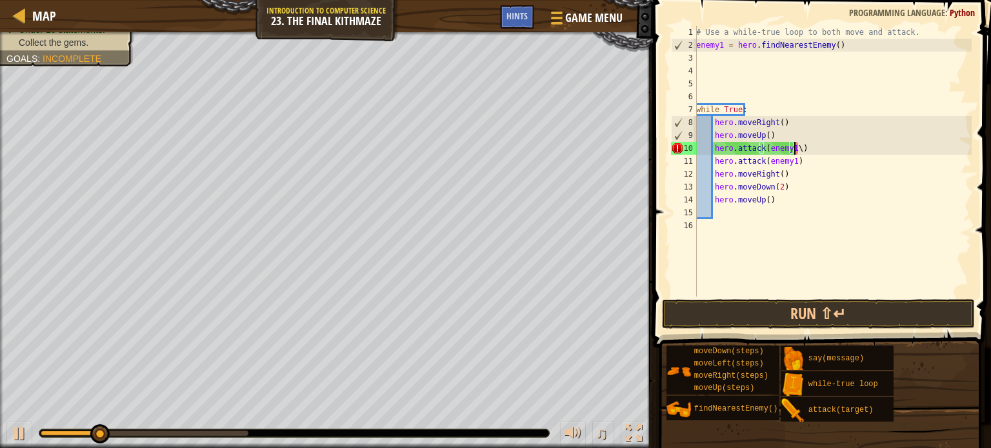
scroll to position [6, 8]
click at [790, 150] on div "# Use a while-true loop to both move and attack. enemy1 = hero . findNearestEne…" at bounding box center [833, 174] width 278 height 297
click at [791, 162] on div "# Use a while-true loop to both move and attack. enemy1 = hero . findNearestEne…" at bounding box center [833, 174] width 278 height 297
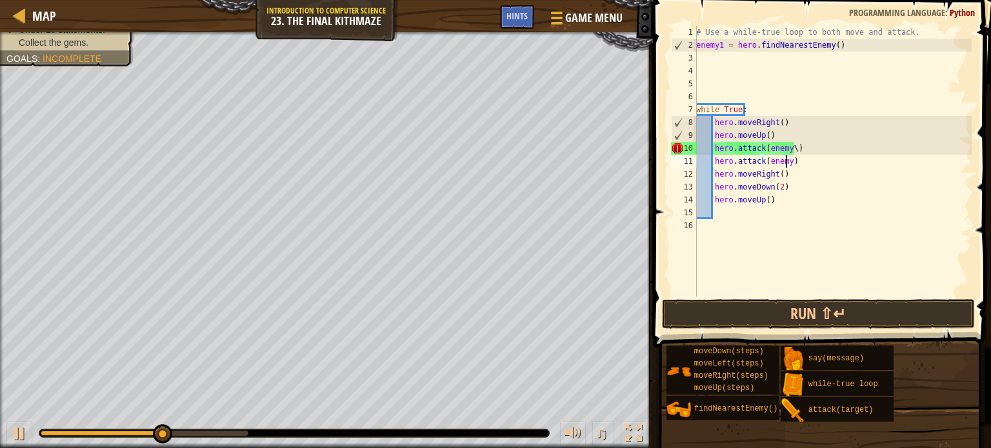
click at [791, 146] on div "# Use a while-true loop to both move and attack. enemy1 = hero . findNearestEne…" at bounding box center [833, 174] width 278 height 297
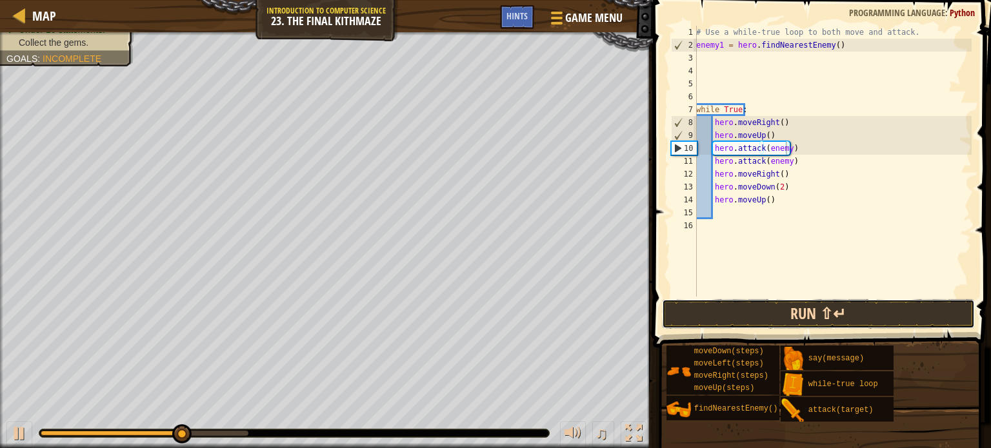
click at [780, 323] on button "Run ⇧↵" at bounding box center [818, 314] width 313 height 30
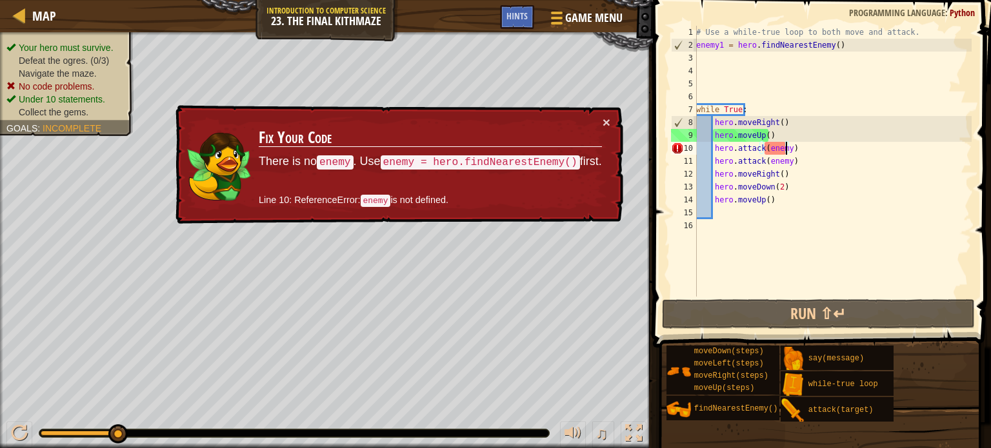
scroll to position [6, 7]
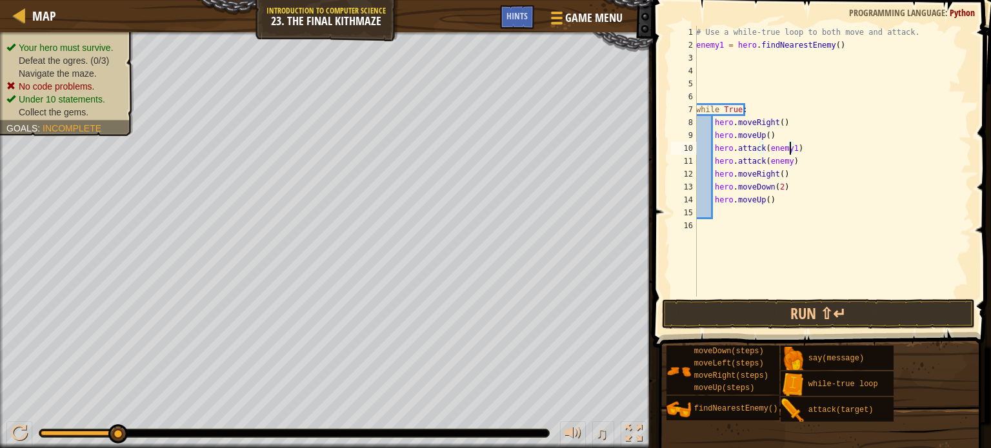
click at [783, 159] on div "# Use a while-true loop to both move and attack. enemy1 = hero . findNearestEne…" at bounding box center [833, 174] width 278 height 297
click at [785, 162] on div "# Use a while-true loop to both move and attack. enemy1 = hero . findNearestEne…" at bounding box center [833, 174] width 278 height 297
click at [745, 305] on button "Run ⇧↵" at bounding box center [818, 314] width 313 height 30
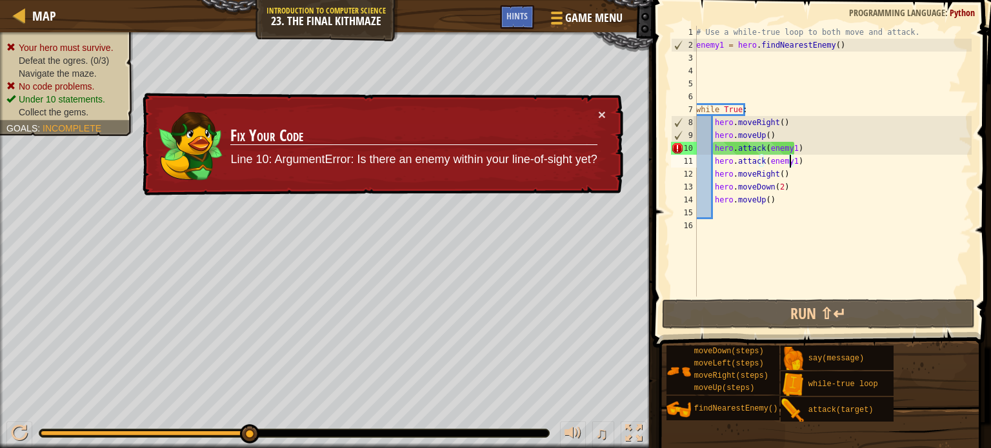
click at [789, 149] on div "# Use a while-true loop to both move and attack. enemy1 = hero . findNearestEne…" at bounding box center [833, 174] width 278 height 297
click at [599, 110] on button "×" at bounding box center [602, 115] width 8 height 14
drag, startPoint x: 840, startPoint y: 46, endPoint x: 657, endPoint y: 43, distance: 182.6
click at [657, 43] on div "hero.attack(enemy1) 1 2 3 4 5 6 7 8 9 10 11 12 13 14 15 16 # Use a while-true l…" at bounding box center [820, 199] width 342 height 386
click at [766, 112] on div "# Use a while-true loop to both move and attack. enemy1 = hero . findNearestEne…" at bounding box center [833, 174] width 278 height 297
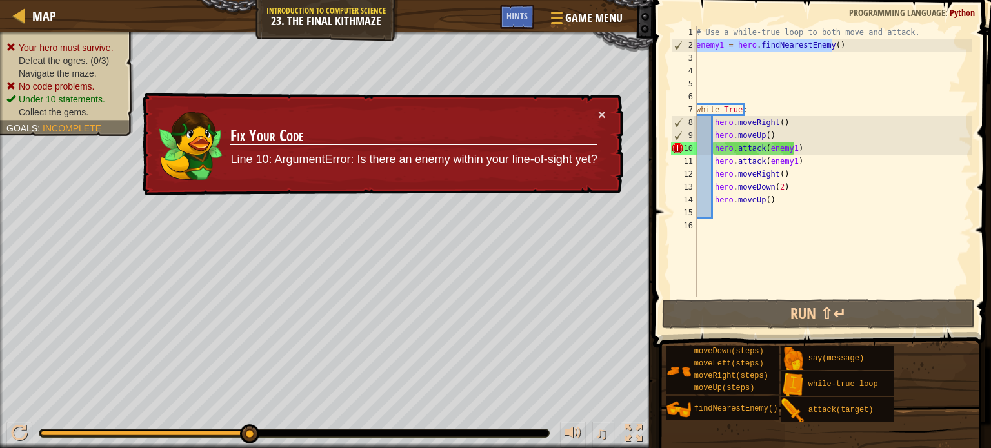
type textarea "while True:"
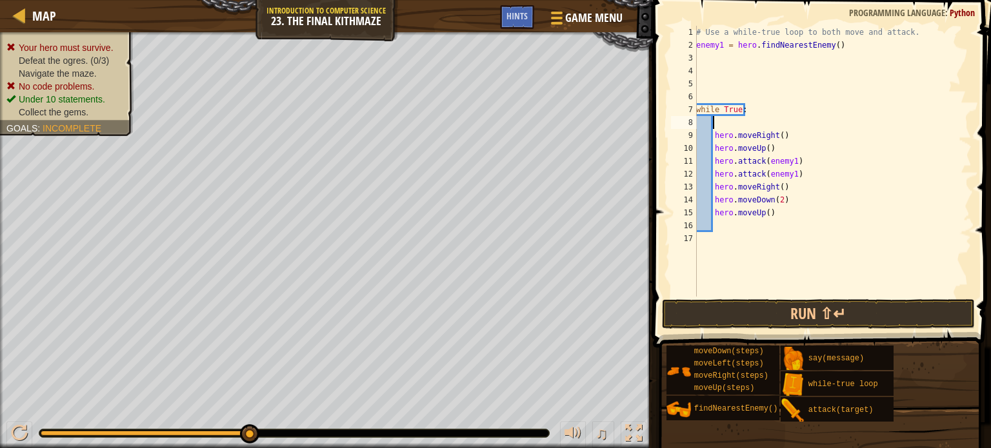
paste textarea "enemy1 = hero.findNearestEnemy()"
click at [715, 122] on div "# Use a while-true loop to both move and attack. enemy1 = hero . findNearestEne…" at bounding box center [833, 174] width 278 height 297
click at [781, 148] on div "# Use a while-true loop to both move and attack. enemy1 = hero . findNearestEne…" at bounding box center [833, 174] width 278 height 297
type textarea "hero.moveUp()"
paste textarea "enemy1 = hero.findNearestEnemy()"
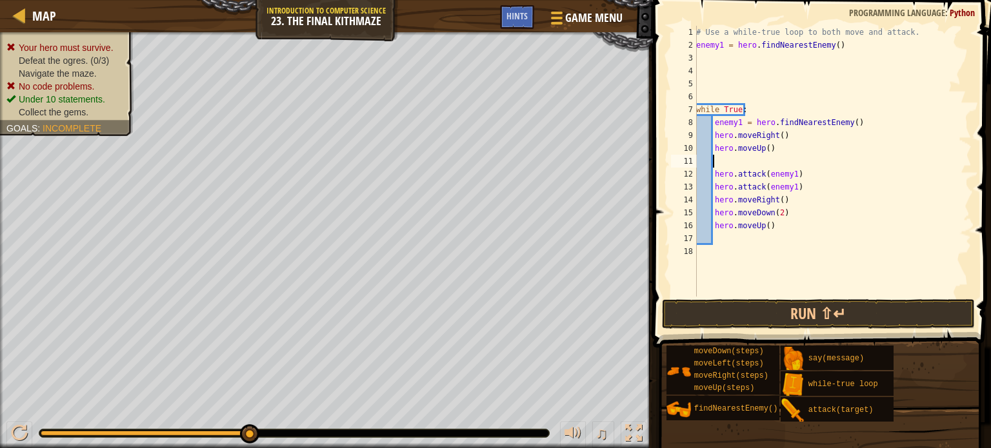
type textarea "enemy1 = hero.findNearestEnemy()"
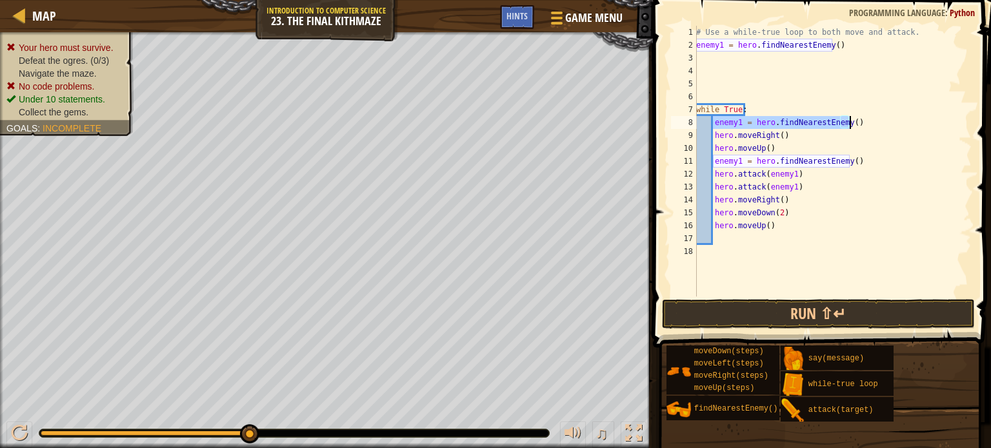
drag, startPoint x: 715, startPoint y: 123, endPoint x: 856, endPoint y: 128, distance: 140.8
click at [856, 128] on div "# Use a while-true loop to both move and attack. enemy1 = hero . findNearestEne…" at bounding box center [833, 174] width 278 height 297
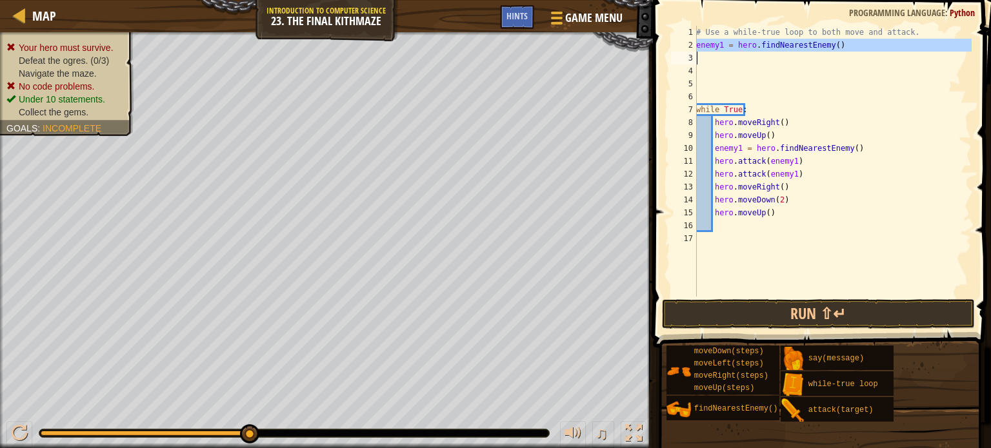
drag, startPoint x: 696, startPoint y: 46, endPoint x: 818, endPoint y: 48, distance: 122.0
click at [818, 48] on div "while True: 1 2 3 4 5 6 7 8 9 10 11 12 13 14 15 16 17 # Use a while-true loop t…" at bounding box center [820, 161] width 303 height 271
type textarea "enemy1 = hero.findNearestEnemy()"
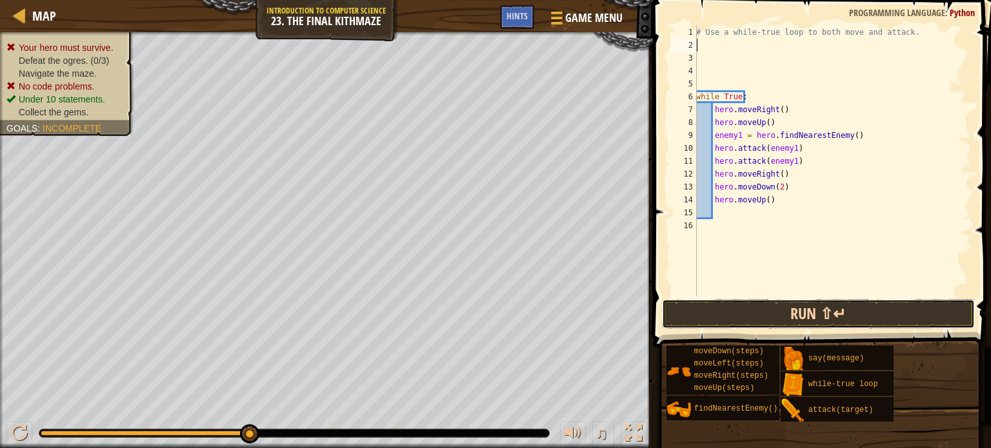
click at [791, 325] on button "Run ⇧↵" at bounding box center [818, 314] width 313 height 30
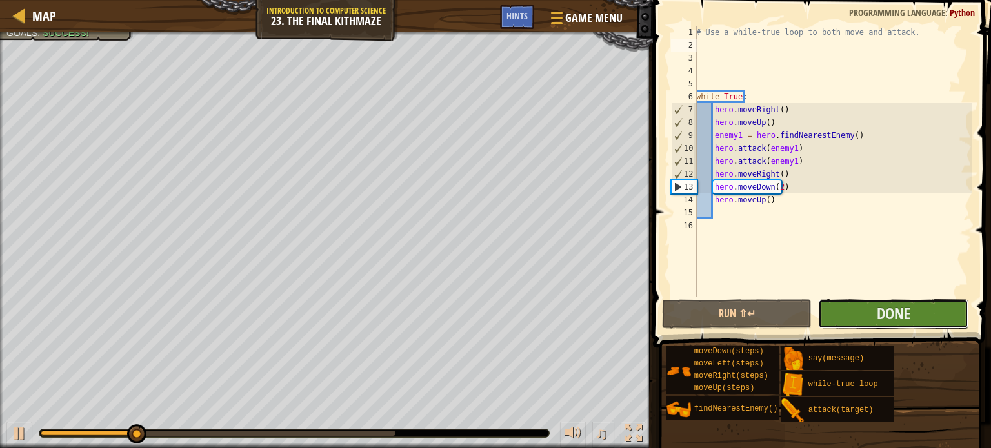
click at [860, 312] on button "Done" at bounding box center [893, 314] width 150 height 30
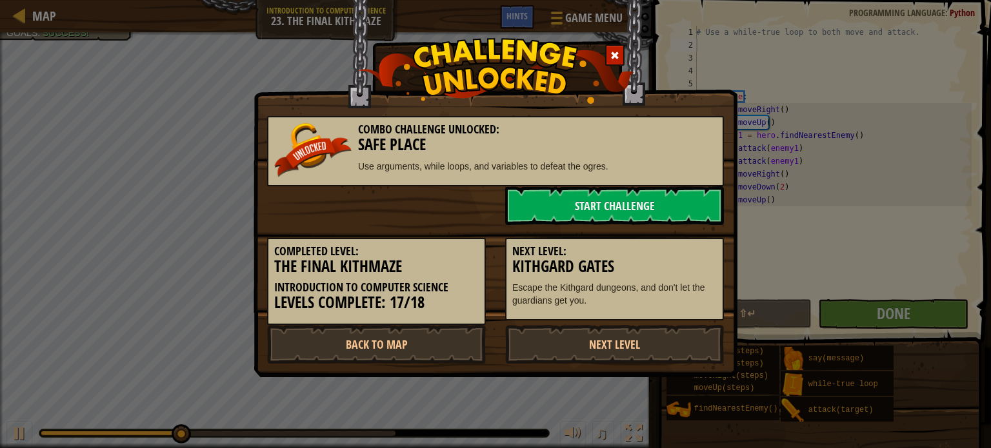
click at [612, 51] on span at bounding box center [614, 55] width 9 height 9
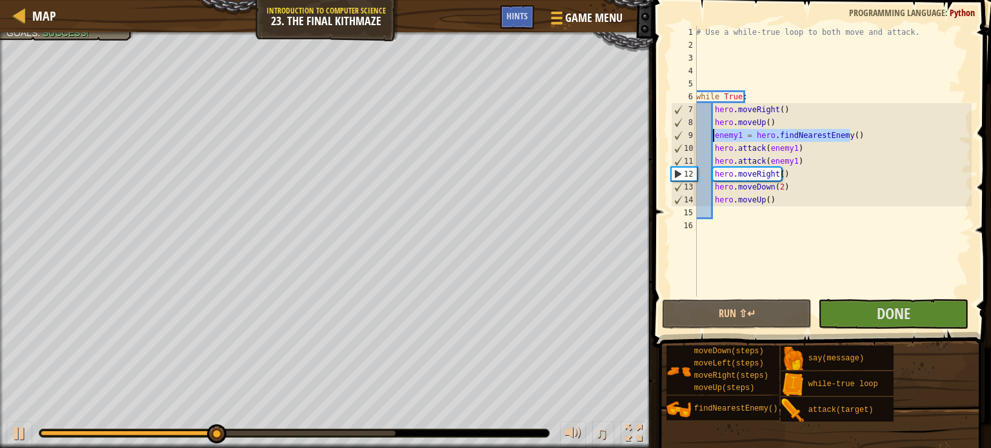
drag, startPoint x: 849, startPoint y: 132, endPoint x: 712, endPoint y: 134, distance: 136.8
click at [712, 134] on div "# Use a while-true loop to both move and attack. while True : hero . moveRight …" at bounding box center [833, 174] width 278 height 297
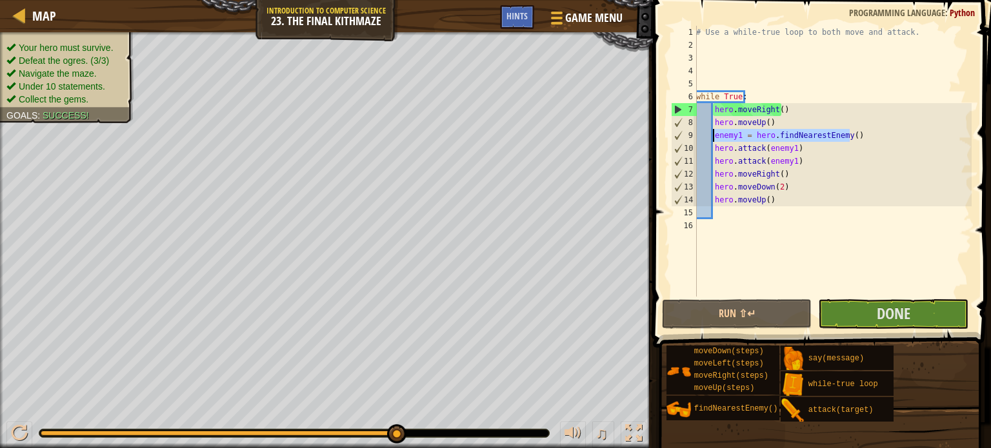
click at [741, 137] on div "# Use a while-true loop to both move and attack. while True : hero . moveRight …" at bounding box center [833, 161] width 278 height 271
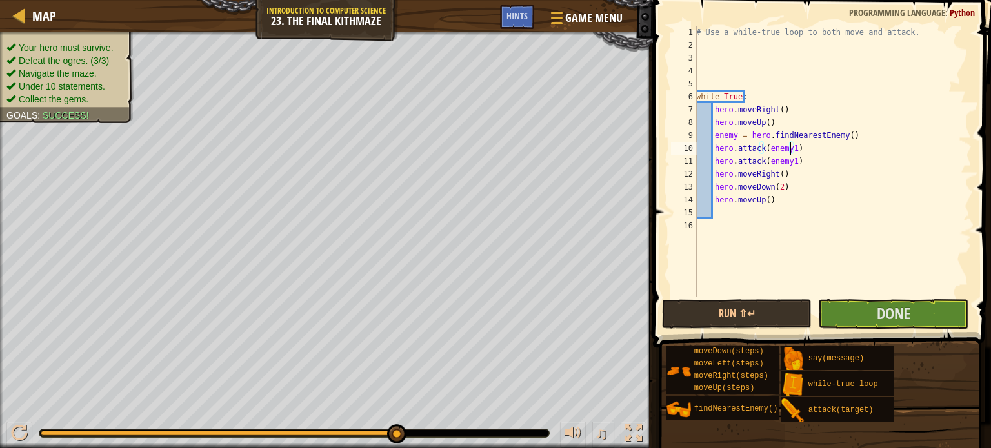
click at [791, 151] on div "# Use a while-true loop to both move and attack. while True : hero . moveRight …" at bounding box center [833, 174] width 278 height 297
type textarea "hero.attack(enemy)"
click at [776, 317] on button "Run ⇧↵" at bounding box center [737, 314] width 150 height 30
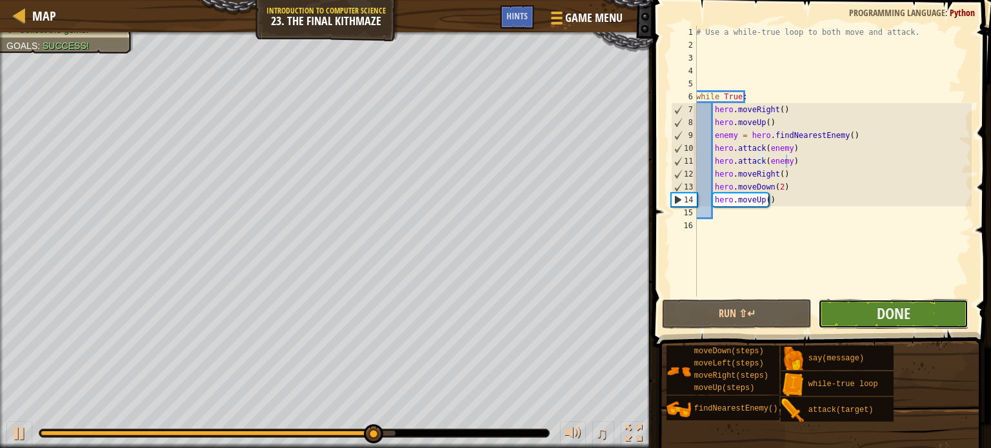
click at [863, 306] on button "Done" at bounding box center [893, 314] width 150 height 30
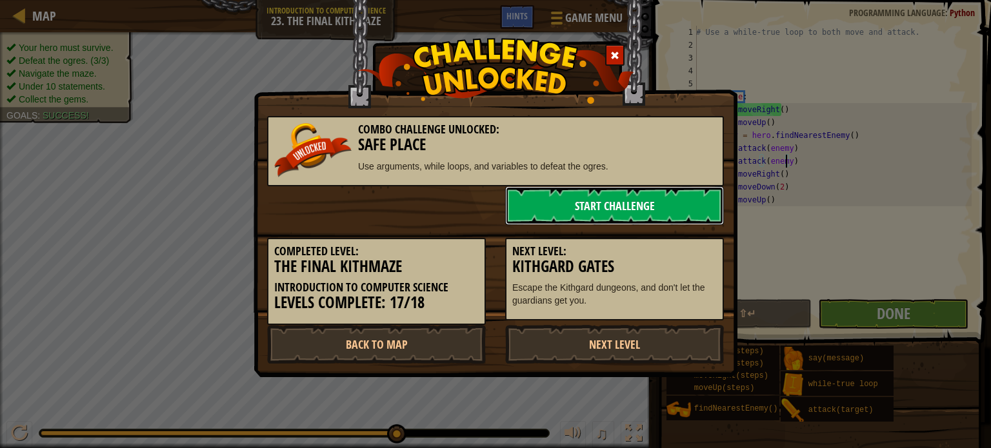
click at [639, 199] on link "Start Challenge" at bounding box center [614, 205] width 219 height 39
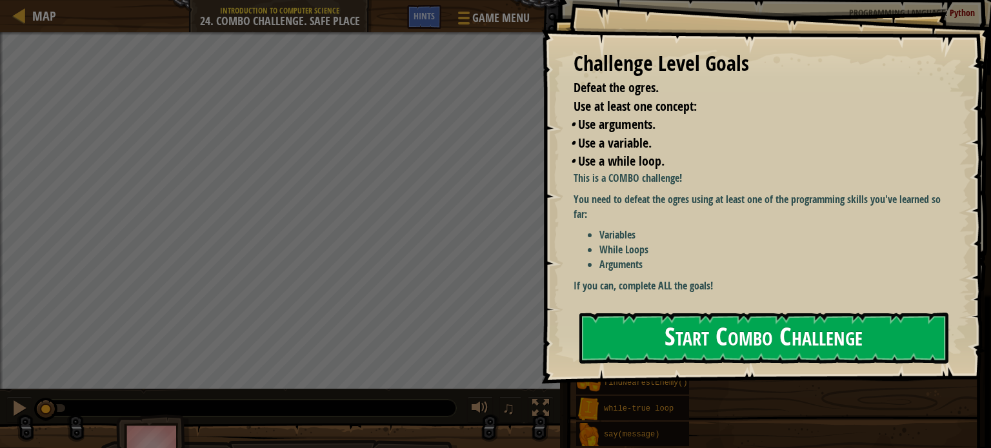
click at [720, 350] on button "Start Combo Challenge" at bounding box center [763, 338] width 369 height 51
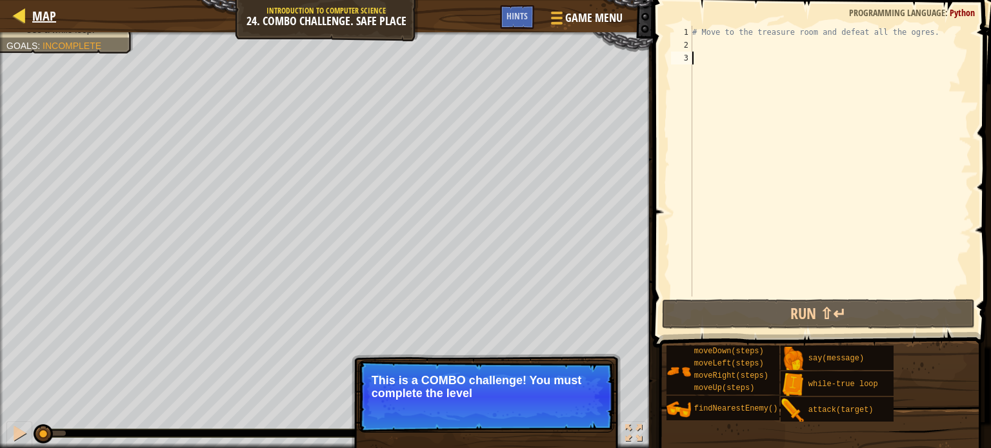
click at [28, 4] on div "Map" at bounding box center [41, 16] width 30 height 32
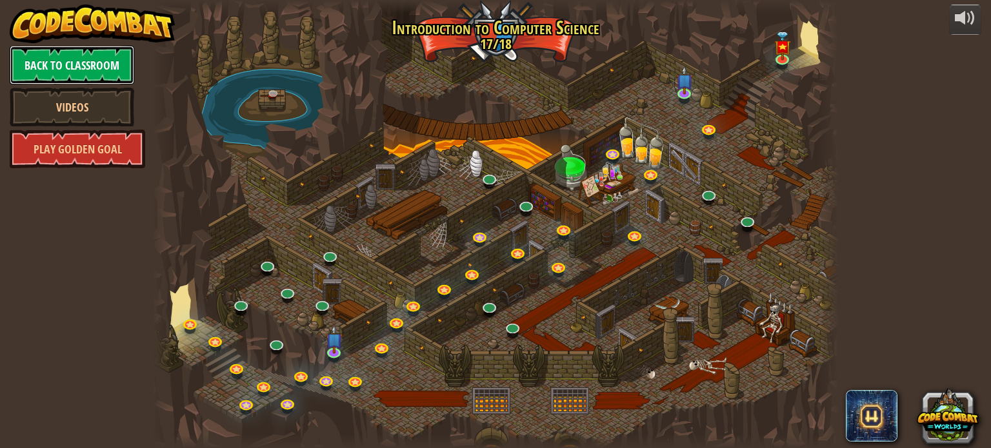
click at [50, 57] on link "Back to Classroom" at bounding box center [72, 65] width 125 height 39
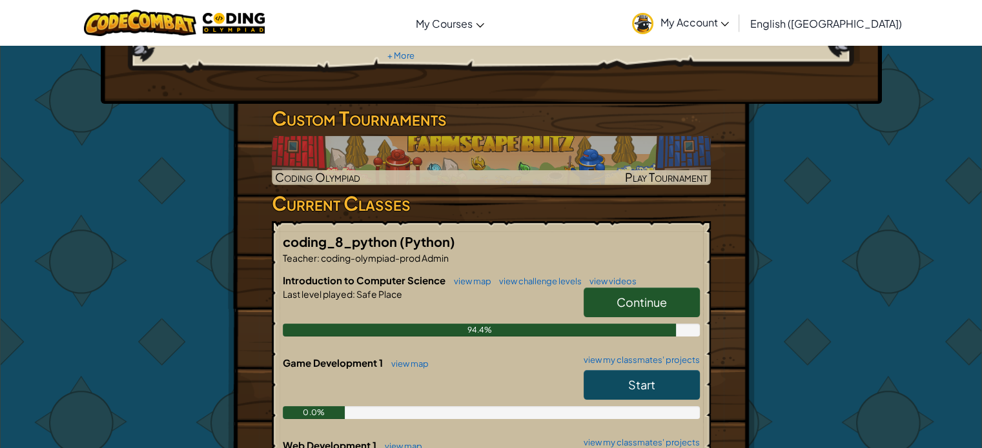
scroll to position [196, 0]
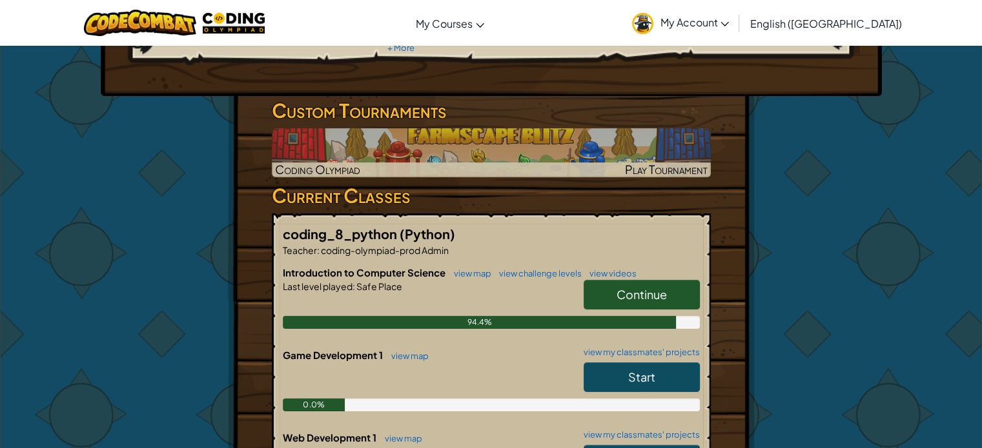
click at [618, 289] on span "Continue" at bounding box center [641, 294] width 50 height 15
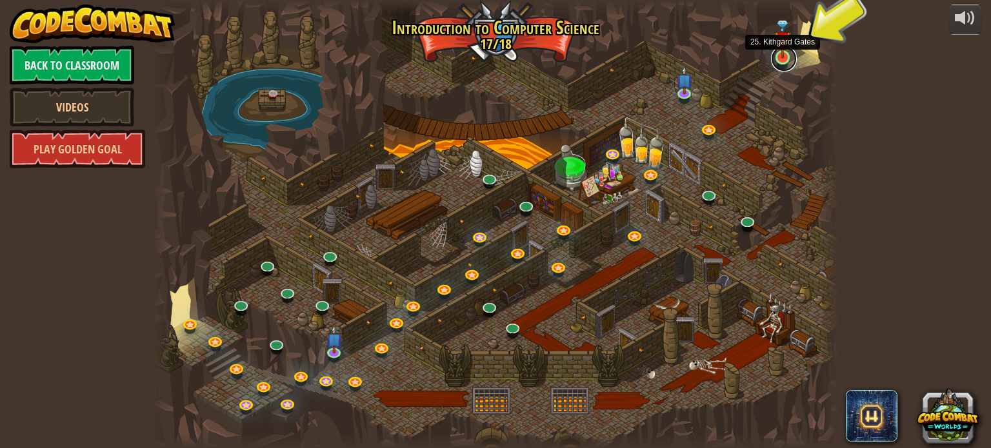
click at [785, 59] on link at bounding box center [784, 59] width 26 height 26
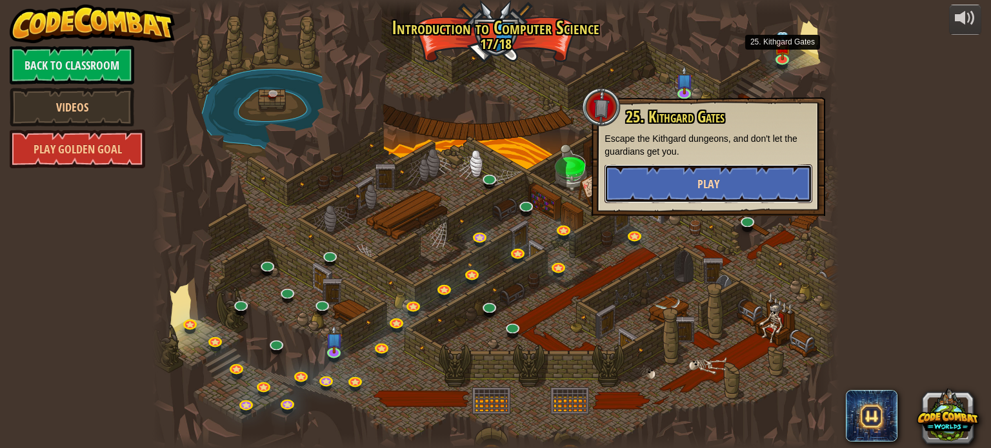
click at [746, 184] on button "Play" at bounding box center [709, 184] width 208 height 39
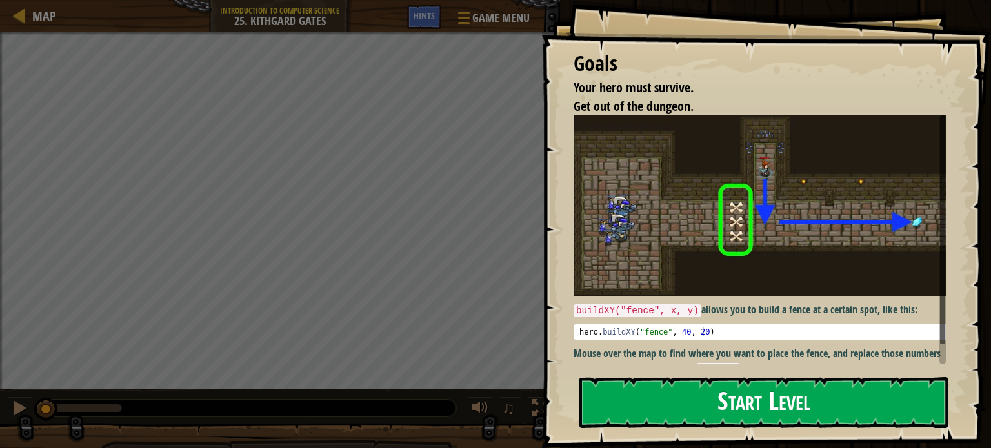
click at [805, 397] on button "Start Level" at bounding box center [763, 403] width 369 height 51
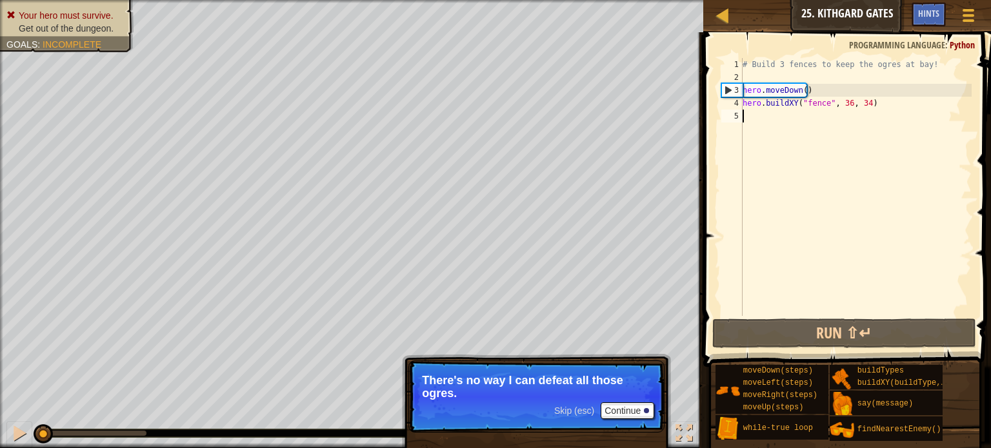
click at [594, 407] on span "Skip (esc)" at bounding box center [574, 411] width 40 height 10
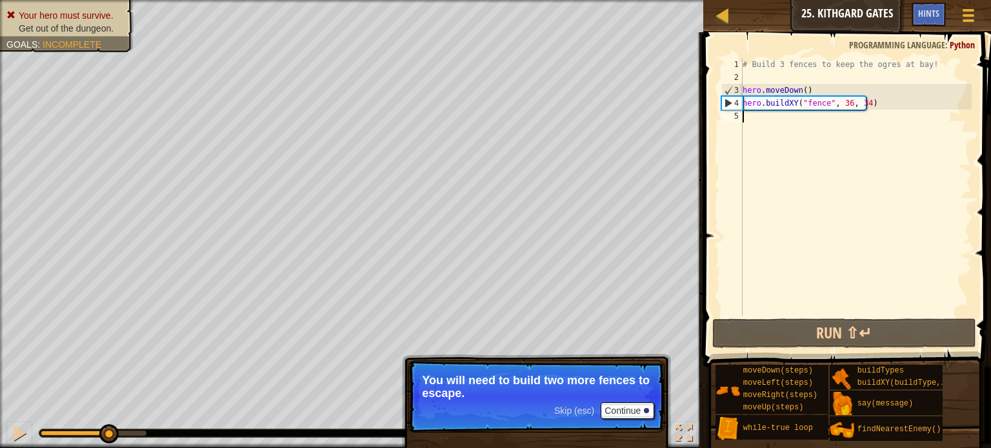
click at [746, 121] on div "# Build 3 fences to keep the ogres at bay! hero . moveDown ( ) hero . buildXY (…" at bounding box center [856, 200] width 232 height 284
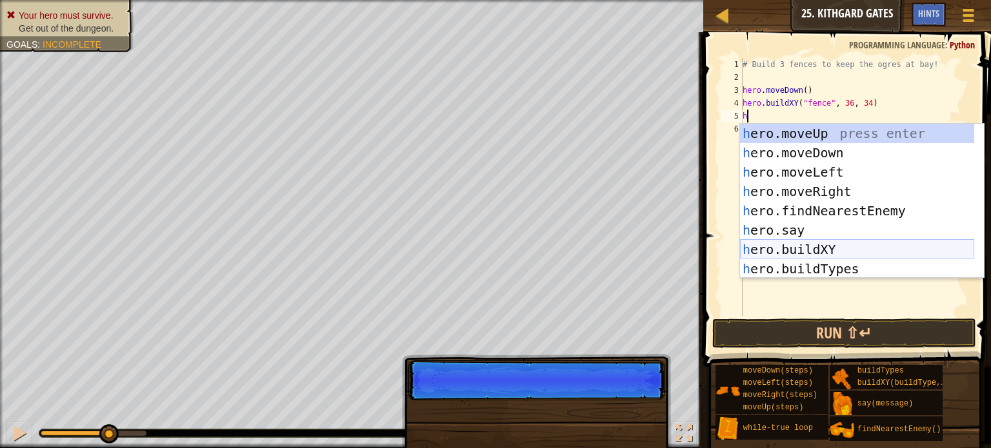
click at [839, 242] on div "h ero.moveUp press enter h ero.moveDown press enter h ero.moveLeft press enter …" at bounding box center [857, 221] width 234 height 194
type textarea "hero.buildXY("fence", 36, 30)"
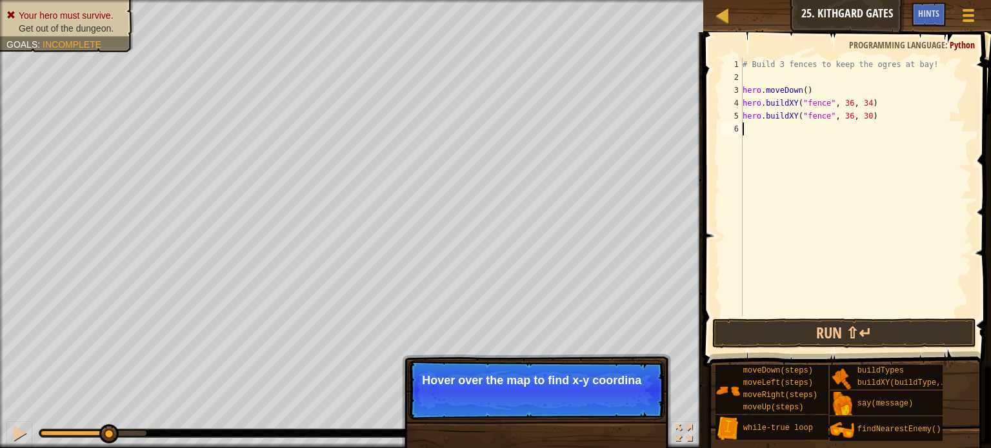
click at [774, 136] on div "# Build 3 fences to keep the ogres at bay! hero . moveDown ( ) hero . buildXY (…" at bounding box center [856, 200] width 232 height 284
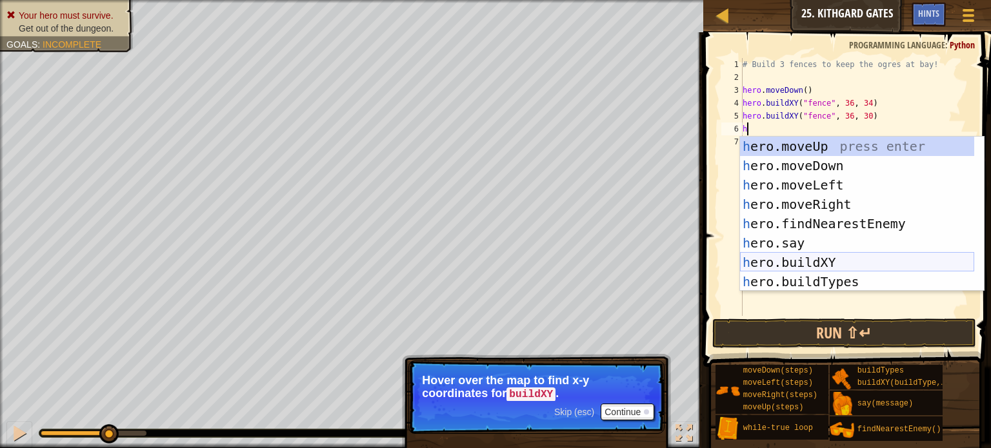
click at [836, 255] on div "h ero.moveUp press enter h ero.moveDown press enter h ero.moveLeft press enter …" at bounding box center [857, 234] width 234 height 194
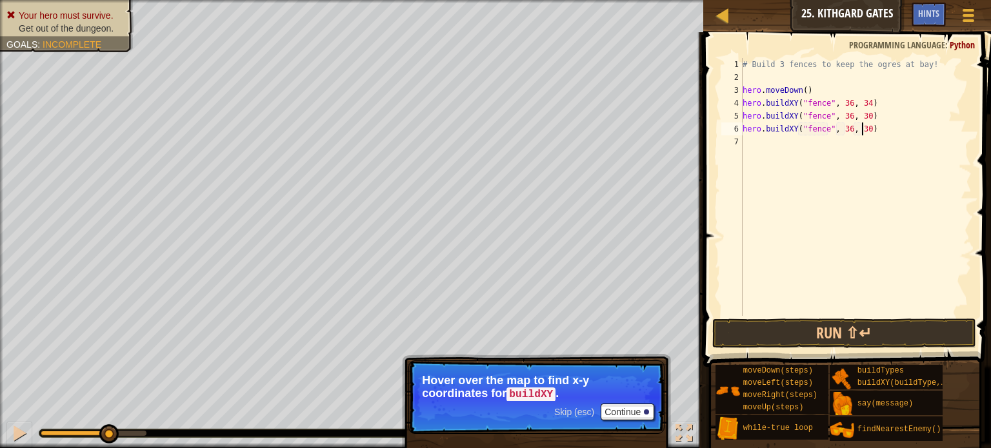
click at [862, 134] on div "# Build 3 fences to keep the ogres at bay! hero . moveDown ( ) hero . buildXY (…" at bounding box center [856, 200] width 232 height 284
type textarea "hero.buildXY("fence", 36, 27)"
click at [858, 343] on button "Run ⇧↵" at bounding box center [844, 334] width 264 height 30
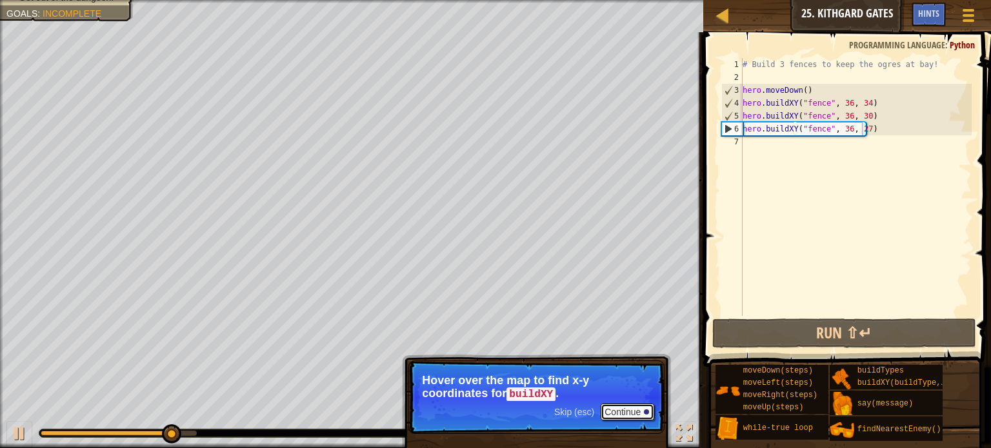
click at [635, 406] on button "Continue" at bounding box center [628, 412] width 54 height 17
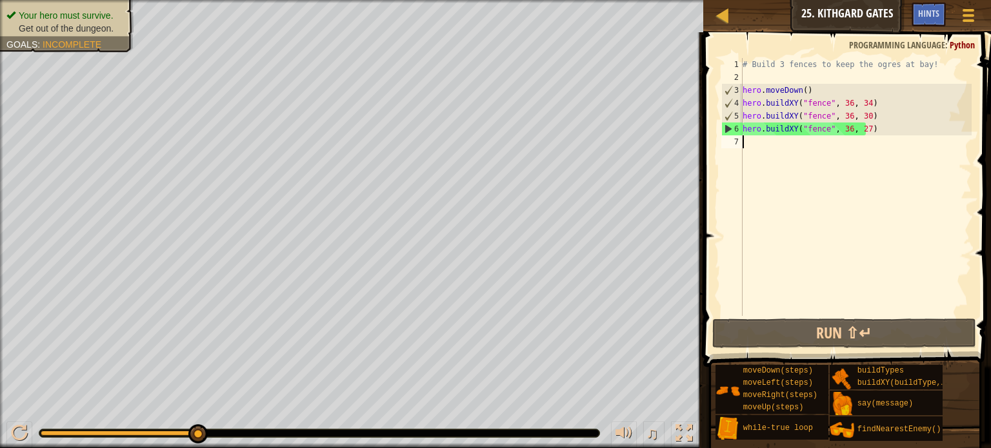
click at [761, 146] on div "# Build 3 fences to keep the ogres at bay! hero . moveDown ( ) hero . buildXY (…" at bounding box center [856, 200] width 232 height 284
type textarea "h"
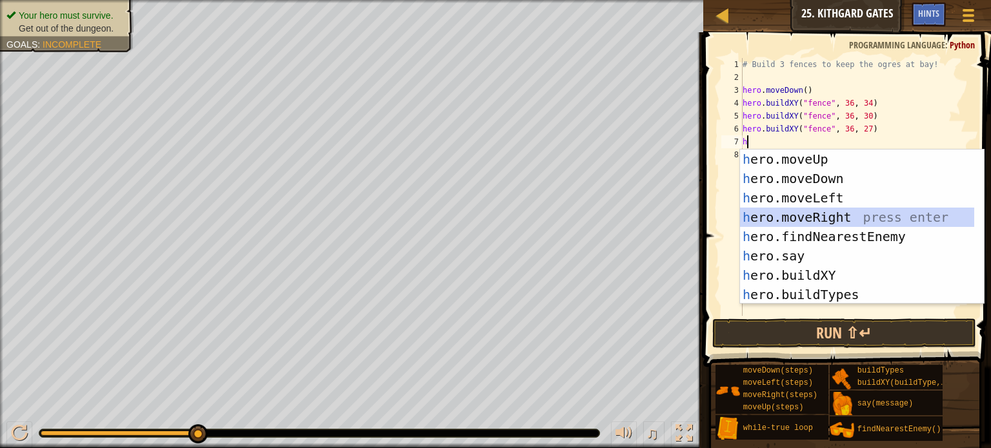
click at [836, 219] on div "h ero.moveUp press enter h ero.moveDown press enter h ero.moveLeft press enter …" at bounding box center [857, 247] width 234 height 194
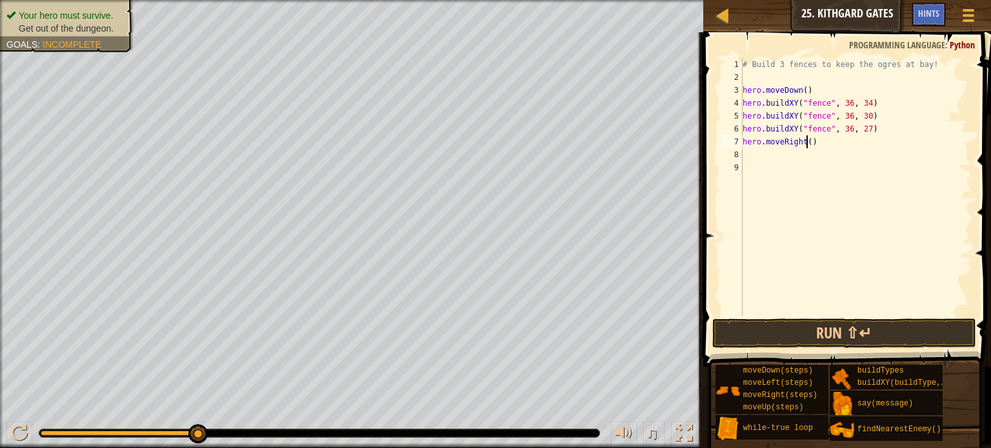
click at [808, 144] on div "# Build 3 fences to keep the ogres at bay! hero . moveDown ( ) hero . buildXY (…" at bounding box center [856, 200] width 232 height 284
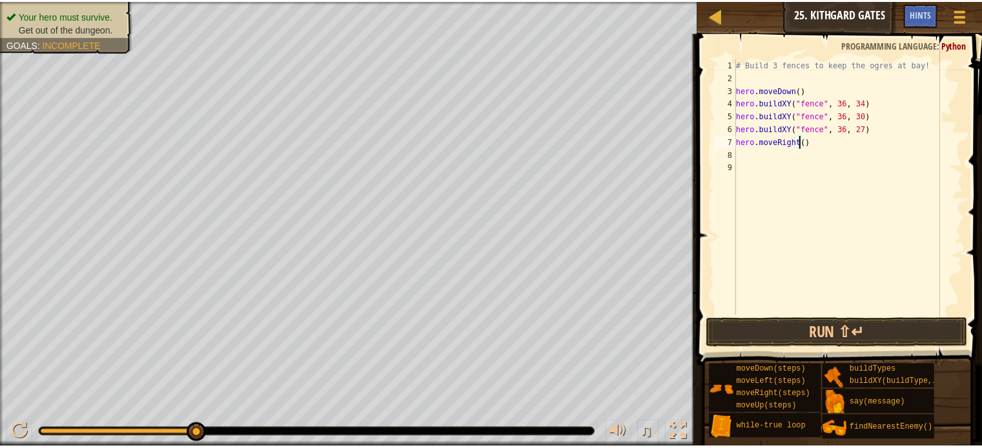
scroll to position [6, 5]
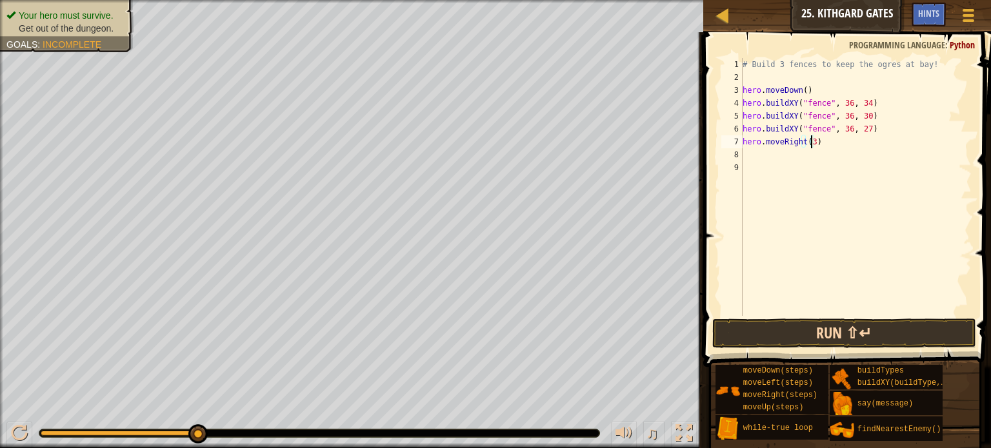
type textarea "hero.moveRight(3)"
click at [836, 319] on button "Run ⇧↵" at bounding box center [844, 334] width 264 height 30
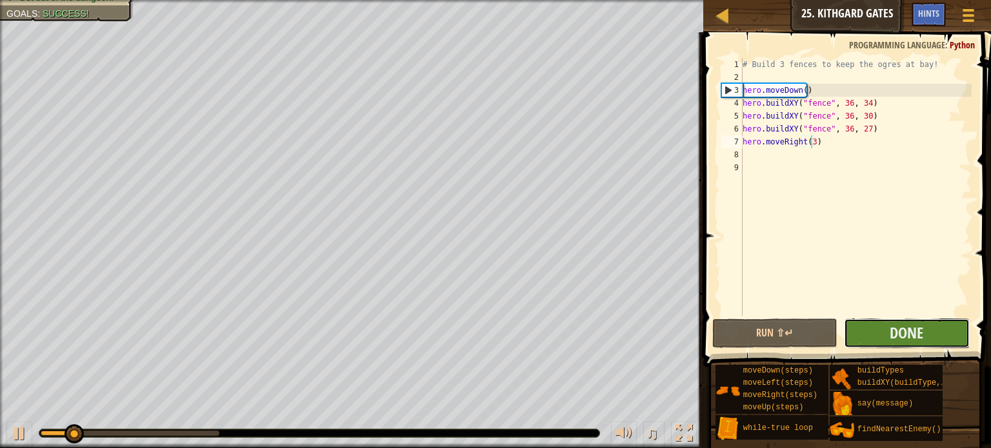
click at [889, 338] on button "Done" at bounding box center [907, 334] width 126 height 30
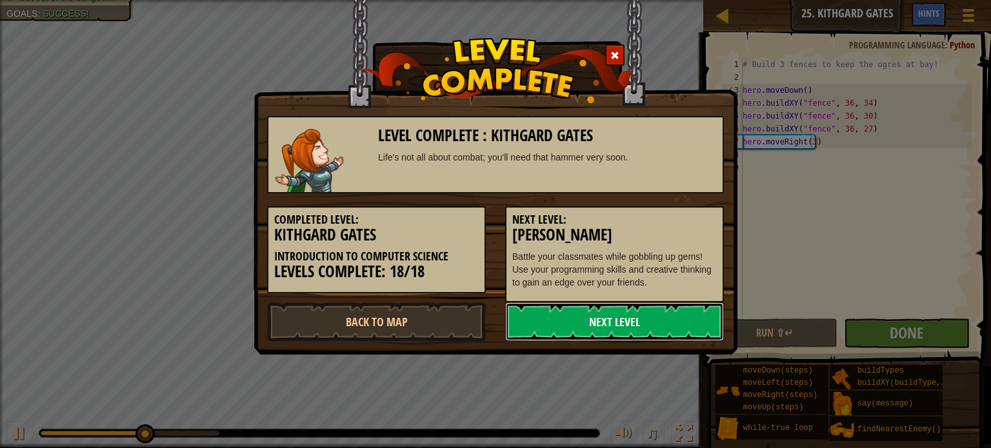
click at [617, 330] on link "Next Level" at bounding box center [614, 322] width 219 height 39
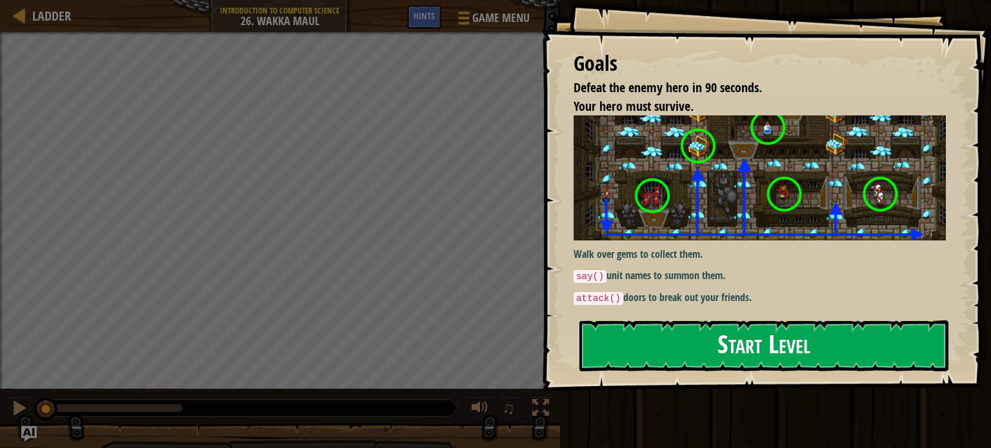
click at [761, 343] on button "Start Level" at bounding box center [763, 346] width 369 height 51
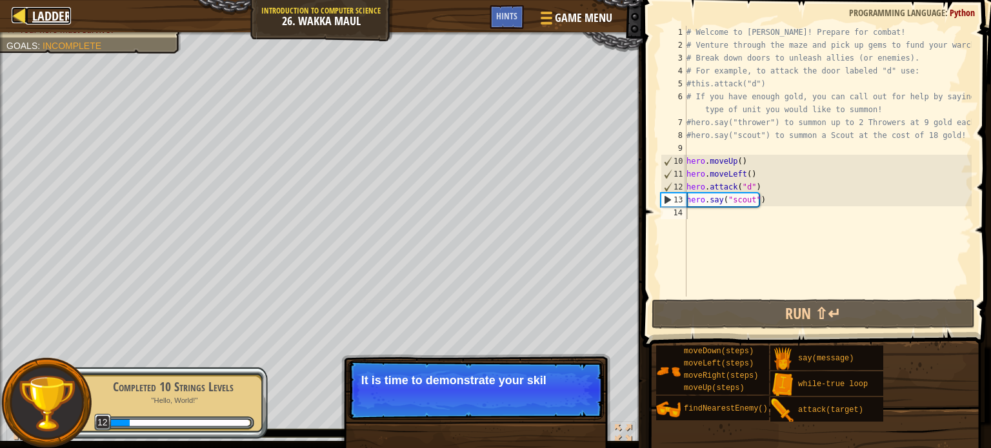
click at [35, 10] on span "Ladder" at bounding box center [51, 15] width 39 height 17
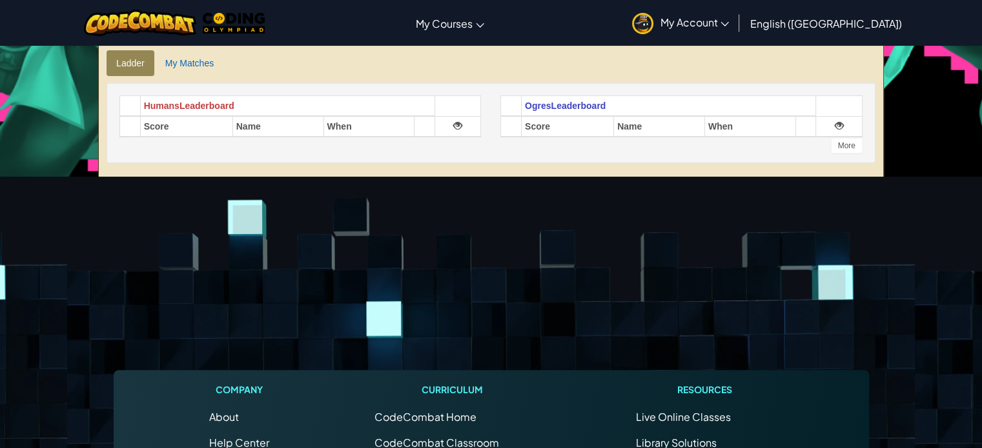
scroll to position [5, 0]
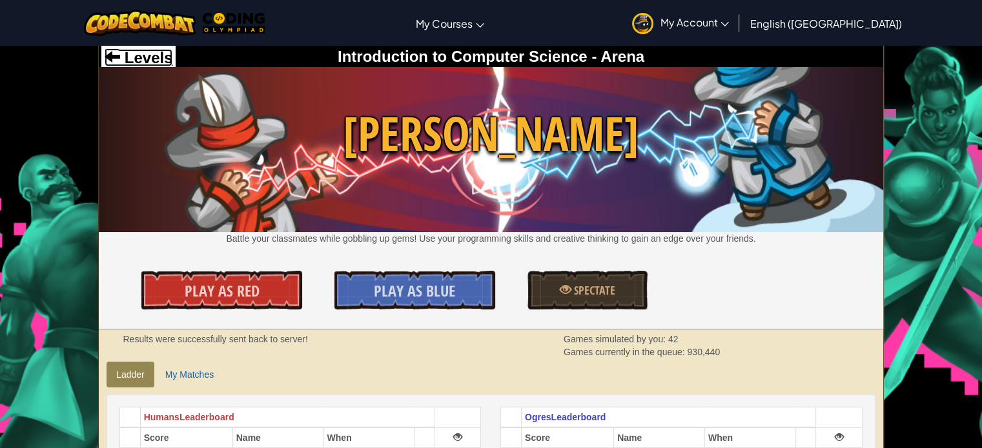
click at [120, 65] on span "Levels" at bounding box center [146, 57] width 52 height 17
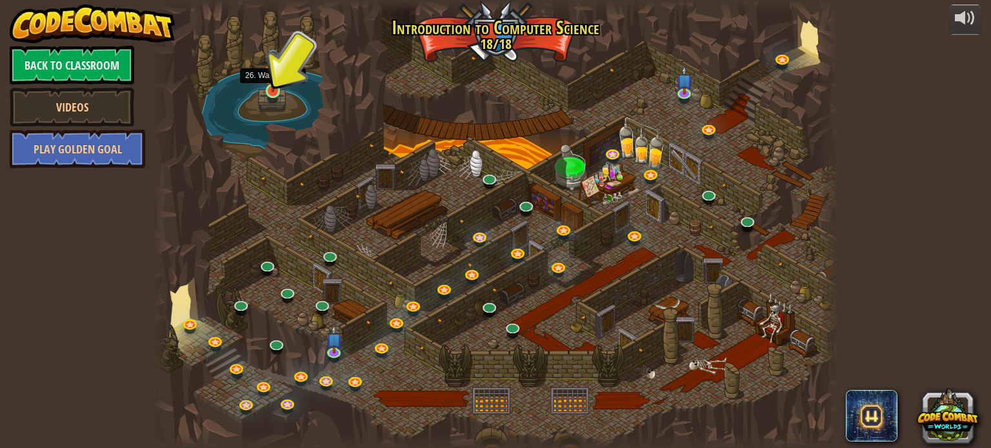
click at [271, 88] on img at bounding box center [273, 70] width 17 height 44
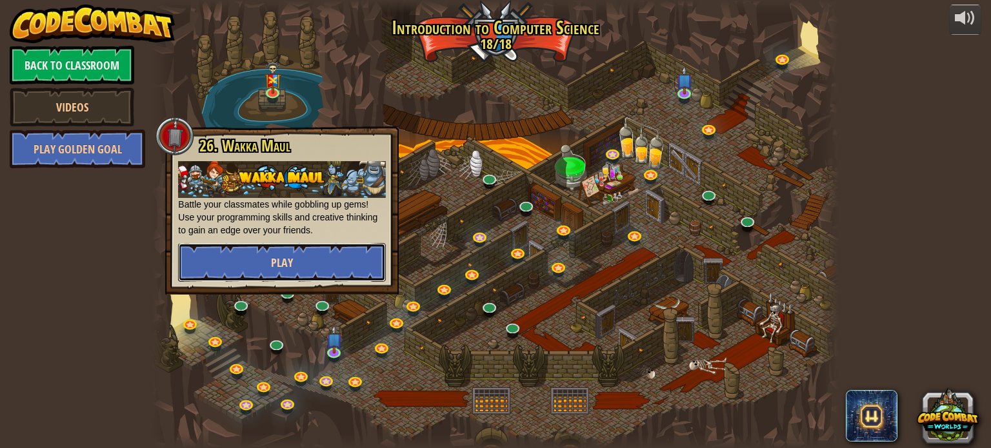
click at [276, 257] on span "Play" at bounding box center [282, 263] width 22 height 16
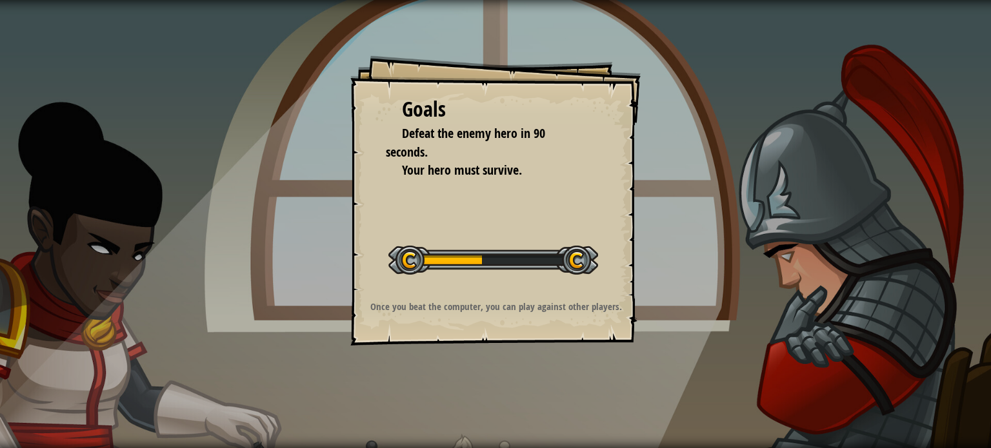
click at [276, 257] on div "Goals Defeat the enemy hero in 90 seconds. Your hero must survive. Start Level …" at bounding box center [495, 224] width 991 height 448
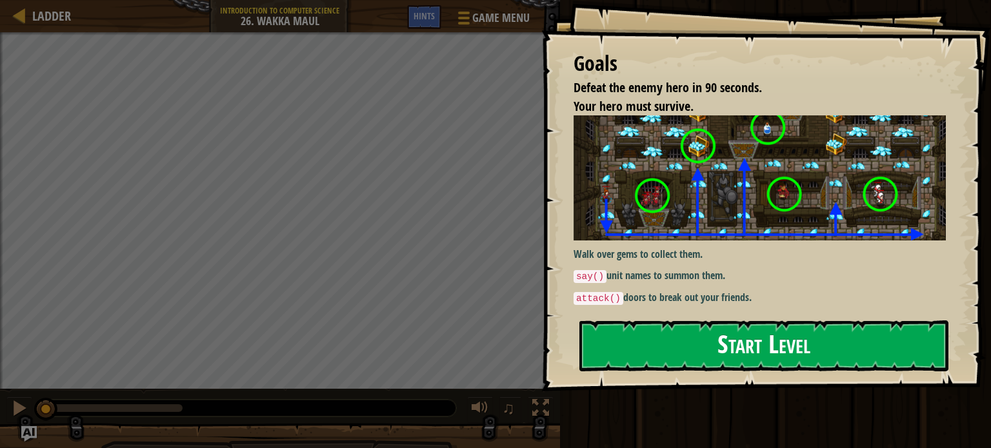
click at [750, 341] on button "Start Level" at bounding box center [763, 346] width 369 height 51
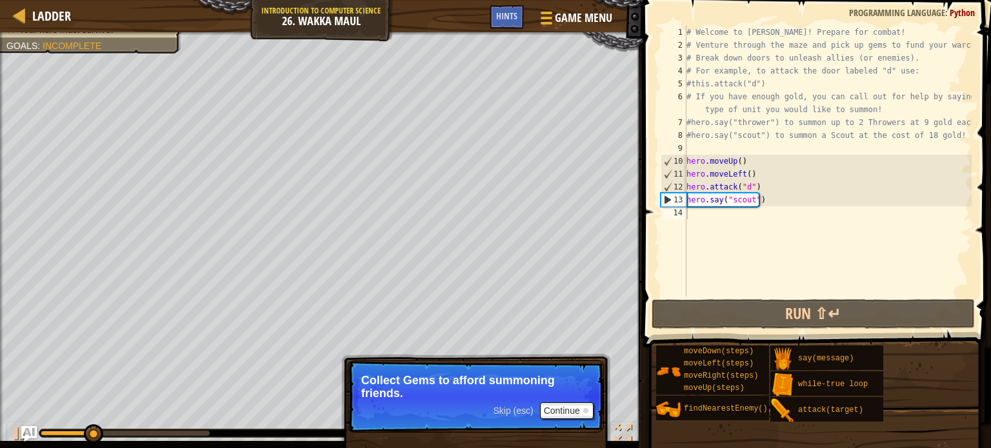
click at [516, 412] on span "Skip (esc)" at bounding box center [513, 411] width 40 height 10
click at [36, 11] on span "Ladder" at bounding box center [51, 15] width 39 height 17
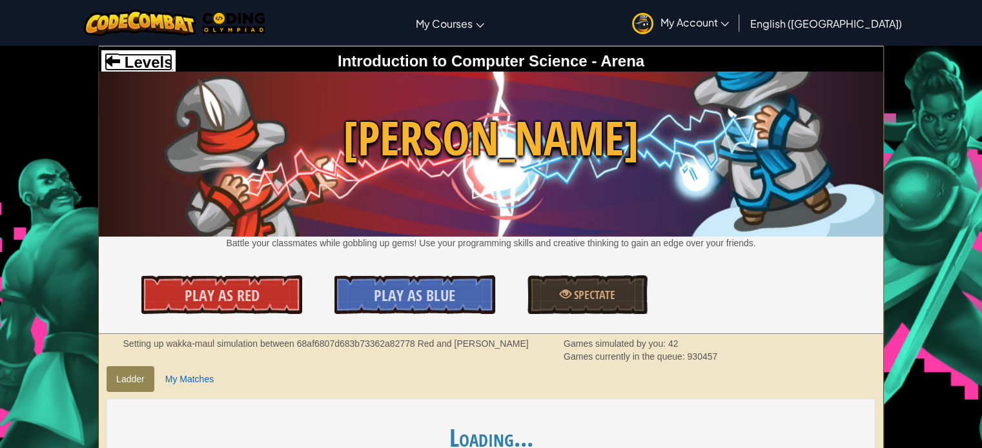
click at [128, 67] on span "Levels" at bounding box center [146, 62] width 52 height 17
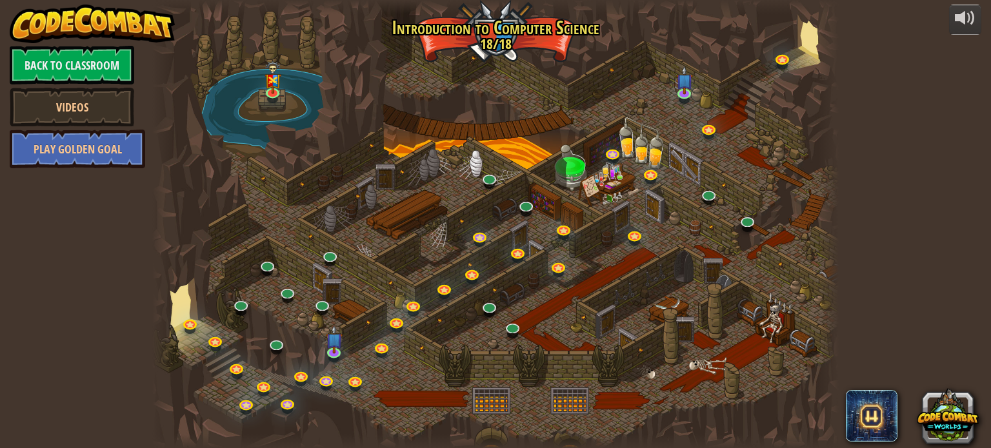
click at [96, 74] on link "Back to Classroom" at bounding box center [72, 65] width 125 height 39
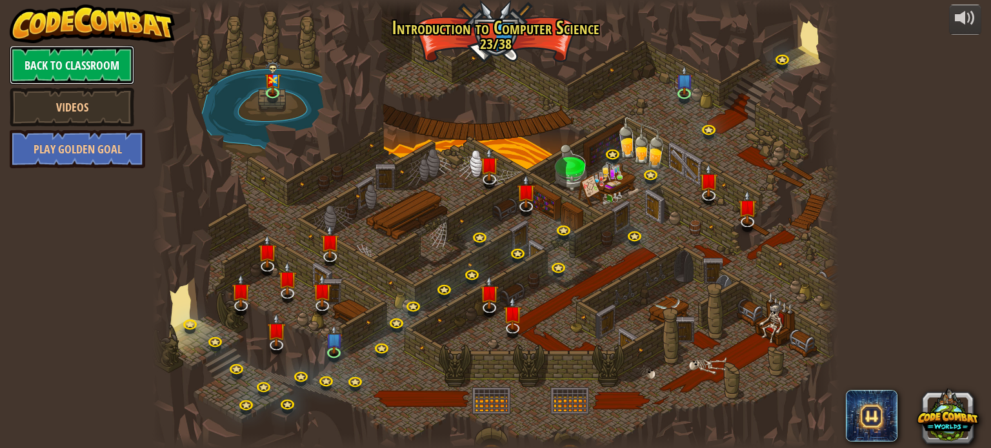
click at [67, 72] on link "Back to Classroom" at bounding box center [72, 65] width 125 height 39
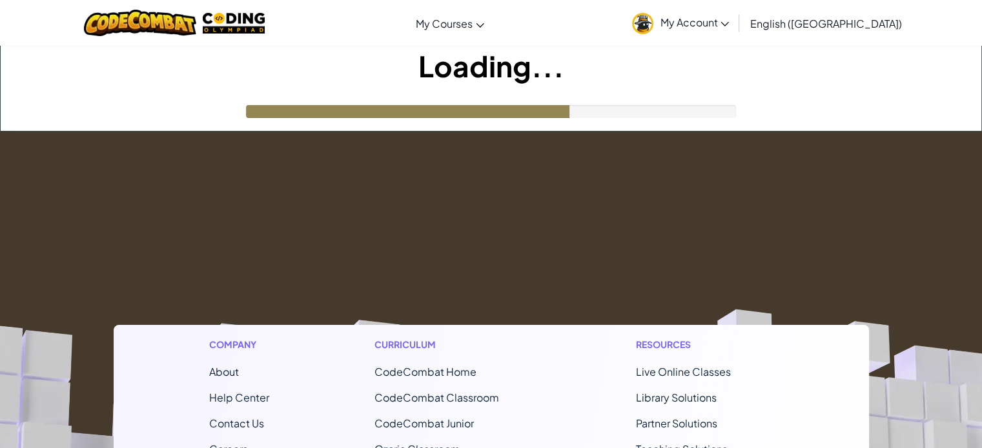
click at [168, 99] on div "Loading..." at bounding box center [491, 88] width 980 height 85
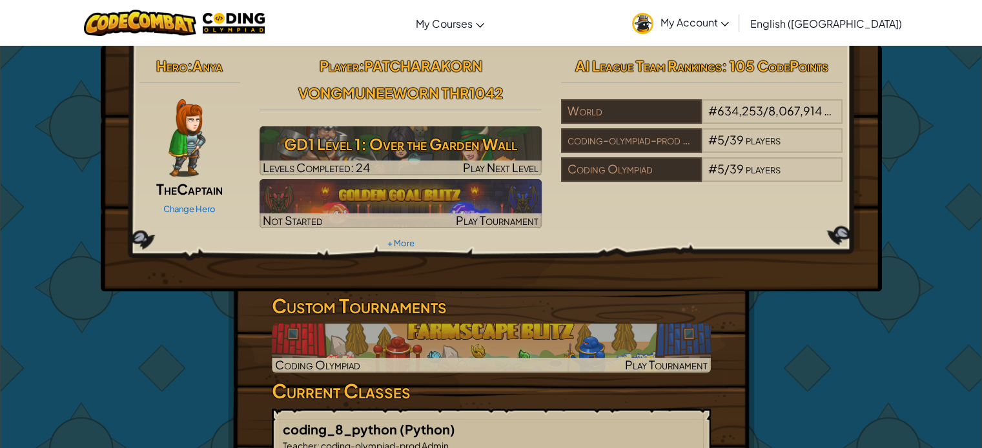
drag, startPoint x: 168, startPoint y: 99, endPoint x: 49, endPoint y: 92, distance: 118.9
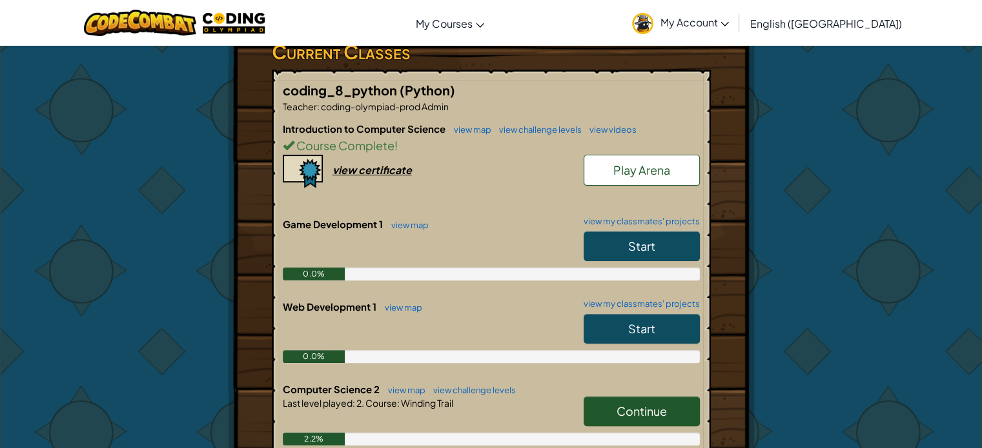
scroll to position [358, 0]
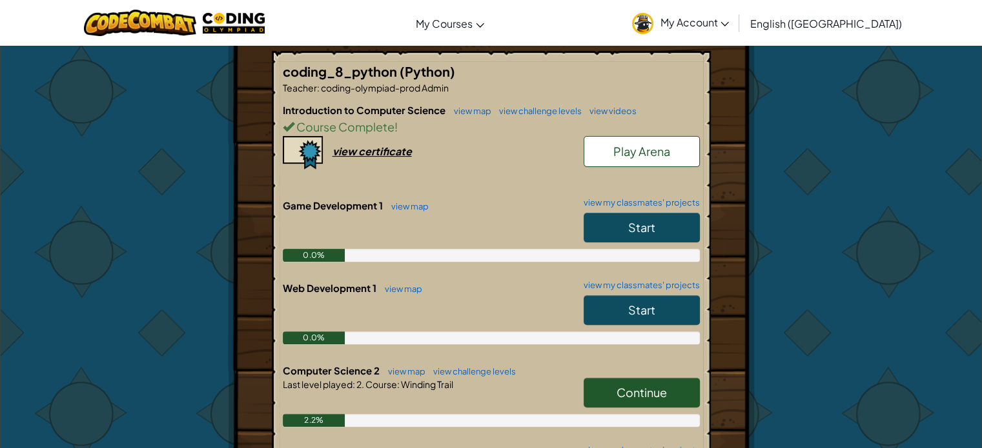
click at [643, 223] on span "Start" at bounding box center [641, 227] width 27 height 15
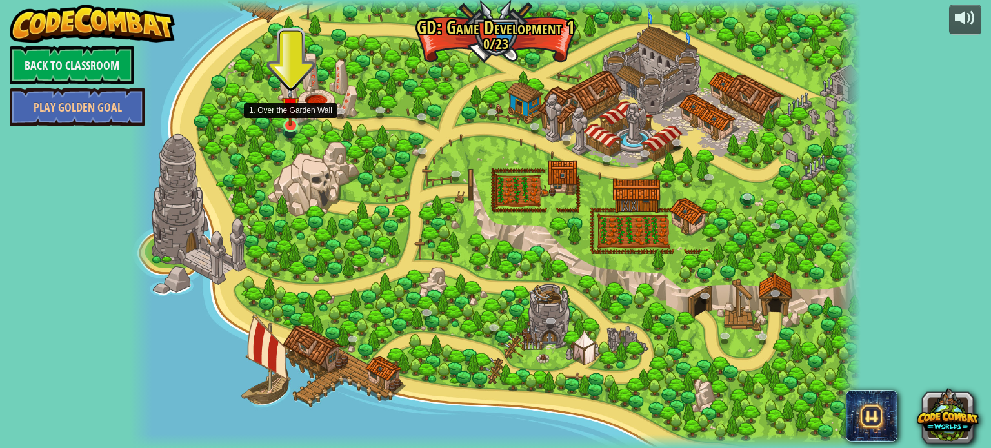
click at [287, 120] on img at bounding box center [290, 106] width 18 height 42
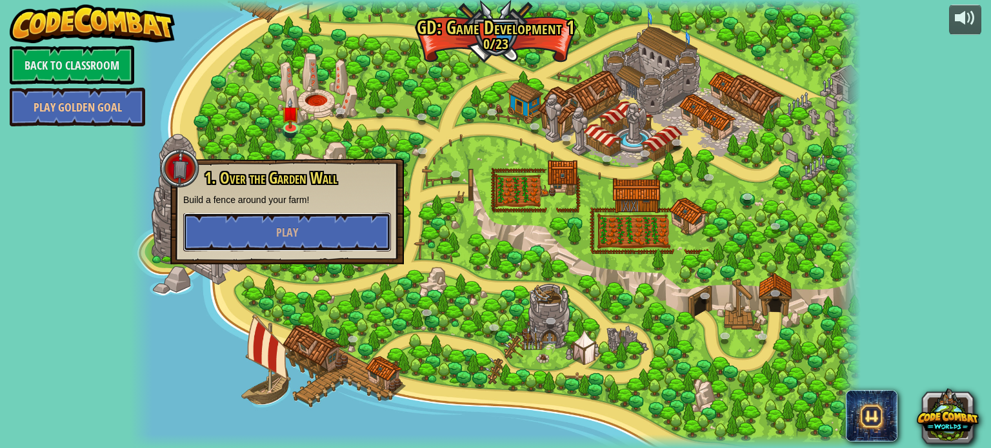
drag, startPoint x: 292, startPoint y: 231, endPoint x: 452, endPoint y: 186, distance: 166.1
click at [452, 186] on div "3. Hero's Journey (Locked) Spawn a player, and set a destination. 2. Click Gait…" at bounding box center [495, 224] width 730 height 448
click at [103, 63] on link "Back to Classroom" at bounding box center [72, 65] width 125 height 39
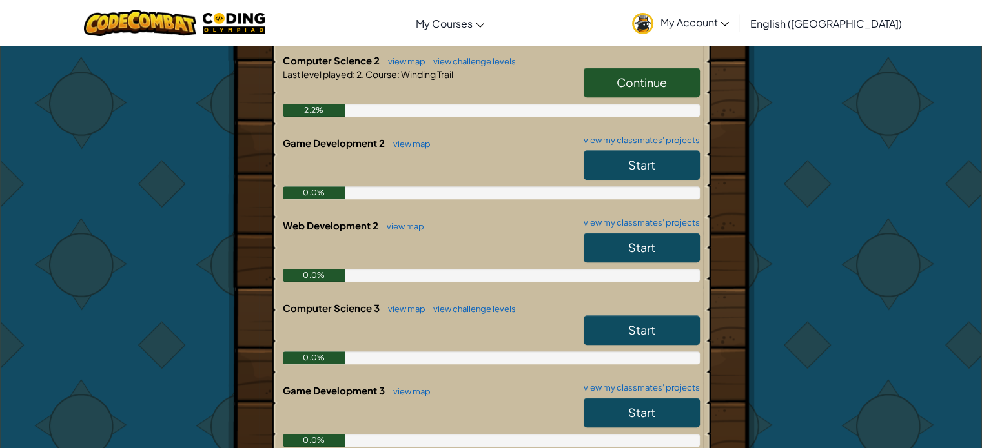
scroll to position [676, 0]
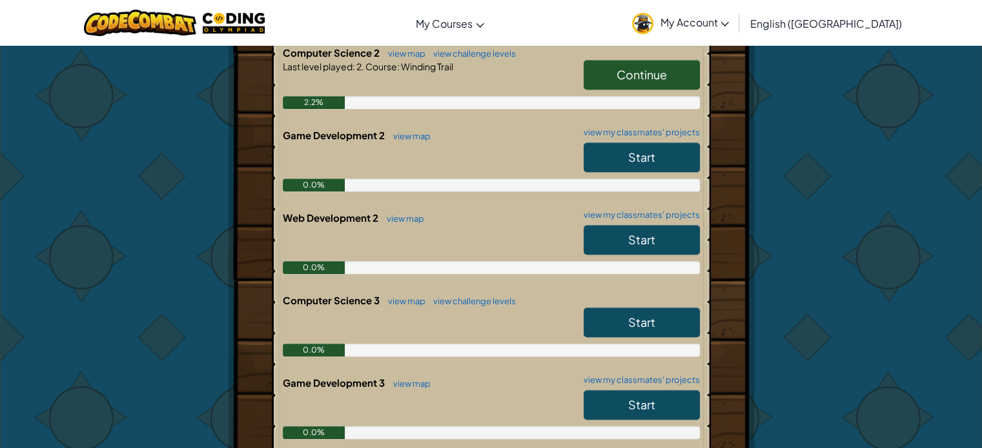
click at [623, 324] on link "Start" at bounding box center [641, 323] width 116 height 30
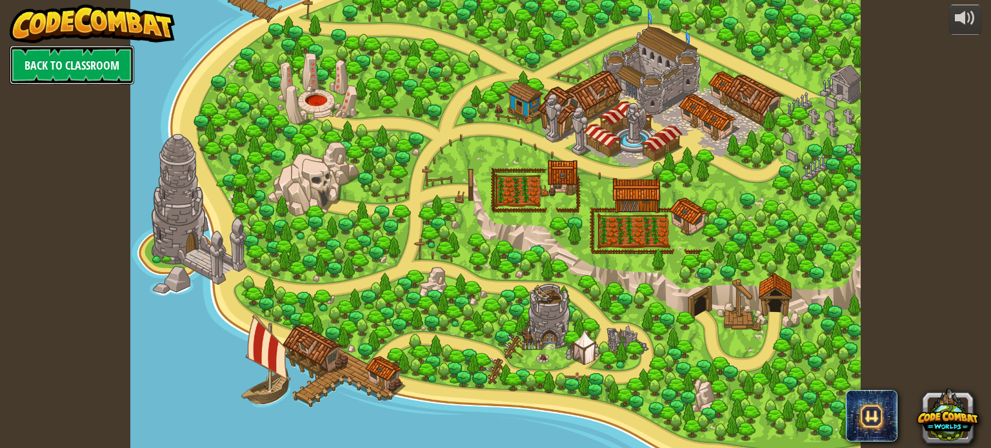
click at [87, 64] on link "Back to Classroom" at bounding box center [72, 65] width 125 height 39
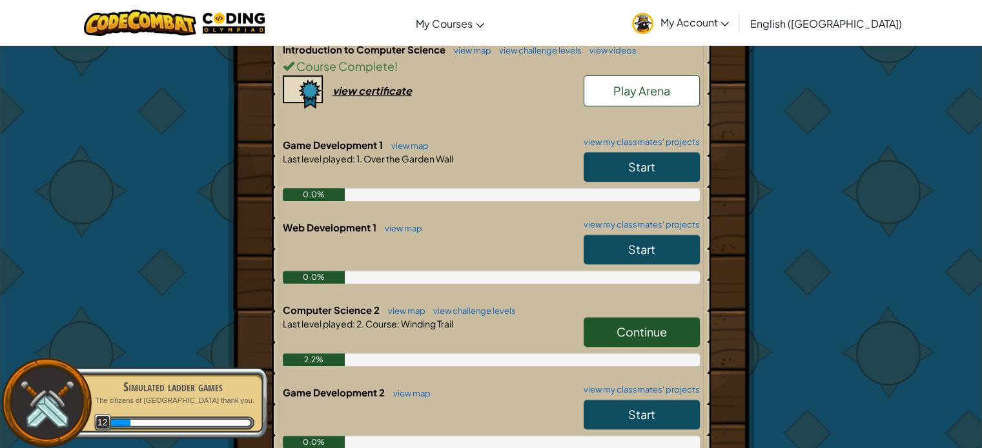
scroll to position [441, 0]
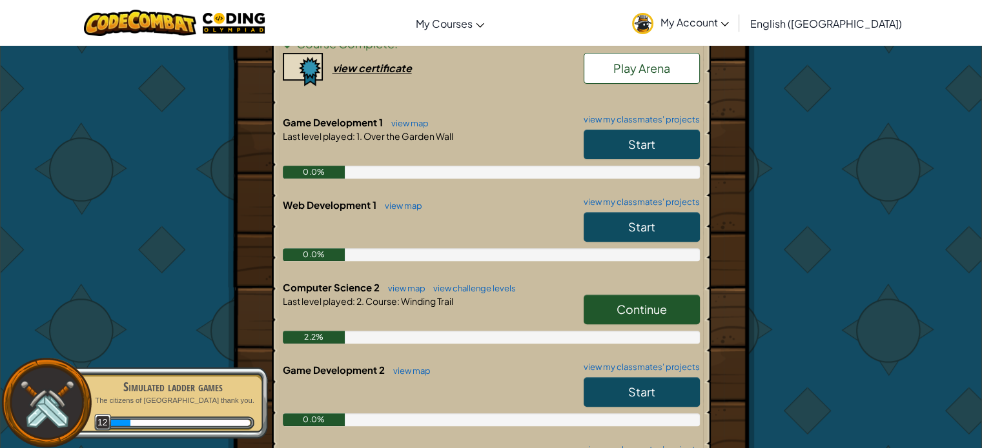
click at [614, 303] on link "Continue" at bounding box center [641, 310] width 116 height 30
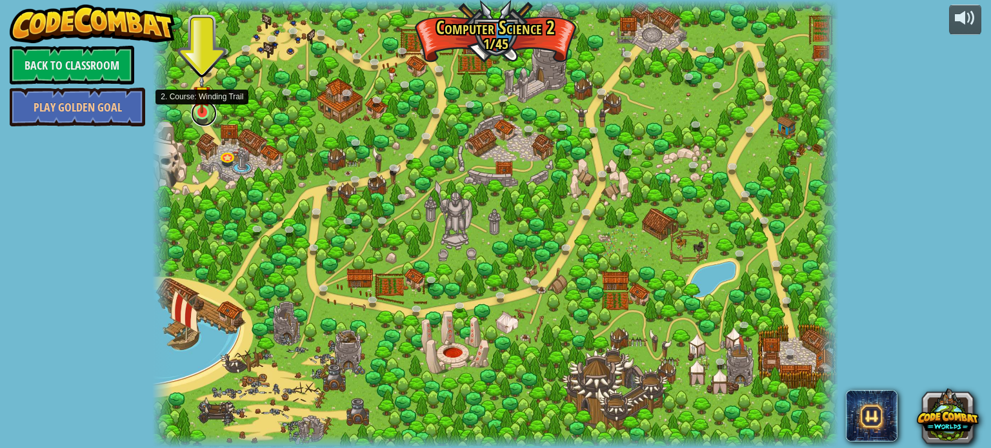
click at [205, 114] on link at bounding box center [204, 114] width 26 height 26
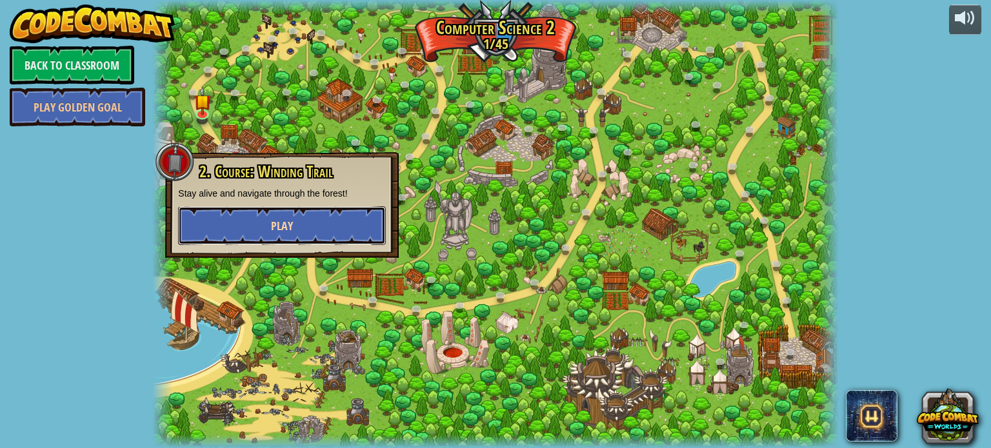
click at [246, 236] on button "Play" at bounding box center [282, 225] width 208 height 39
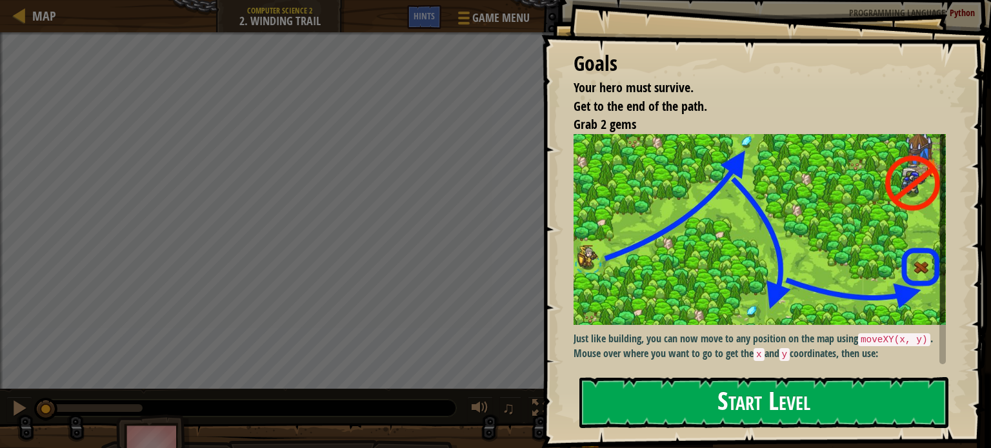
click at [740, 408] on button "Start Level" at bounding box center [763, 403] width 369 height 51
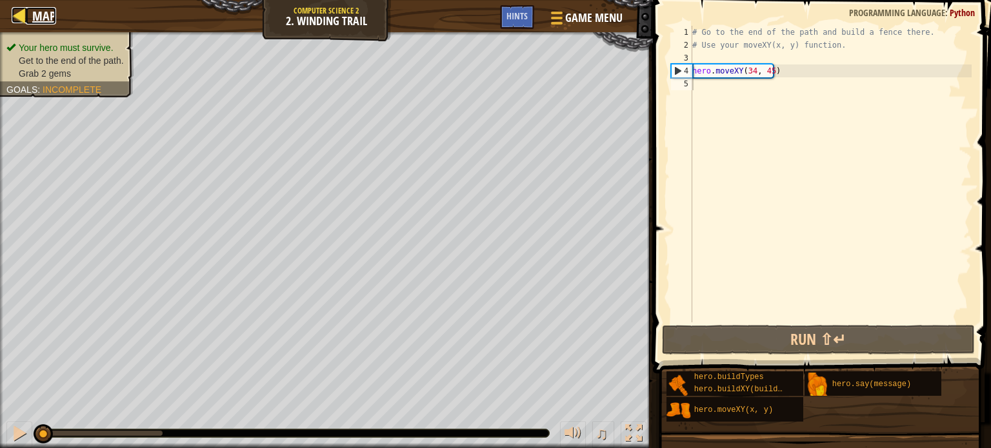
click at [42, 7] on span "Map" at bounding box center [44, 15] width 24 height 17
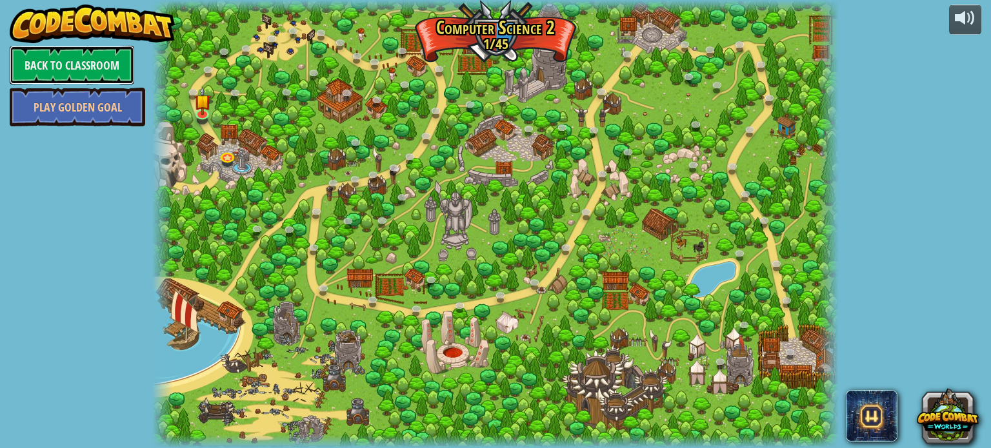
click at [56, 50] on link "Back to Classroom" at bounding box center [72, 65] width 125 height 39
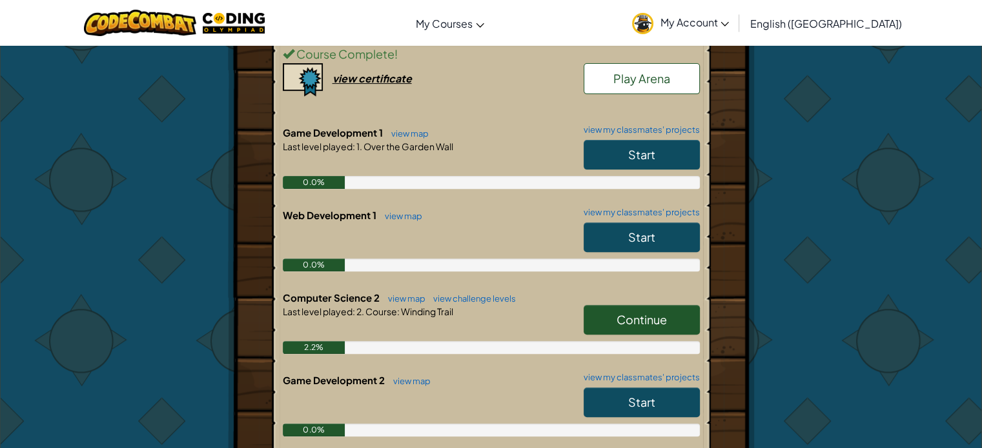
scroll to position [431, 0]
click at [610, 319] on link "Continue" at bounding box center [641, 320] width 116 height 30
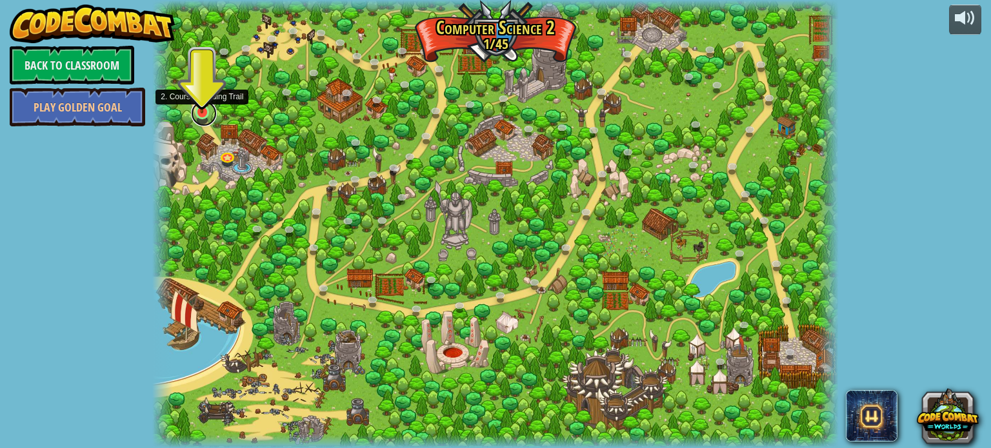
click at [206, 119] on link at bounding box center [204, 114] width 26 height 26
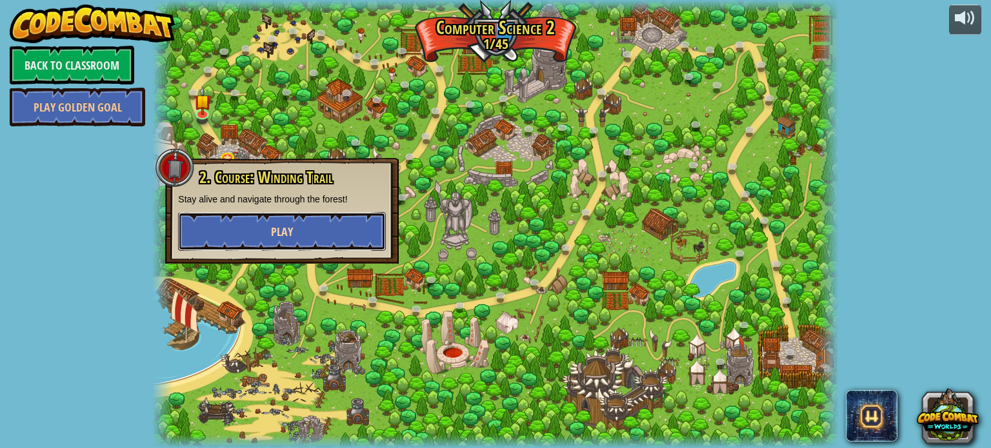
click at [261, 227] on button "Play" at bounding box center [282, 231] width 208 height 39
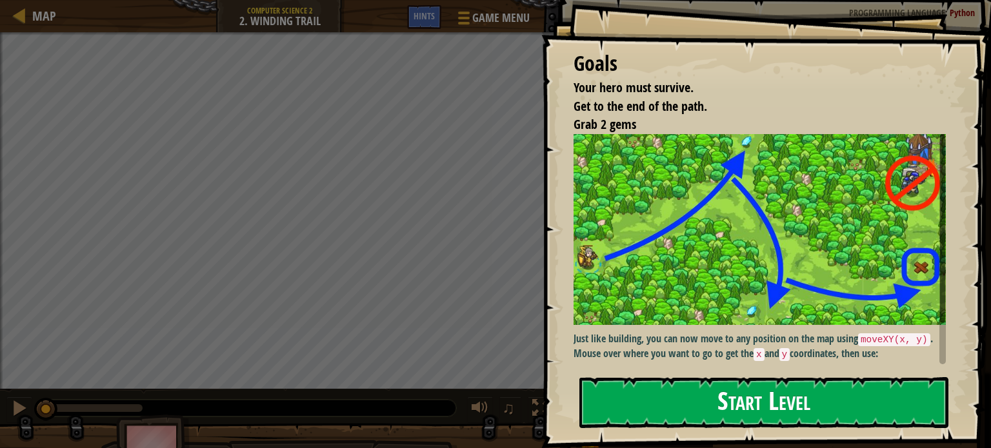
click at [727, 410] on button "Start Level" at bounding box center [763, 403] width 369 height 51
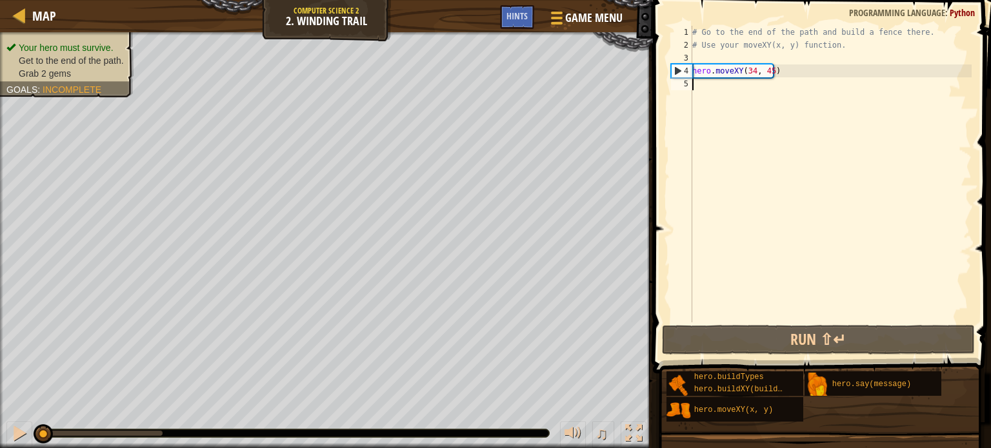
scroll to position [6, 0]
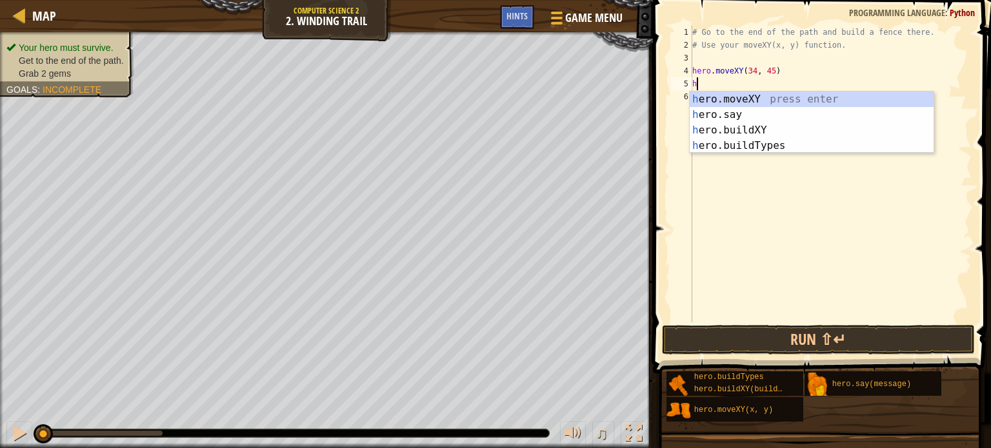
click at [749, 70] on div "# Go to the end of the path and build a fence there. # Use your moveXY(x, y) fu…" at bounding box center [831, 187] width 282 height 323
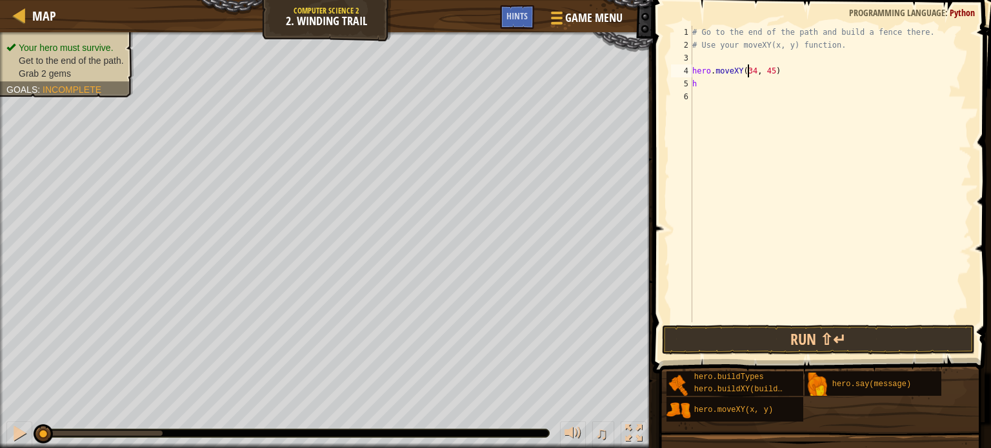
click at [749, 70] on div "# Go to the end of the path and build a fence there. # Use your moveXY(x, y) fu…" at bounding box center [831, 187] width 282 height 323
click at [753, 72] on div "# Go to the end of the path and build a fence there. # Use your moveXY(x, y) fu…" at bounding box center [831, 187] width 282 height 323
click at [770, 72] on div "# Go to the end of the path and build a fence there. # Use your moveXY(x, y) fu…" at bounding box center [831, 187] width 282 height 323
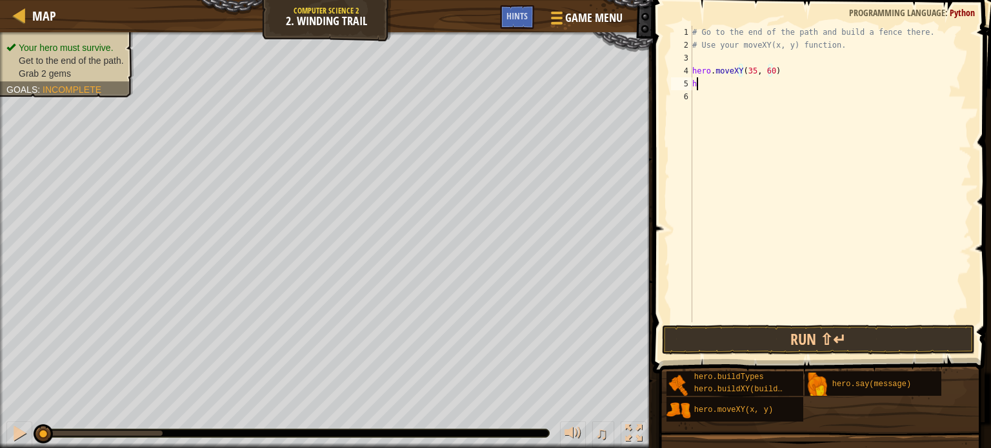
click at [723, 90] on div "# Go to the end of the path and build a fence there. # Use your moveXY(x, y) fu…" at bounding box center [831, 187] width 282 height 323
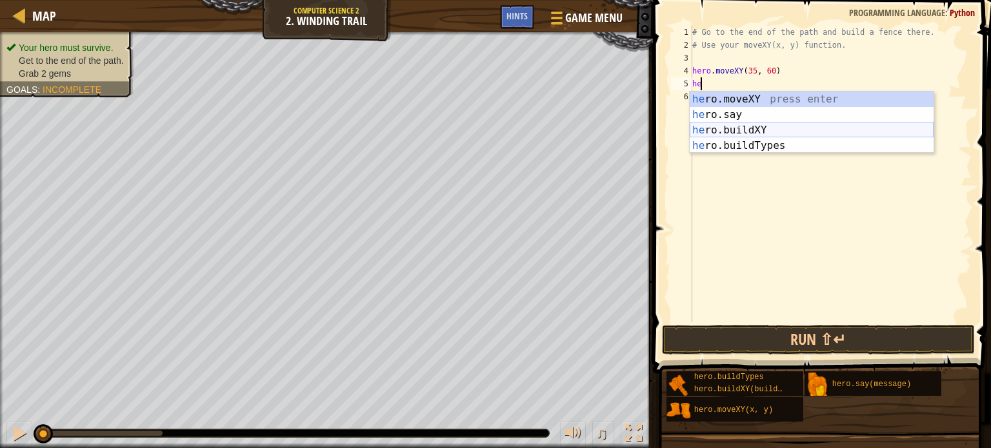
click at [746, 134] on div "he ro.moveXY press enter he ro.say press enter he ro.buildXY press enter he ro.…" at bounding box center [812, 138] width 244 height 93
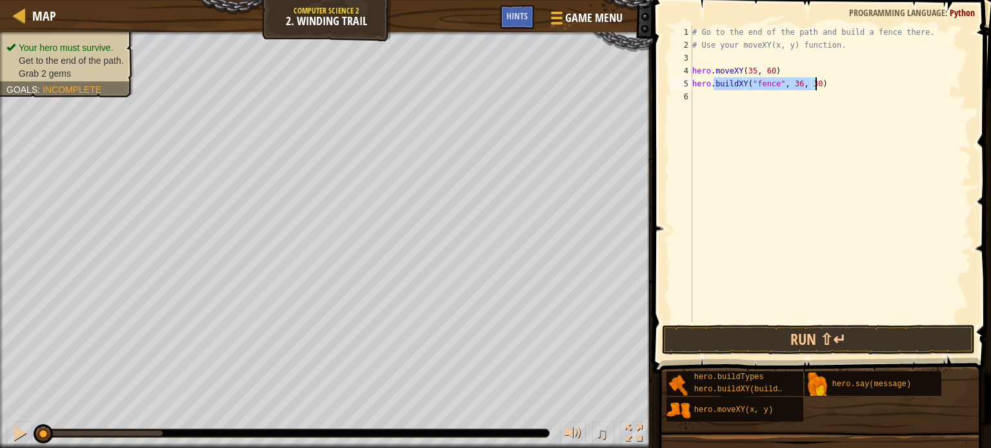
drag, startPoint x: 714, startPoint y: 82, endPoint x: 816, endPoint y: 82, distance: 102.6
click at [816, 82] on div "# Go to the end of the path and build a fence there. # Use your moveXY(x, y) fu…" at bounding box center [831, 187] width 282 height 323
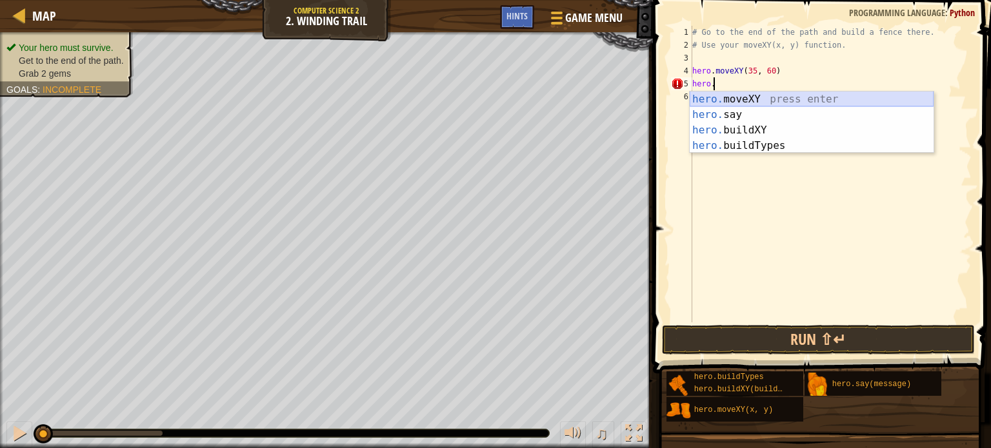
click at [739, 101] on div "hero. moveXY press enter hero. say press enter hero. buildXY press enter hero. …" at bounding box center [812, 138] width 244 height 93
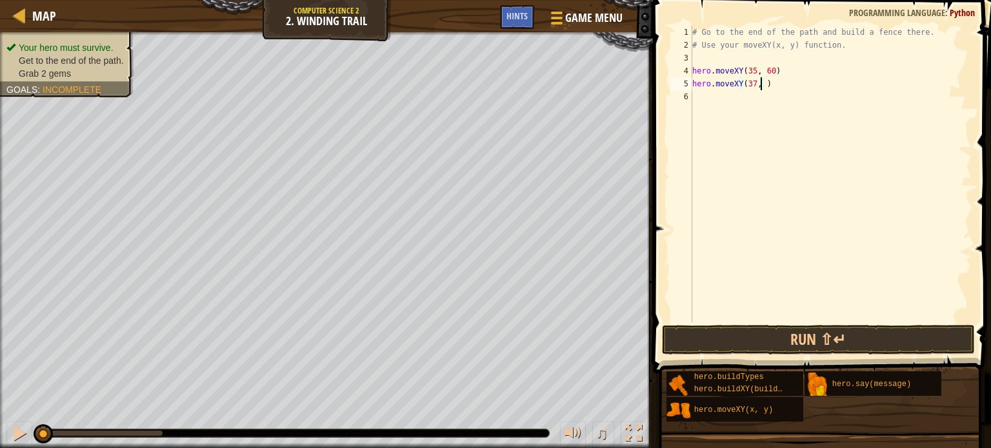
scroll to position [6, 5]
type textarea "hero.moveXY(37, 13)"
click at [712, 96] on div "# Go to the end of the path and build a fence there. # Use your moveXY(x, y) fu…" at bounding box center [831, 187] width 282 height 323
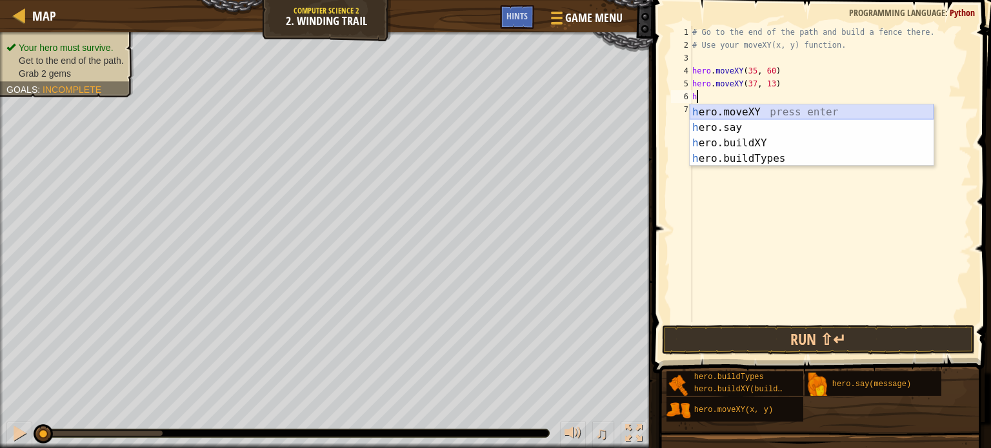
click at [728, 111] on div "h ero.moveXY press enter h ero.say press enter h ero.buildXY press enter h ero.…" at bounding box center [812, 151] width 244 height 93
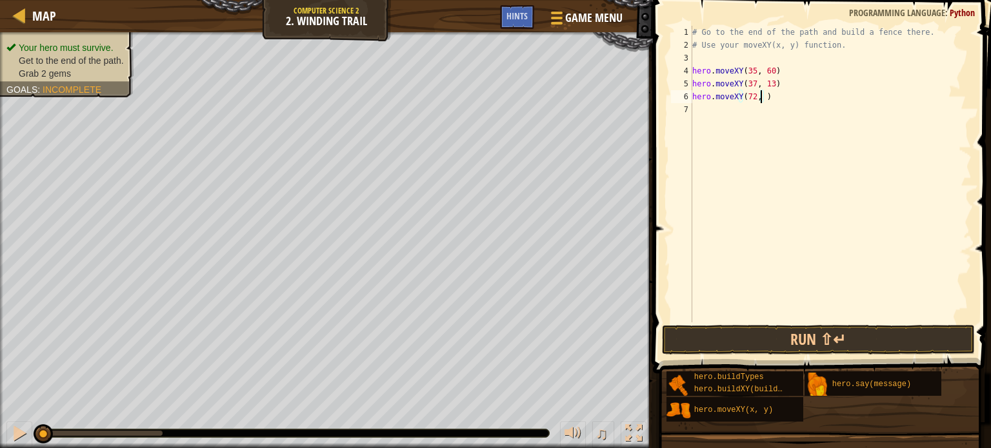
scroll to position [6, 5]
type textarea "hero.moveXY(72, 25)"
click at [778, 354] on button "Run ⇧↵" at bounding box center [818, 340] width 313 height 30
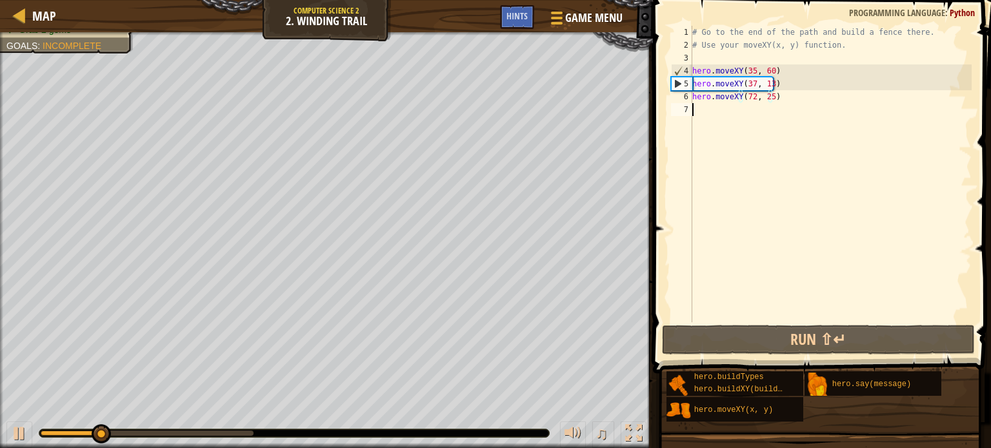
click at [735, 116] on div "# Go to the end of the path and build a fence there. # Use your moveXY(x, y) fu…" at bounding box center [831, 187] width 282 height 323
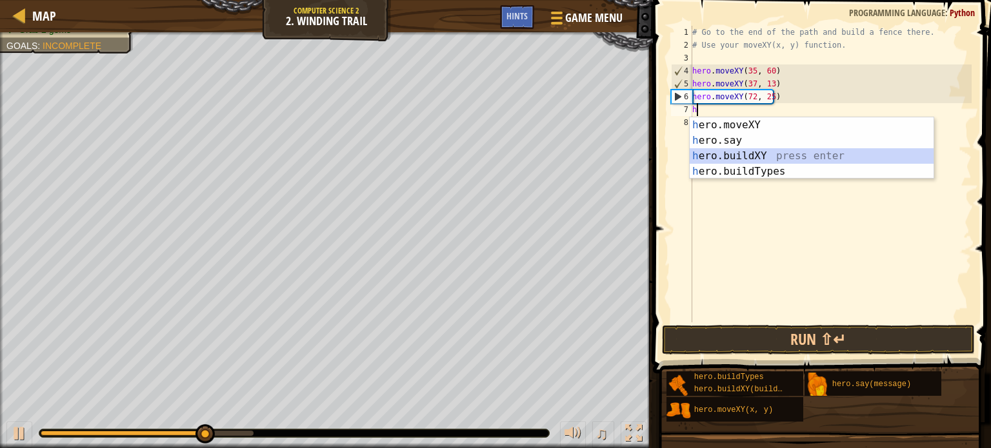
click at [770, 154] on div "h ero.moveXY press enter h ero.say press enter h ero.buildXY press enter h ero.…" at bounding box center [812, 163] width 244 height 93
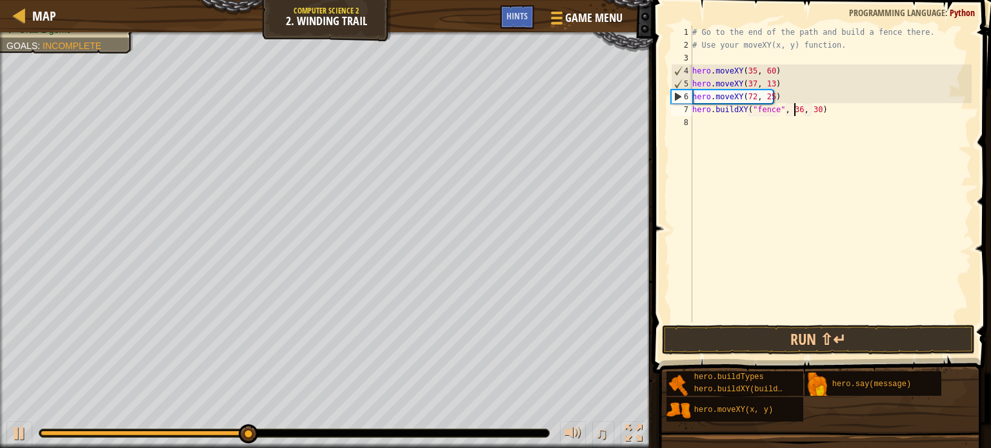
click at [794, 108] on div "# Go to the end of the path and build a fence there. # Use your moveXY(x, y) fu…" at bounding box center [831, 187] width 282 height 323
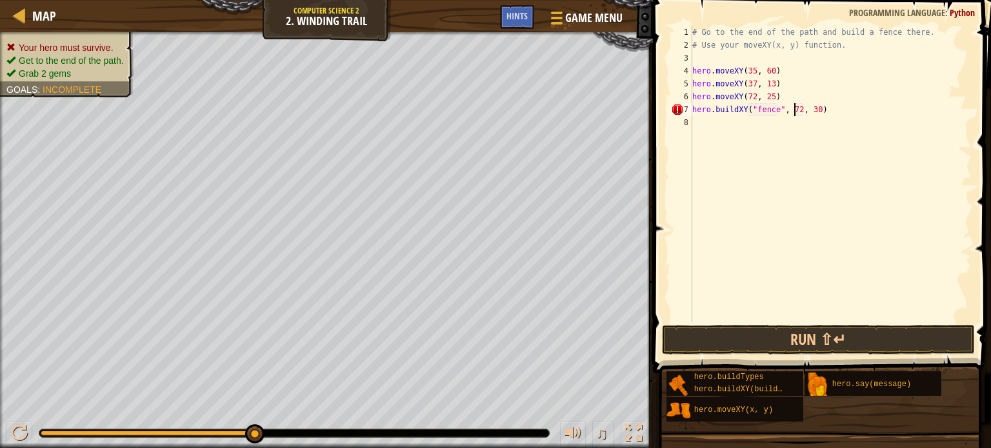
scroll to position [6, 8]
click at [811, 112] on div "# Go to the end of the path and build a fence there. # Use your moveXY(x, y) fu…" at bounding box center [831, 187] width 282 height 323
type textarea "hero.buildXY("fence", 72, 25)"
click at [763, 344] on button "Run ⇧↵" at bounding box center [818, 340] width 313 height 30
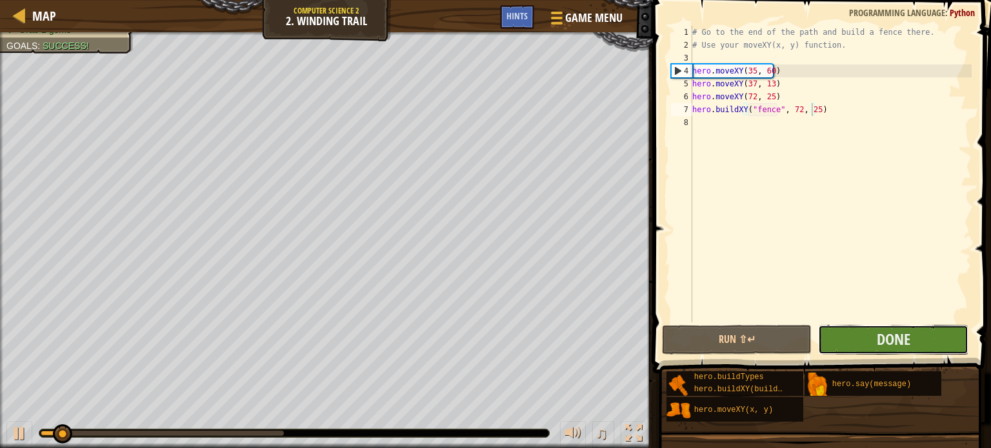
click at [860, 331] on button "Done" at bounding box center [893, 340] width 150 height 30
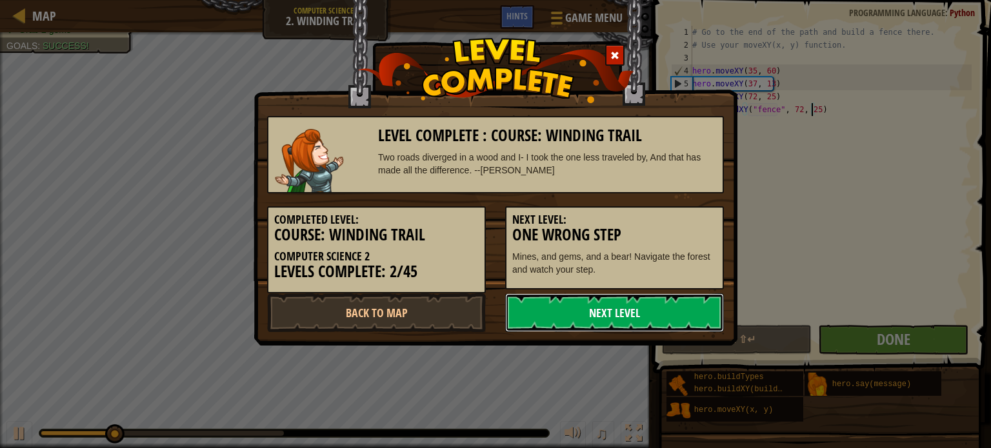
click at [592, 309] on link "Next Level" at bounding box center [614, 313] width 219 height 39
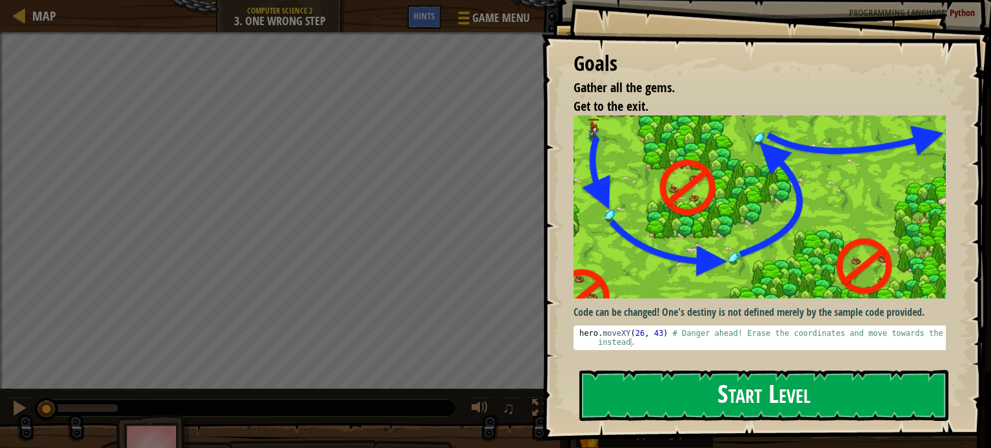
click at [613, 405] on button "Start Level" at bounding box center [763, 395] width 369 height 51
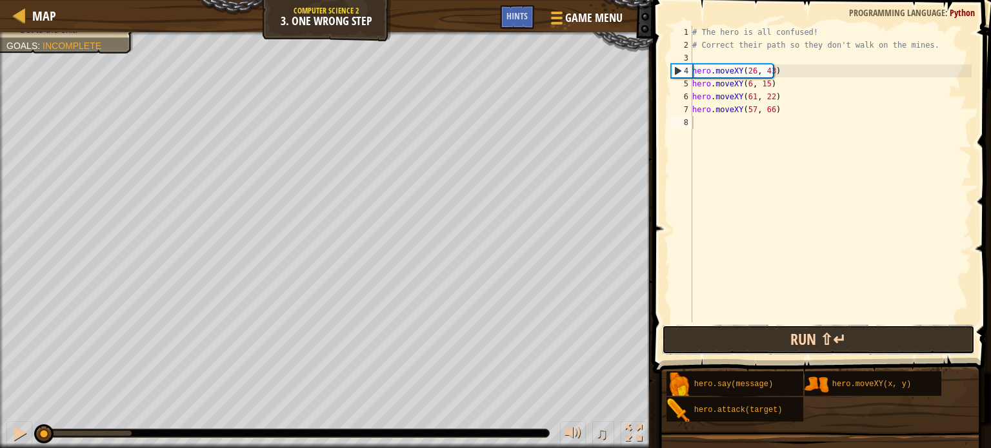
click at [760, 329] on button "Run ⇧↵" at bounding box center [818, 340] width 313 height 30
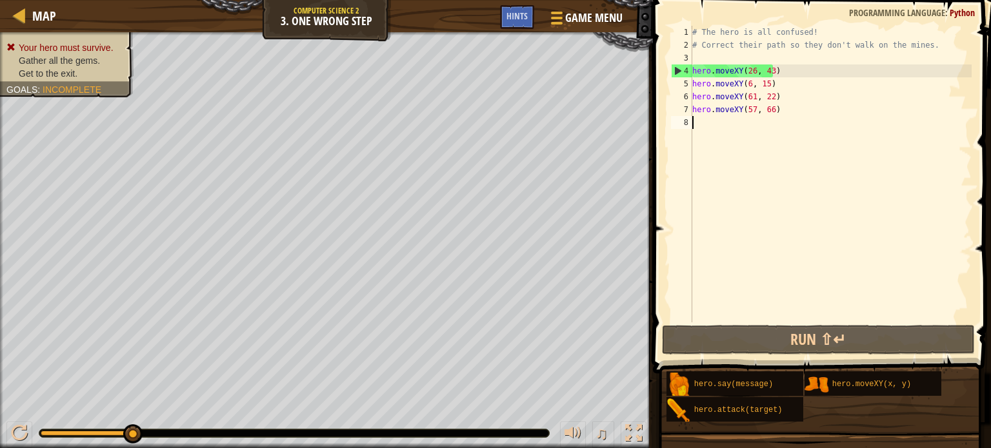
click at [752, 71] on div "# The hero is all confused! # Correct their path so they don't walk on the mine…" at bounding box center [831, 187] width 282 height 323
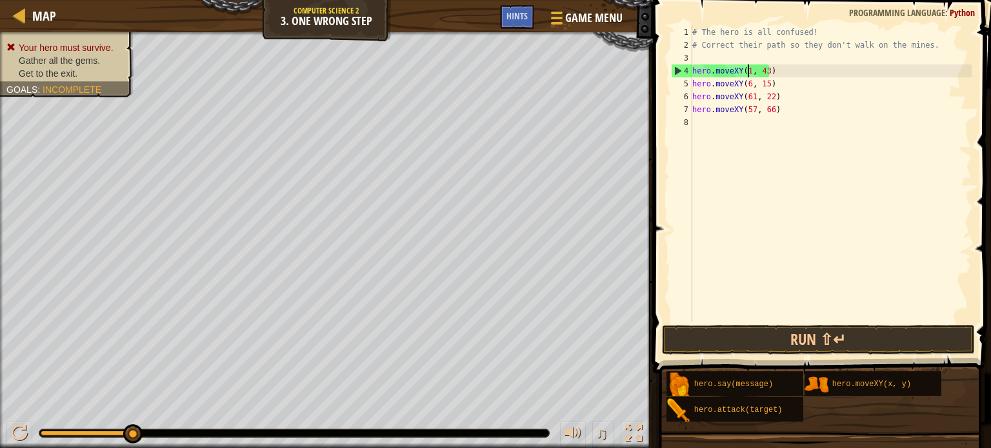
scroll to position [6, 5]
click at [767, 70] on div "# The hero is all confused! # Correct their path so they don't walk on the mine…" at bounding box center [831, 187] width 282 height 323
click at [748, 82] on div "# The hero is all confused! # Correct their path so they don't walk on the mine…" at bounding box center [831, 187] width 282 height 323
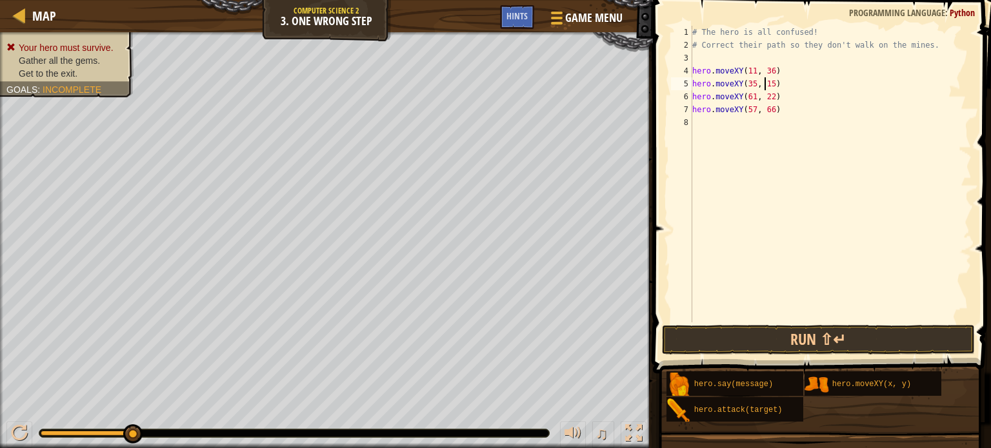
click at [765, 85] on div "# The hero is all confused! # Correct their path so they don't walk on the mine…" at bounding box center [831, 187] width 282 height 323
click at [751, 97] on div "# The hero is all confused! # Correct their path so they don't walk on the mine…" at bounding box center [831, 187] width 282 height 323
click at [767, 97] on div "# The hero is all confused! # Correct their path so they don't walk on the mine…" at bounding box center [831, 187] width 282 height 323
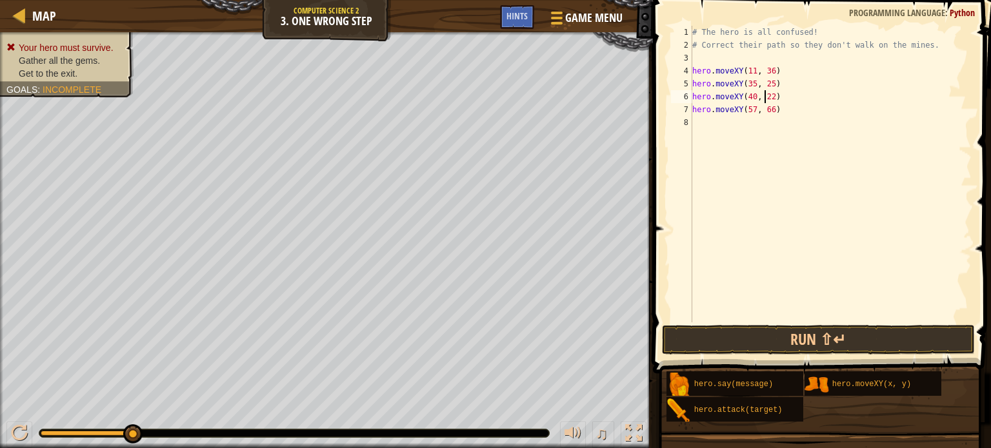
click at [768, 97] on div "# The hero is all confused! # Correct their path so they don't walk on the mine…" at bounding box center [831, 187] width 282 height 323
click at [747, 108] on div "# The hero is all confused! # Correct their path so they don't walk on the mine…" at bounding box center [831, 187] width 282 height 323
click at [767, 108] on div "# The hero is all confused! # Correct their path so they don't walk on the mine…" at bounding box center [831, 187] width 282 height 323
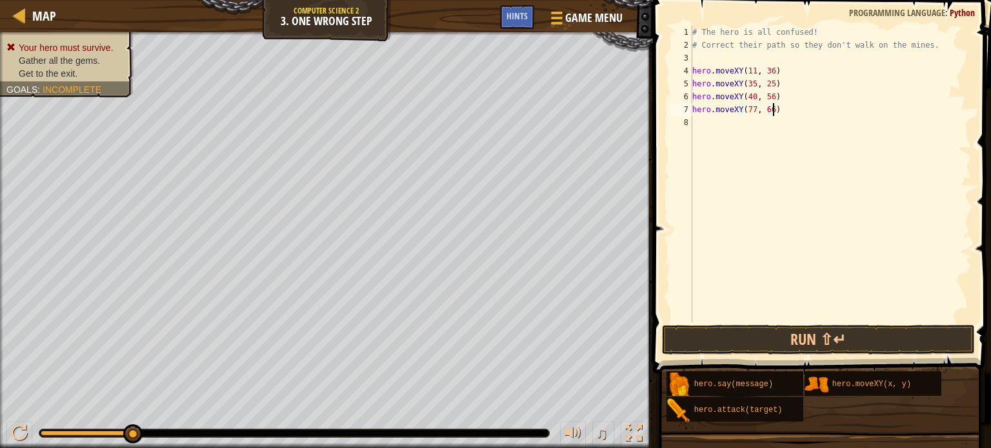
click at [772, 108] on div "# The hero is all confused! # Correct their path so they don't walk on the mine…" at bounding box center [831, 187] width 282 height 323
click at [768, 108] on div "# The hero is all confused! # Correct their path so they don't walk on the mine…" at bounding box center [831, 187] width 282 height 323
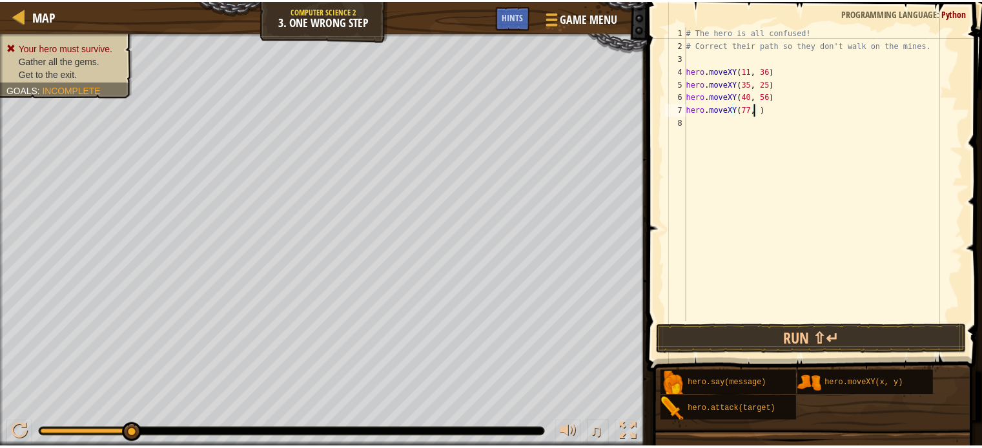
scroll to position [6, 5]
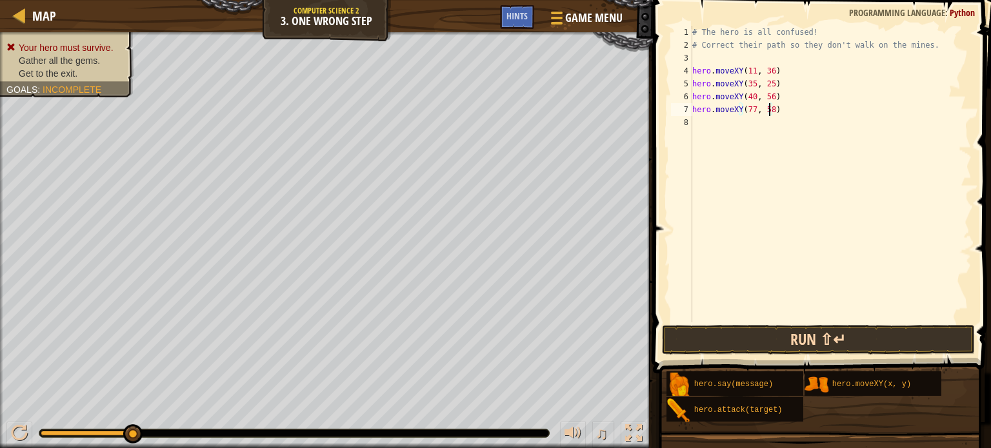
type textarea "hero.moveXY(77, 58)"
click at [769, 345] on button "Run ⇧↵" at bounding box center [818, 340] width 313 height 30
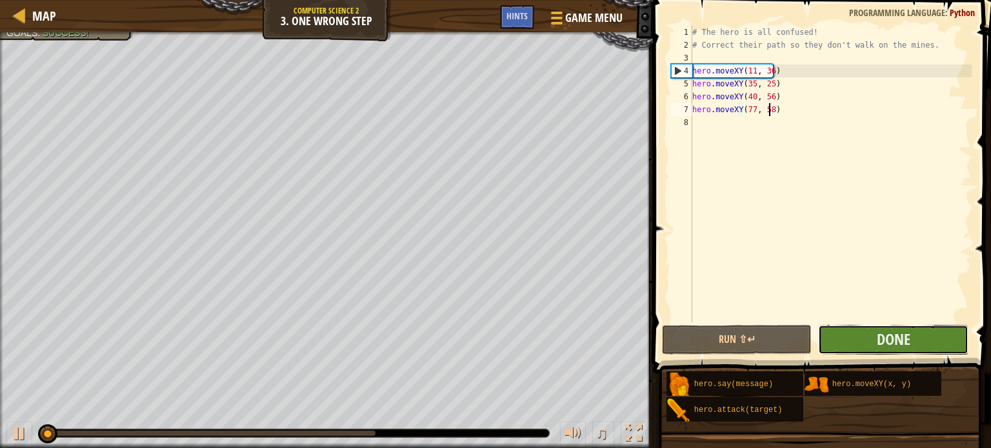
click at [864, 348] on button "Done" at bounding box center [893, 340] width 150 height 30
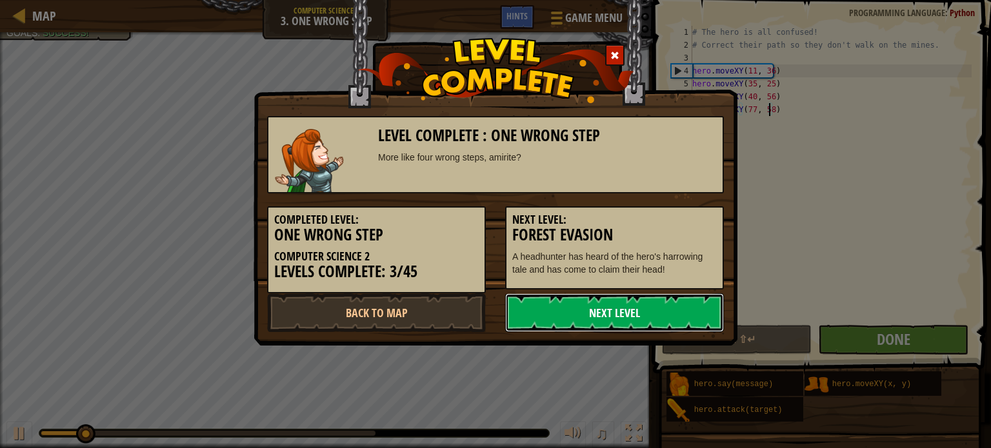
click at [627, 317] on link "Next Level" at bounding box center [614, 313] width 219 height 39
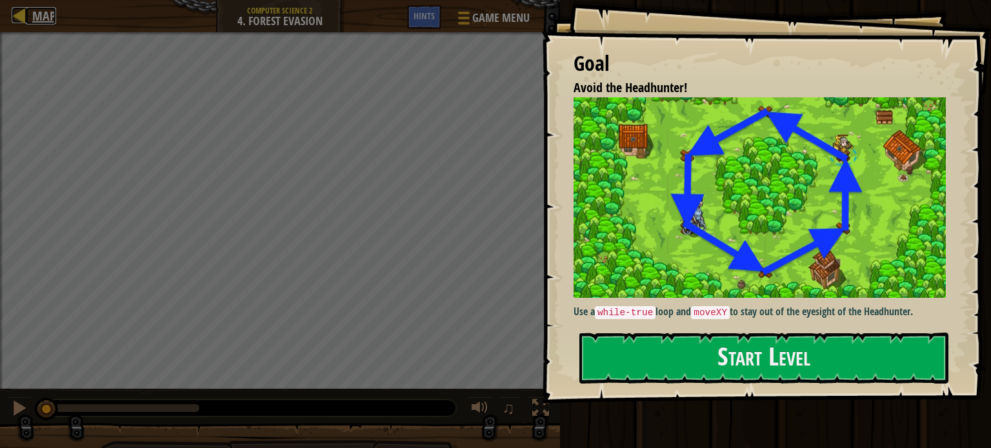
click at [31, 20] on link "Map" at bounding box center [41, 15] width 30 height 17
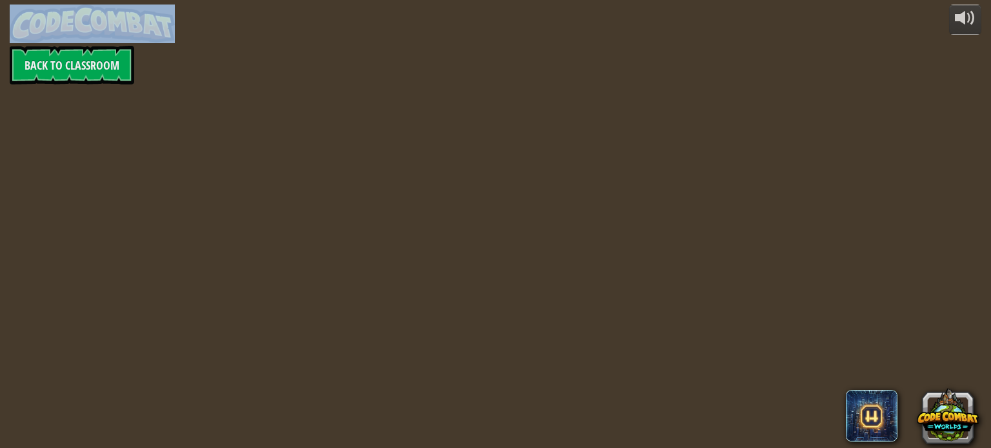
click at [31, 20] on div "powered by Back to Classroom" at bounding box center [495, 224] width 991 height 448
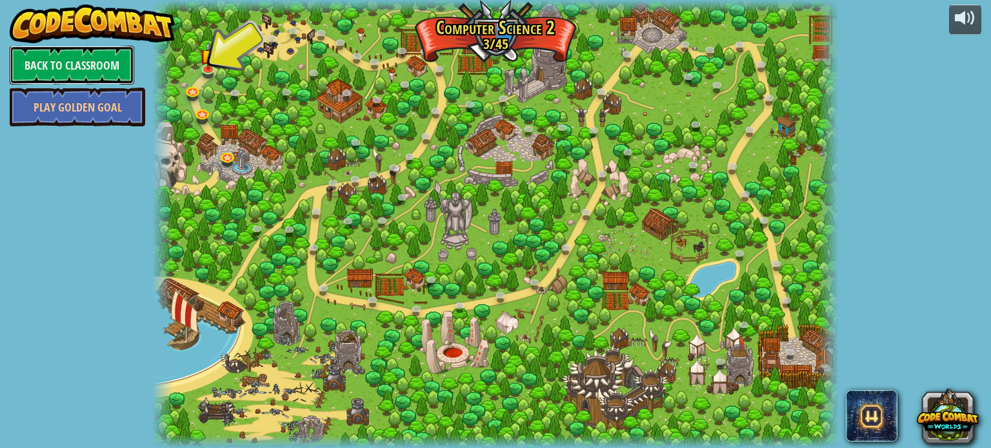
click at [48, 66] on link "Back to Classroom" at bounding box center [72, 65] width 125 height 39
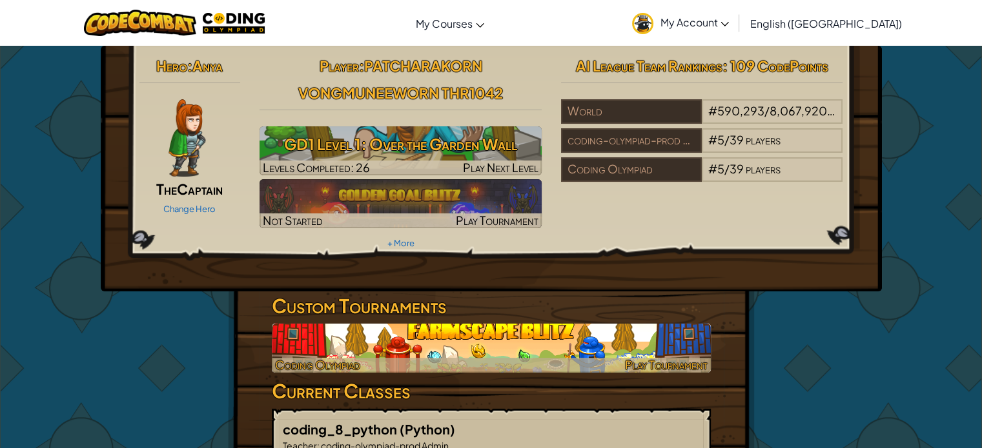
click at [367, 354] on img at bounding box center [491, 348] width 439 height 49
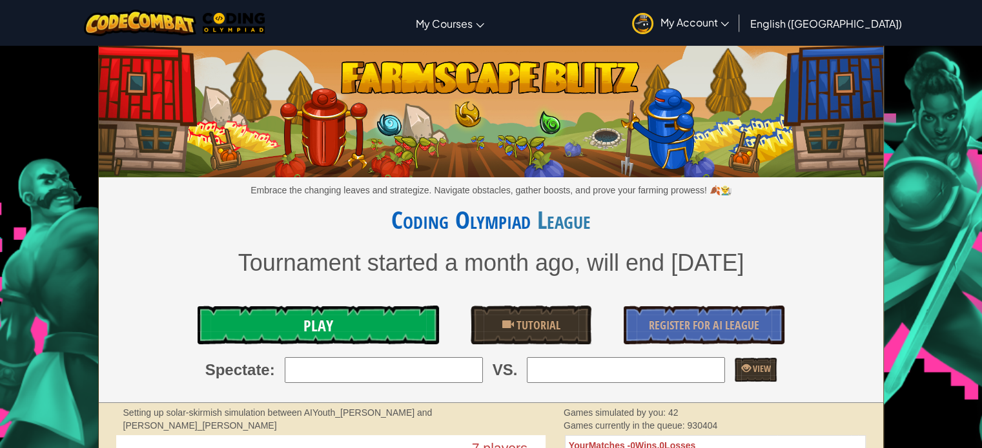
click at [369, 314] on link "Play" at bounding box center [317, 325] width 241 height 39
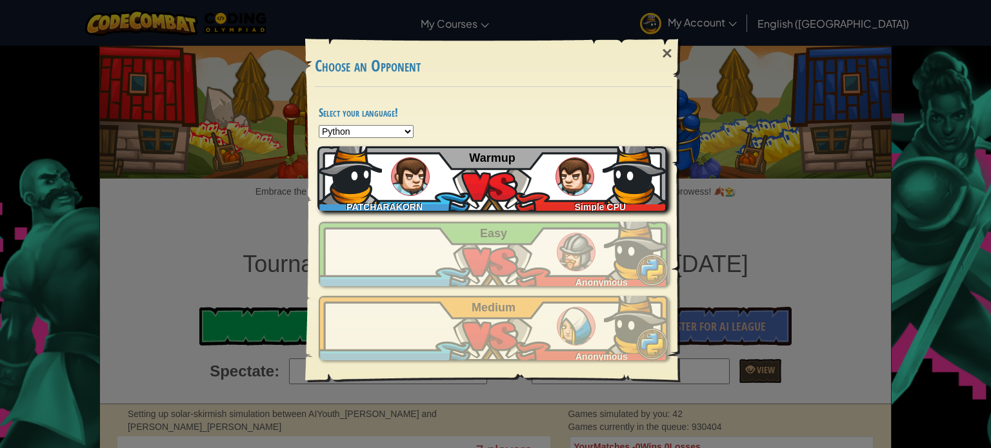
click at [422, 182] on img at bounding box center [410, 176] width 39 height 39
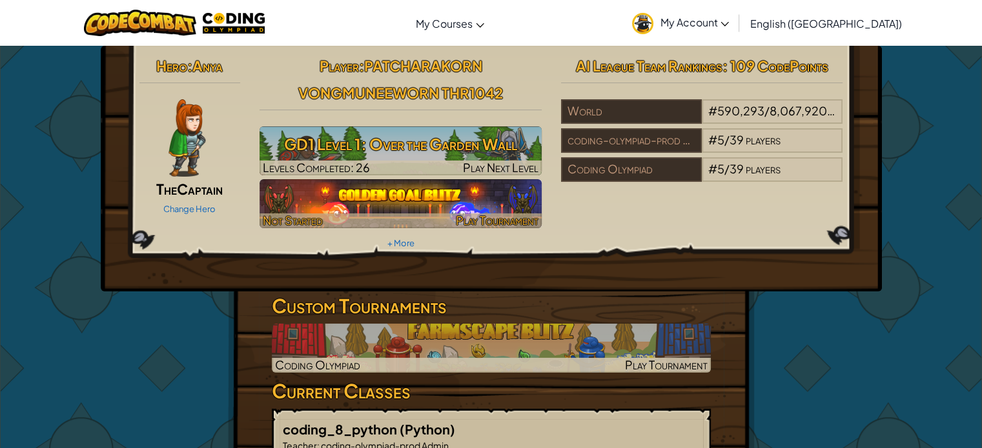
click at [316, 203] on img at bounding box center [400, 203] width 282 height 49
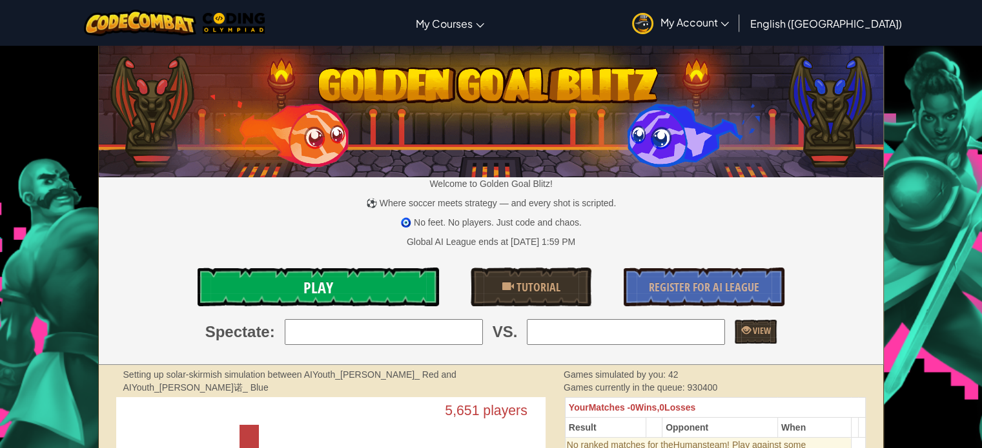
click at [313, 276] on link "Play" at bounding box center [317, 287] width 241 height 39
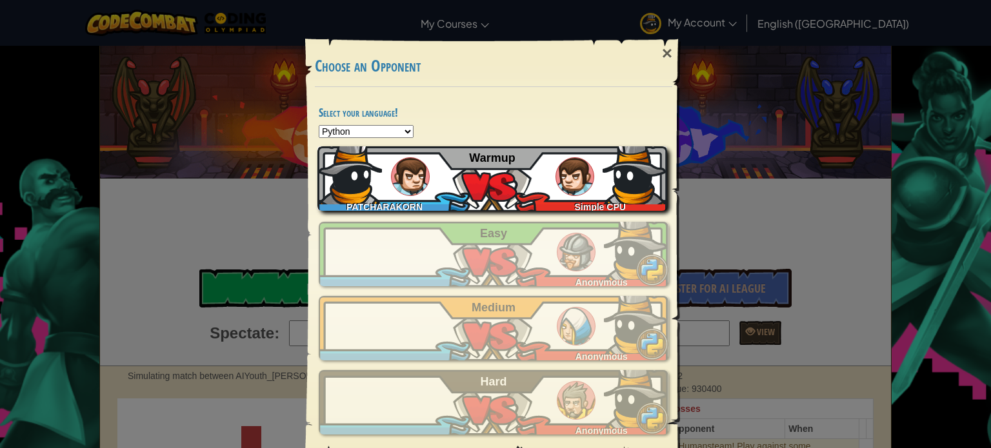
click at [391, 190] on img at bounding box center [410, 176] width 39 height 39
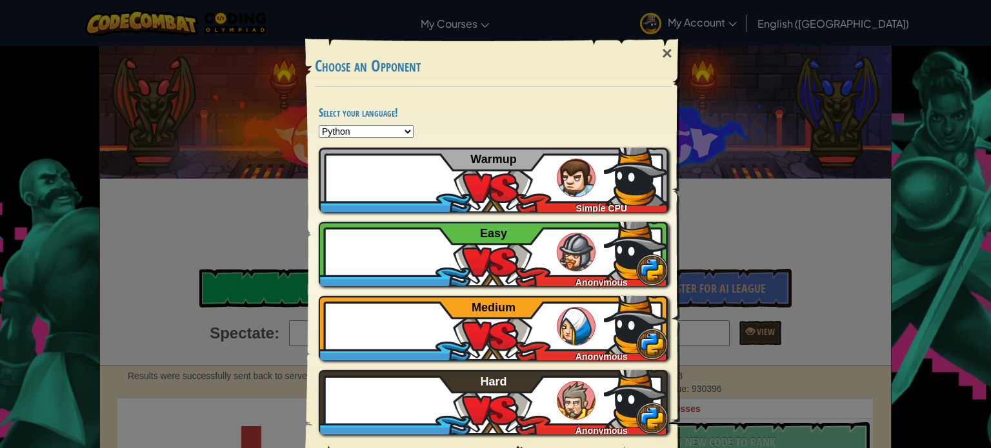
click at [120, 105] on div "× Choose an Opponent Select your language! Python JavaScript CoffeeScript Lua C…" at bounding box center [495, 224] width 991 height 448
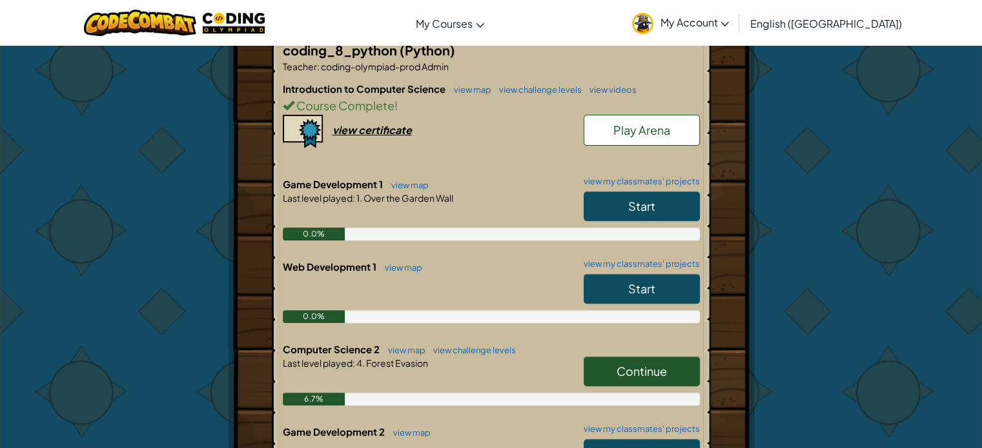
scroll to position [421, 0]
